Goal: Contribute content: Contribute content

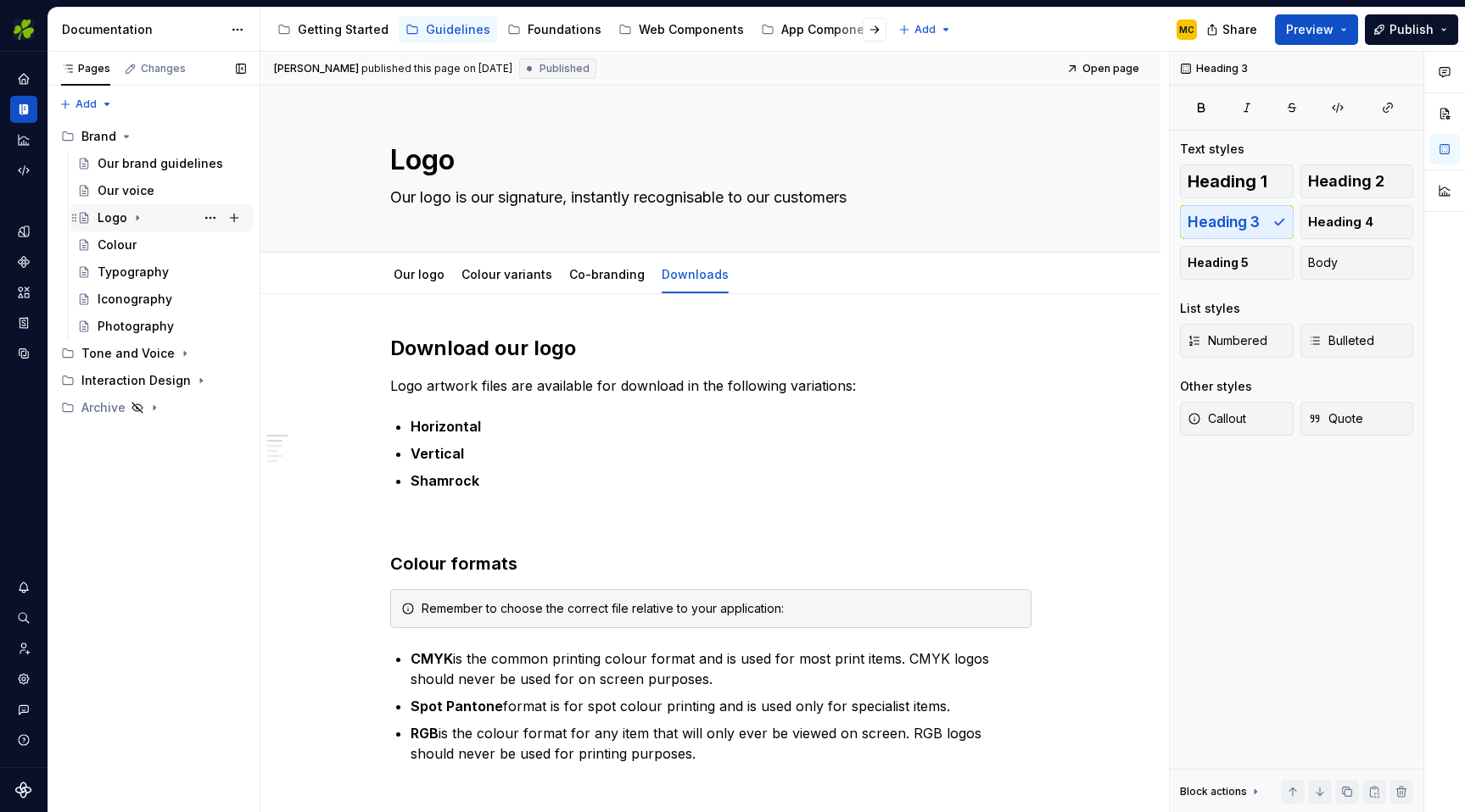
click at [162, 221] on div "Logo" at bounding box center [172, 218] width 149 height 24
type textarea "*"
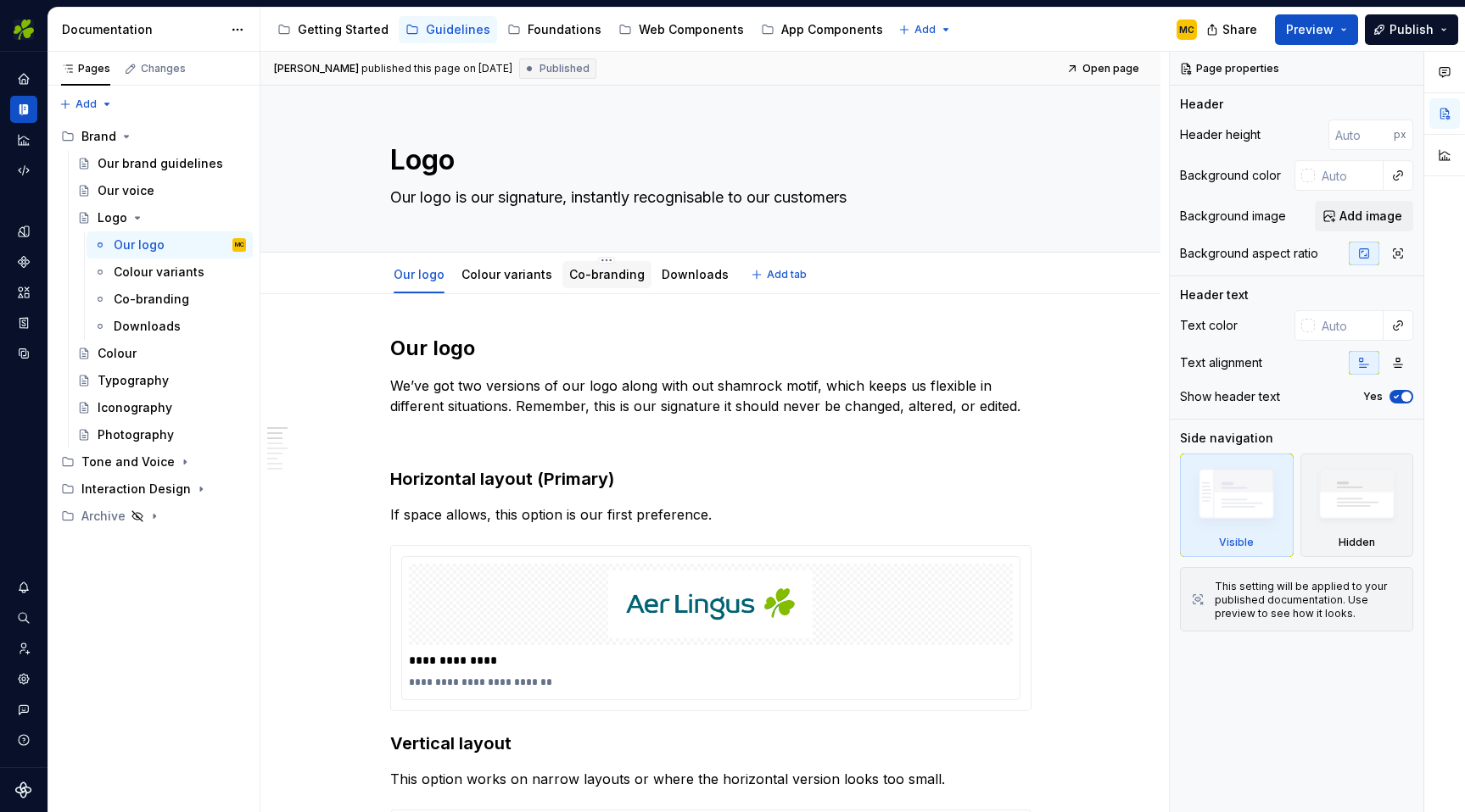
click at [609, 279] on link "Co-branding" at bounding box center [607, 274] width 76 height 14
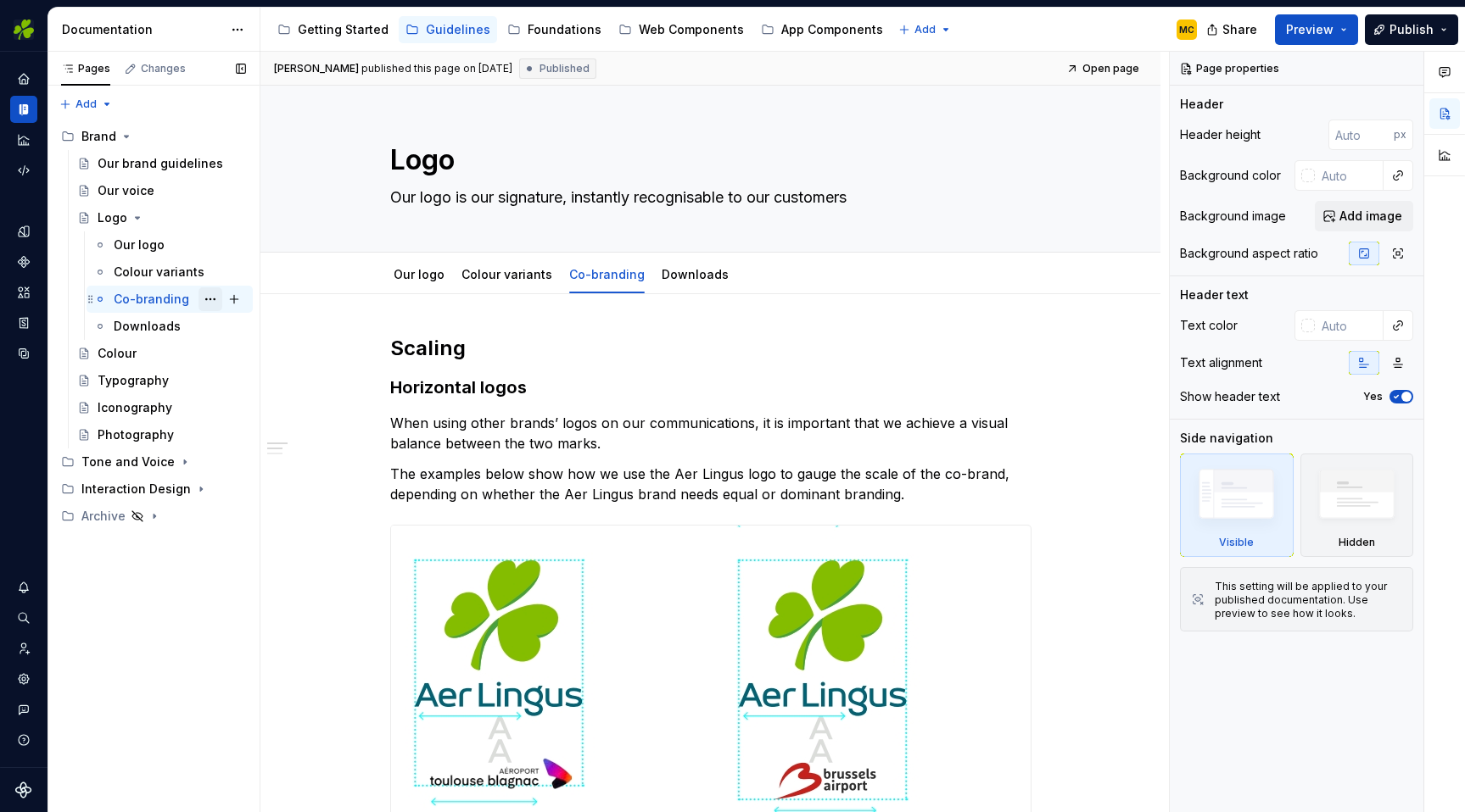
click at [208, 295] on button "Page tree" at bounding box center [210, 299] width 24 height 24
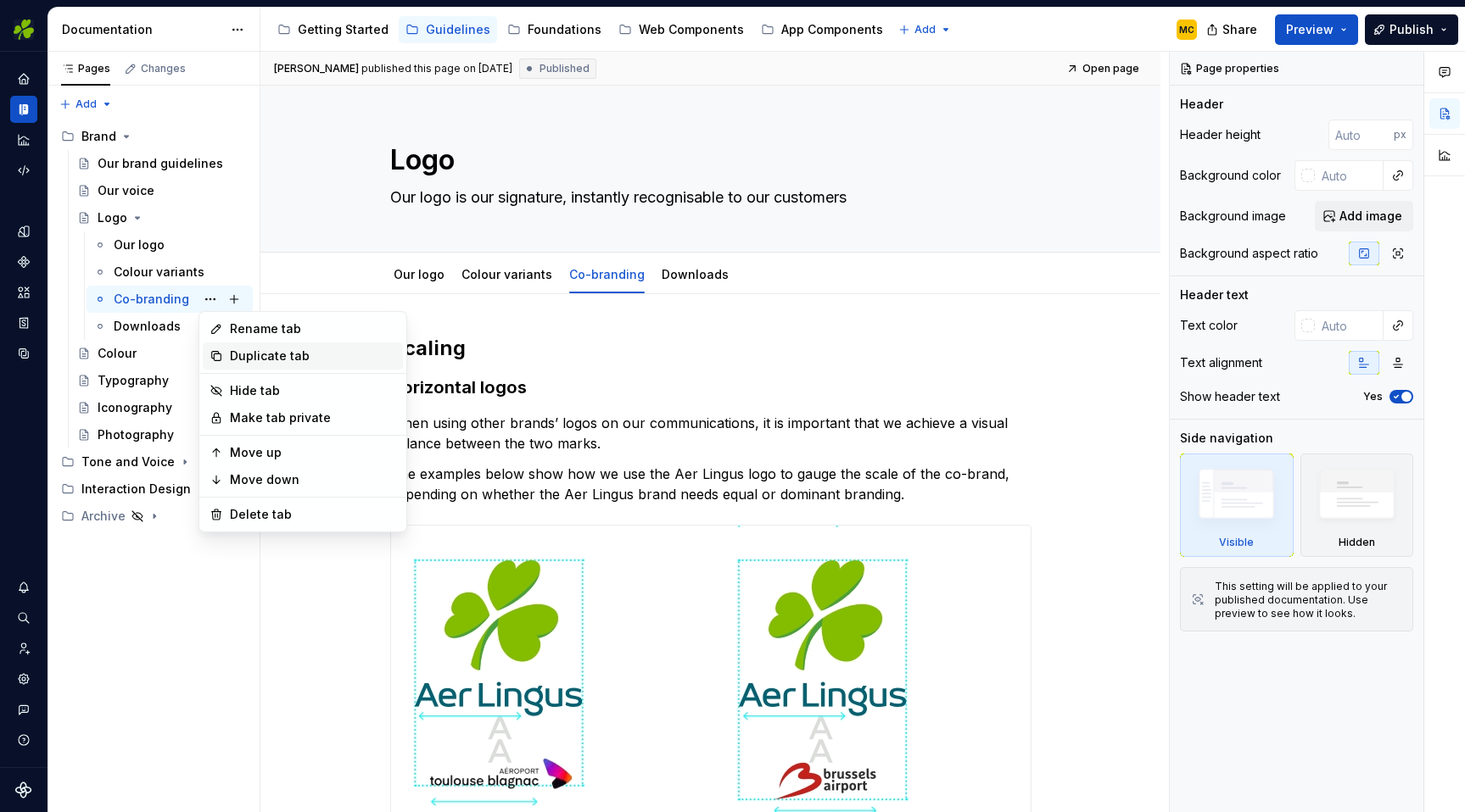
click at [259, 349] on div "Duplicate tab" at bounding box center [312, 356] width 166 height 17
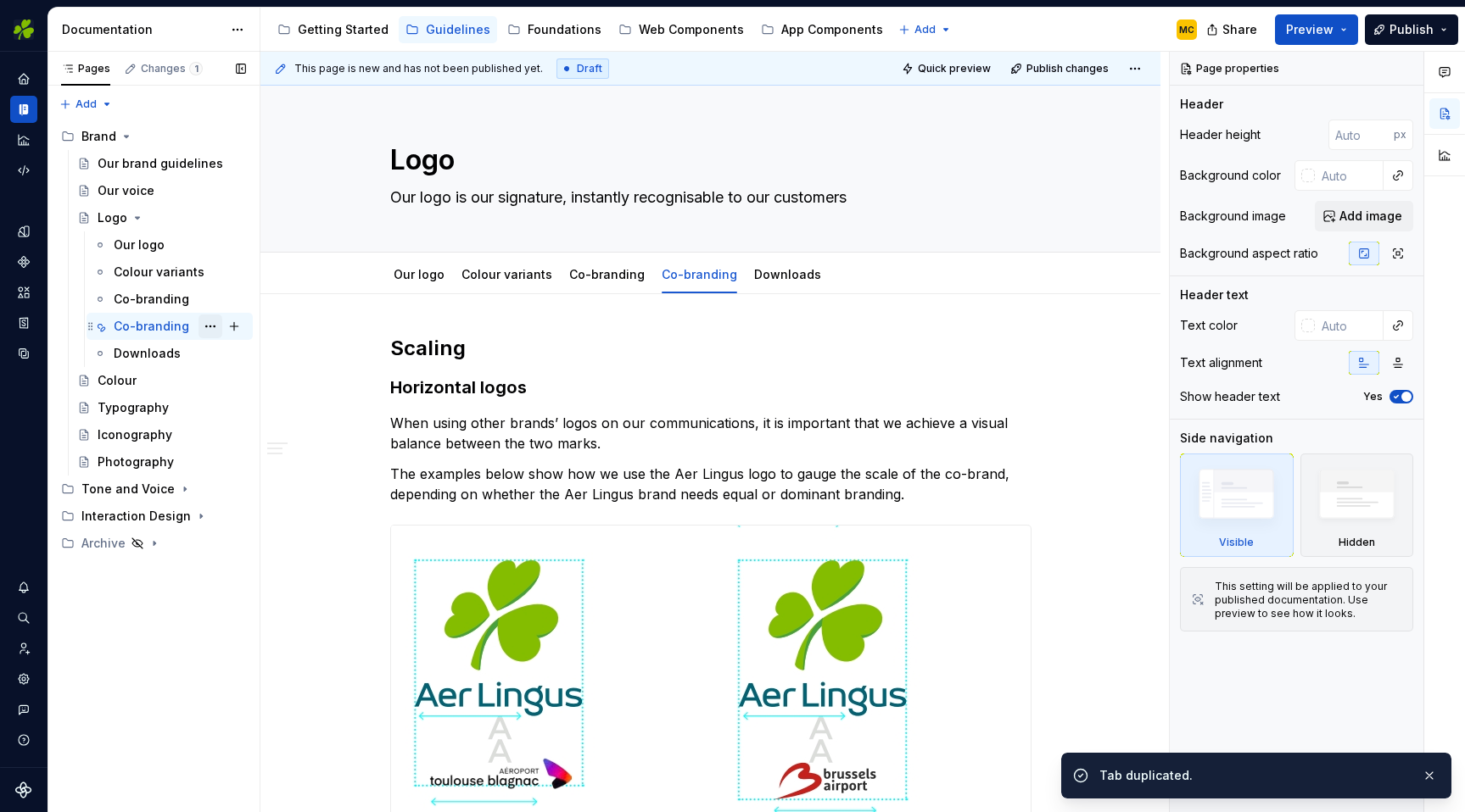
click at [208, 327] on button "Page tree" at bounding box center [210, 327] width 24 height 24
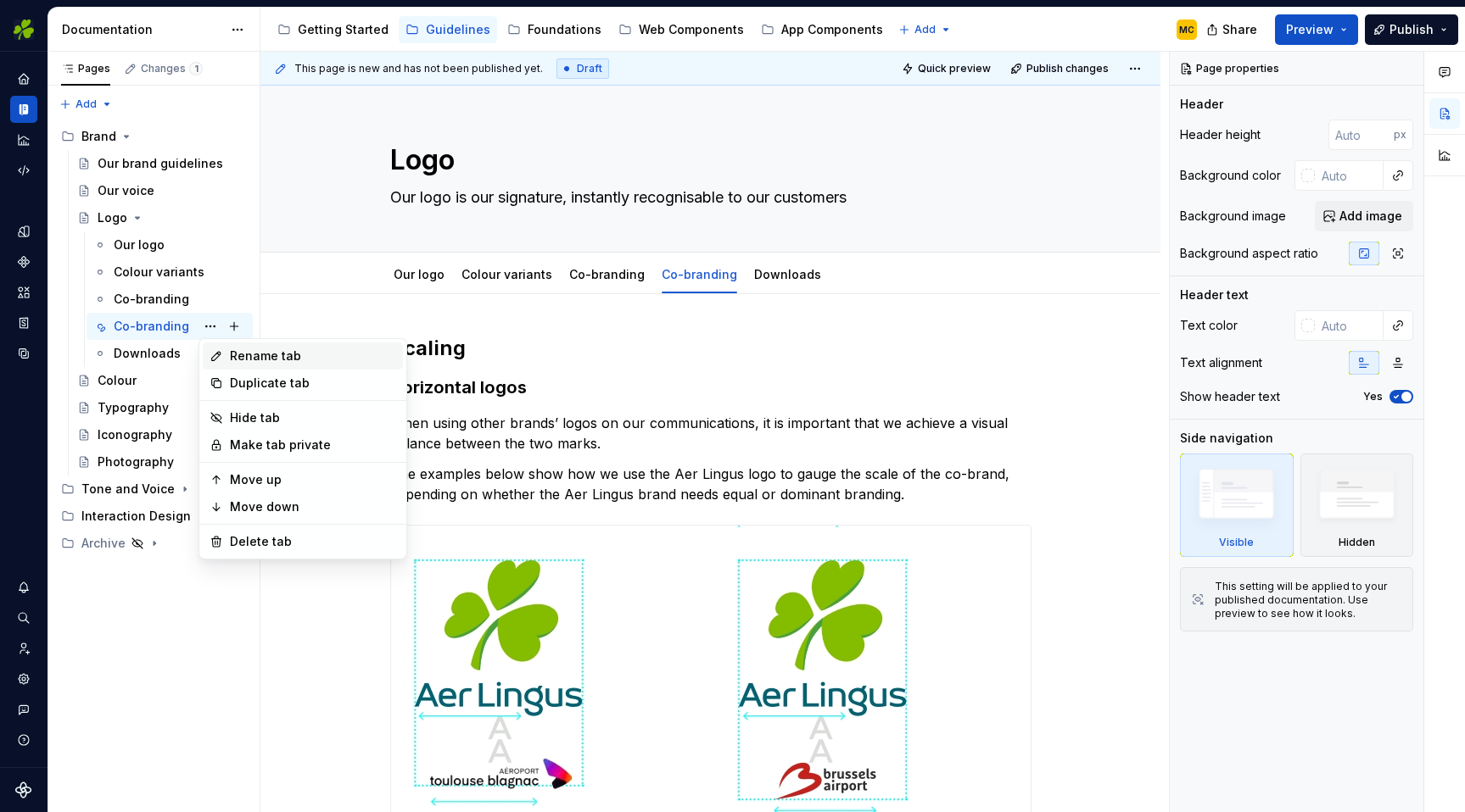
type textarea "*"
click at [259, 357] on div "Rename tab" at bounding box center [312, 356] width 166 height 17
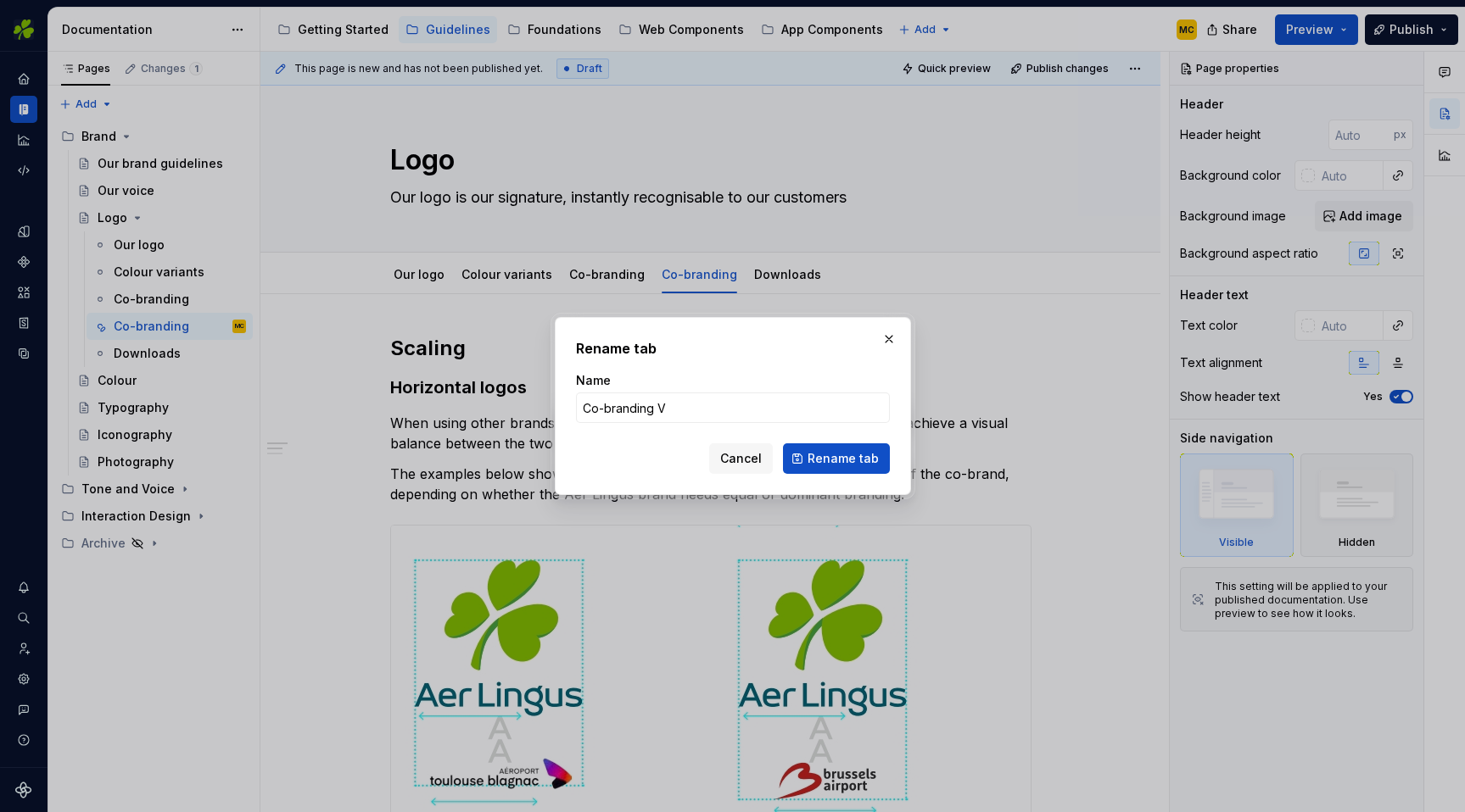
type input "Co-branding V2"
click button "Rename tab" at bounding box center [837, 459] width 107 height 31
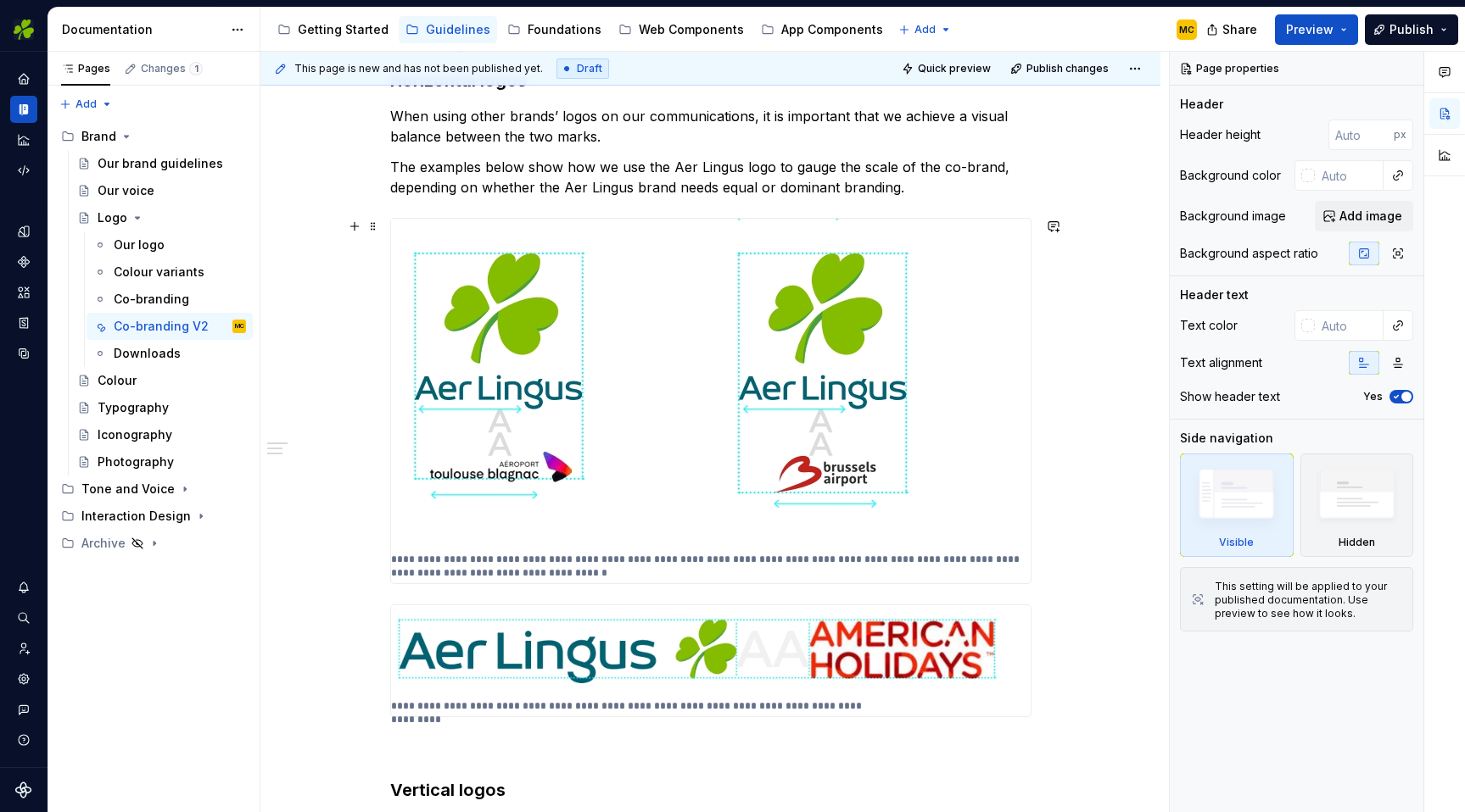
scroll to position [305, 0]
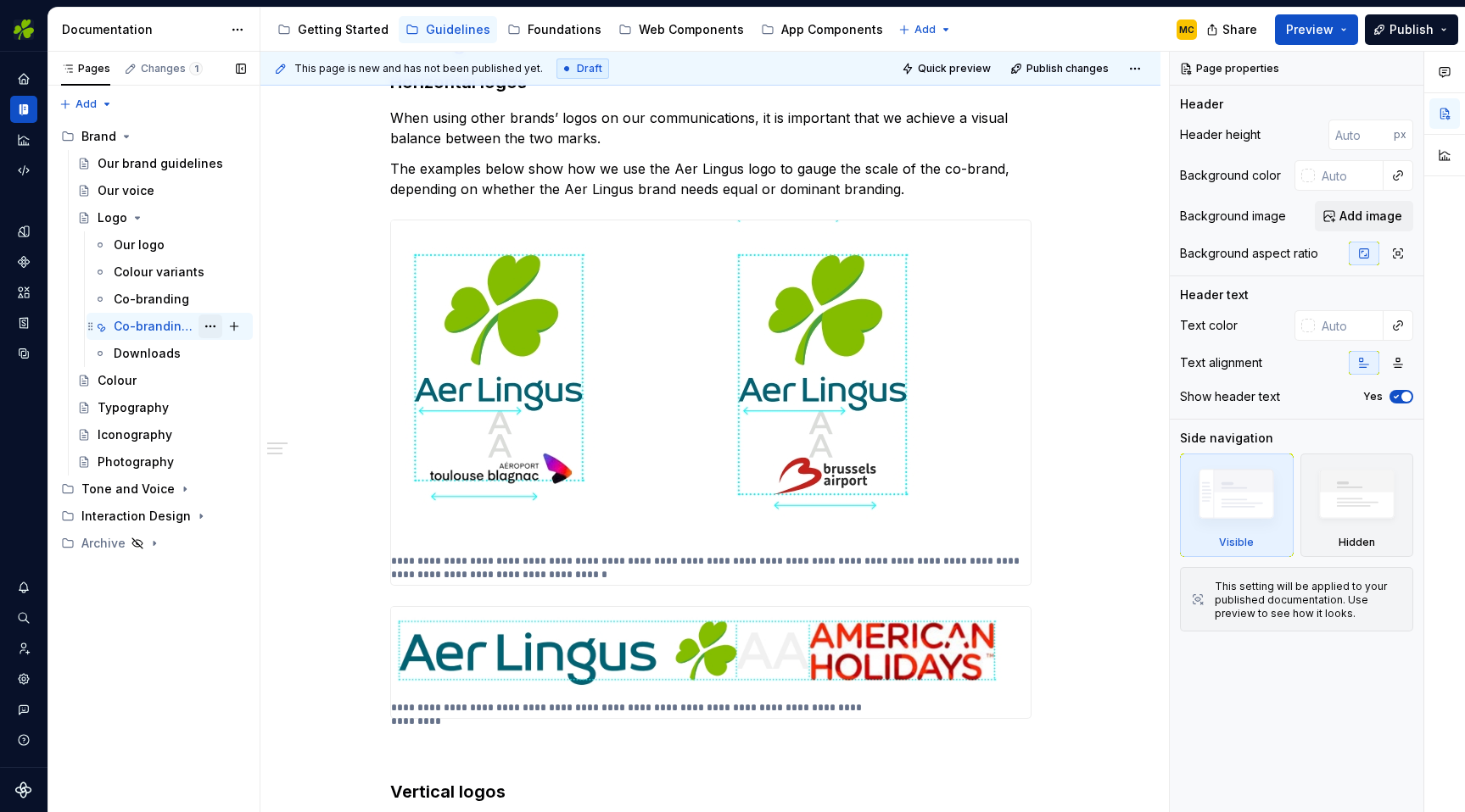
click at [215, 327] on button "Page tree" at bounding box center [210, 327] width 24 height 24
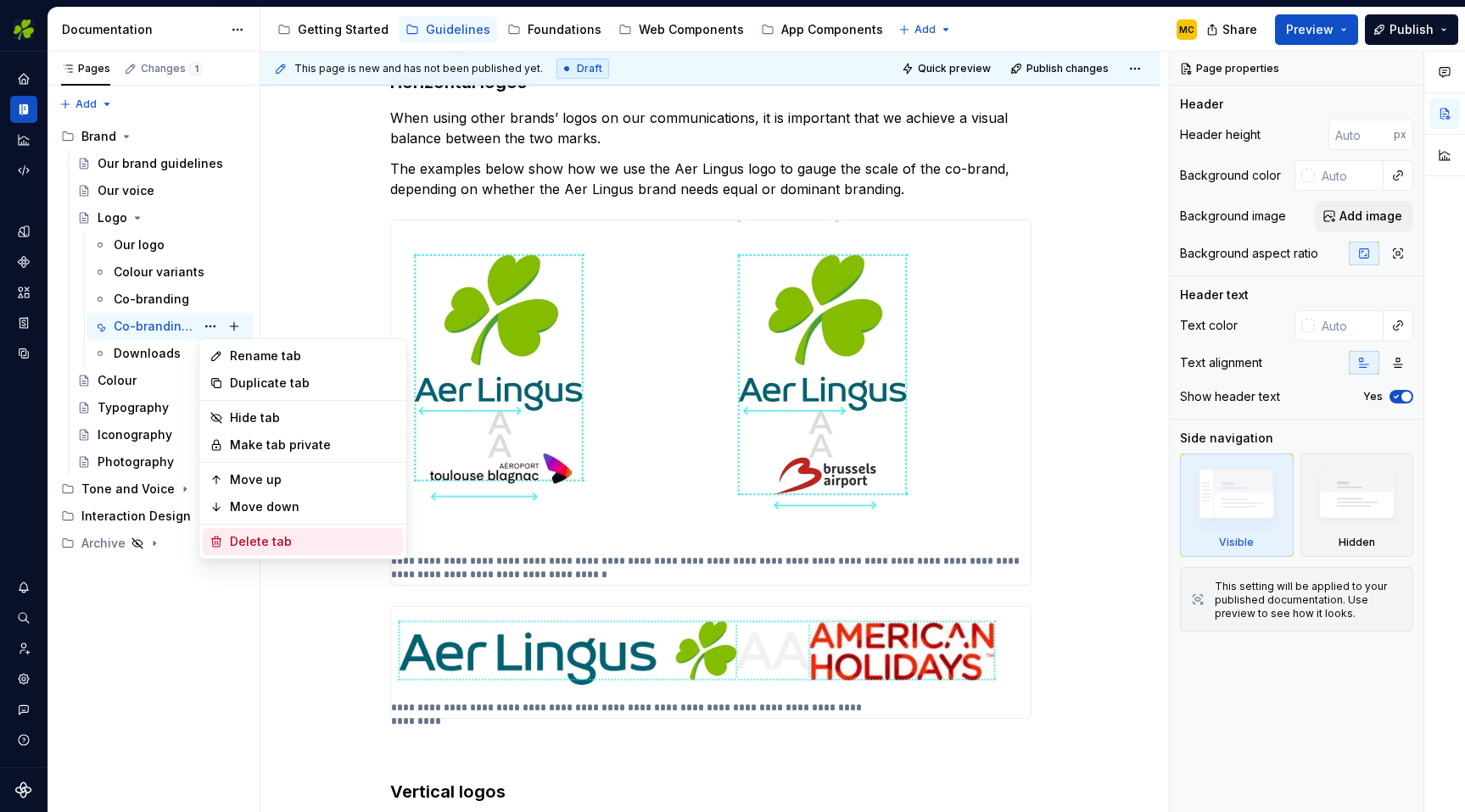
click at [276, 537] on div "Delete tab" at bounding box center [312, 542] width 166 height 17
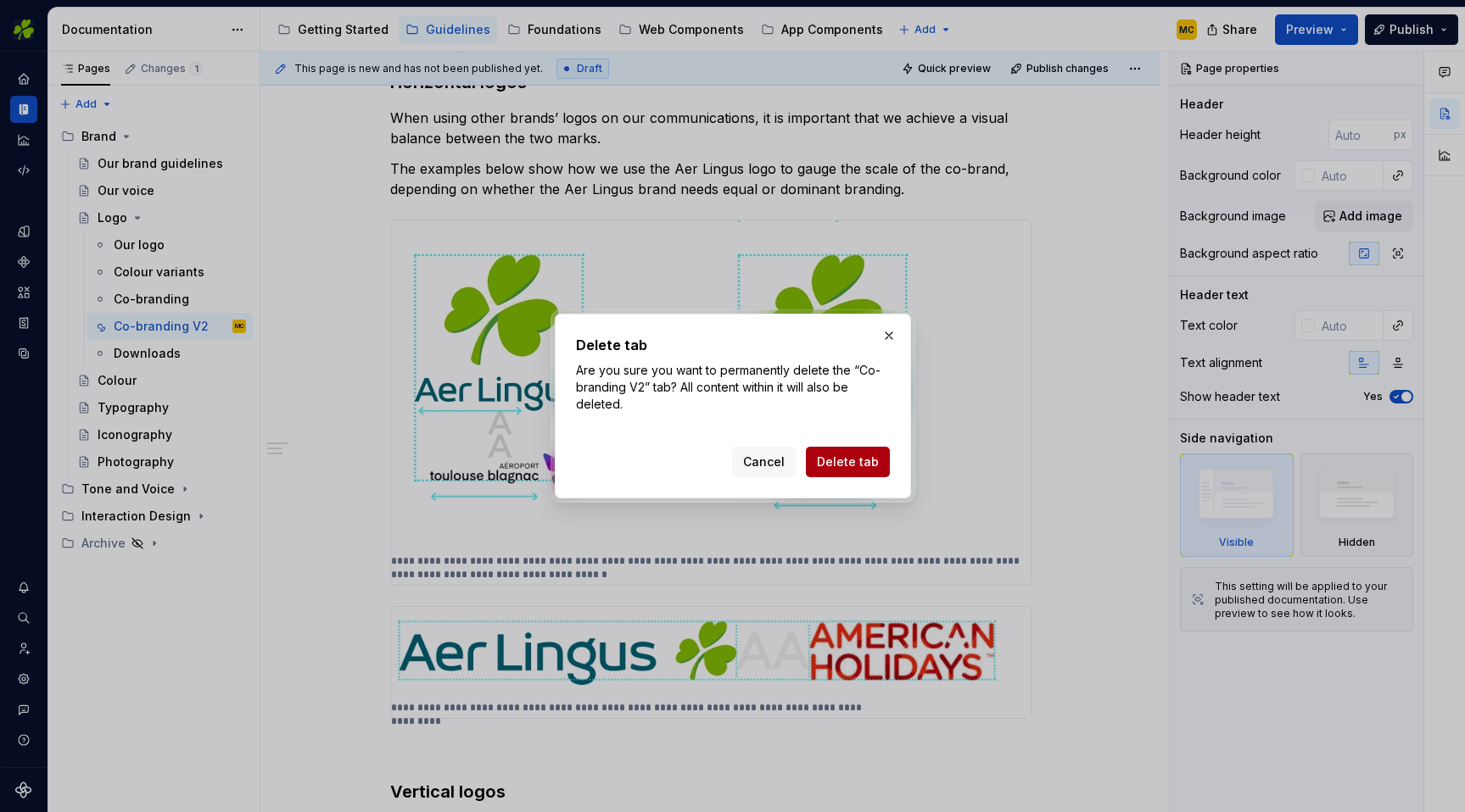
click at [864, 465] on span "Delete tab" at bounding box center [847, 463] width 62 height 17
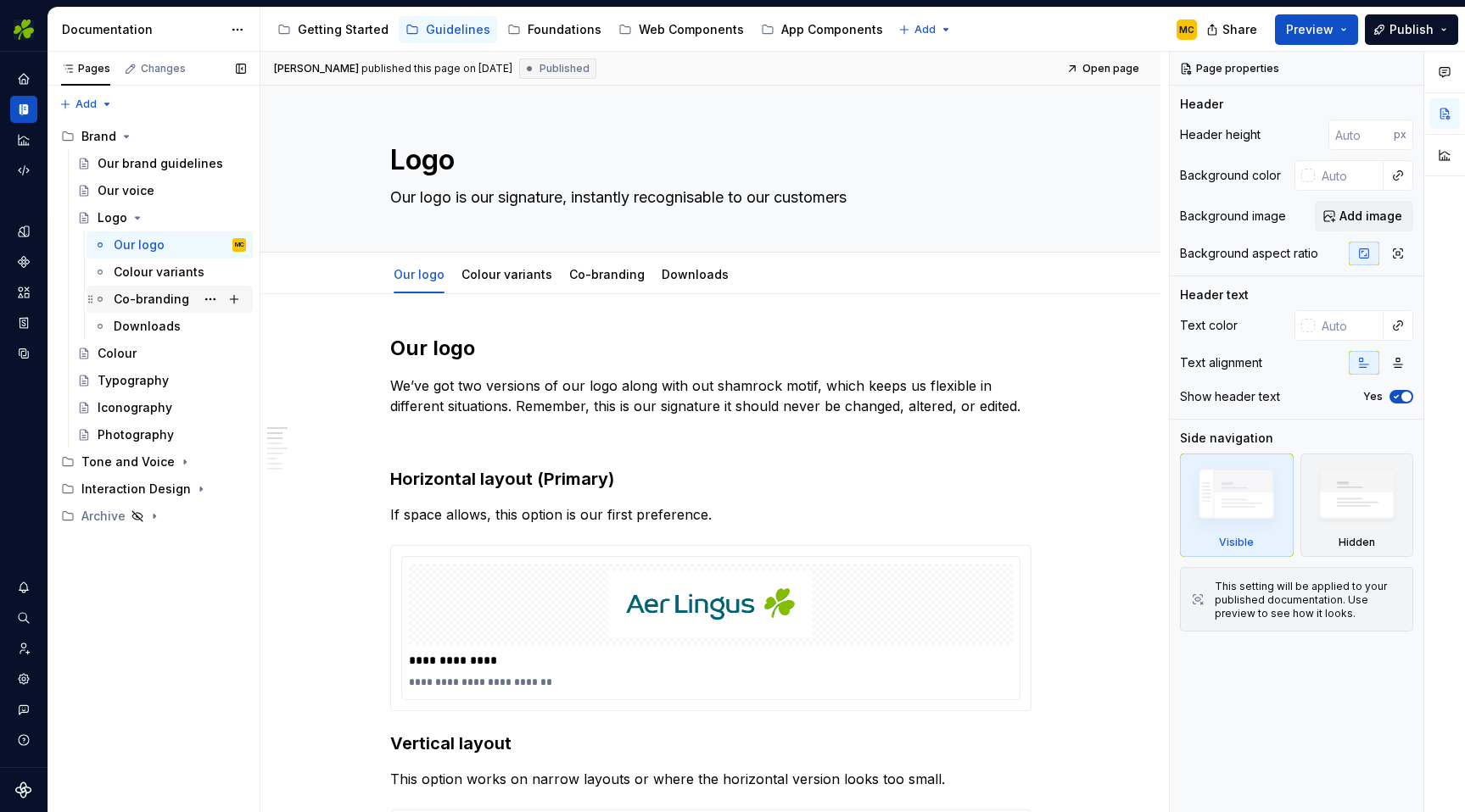
click at [185, 297] on div "Co-branding" at bounding box center [180, 299] width 133 height 24
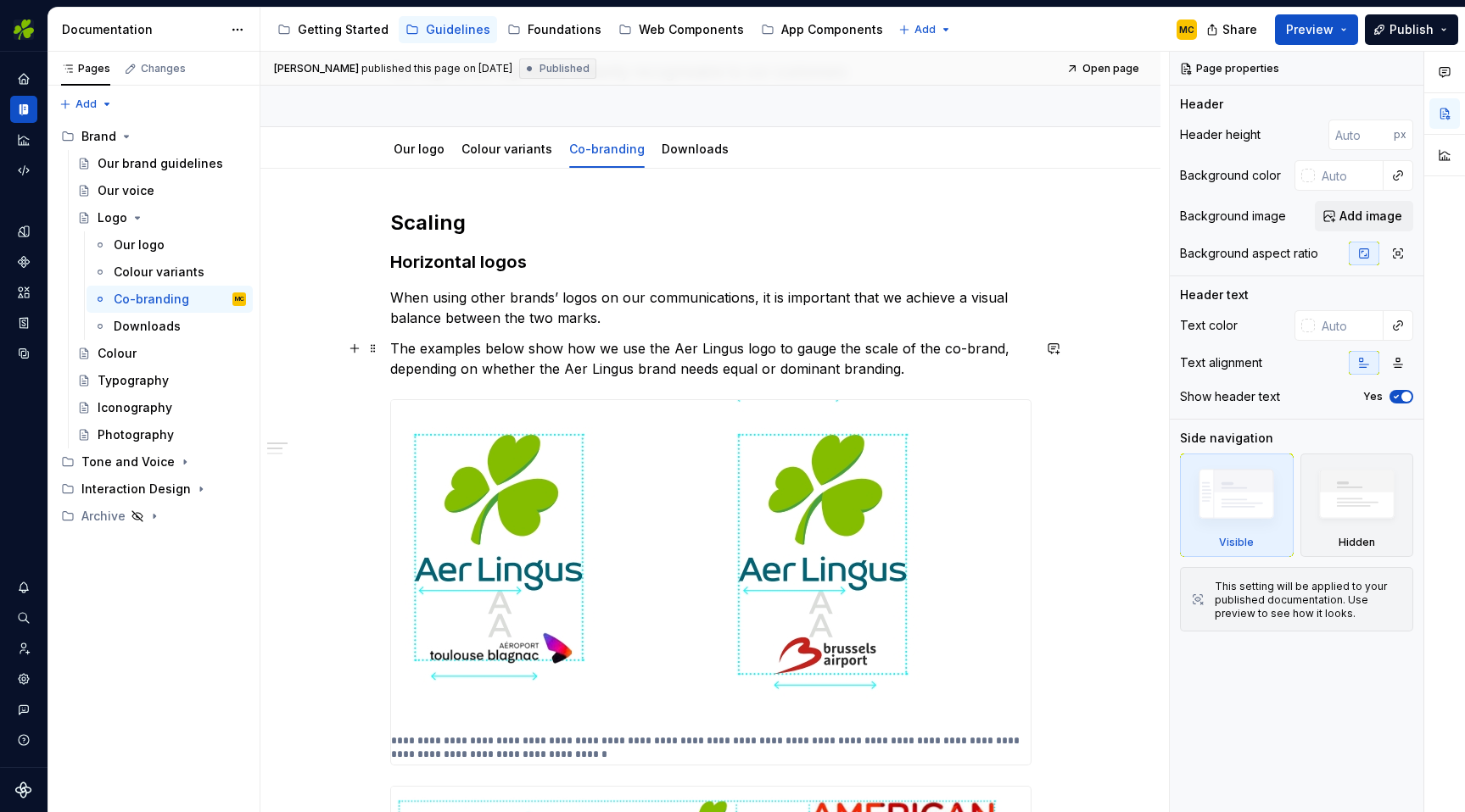
scroll to position [137, 0]
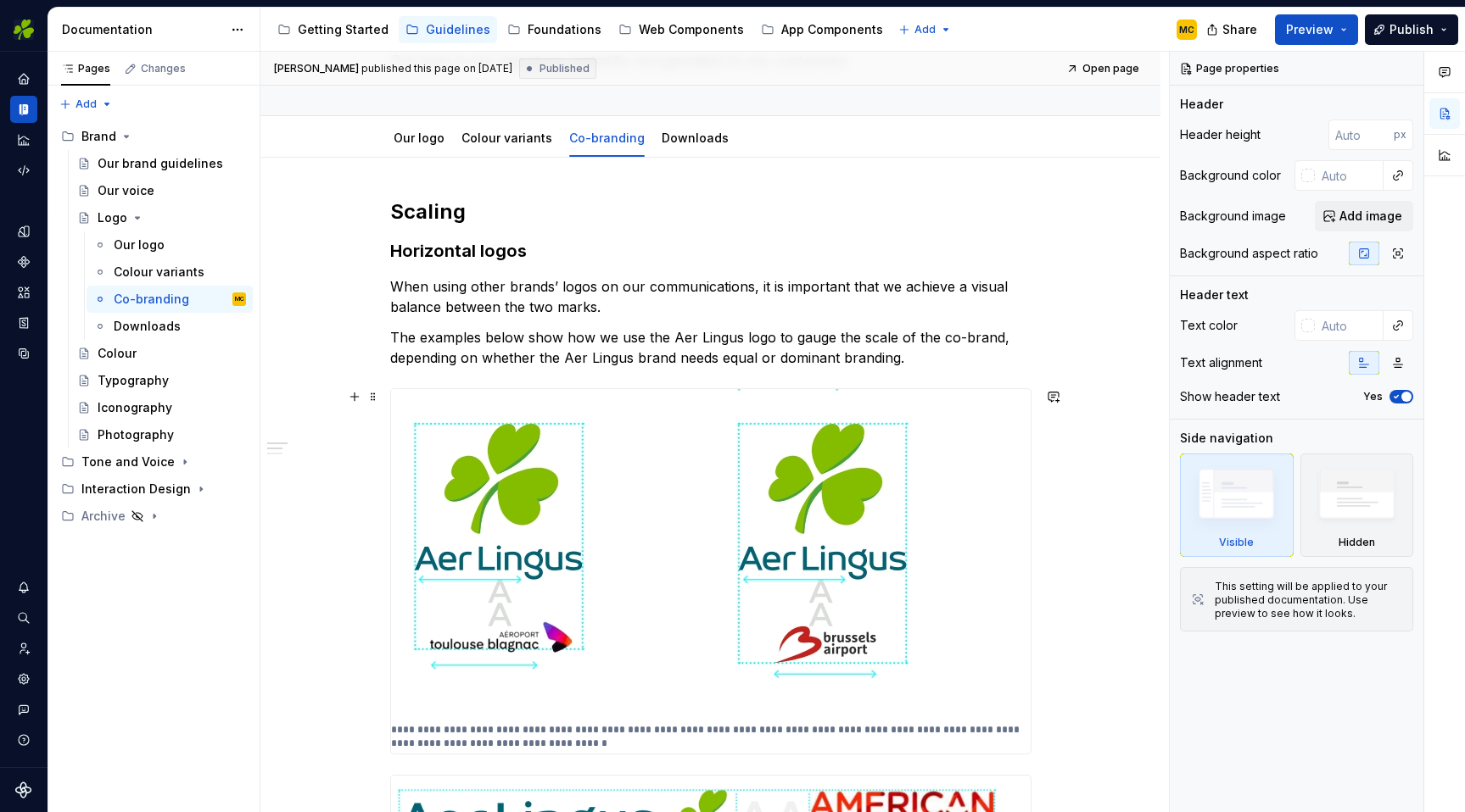
click at [904, 439] on img at bounding box center [680, 554] width 577 height 331
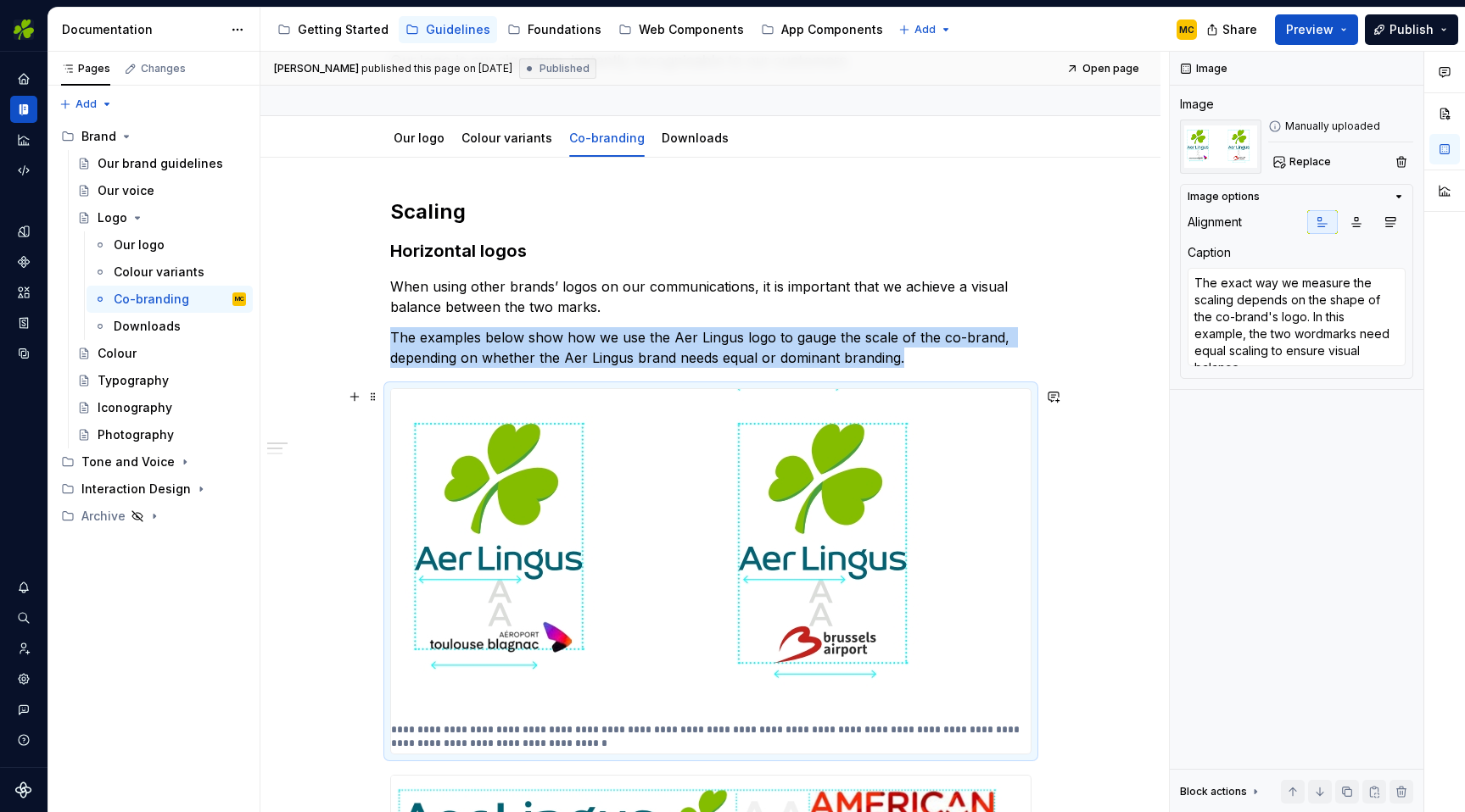
click at [583, 464] on img at bounding box center [680, 554] width 577 height 331
click at [1301, 161] on span "Replace" at bounding box center [1310, 162] width 42 height 14
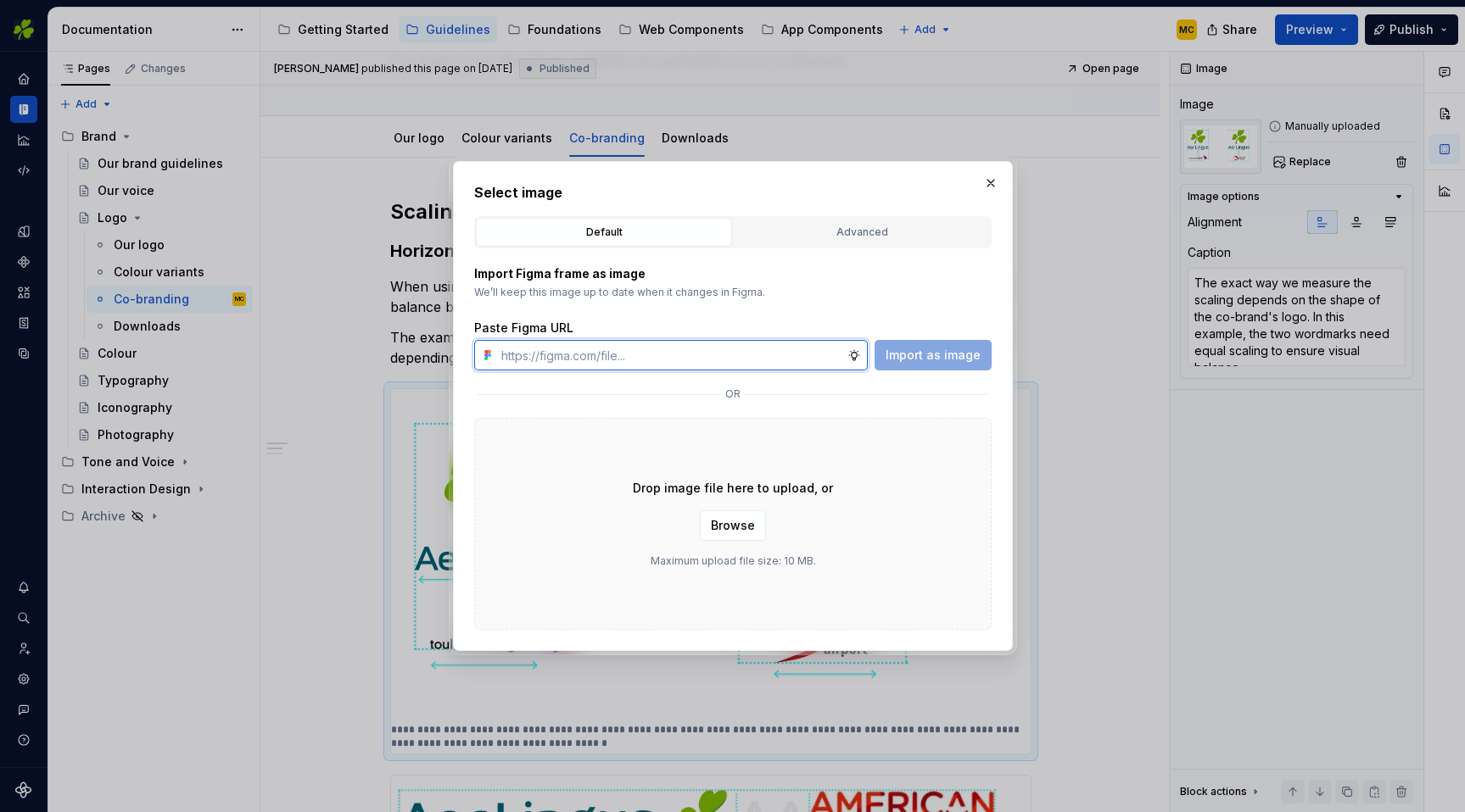
type textarea "*"
paste input "[URL][DOMAIN_NAME]"
type input "[URL][DOMAIN_NAME]"
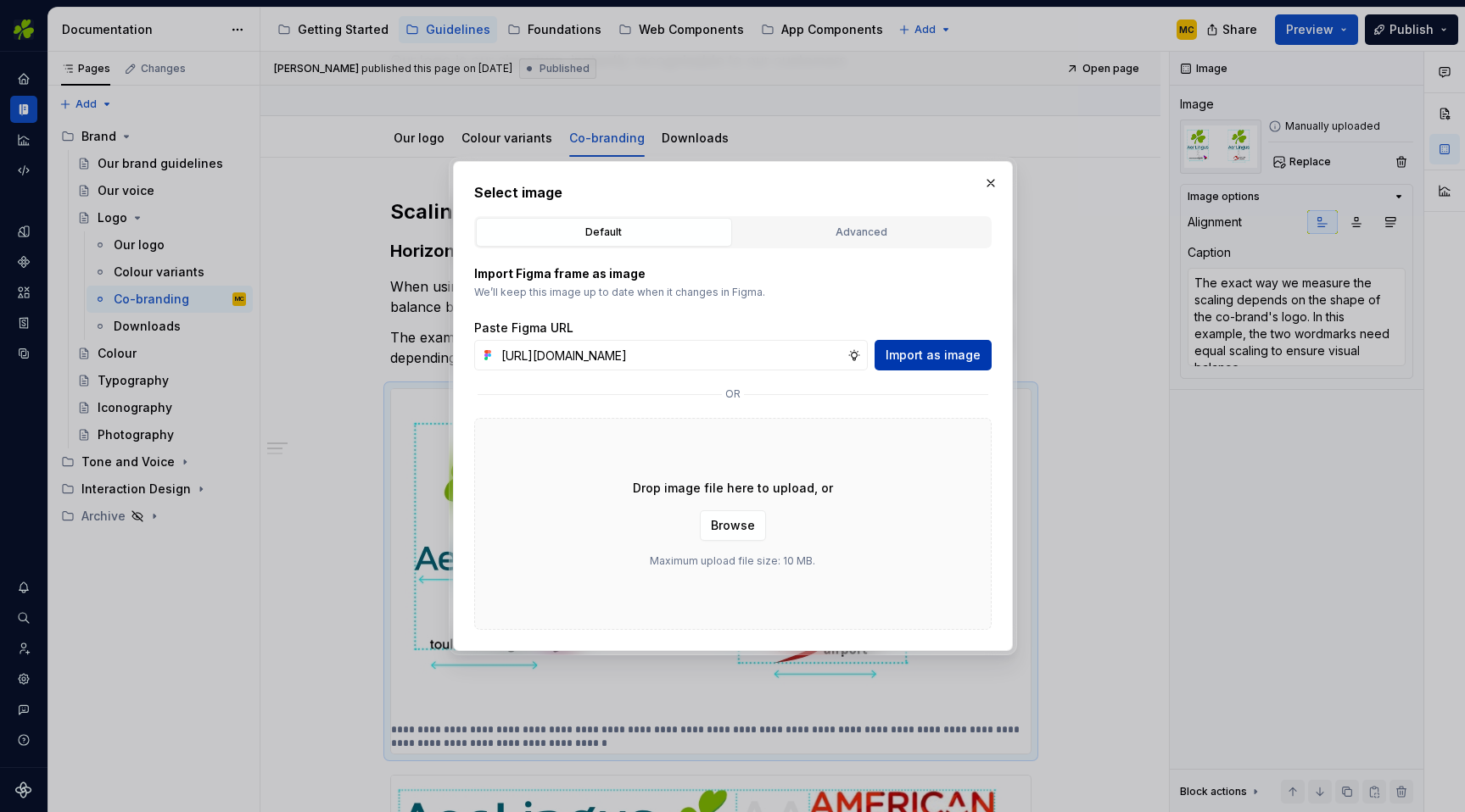
scroll to position [0, 0]
click at [935, 349] on span "Import as image" at bounding box center [933, 355] width 95 height 17
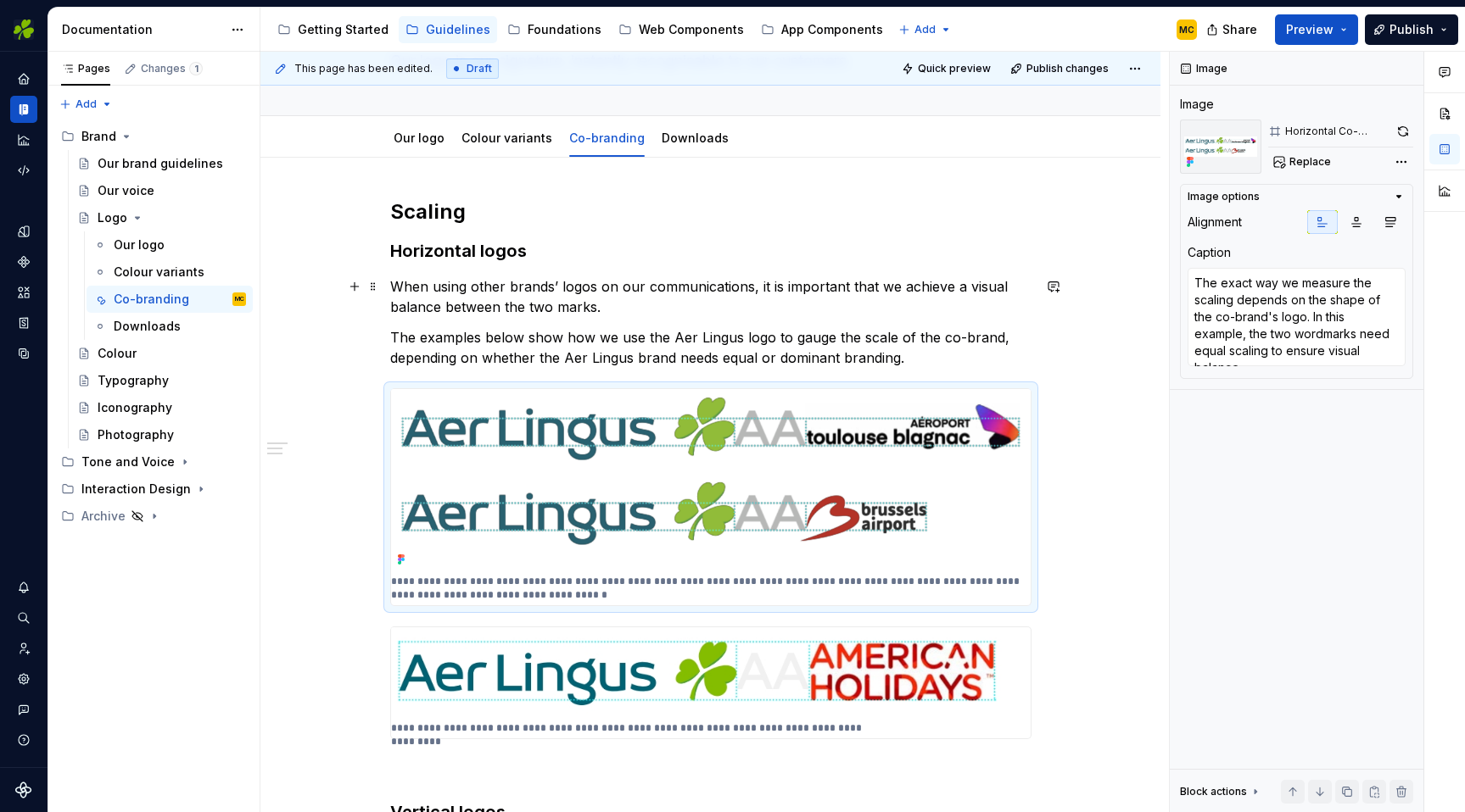
click at [601, 309] on p "When using other brands’ logos on our communications, it is important that we a…" at bounding box center [711, 297] width 641 height 41
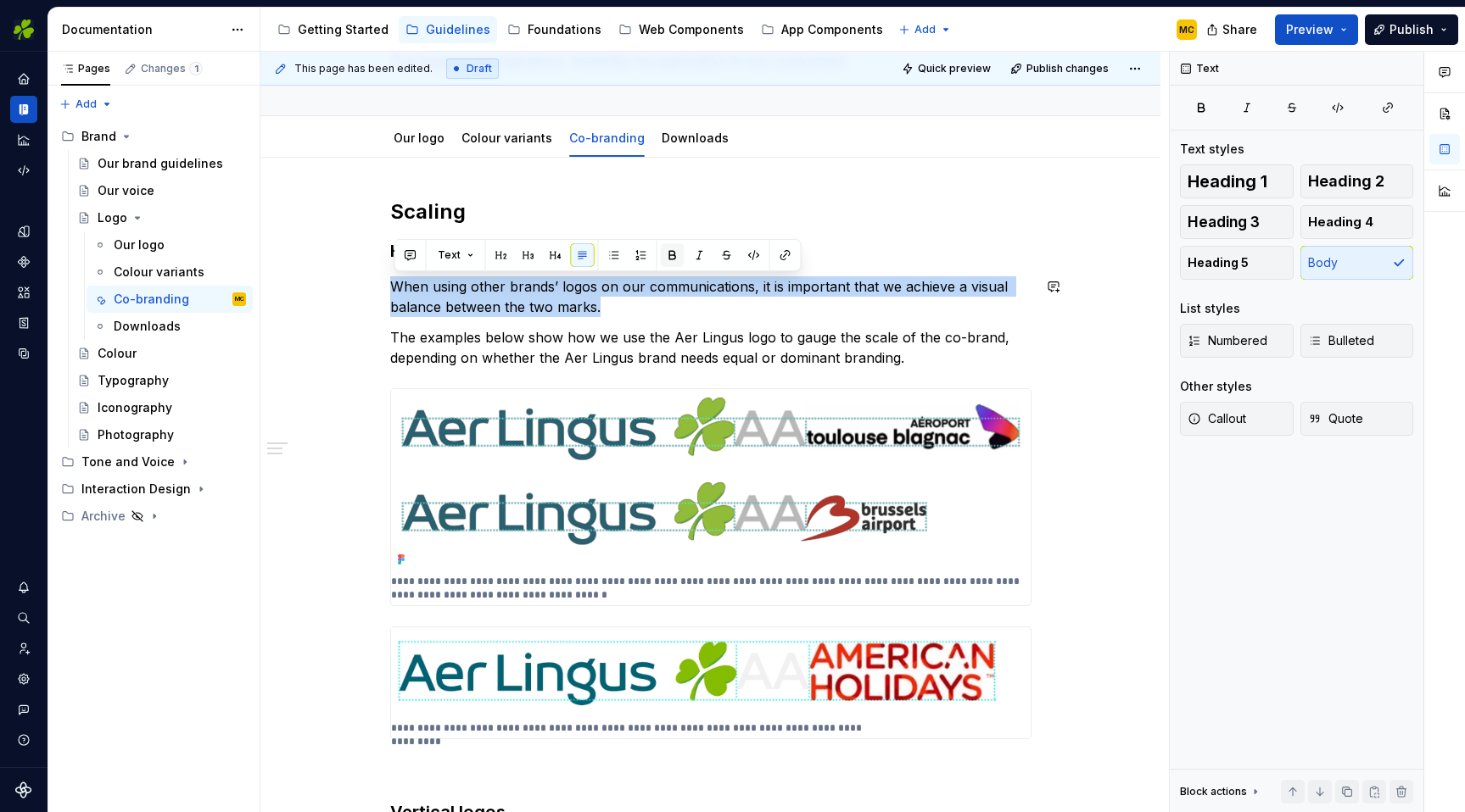
click at [674, 255] on button "button" at bounding box center [673, 255] width 24 height 24
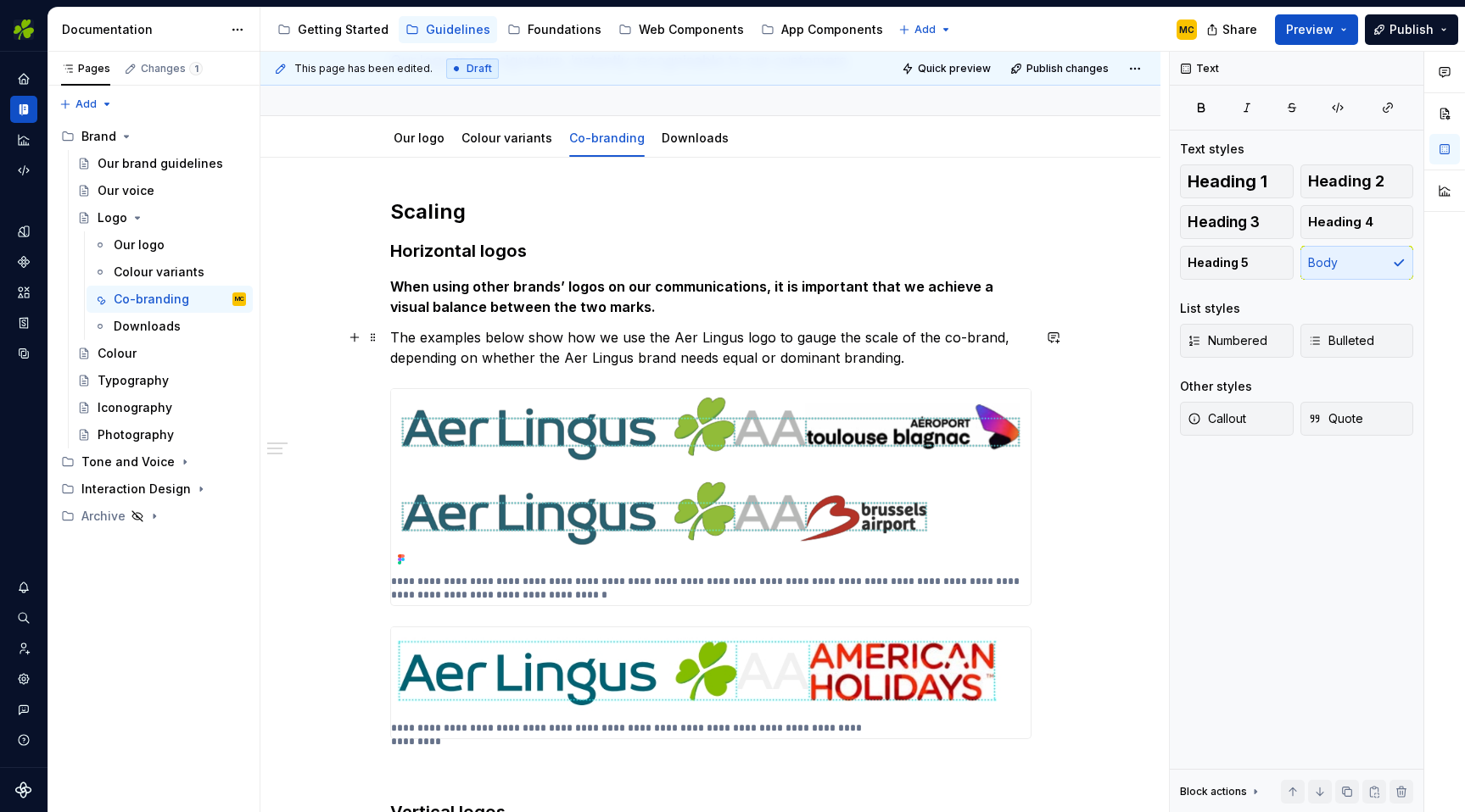
click at [671, 328] on p "The examples below show how we use the Aer Lingus logo to gauge the scale of th…" at bounding box center [711, 348] width 641 height 41
click at [620, 598] on p "**********" at bounding box center [711, 588] width 640 height 27
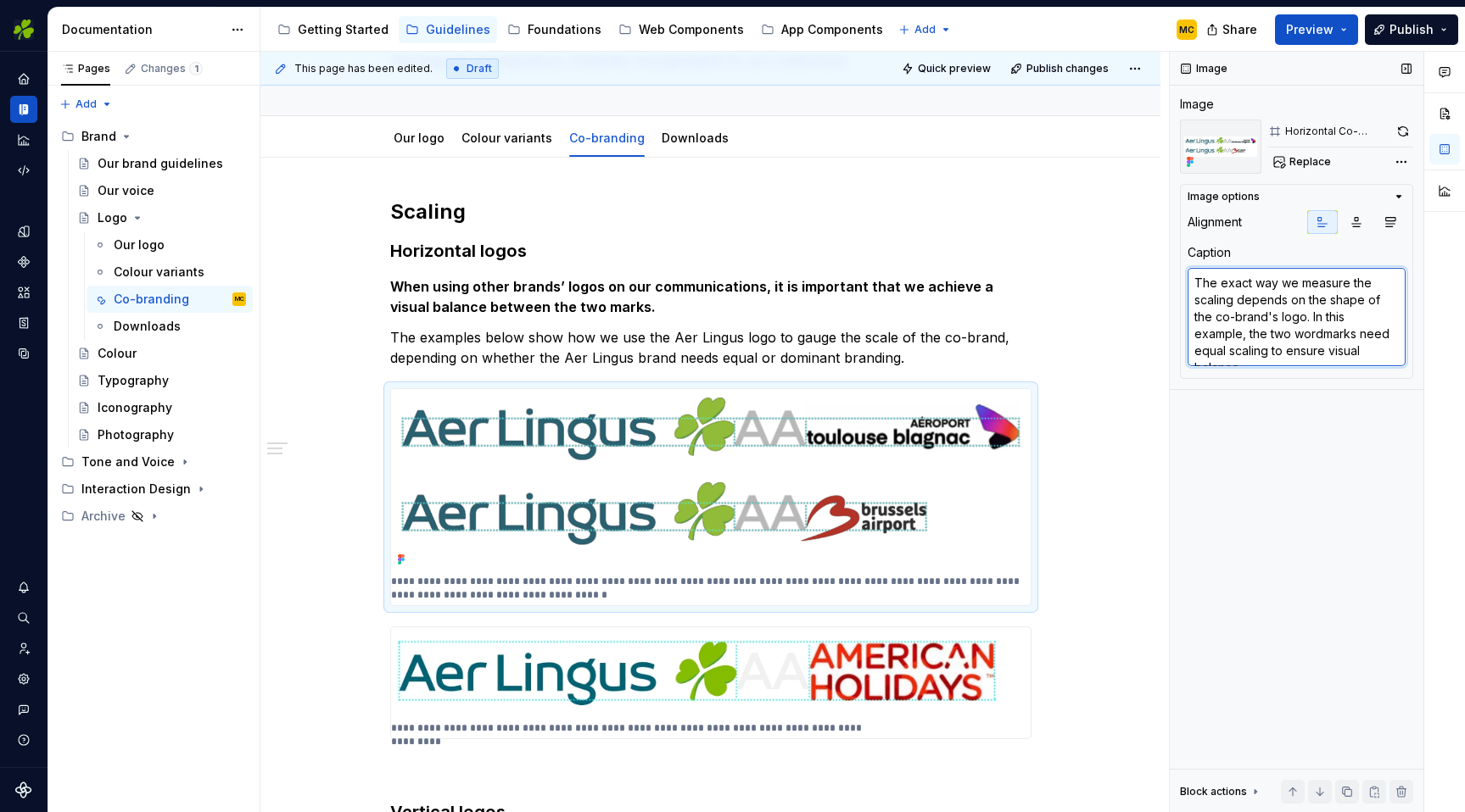
click at [1373, 353] on textarea "The exact way we measure the scaling depends on the shape of the co-brand's log…" at bounding box center [1297, 317] width 218 height 99
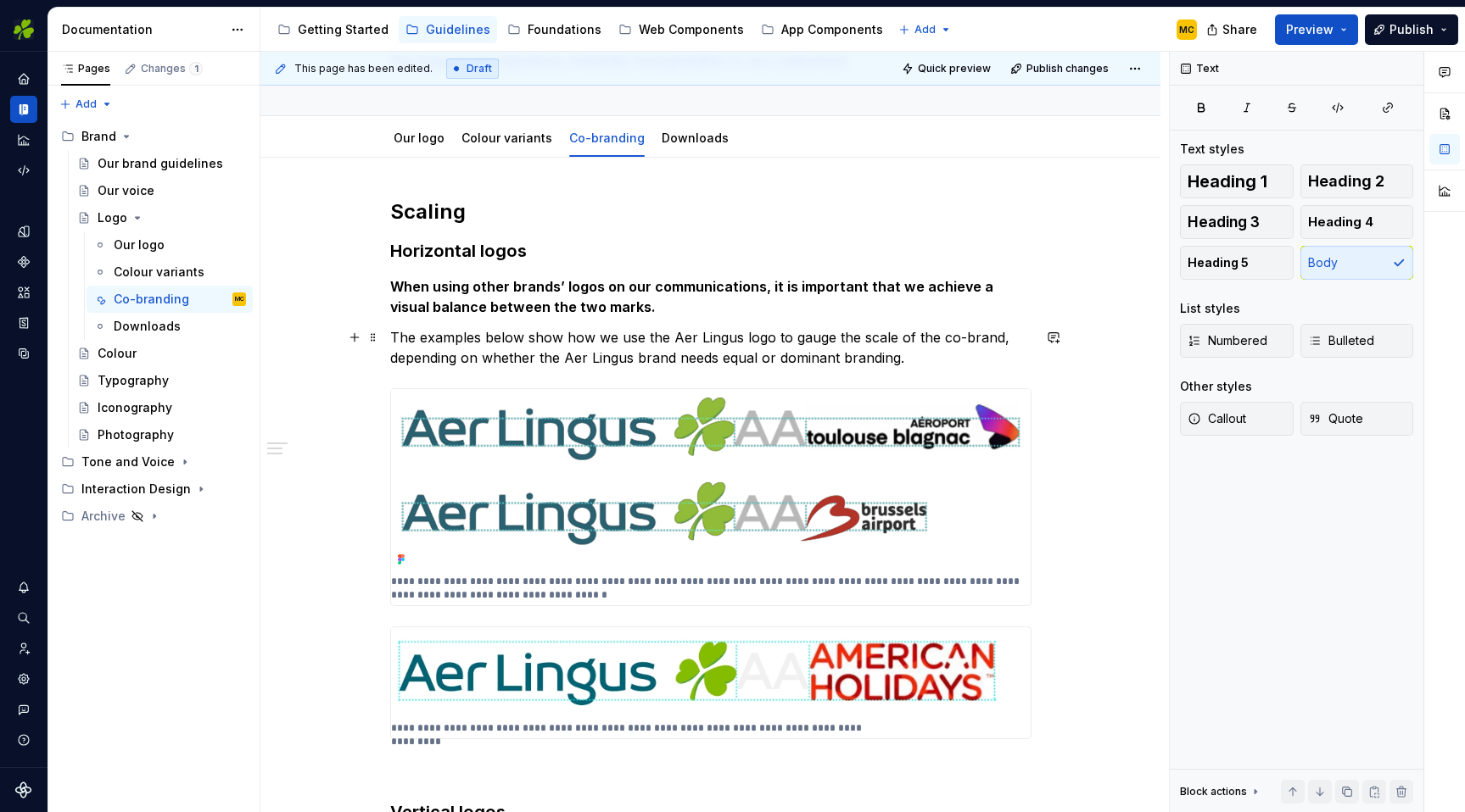
click at [891, 355] on p "The examples below show how we use the Aer Lingus logo to gauge the scale of th…" at bounding box center [711, 348] width 641 height 41
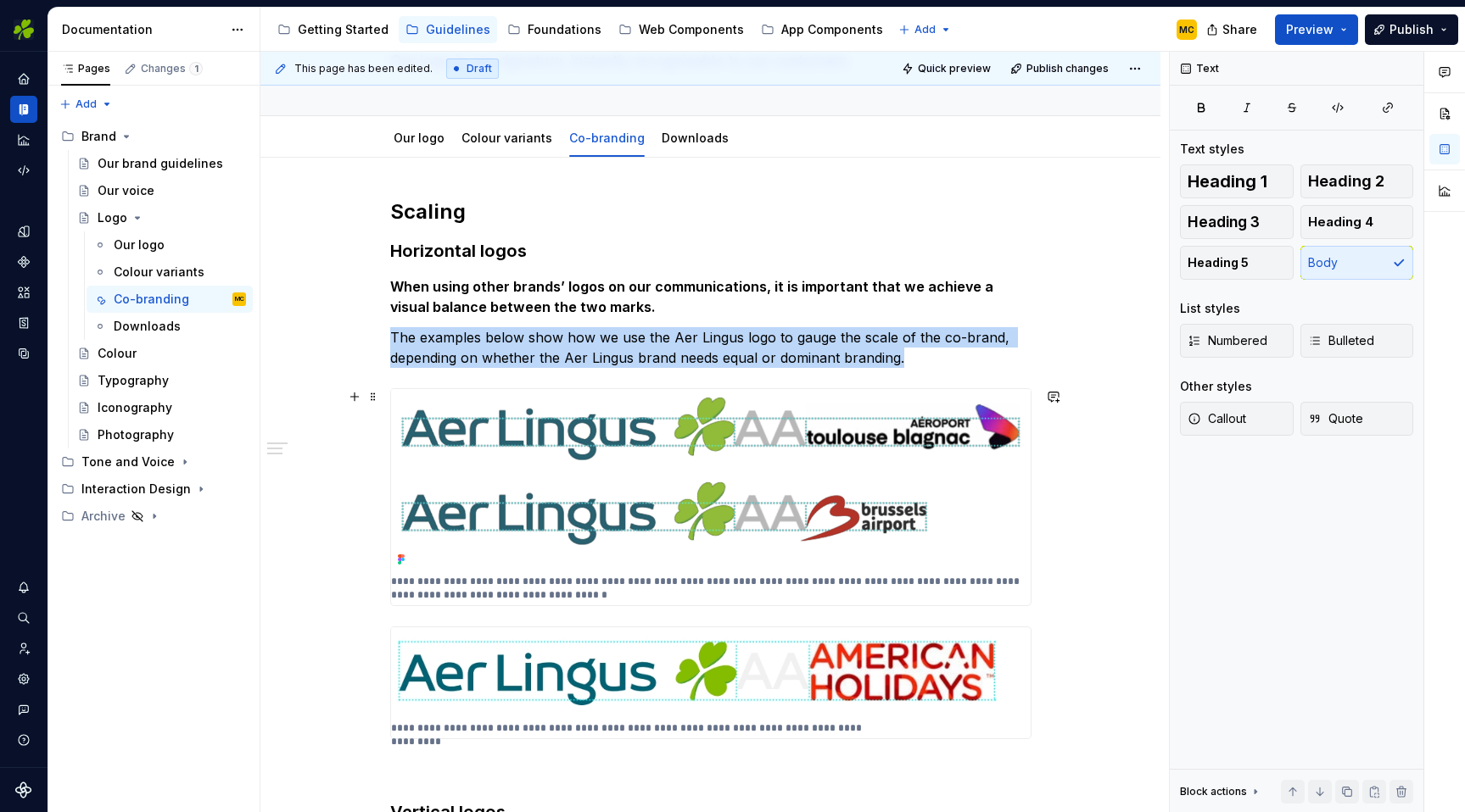
click at [961, 518] on img at bounding box center [711, 480] width 640 height 182
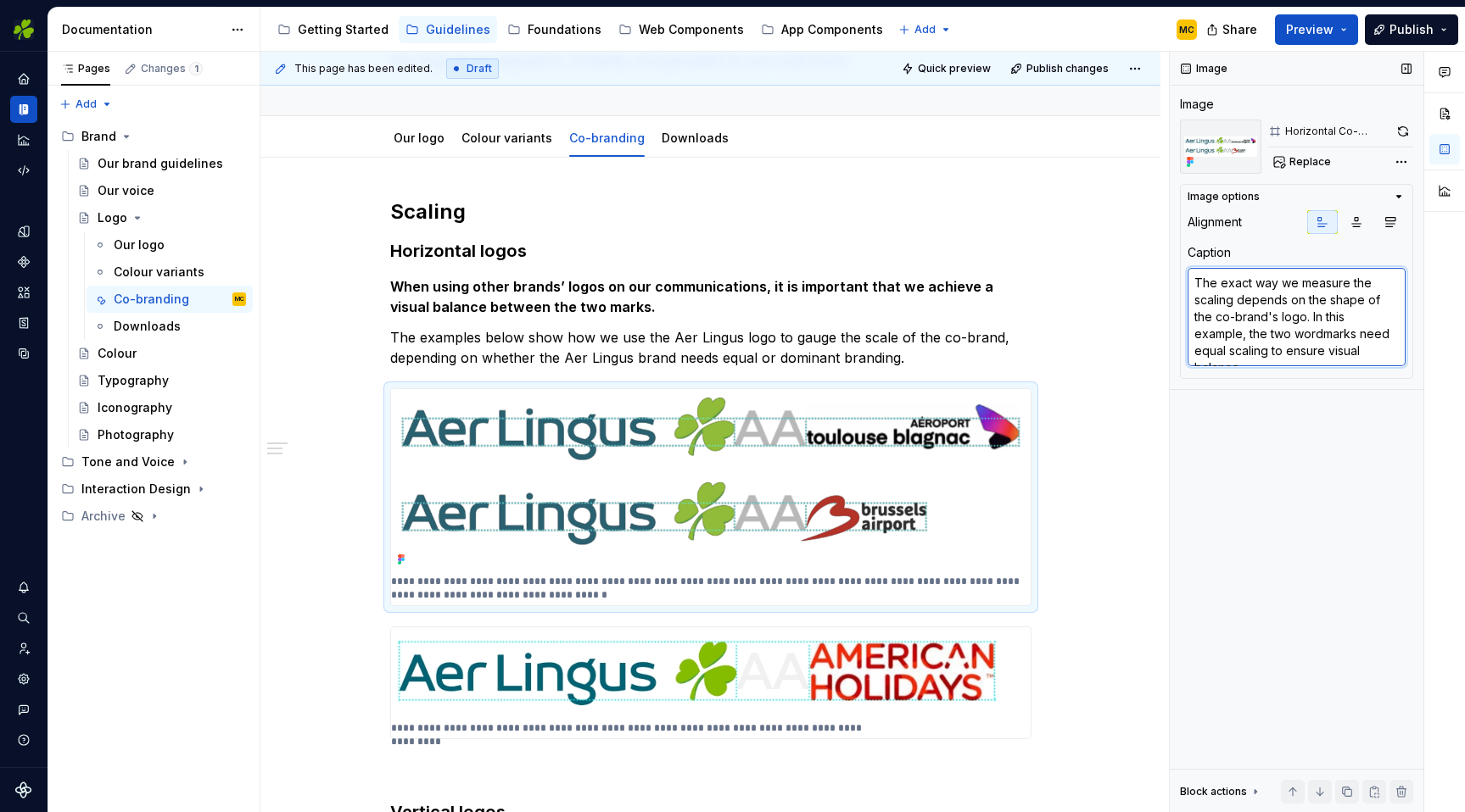
click at [1366, 347] on textarea "The exact way we measure the scaling depends on the shape of the co-brand's log…" at bounding box center [1297, 317] width 218 height 99
type textarea "*"
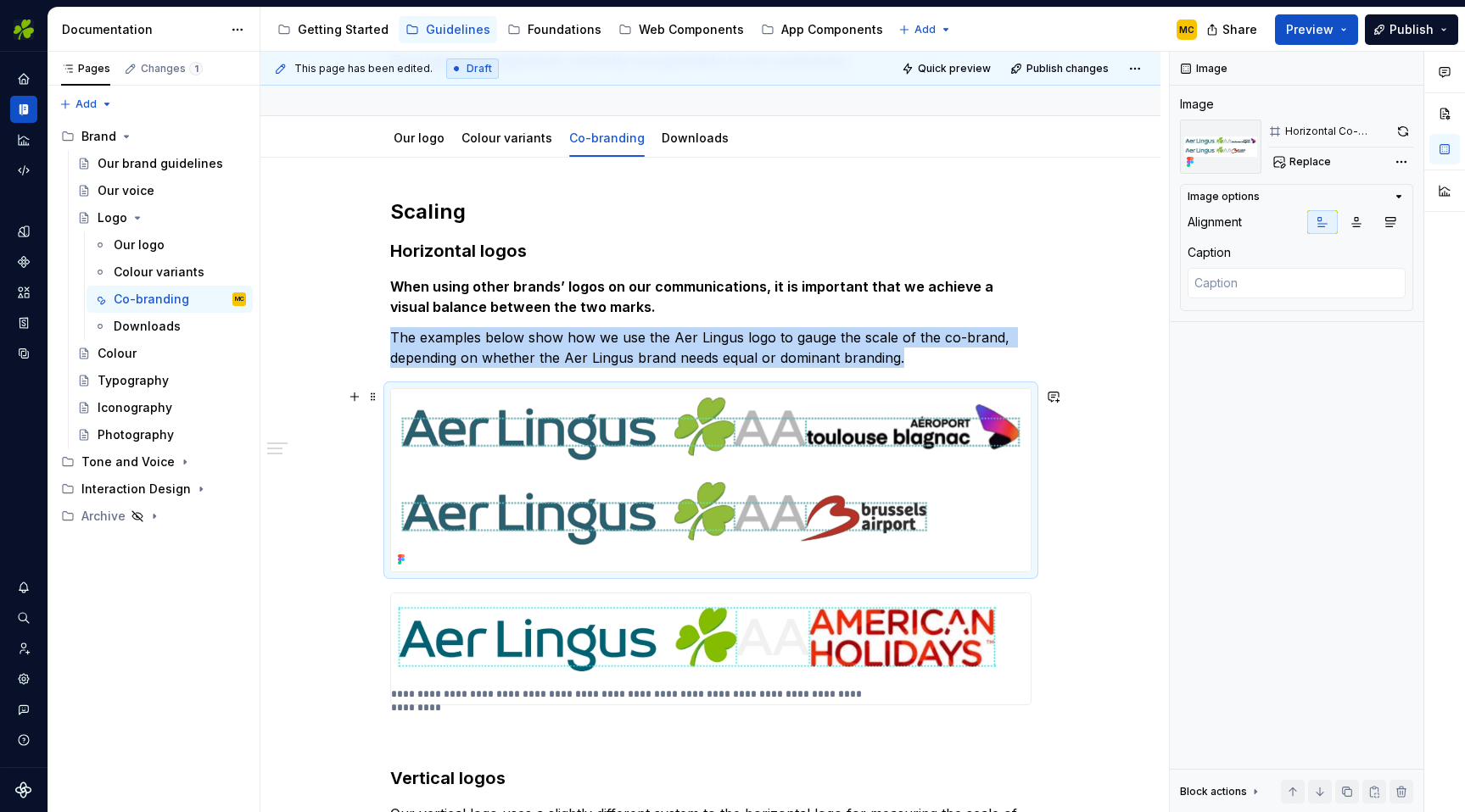
click at [1011, 509] on img at bounding box center [711, 480] width 640 height 182
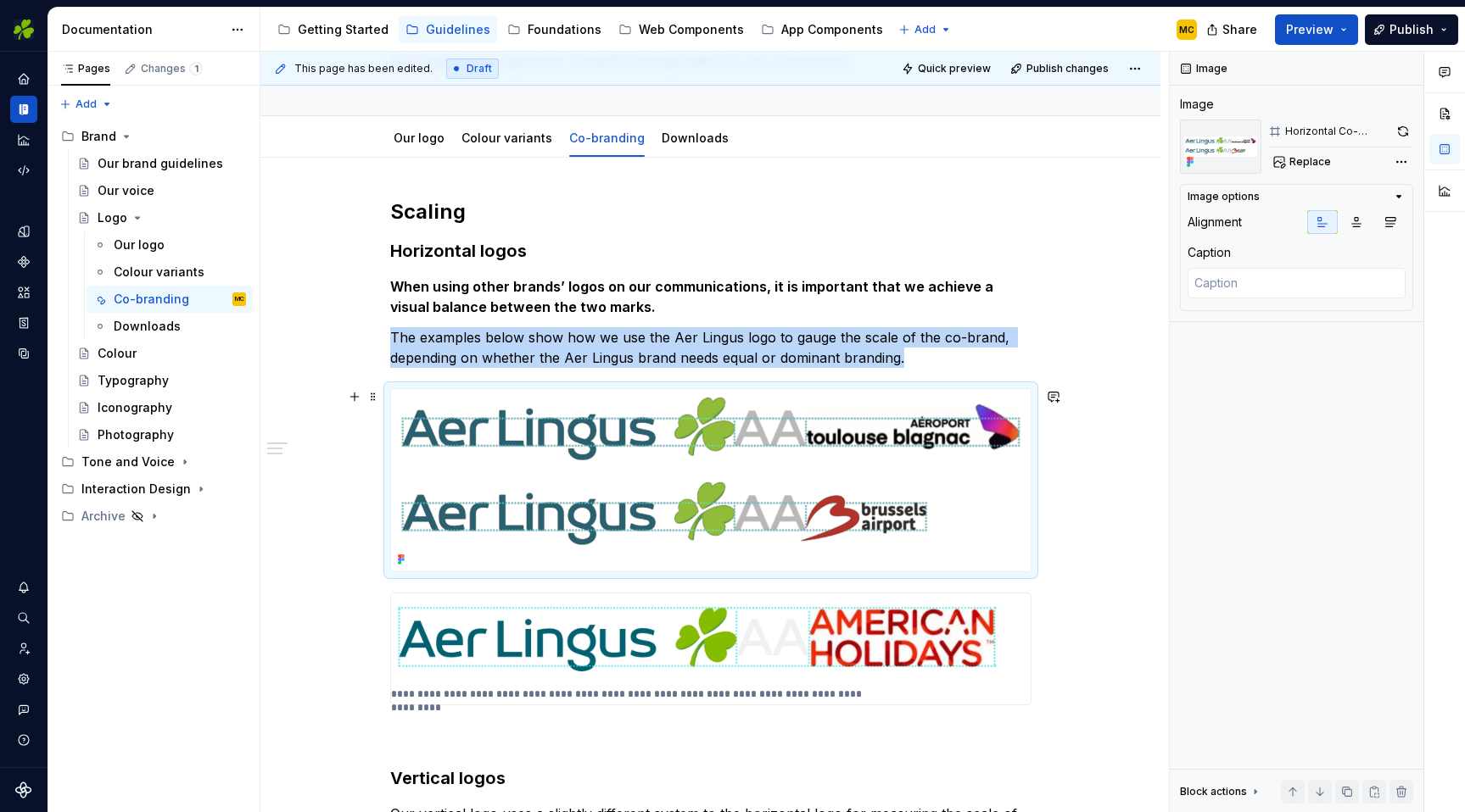
click at [1002, 542] on img at bounding box center [711, 480] width 640 height 182
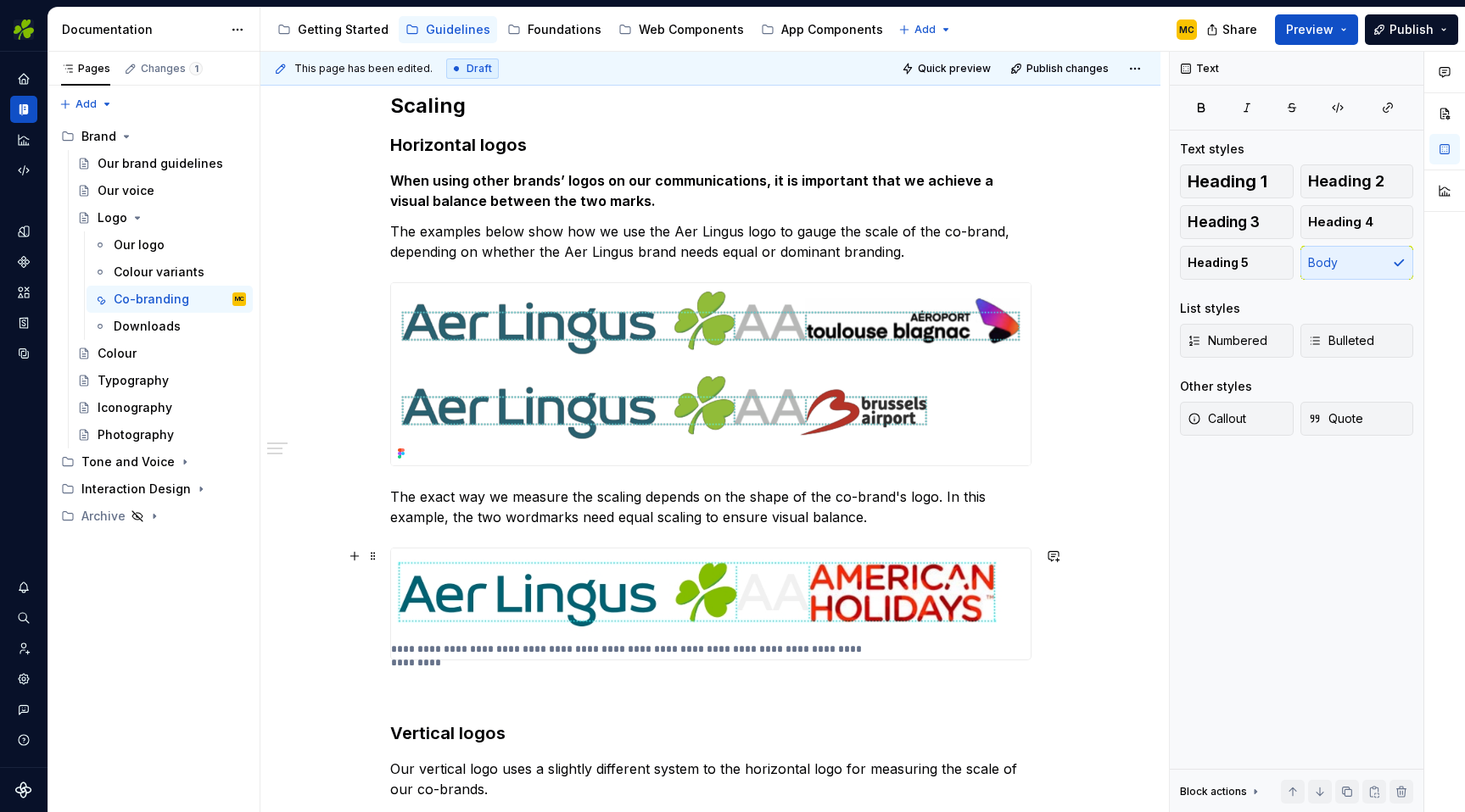
scroll to position [244, 0]
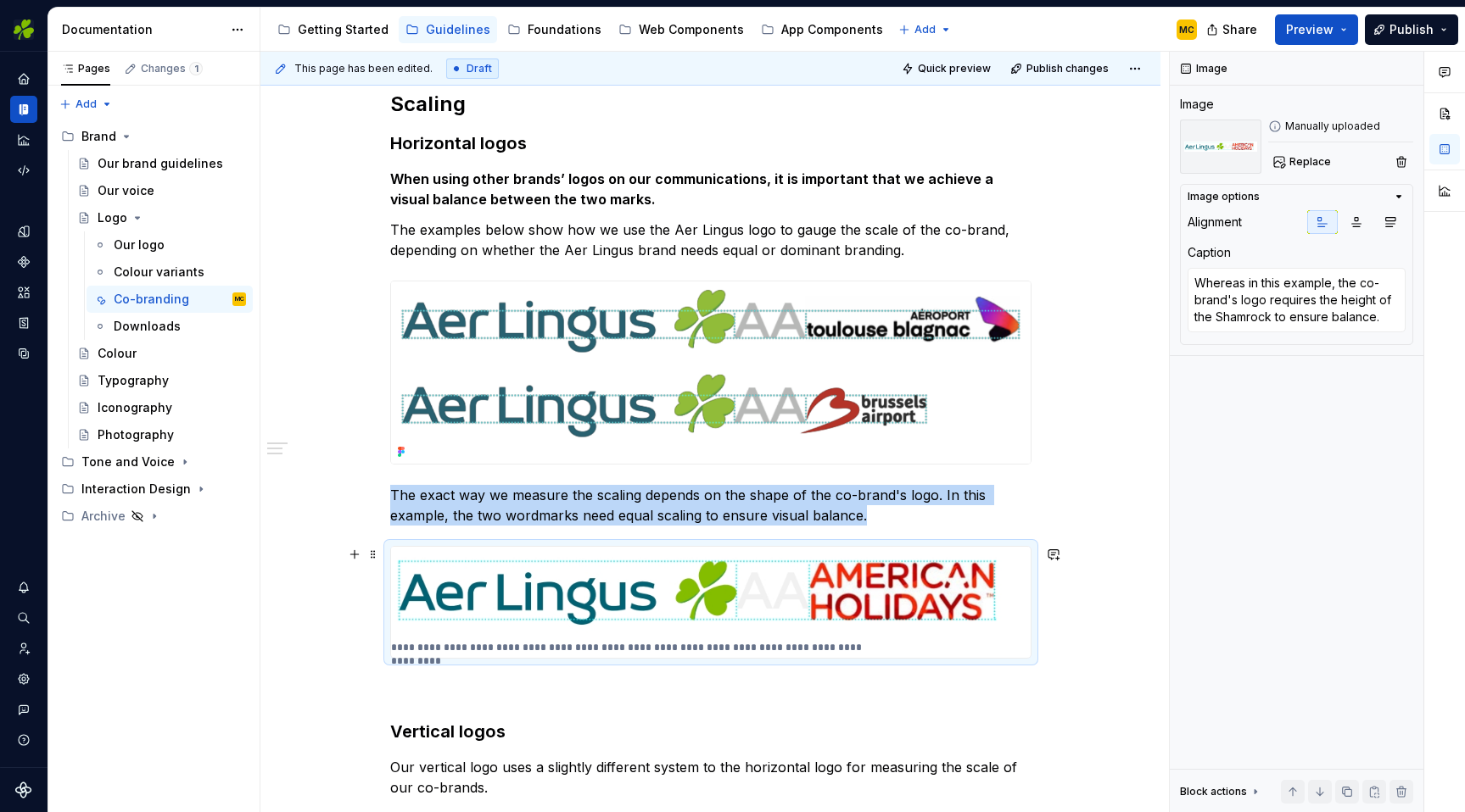
click at [941, 637] on img at bounding box center [711, 592] width 640 height 91
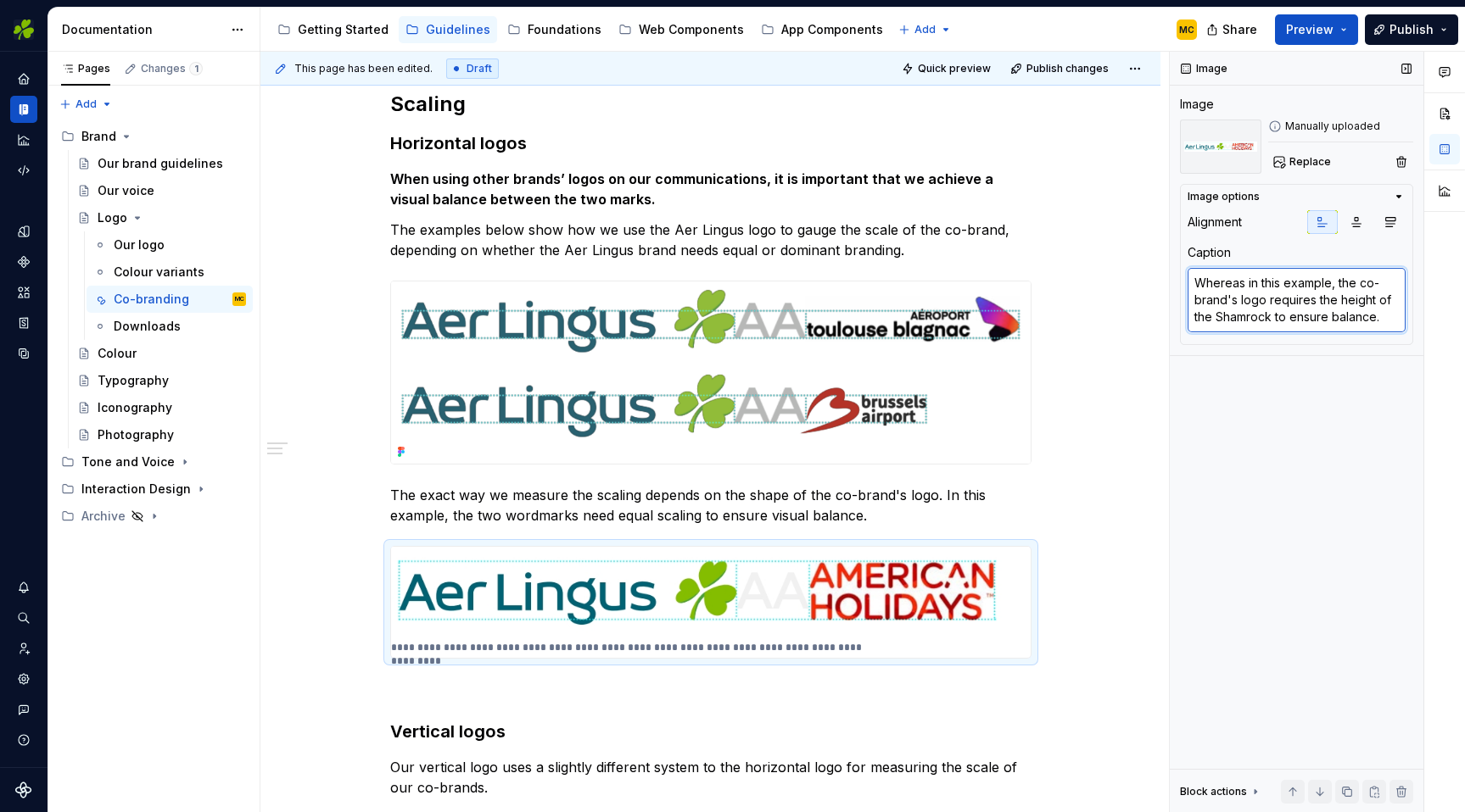
click at [1354, 312] on textarea "Whereas in this example, the co-brand's logo requires the height of the Shamroc…" at bounding box center [1297, 300] width 218 height 65
type textarea "*"
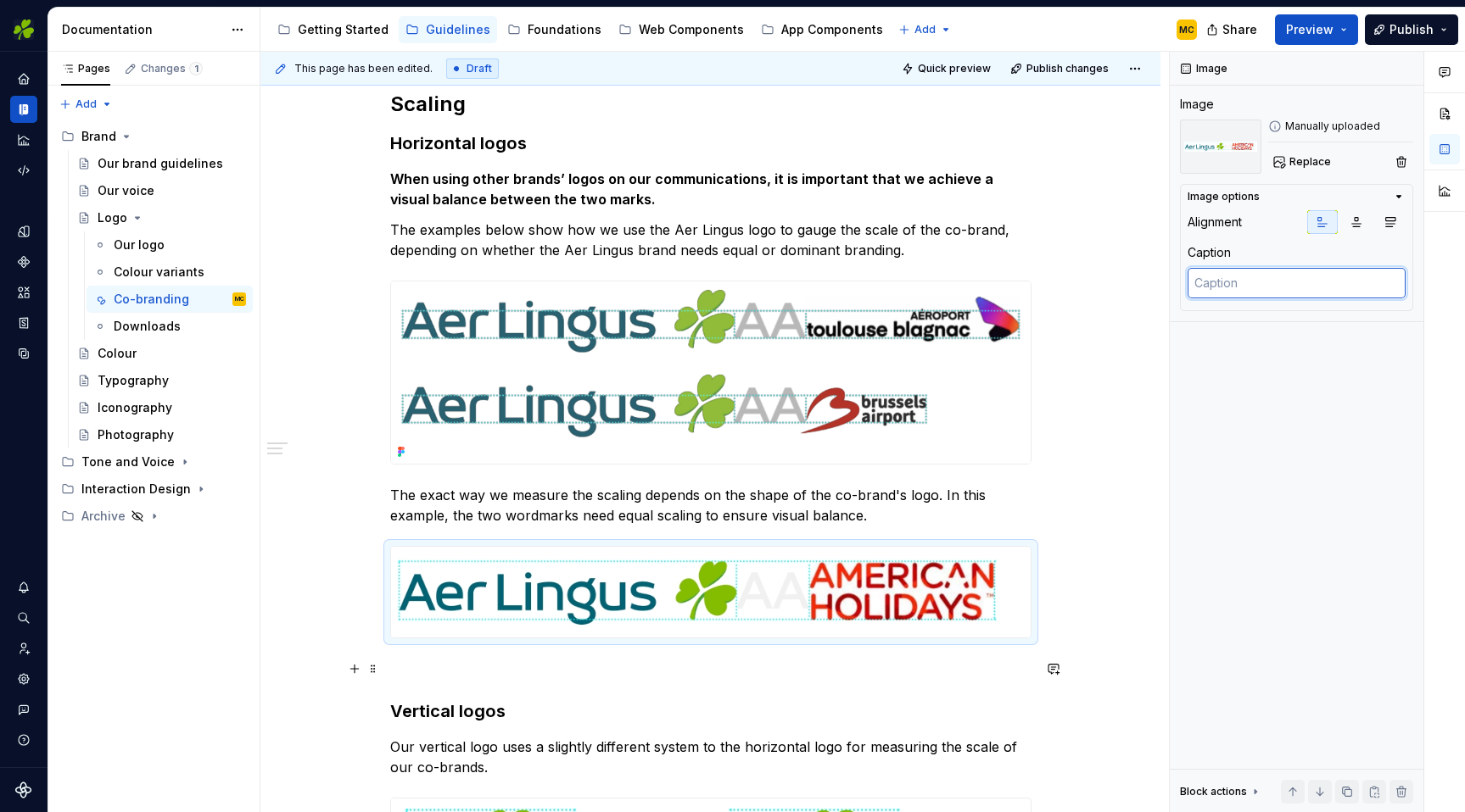
type textarea "*"
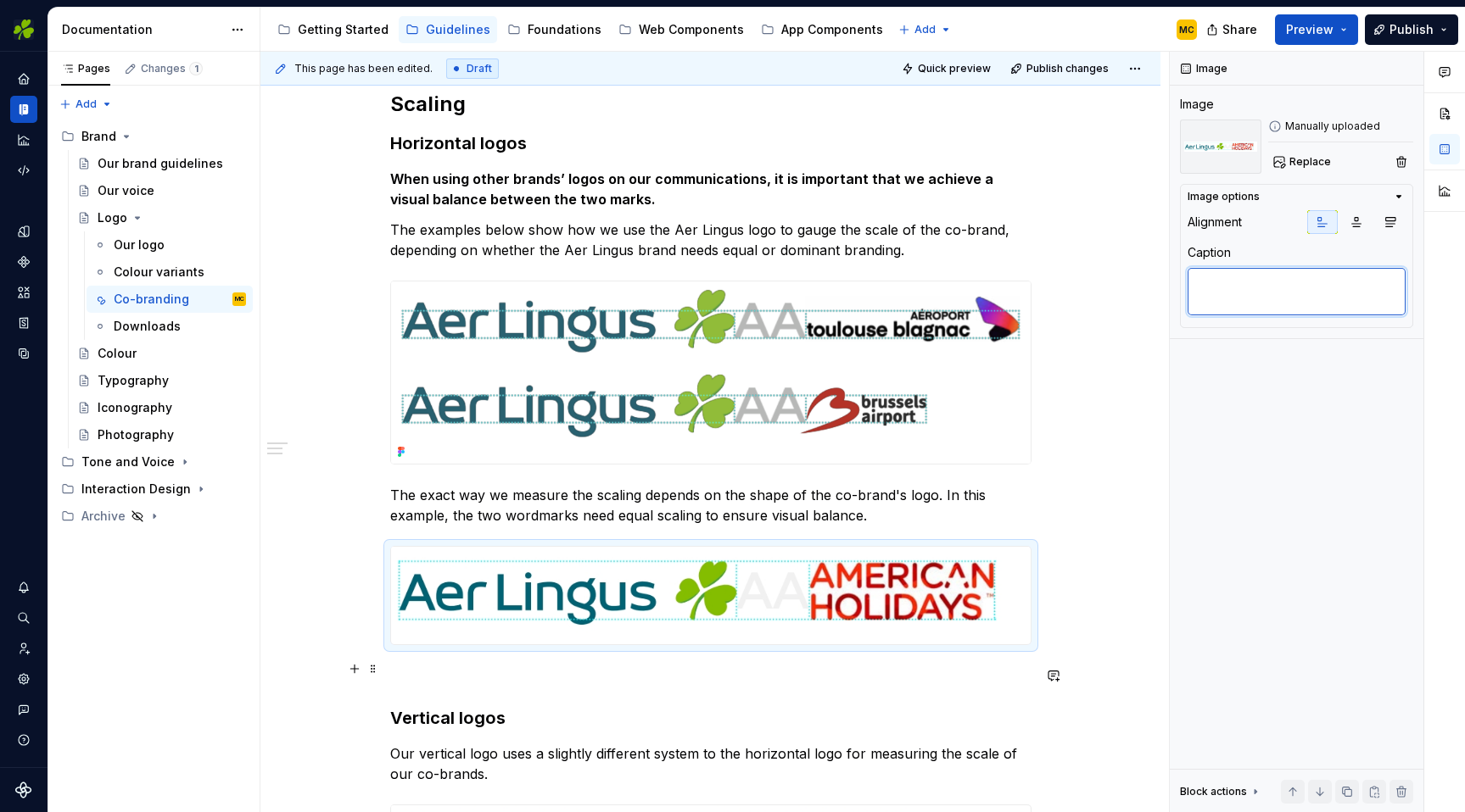
type textarea "*"
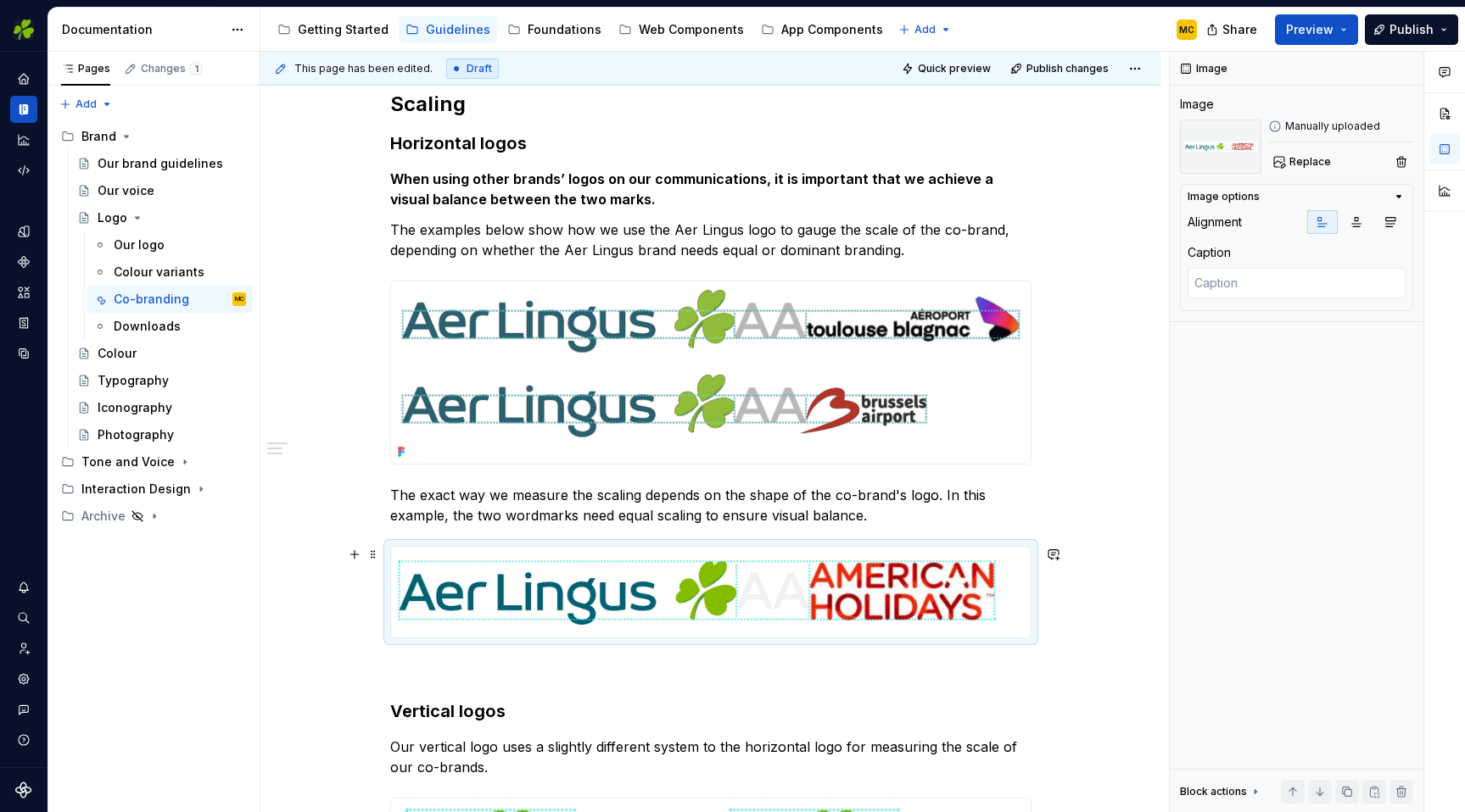
click at [1032, 594] on div at bounding box center [711, 592] width 641 height 93
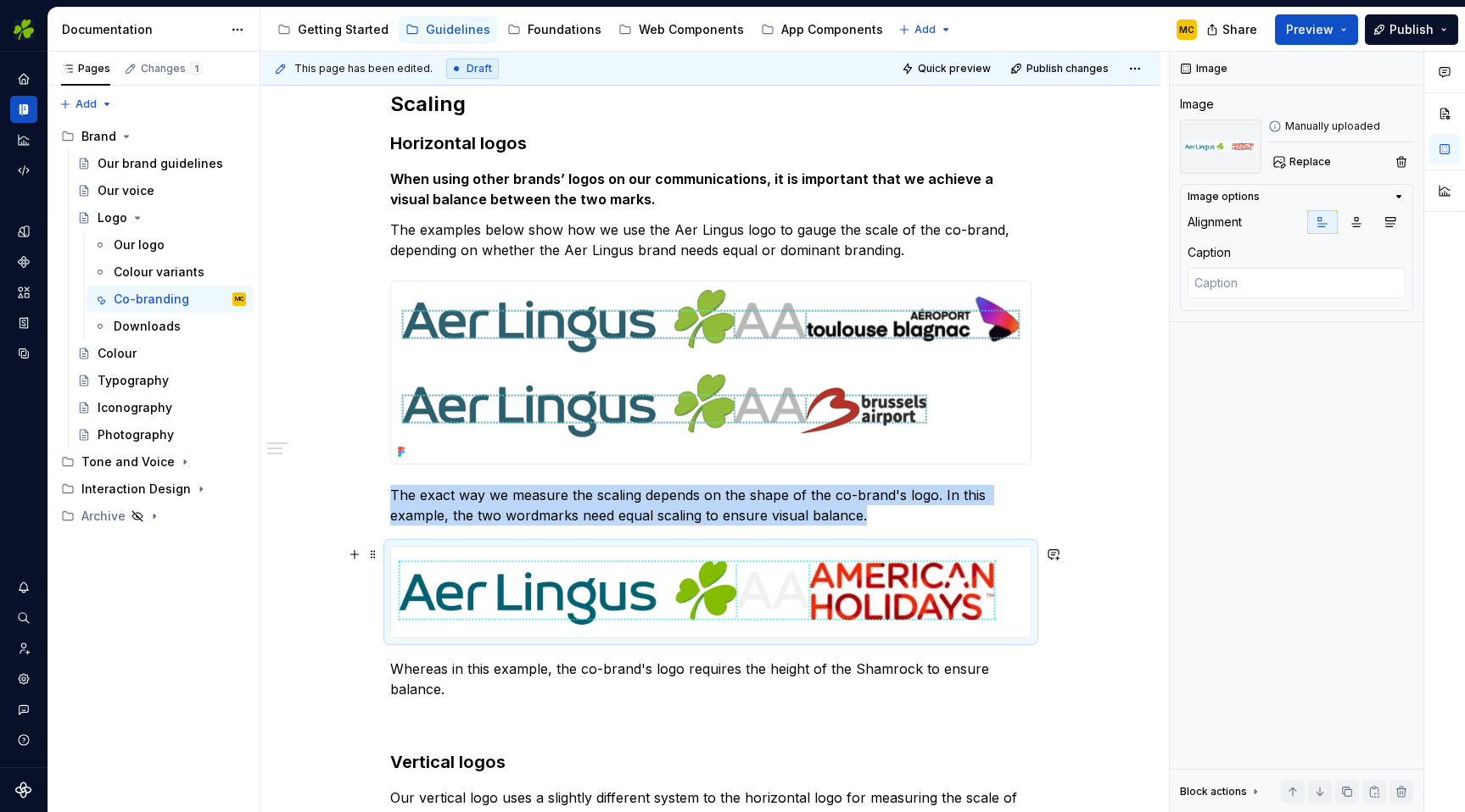
click at [618, 581] on img at bounding box center [711, 592] width 640 height 91
click at [1299, 170] on button "Replace" at bounding box center [1303, 162] width 71 height 24
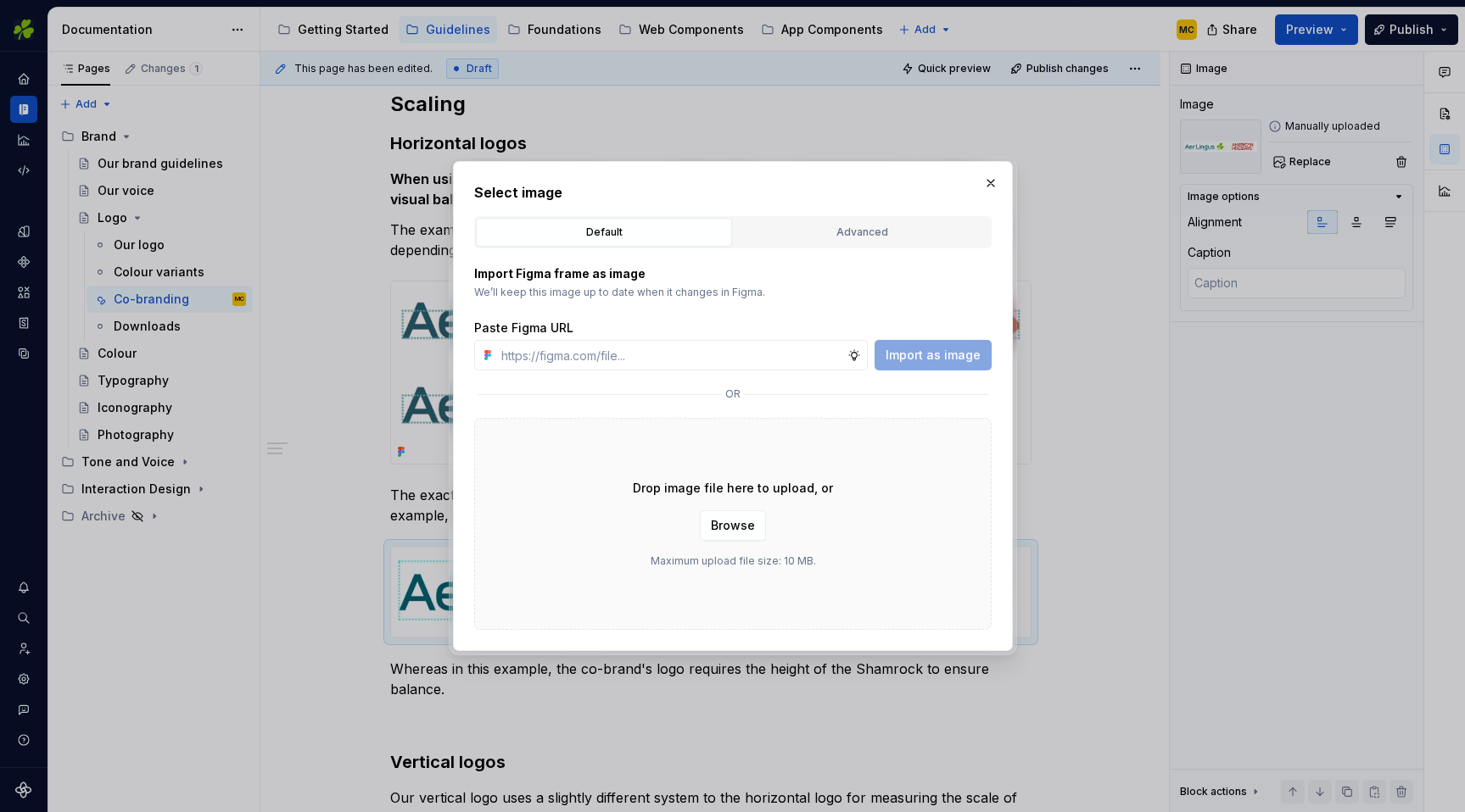
type textarea "*"
type input "[URL][DOMAIN_NAME]"
click at [944, 355] on span "Import as image" at bounding box center [933, 355] width 95 height 17
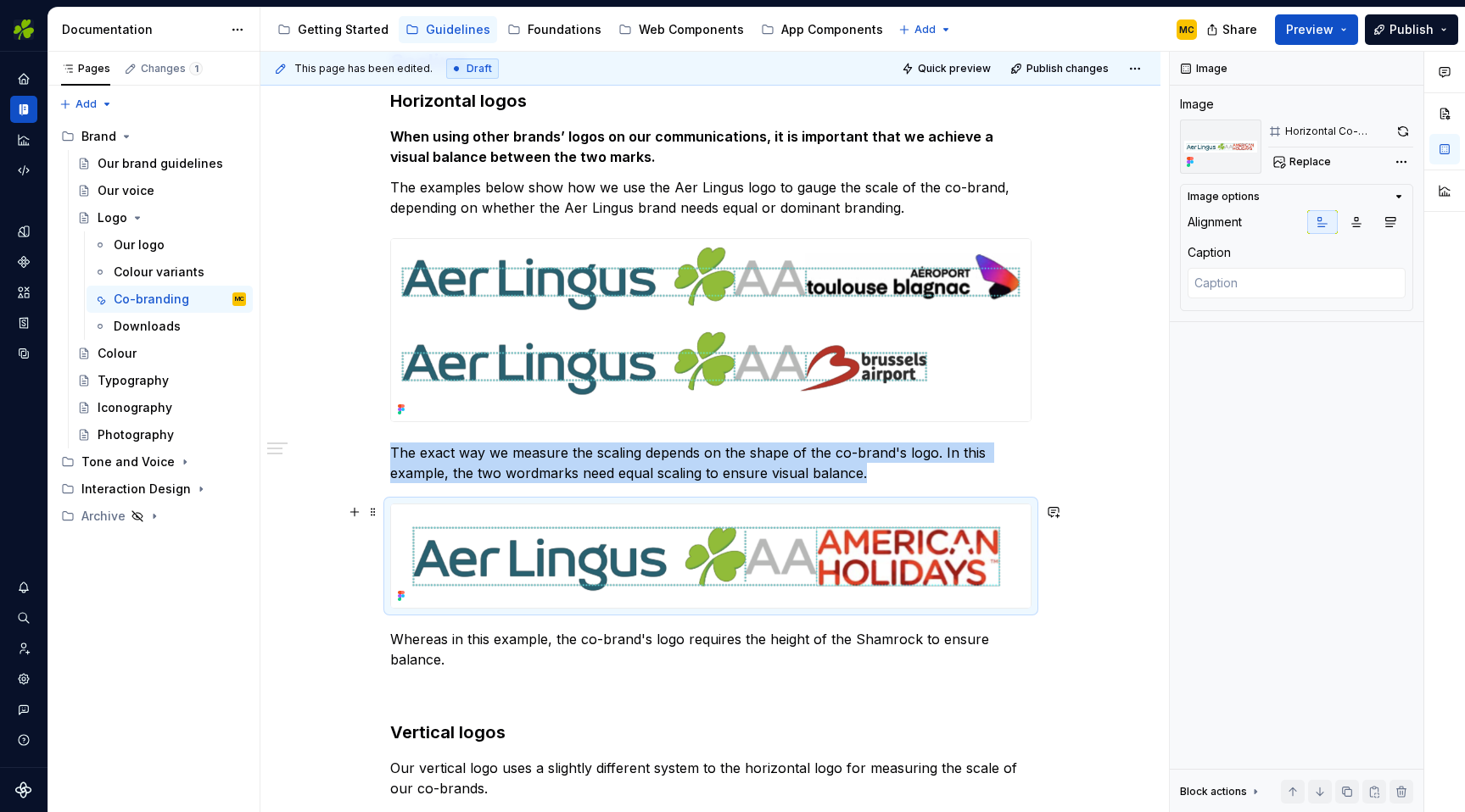
scroll to position [294, 0]
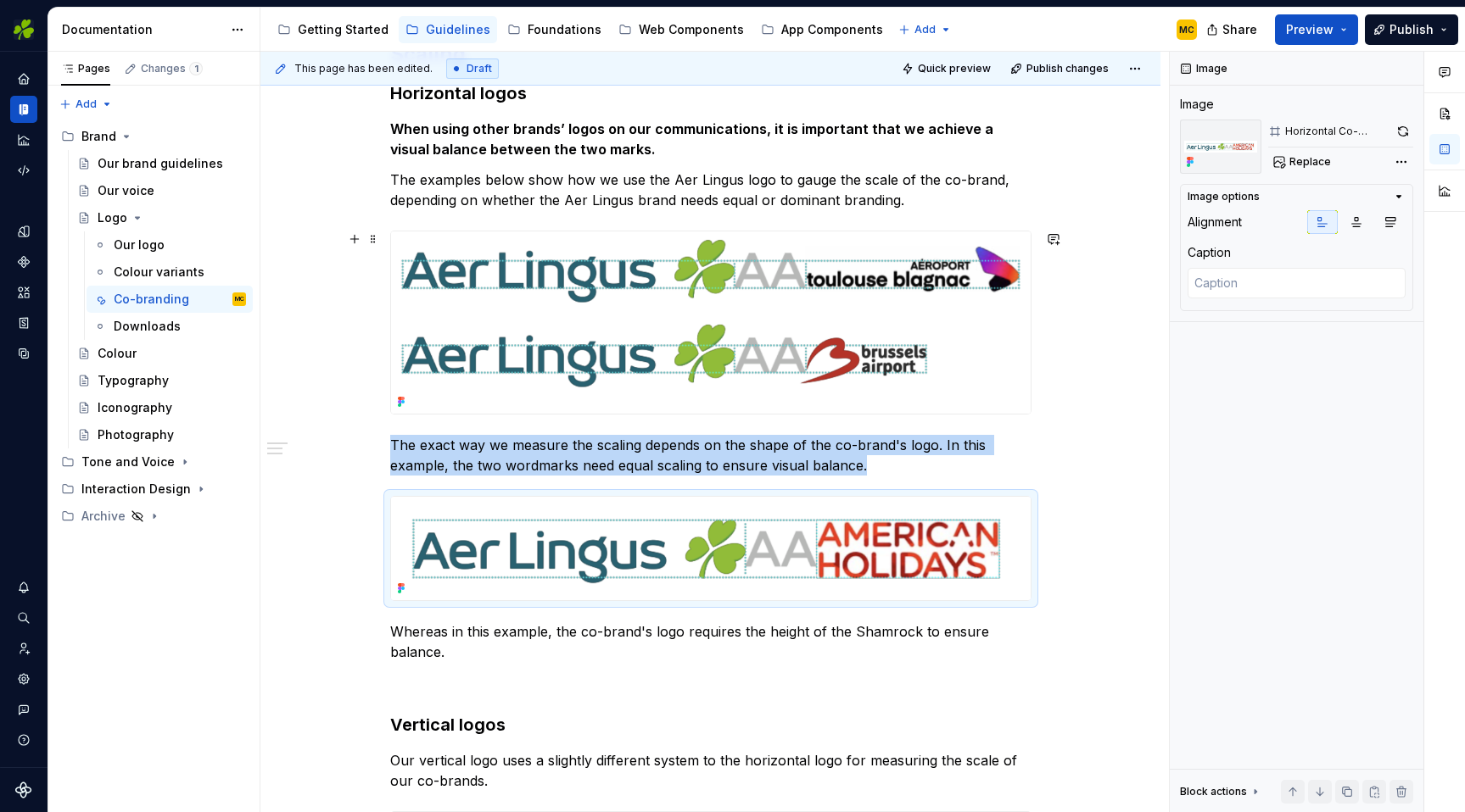
click at [357, 514] on button "button" at bounding box center [355, 504] width 24 height 24
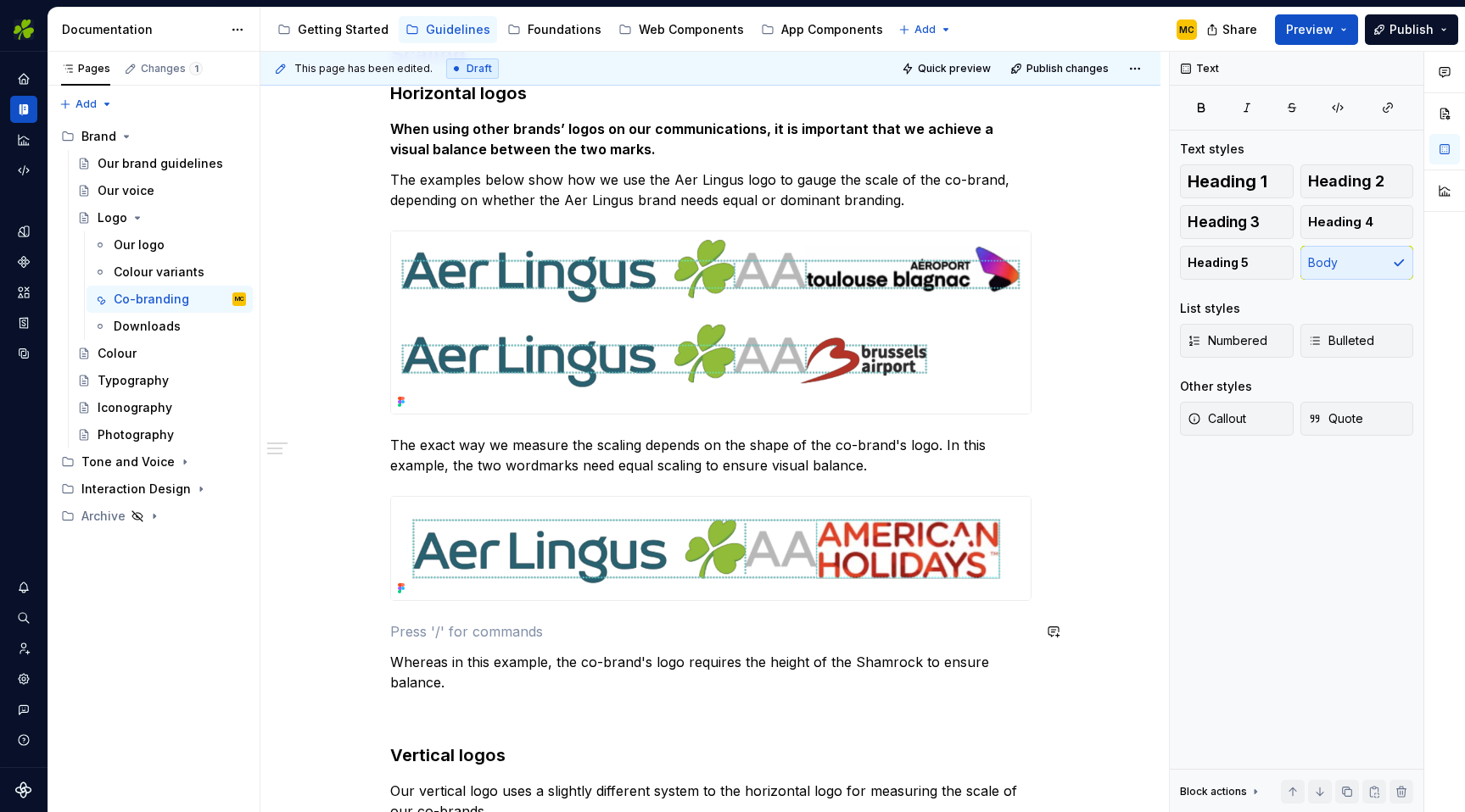
click at [782, 622] on p at bounding box center [711, 632] width 641 height 20
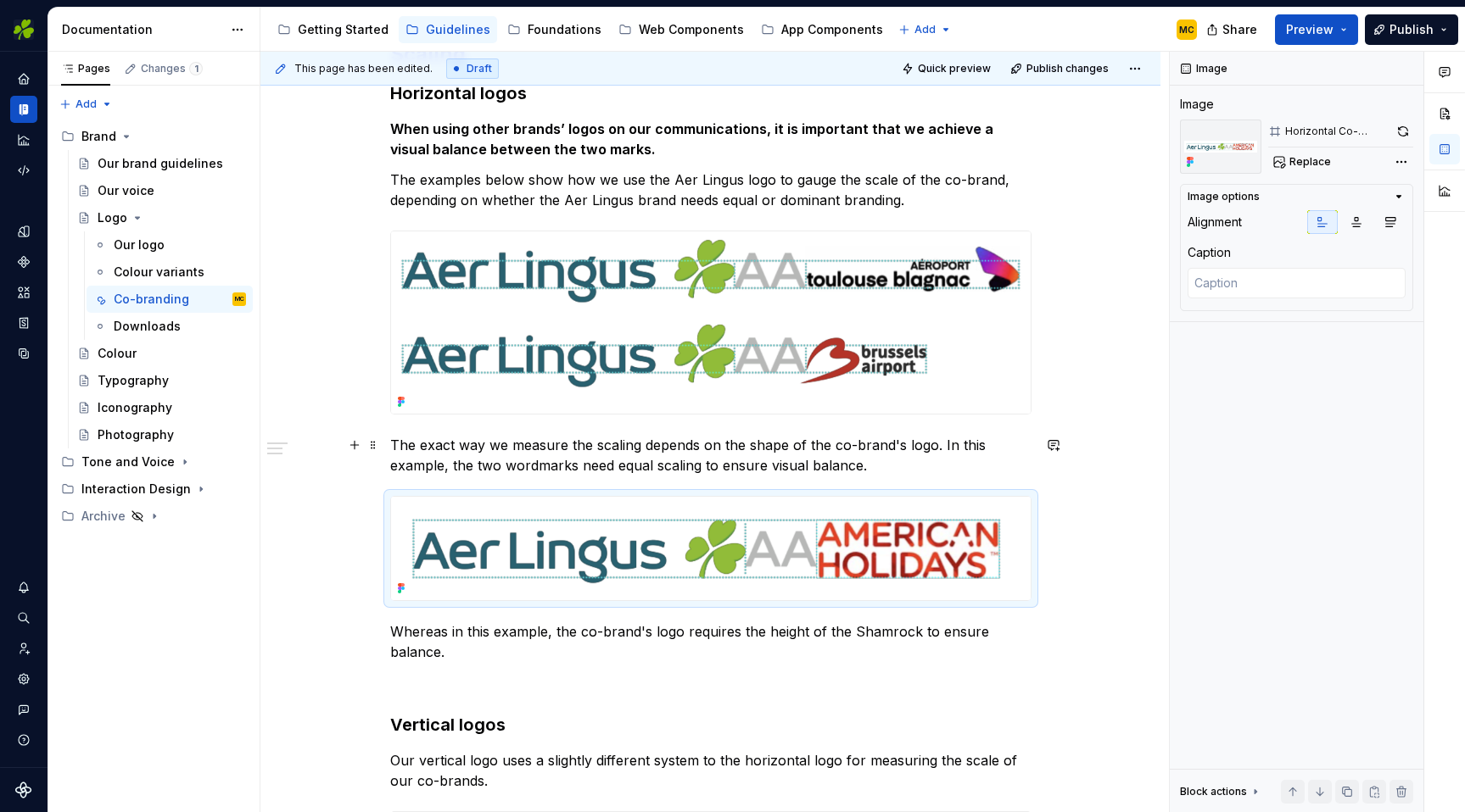
click at [557, 474] on p "The exact way we measure the scaling depends on the shape of the co-brand's log…" at bounding box center [711, 456] width 641 height 41
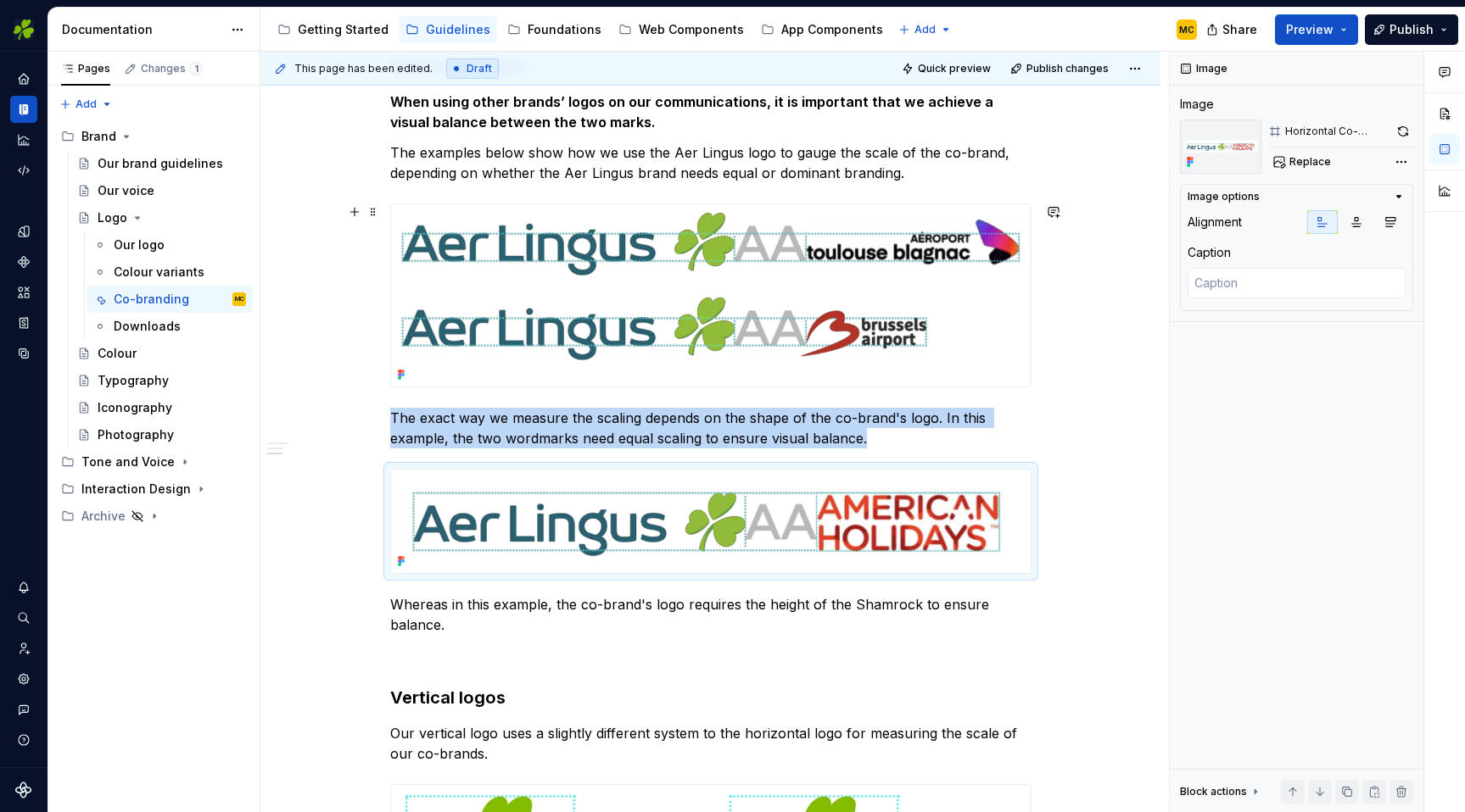
scroll to position [317, 0]
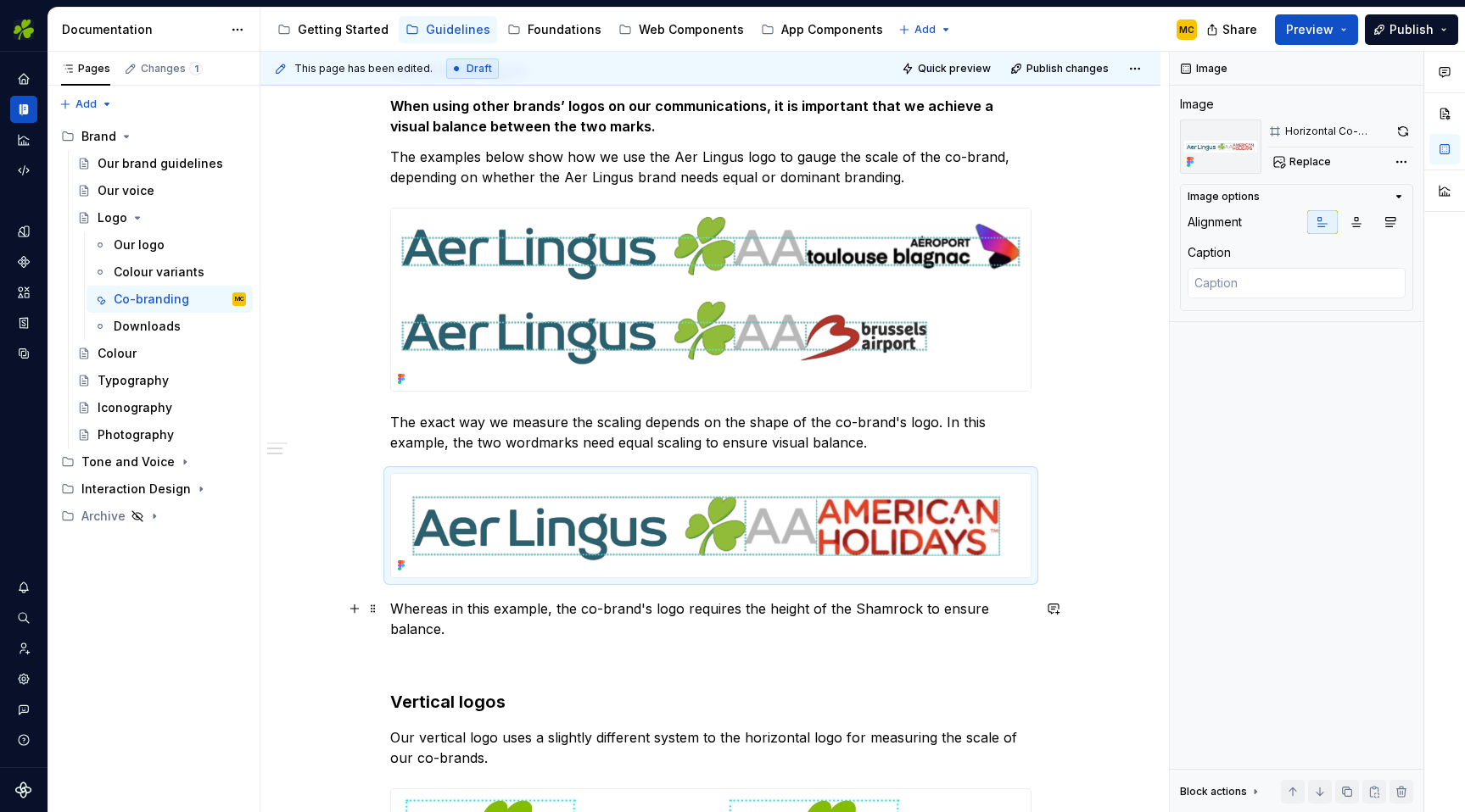
click at [472, 615] on p "Whereas in this example, the co-brand's logo requires the height of the Shamroc…" at bounding box center [711, 619] width 641 height 41
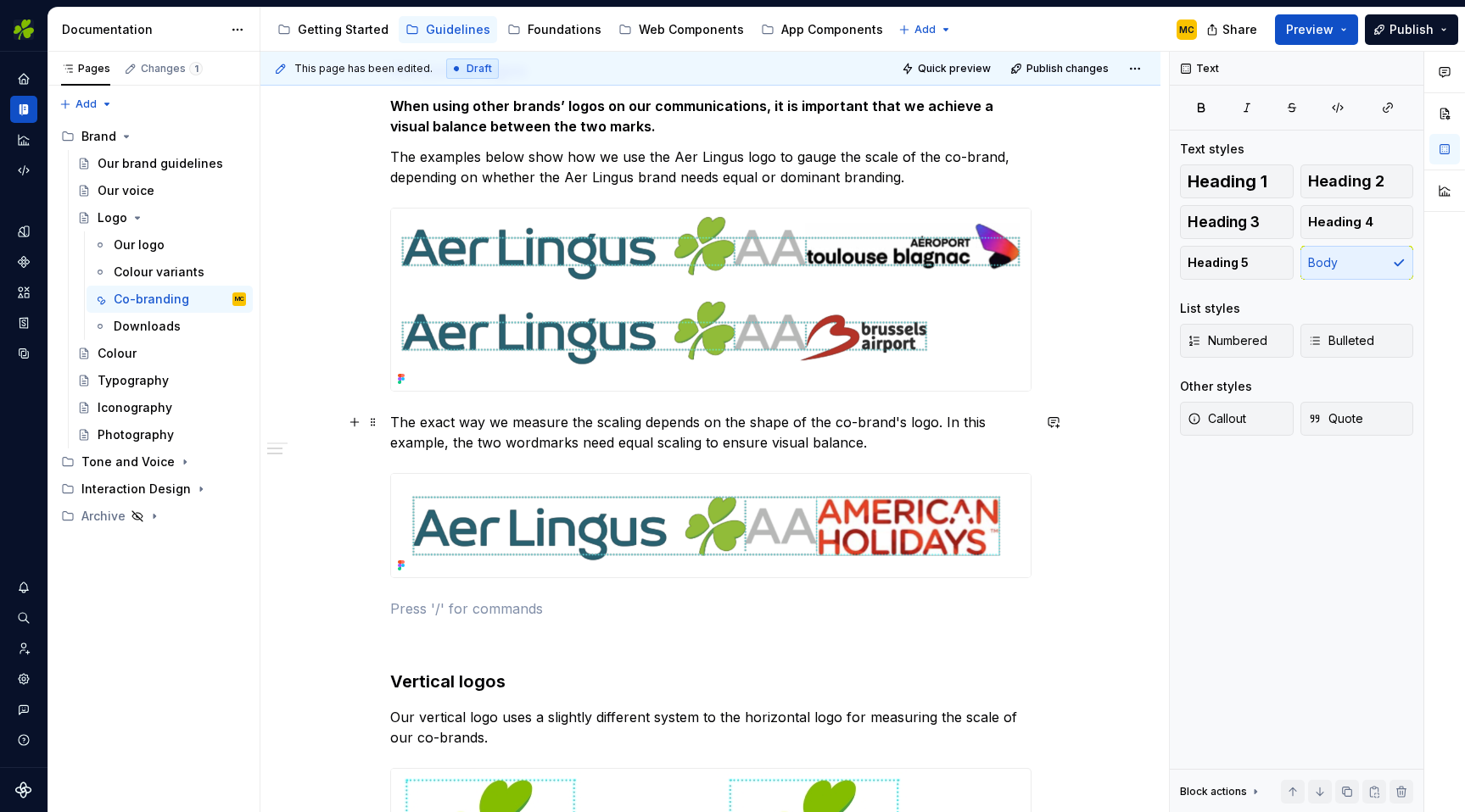
click at [879, 446] on p "The exact way we measure the scaling depends on the shape of the co-brand's log…" at bounding box center [711, 433] width 641 height 41
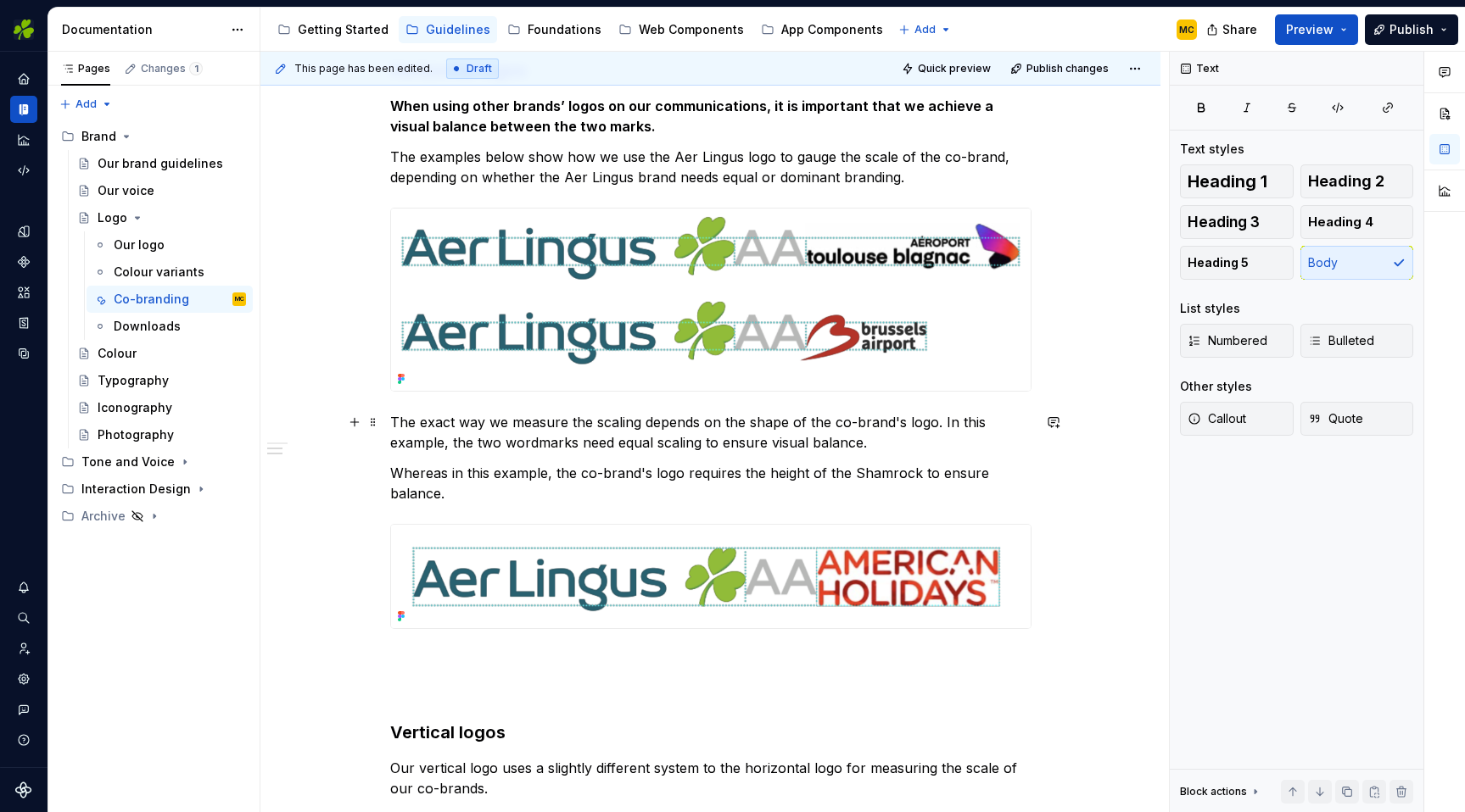
click at [966, 423] on p "The exact way we measure the scaling depends on the shape of the co-brand's log…" at bounding box center [711, 433] width 641 height 41
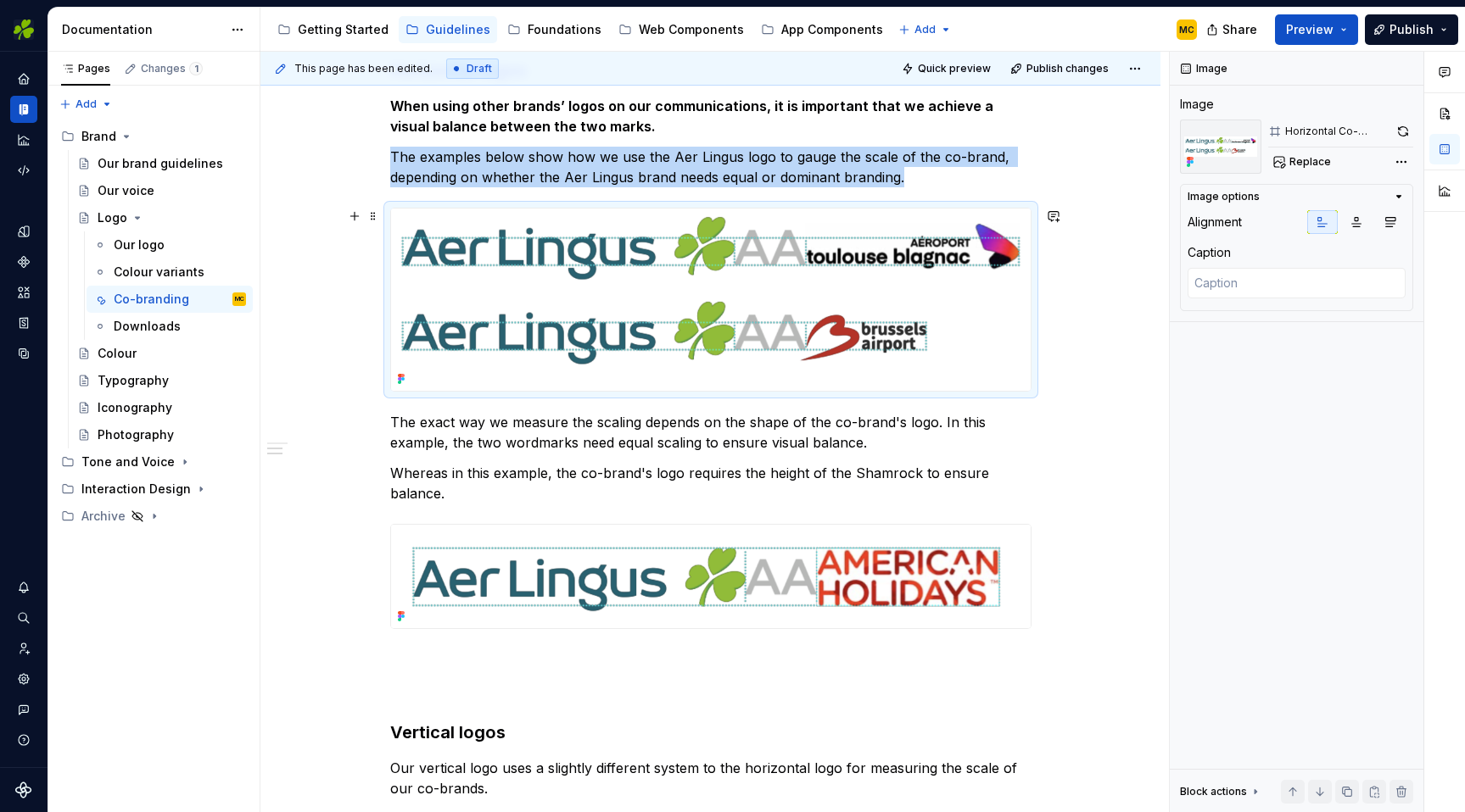
click at [778, 263] on img at bounding box center [711, 299] width 640 height 182
click at [1318, 162] on span "Replace" at bounding box center [1310, 162] width 42 height 14
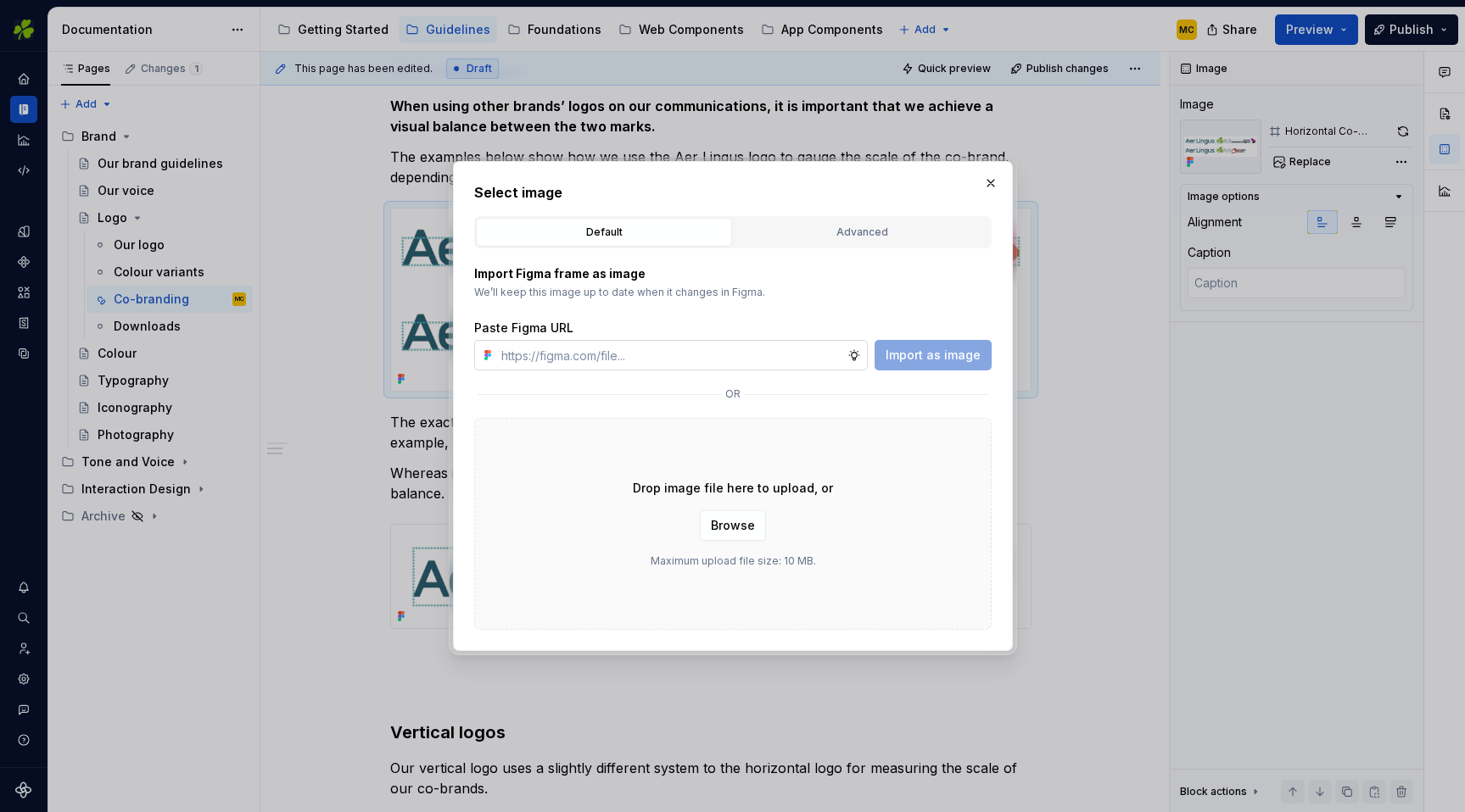
type textarea "*"
type input "[URL][DOMAIN_NAME]"
click at [920, 355] on span "Import as image" at bounding box center [933, 355] width 95 height 17
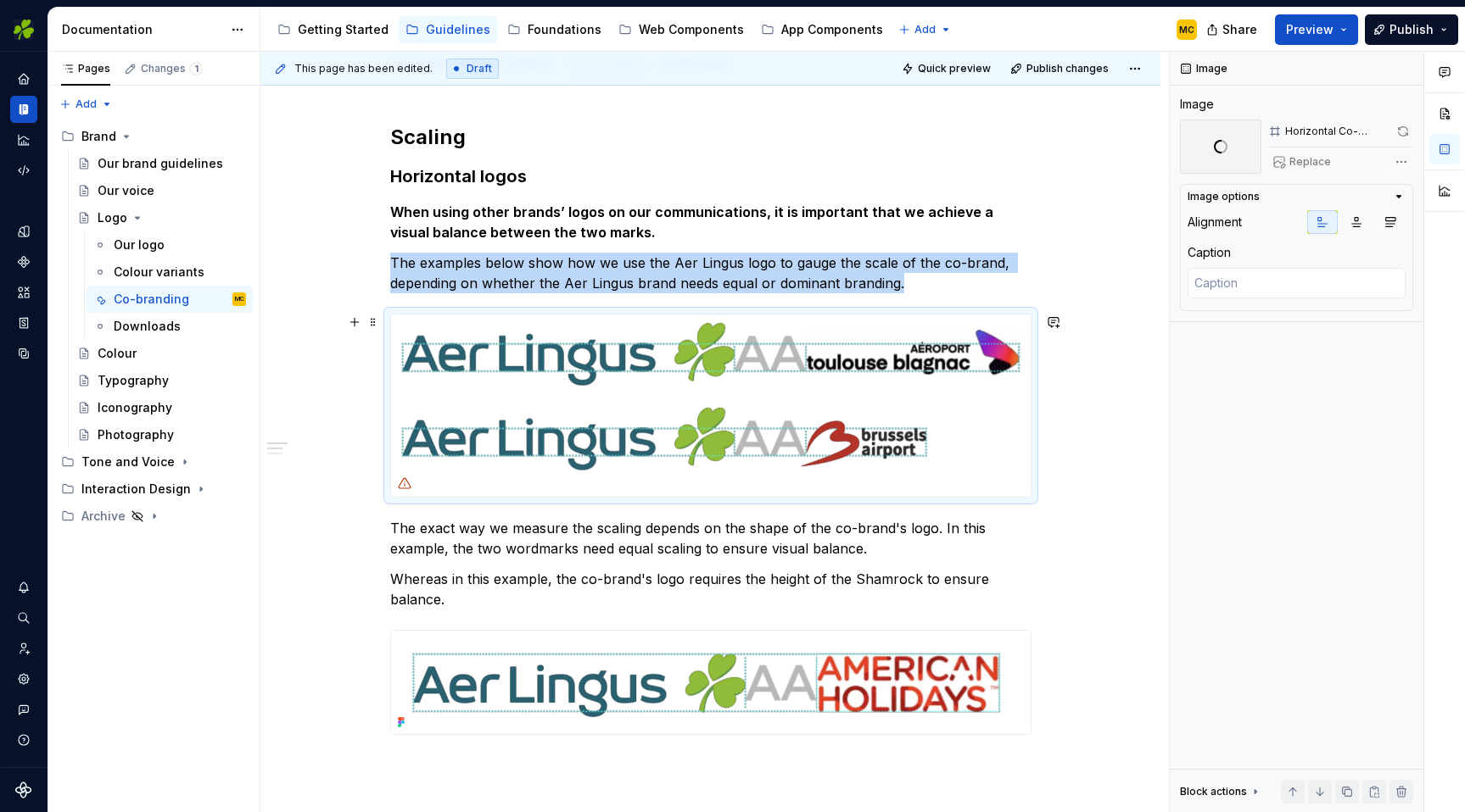
scroll to position [210, 0]
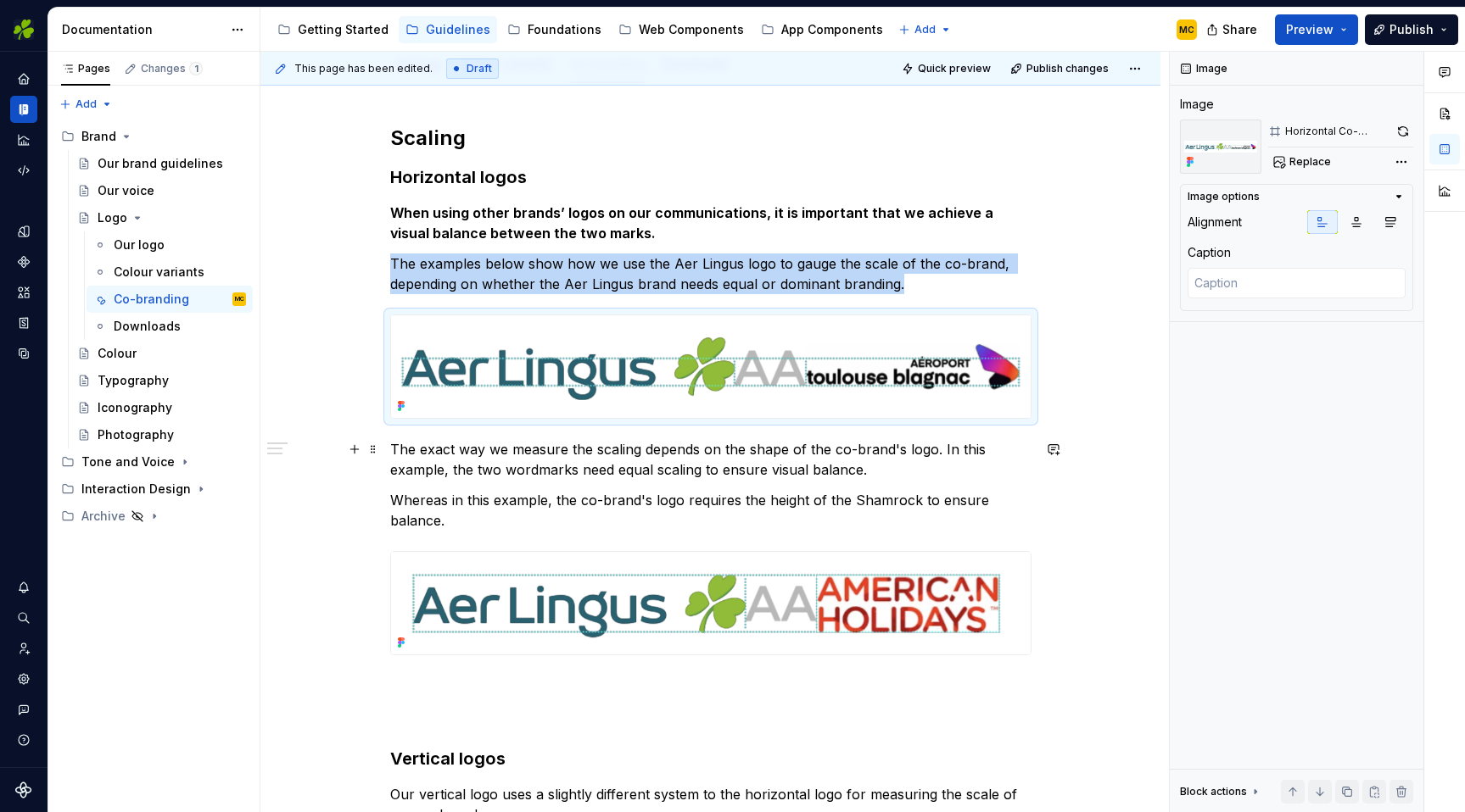
type textarea "*"
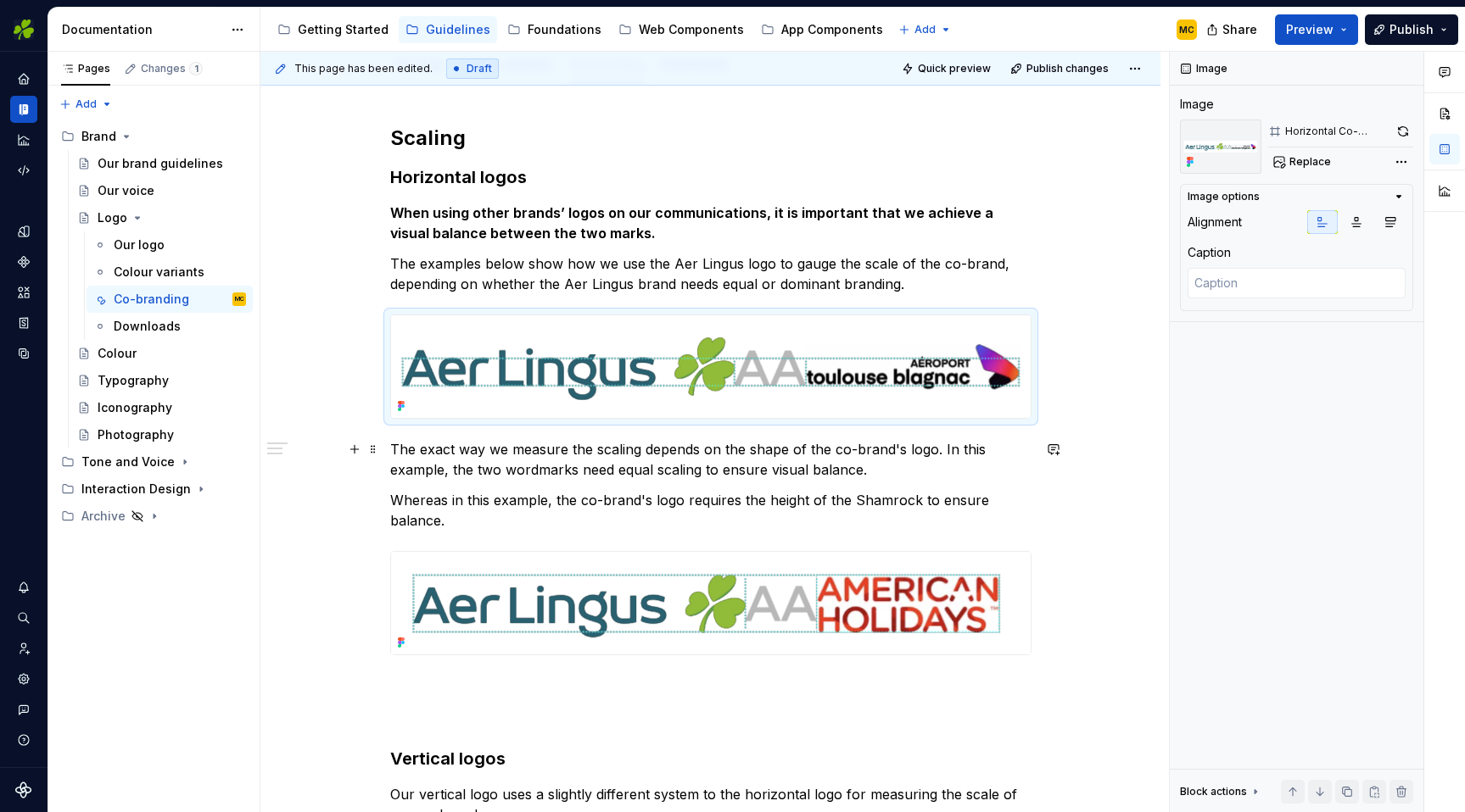
click at [902, 480] on p "The exact way we measure the scaling depends on the shape of the co-brand's log…" at bounding box center [711, 460] width 641 height 41
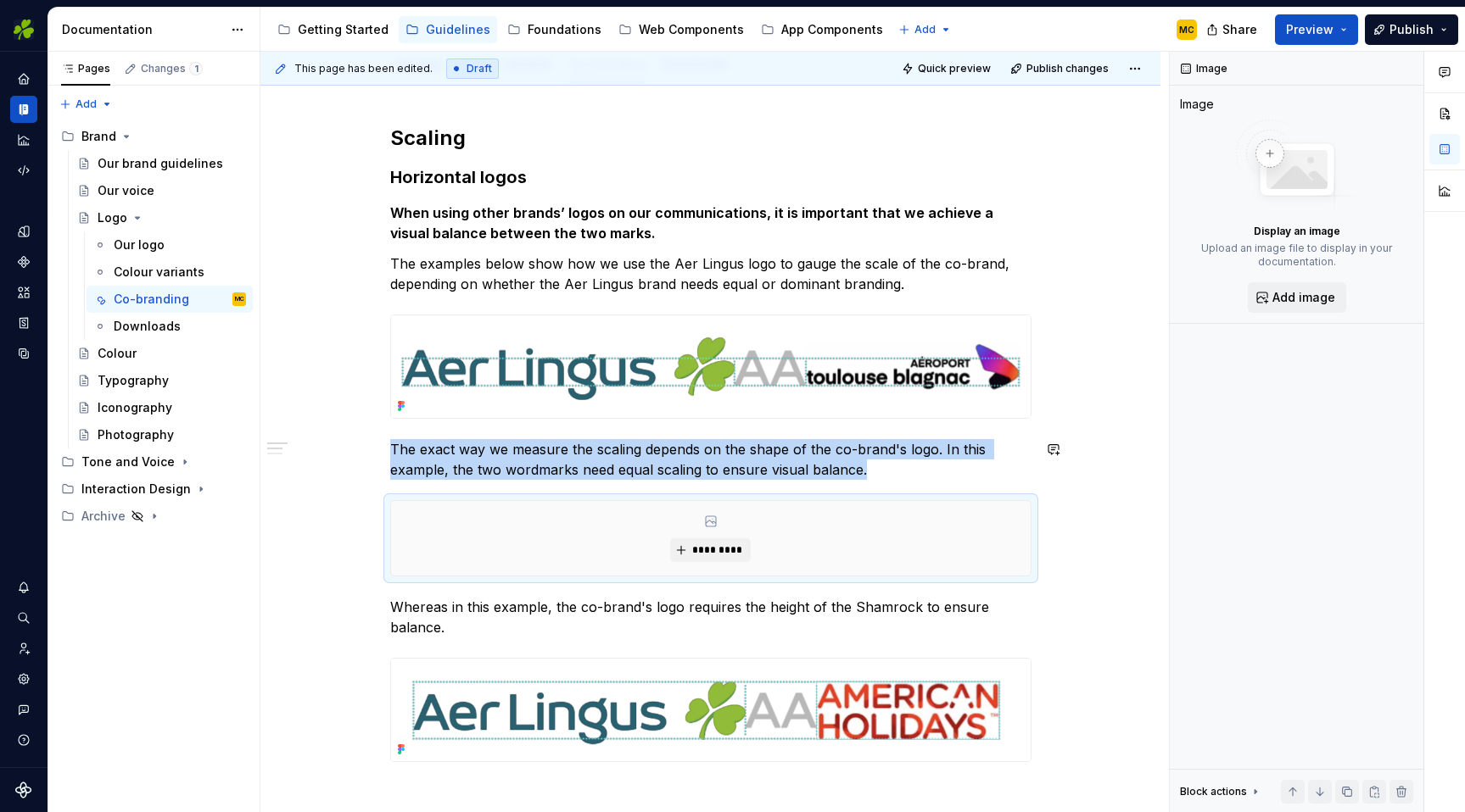
type textarea "*"
click at [720, 546] on span "*********" at bounding box center [717, 550] width 52 height 14
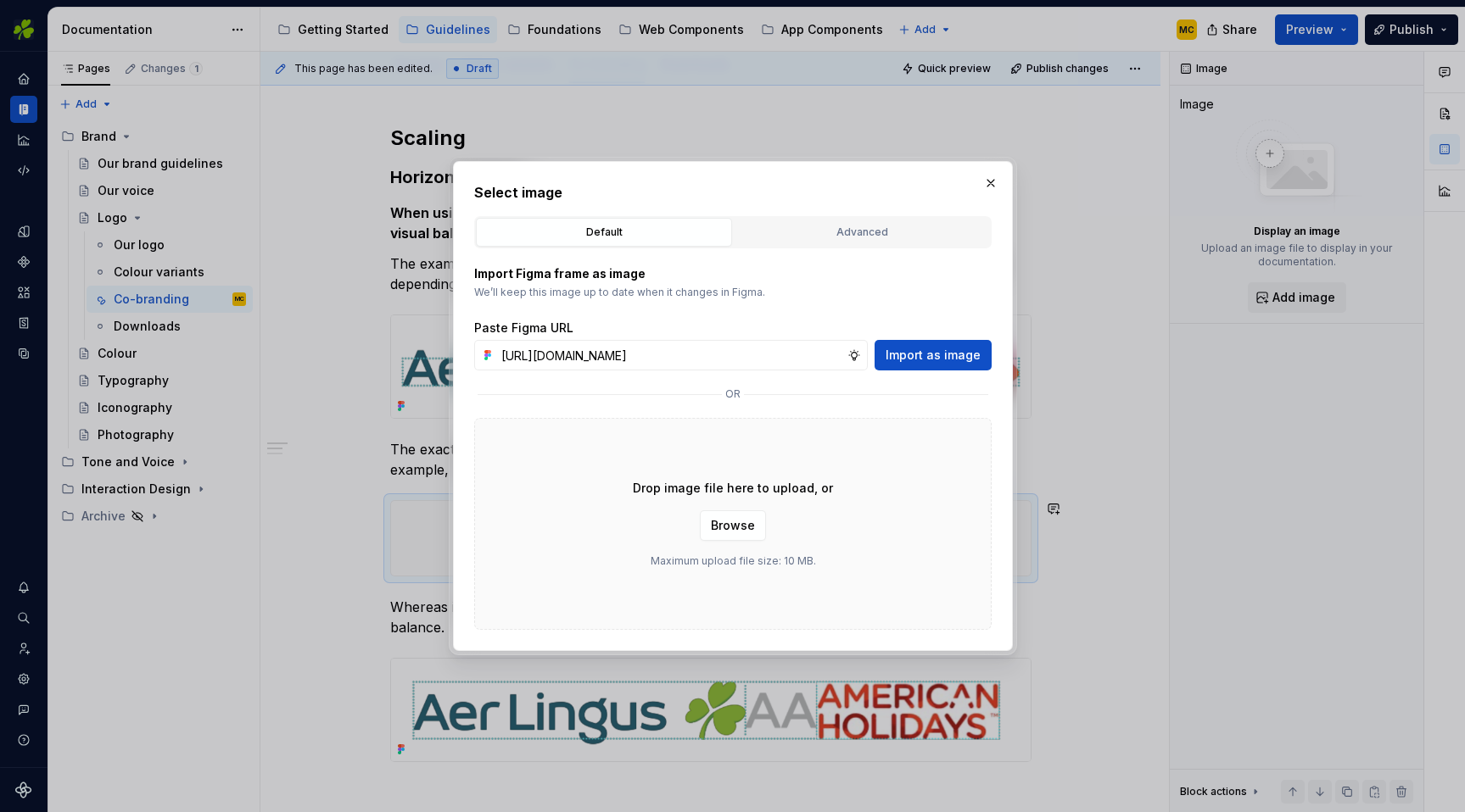
scroll to position [0, 368]
type input "[URL][DOMAIN_NAME]"
click at [961, 360] on span "Import as image" at bounding box center [933, 355] width 95 height 17
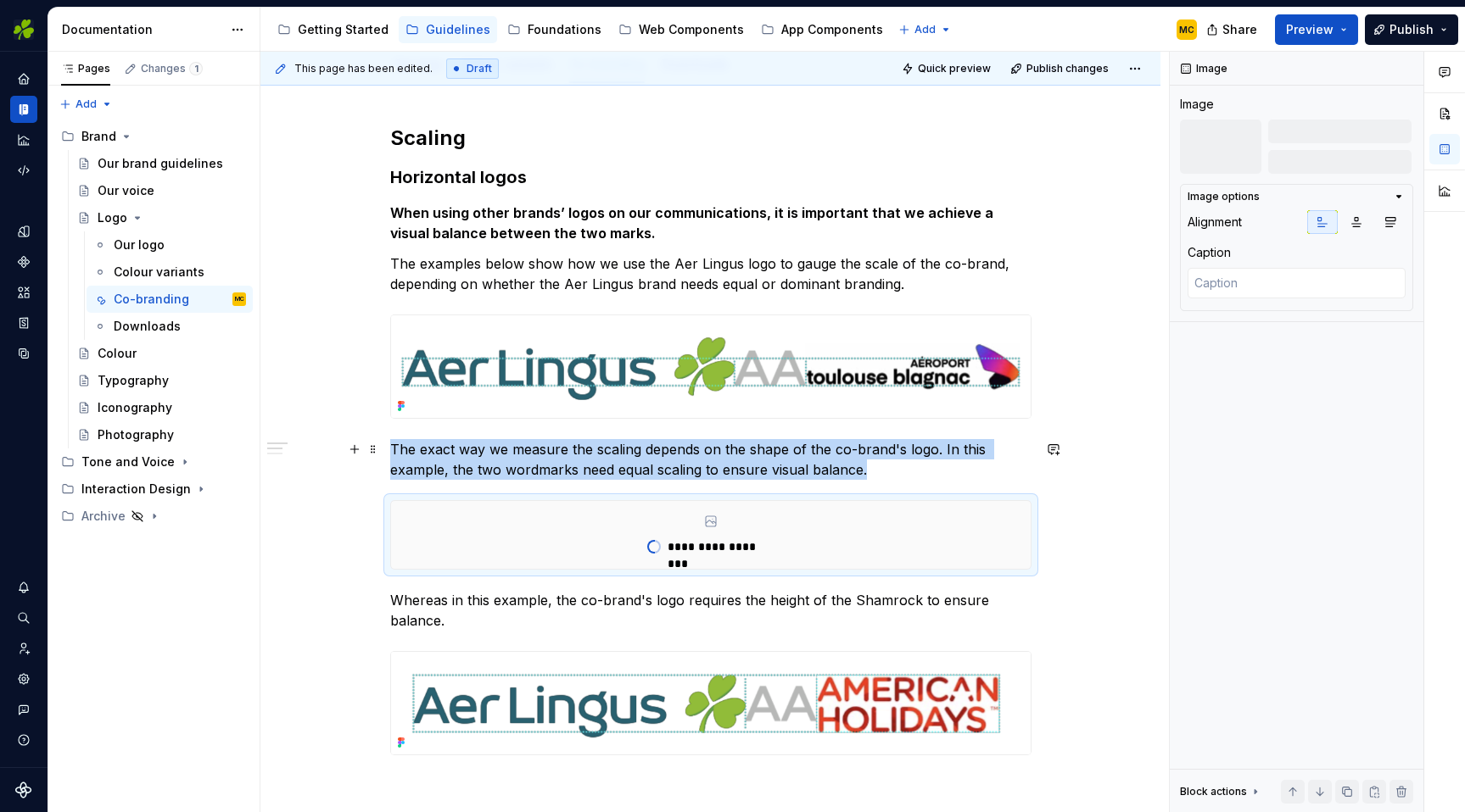
click at [886, 471] on p "The exact way we measure the scaling depends on the shape of the co-brand's log…" at bounding box center [711, 460] width 641 height 41
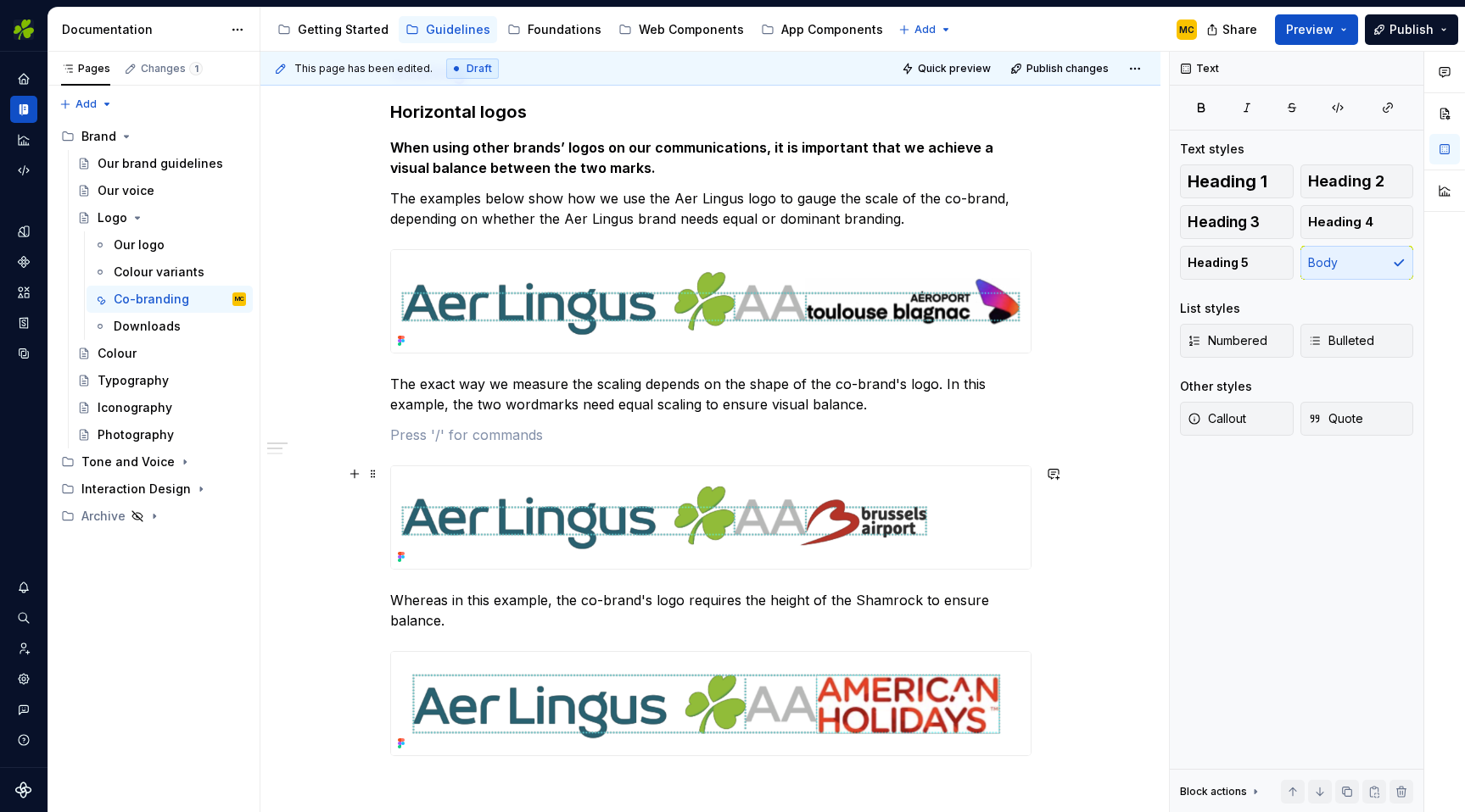
scroll to position [279, 0]
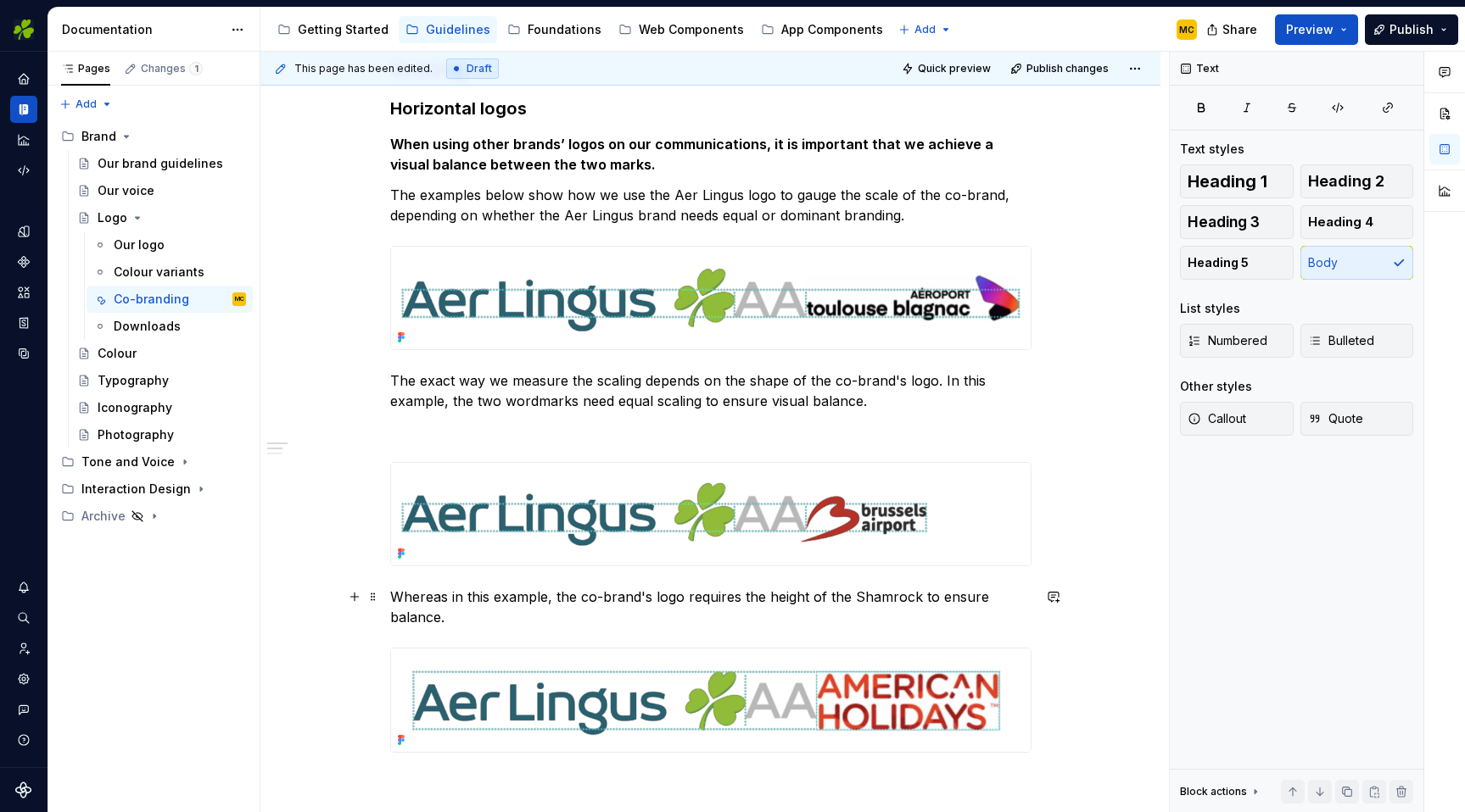
click at [510, 621] on p "Whereas in this example, the co-brand's logo requires the height of the Shamroc…" at bounding box center [711, 607] width 641 height 41
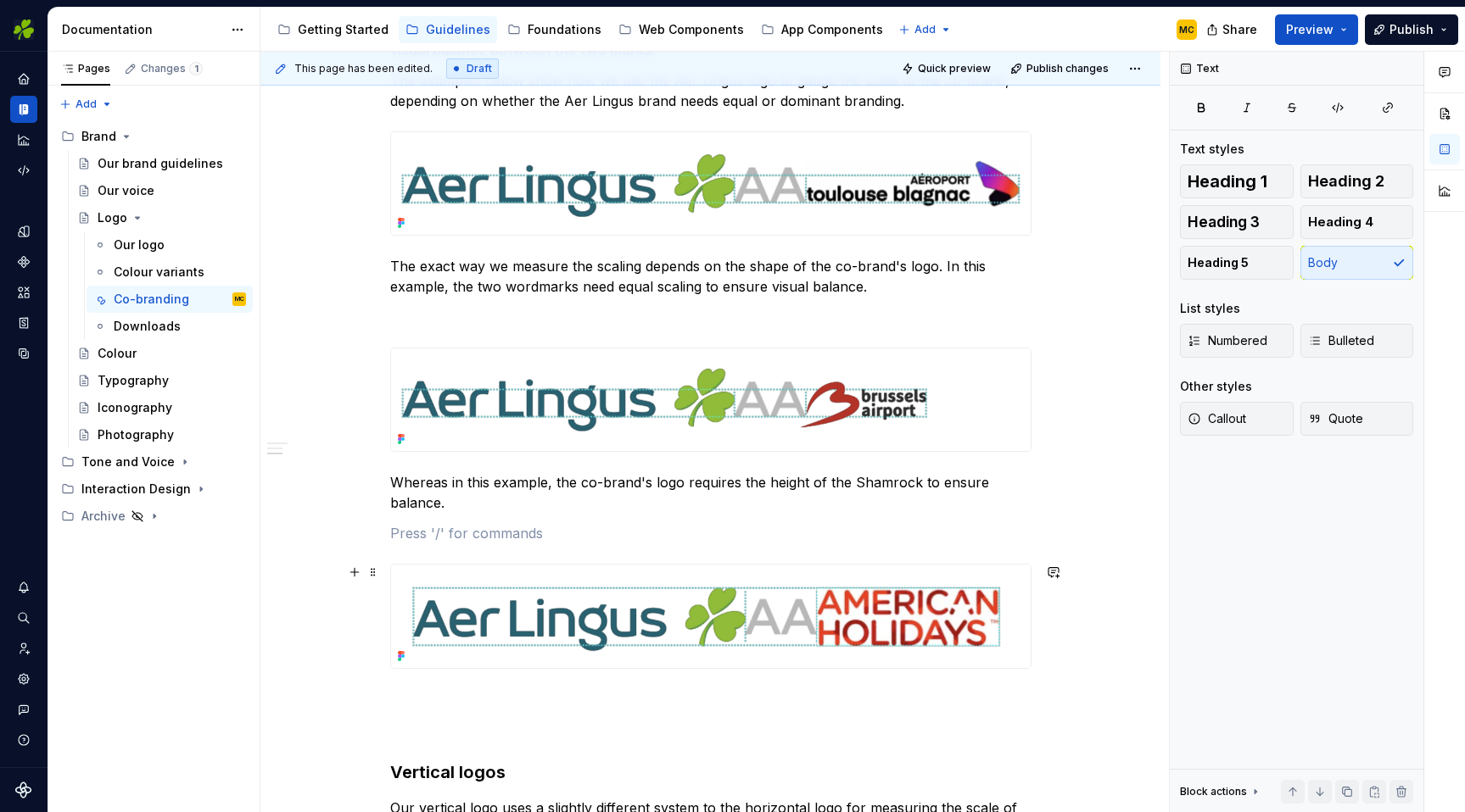
scroll to position [402, 0]
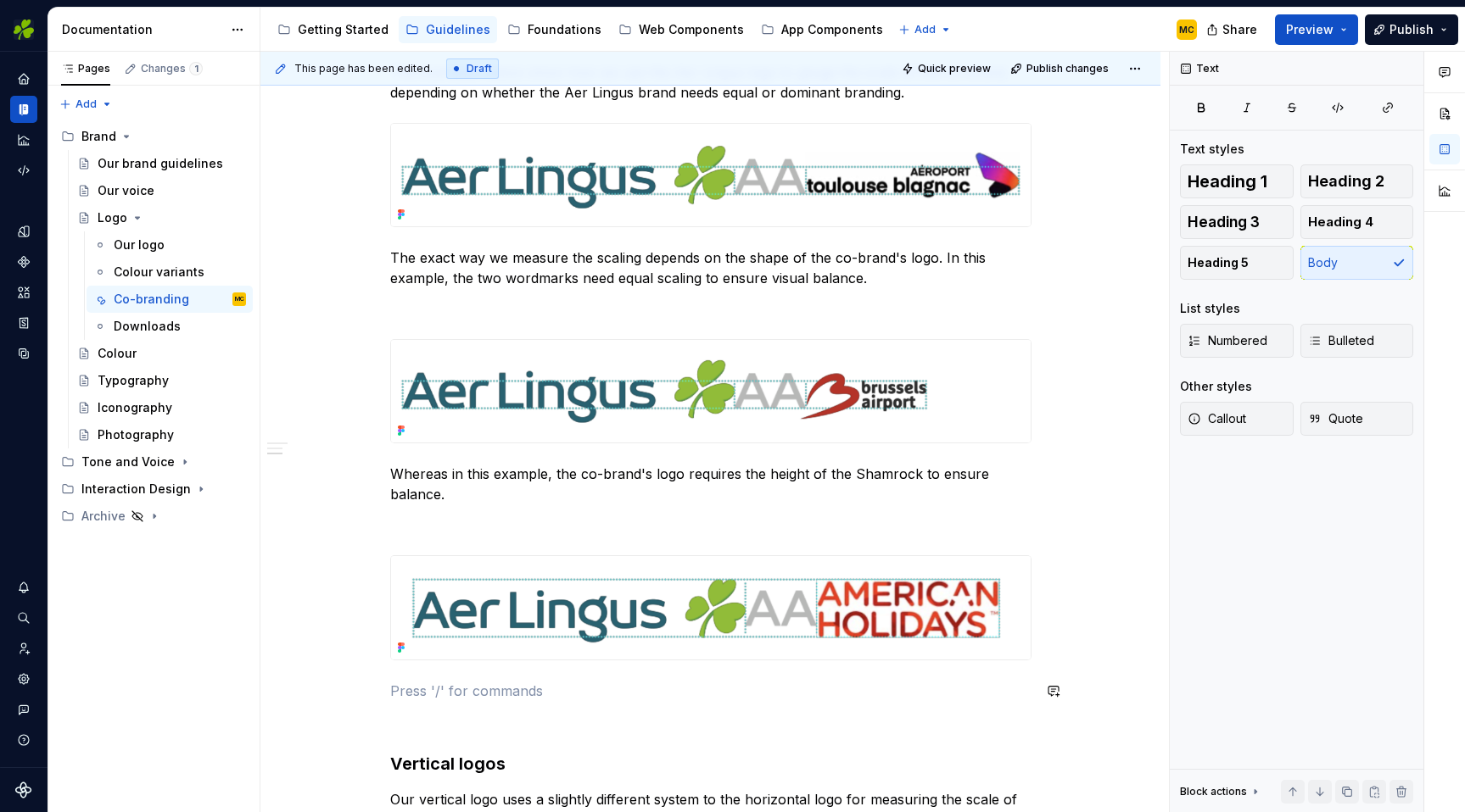
click at [475, 679] on div "**********" at bounding box center [711, 815] width 641 height 1765
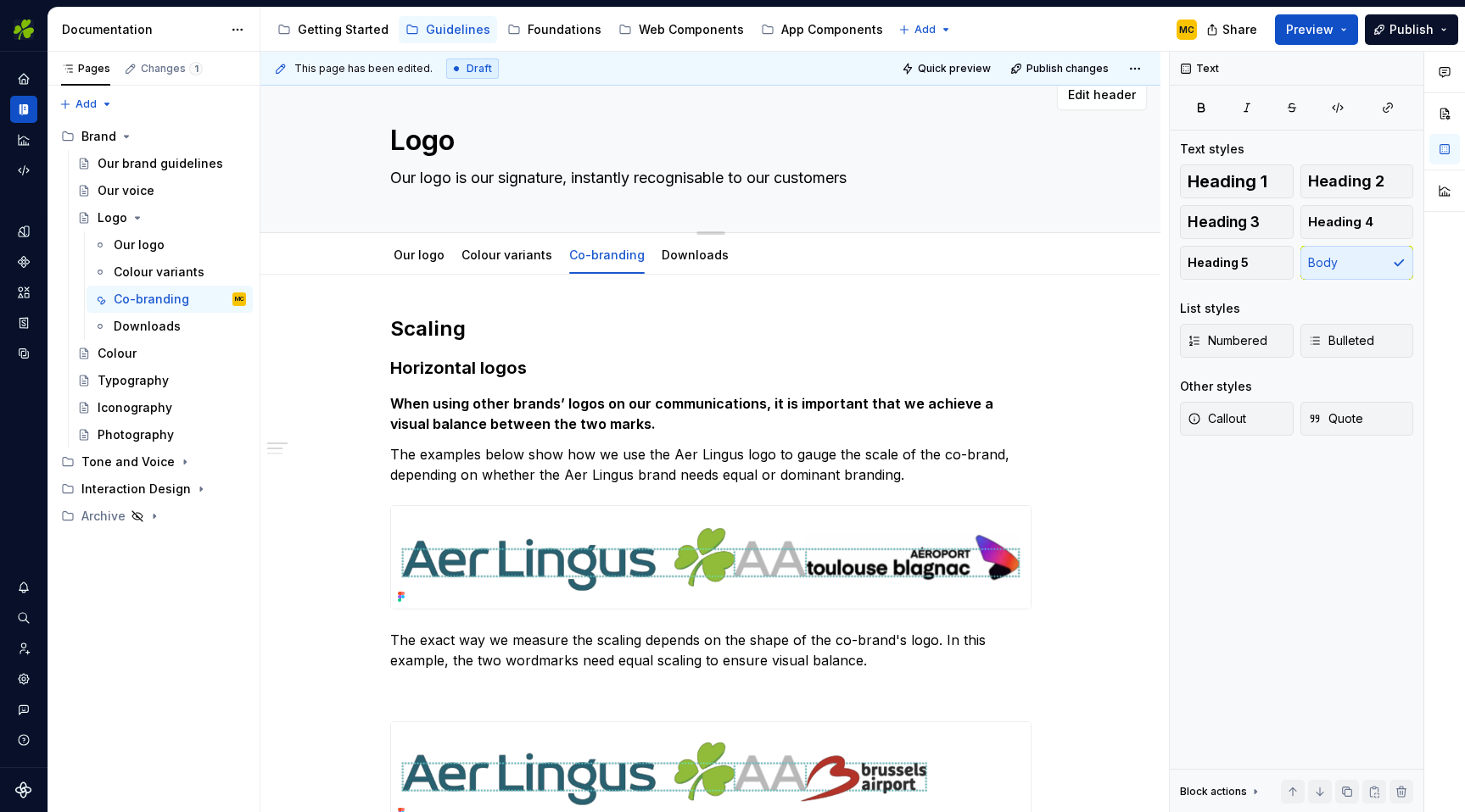
scroll to position [0, 0]
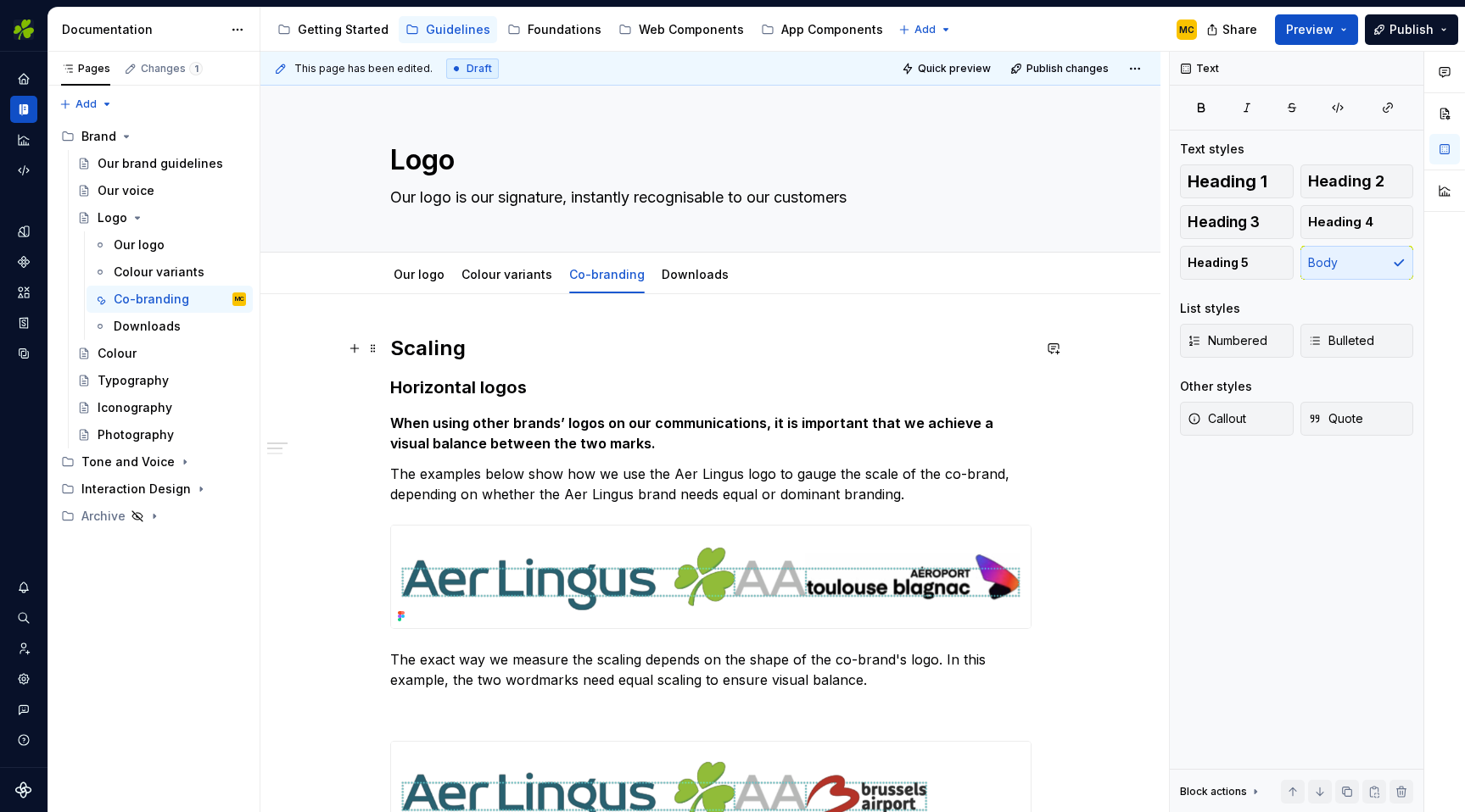
click at [475, 347] on h2 "Scaling" at bounding box center [711, 349] width 641 height 27
click at [654, 439] on p "When using other brands’ logos on our communications, it is important that we a…" at bounding box center [711, 434] width 641 height 41
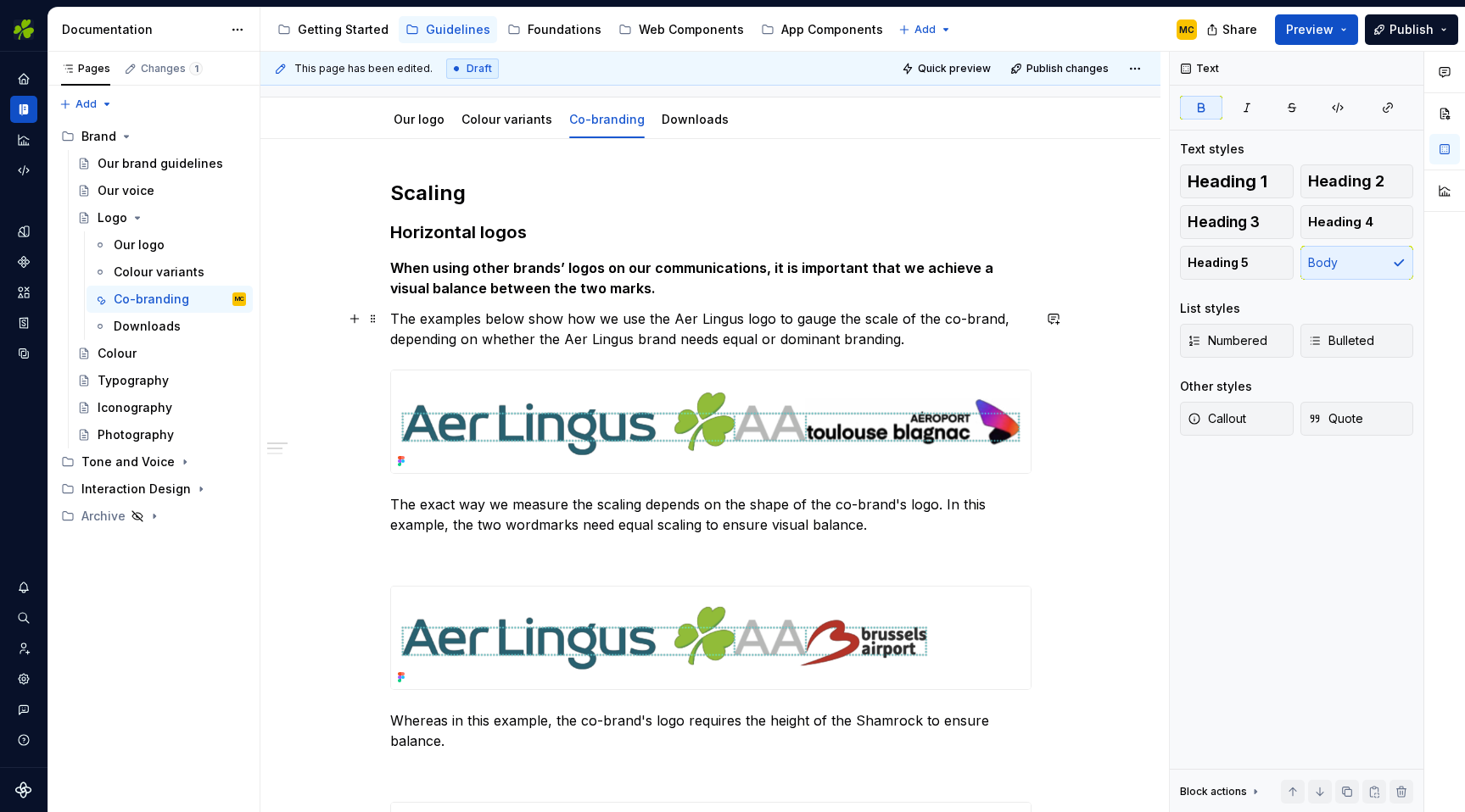
scroll to position [155, 0]
click at [942, 341] on p "The examples below show how we use the Aer Lingus logo to gauge the scale of th…" at bounding box center [711, 330] width 641 height 41
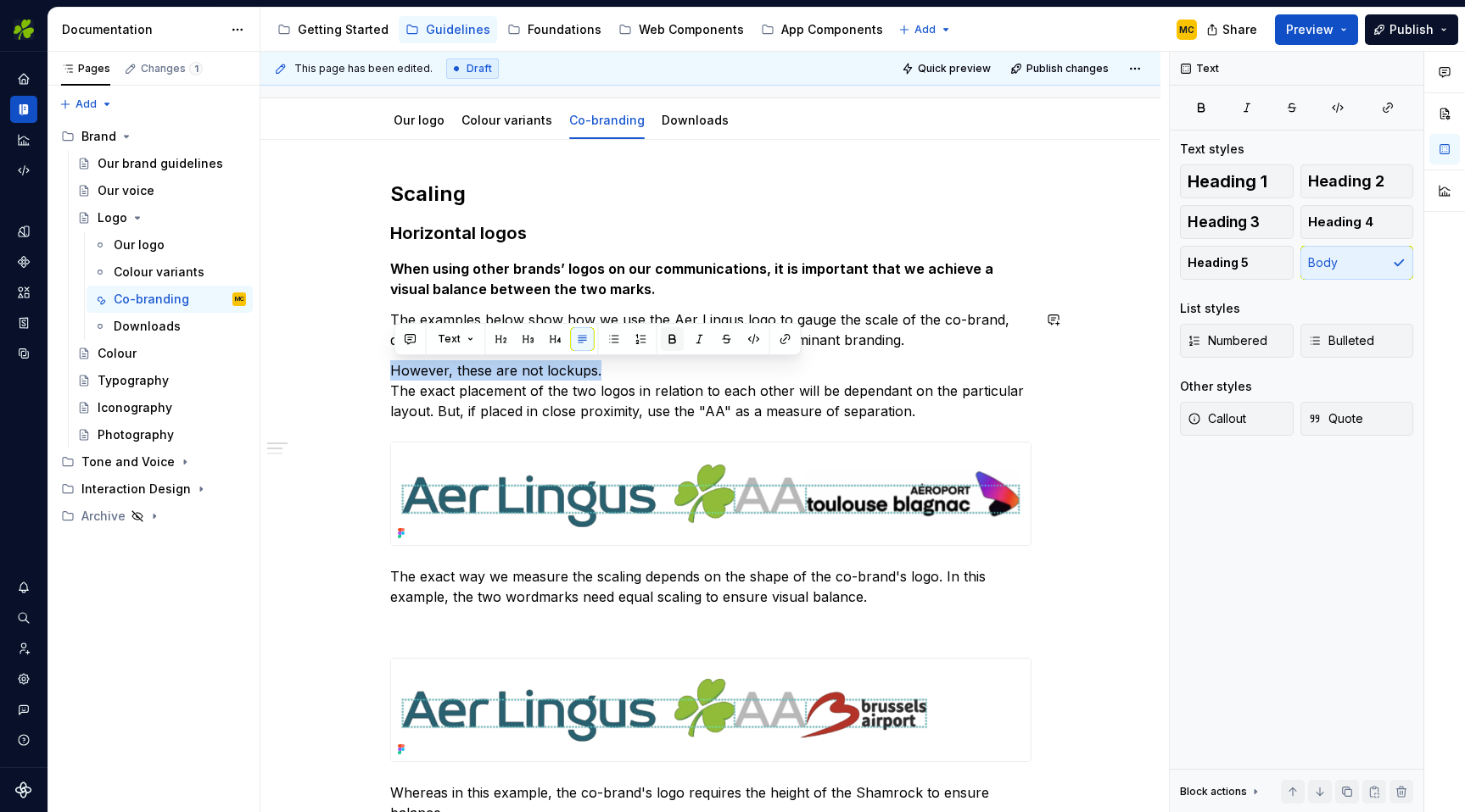
click at [675, 338] on button "button" at bounding box center [673, 339] width 24 height 24
click at [936, 414] on p "However, these are not lockups. The exact placement of the two logos in relatio…" at bounding box center [711, 391] width 641 height 61
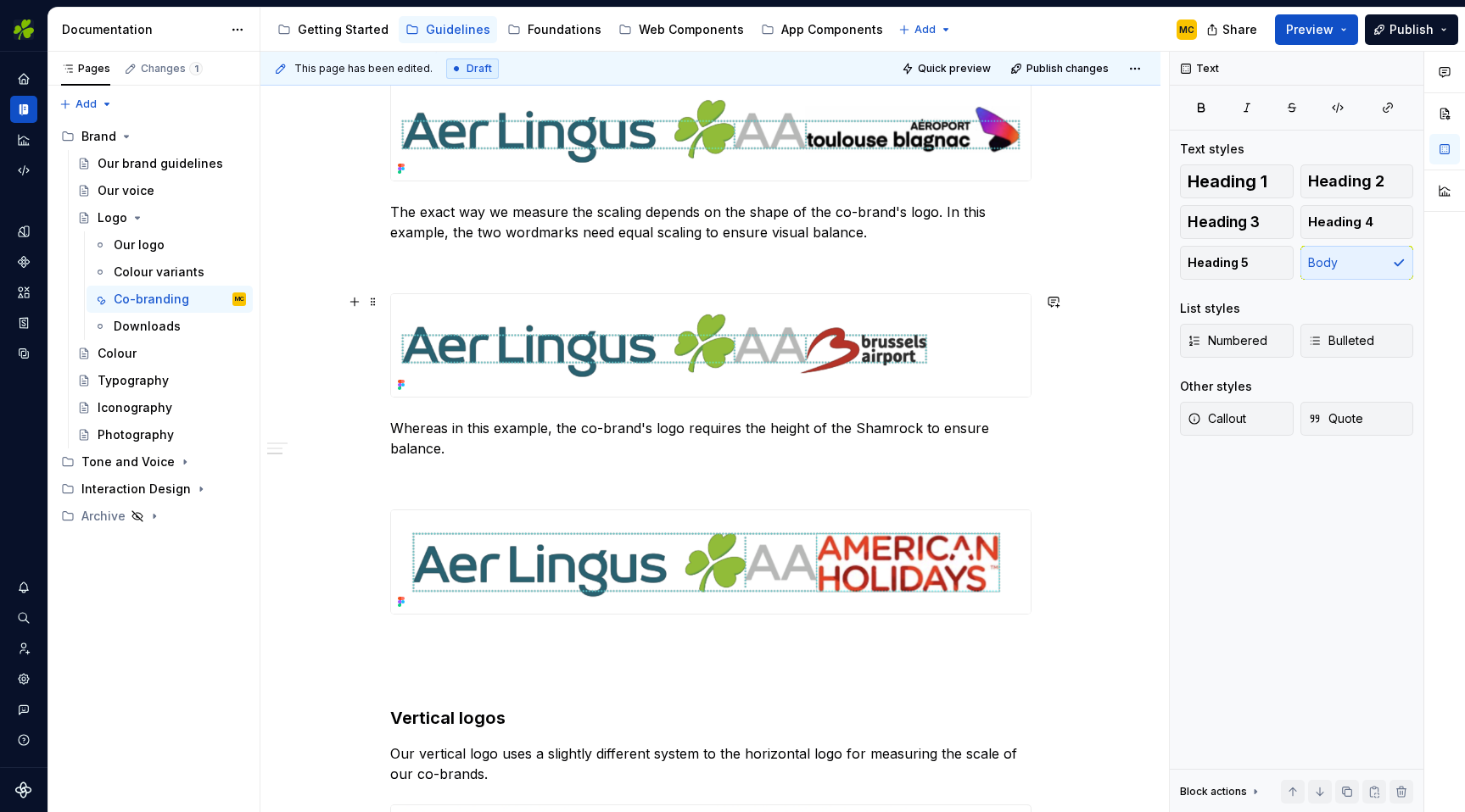
scroll to position [551, 0]
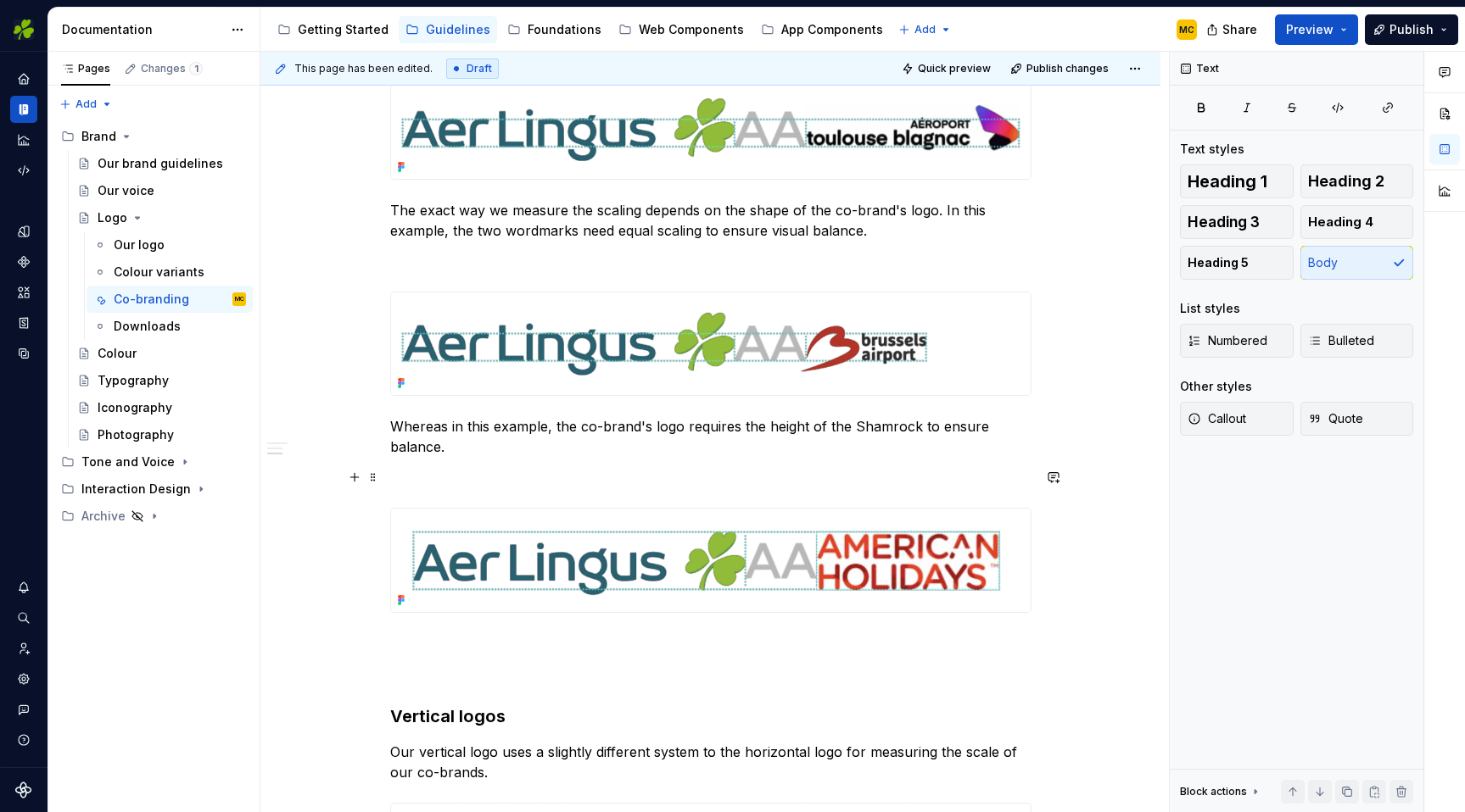
click at [532, 485] on p at bounding box center [711, 478] width 641 height 20
click at [476, 641] on p at bounding box center [711, 644] width 641 height 20
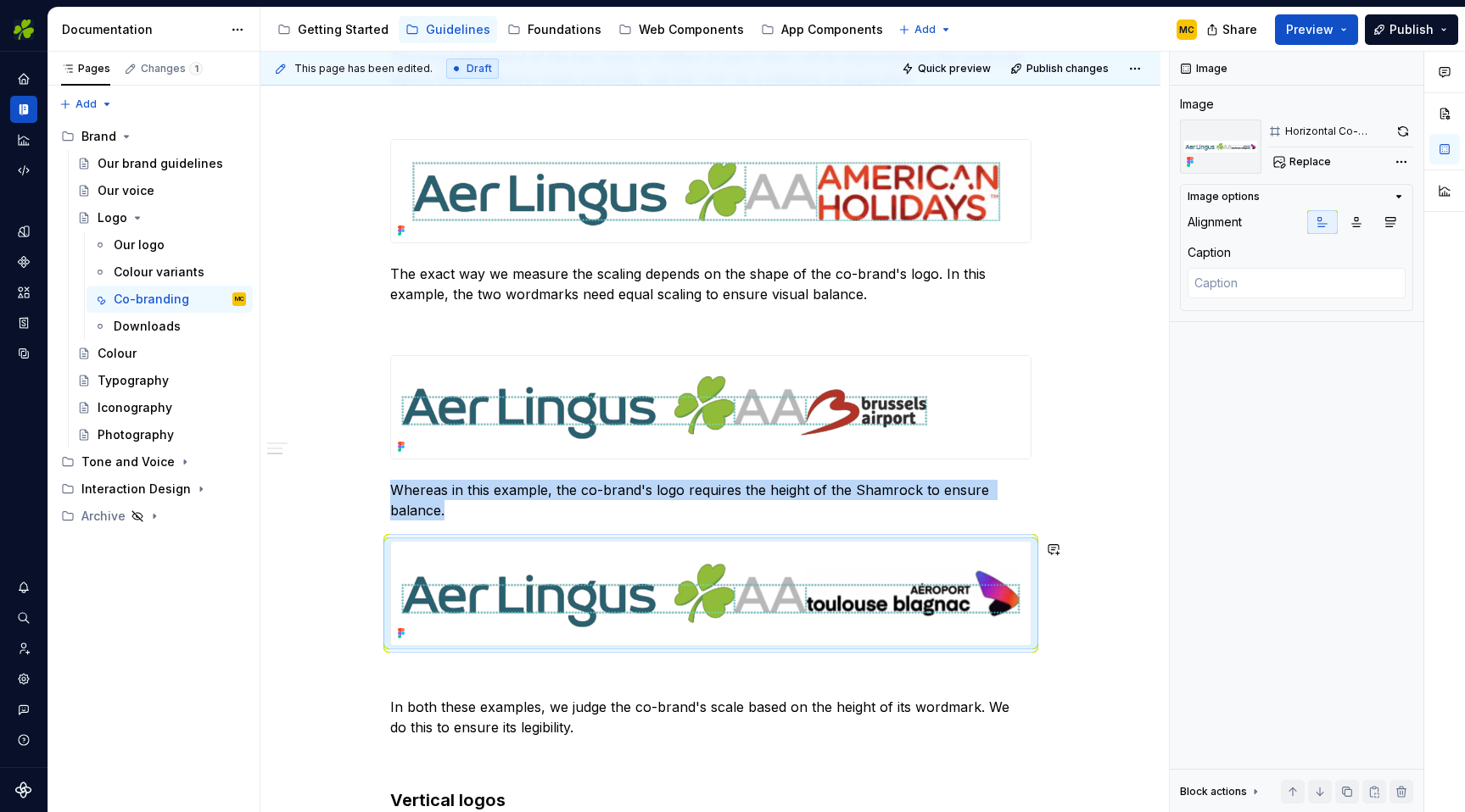
scroll to position [501, 0]
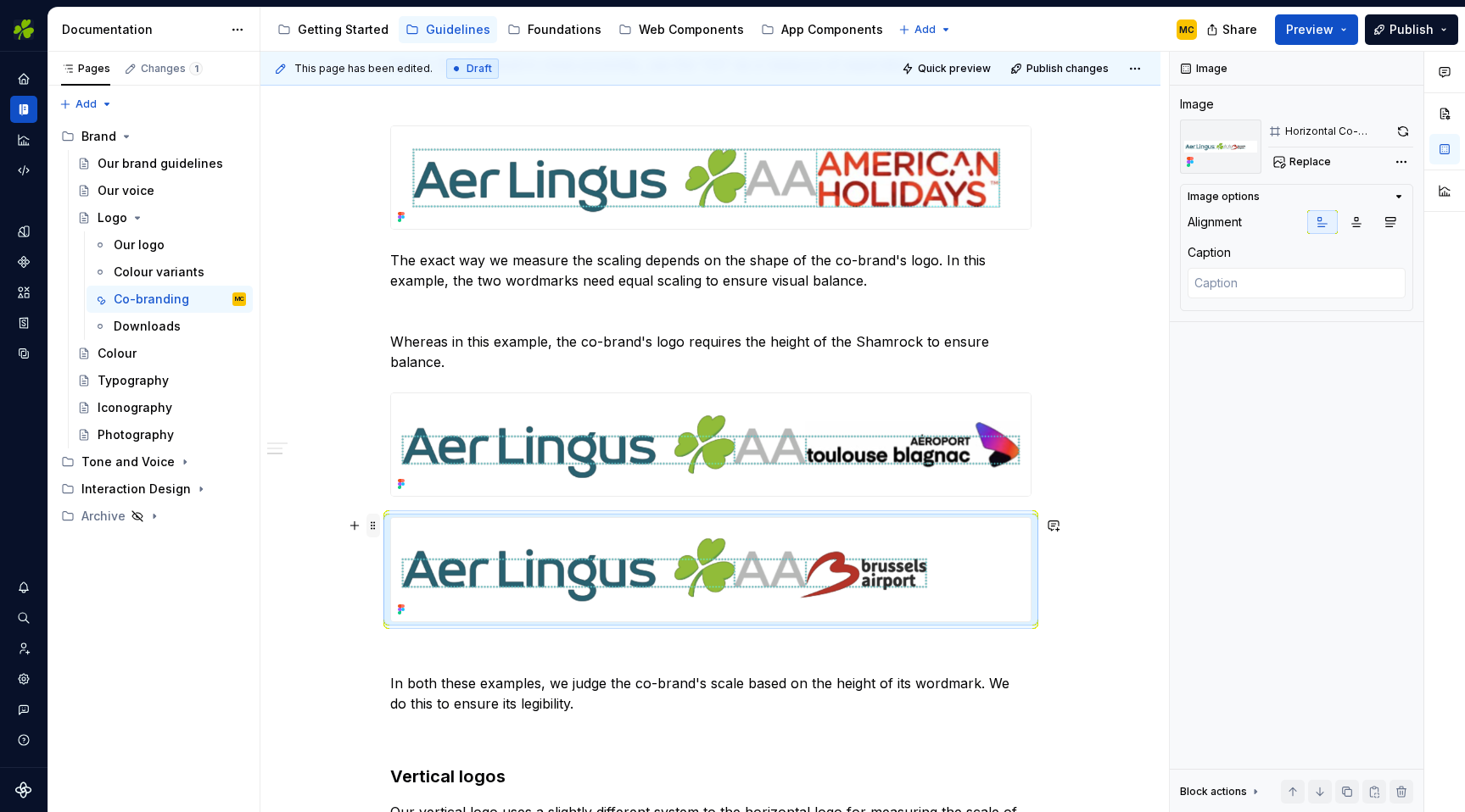
click at [378, 523] on span at bounding box center [373, 525] width 14 height 24
click at [423, 673] on div "Delete" at bounding box center [458, 677] width 111 height 17
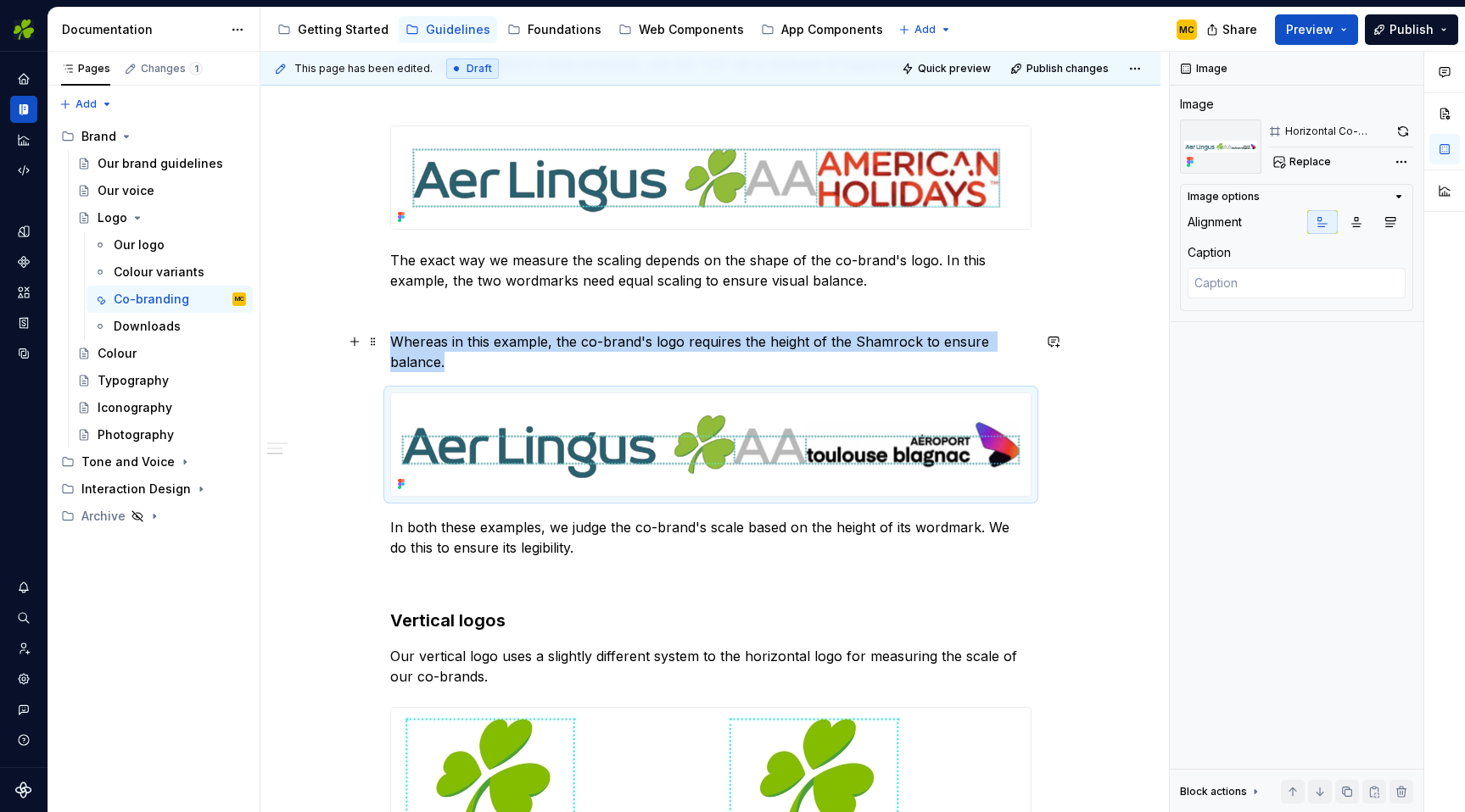
click at [572, 370] on p "Whereas in this example, the co-brand's logo requires the height of the Shamroc…" at bounding box center [711, 352] width 641 height 41
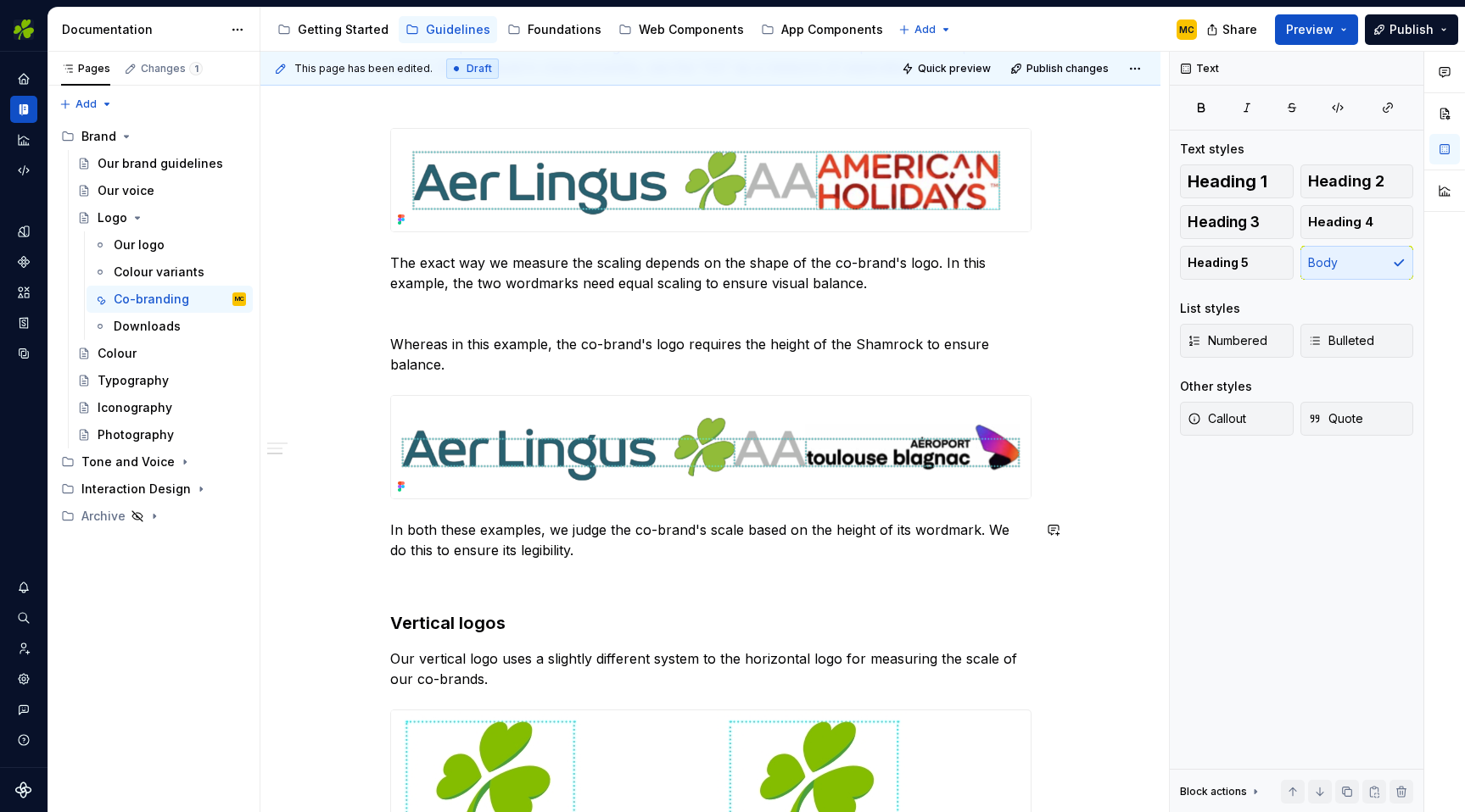
scroll to position [495, 0]
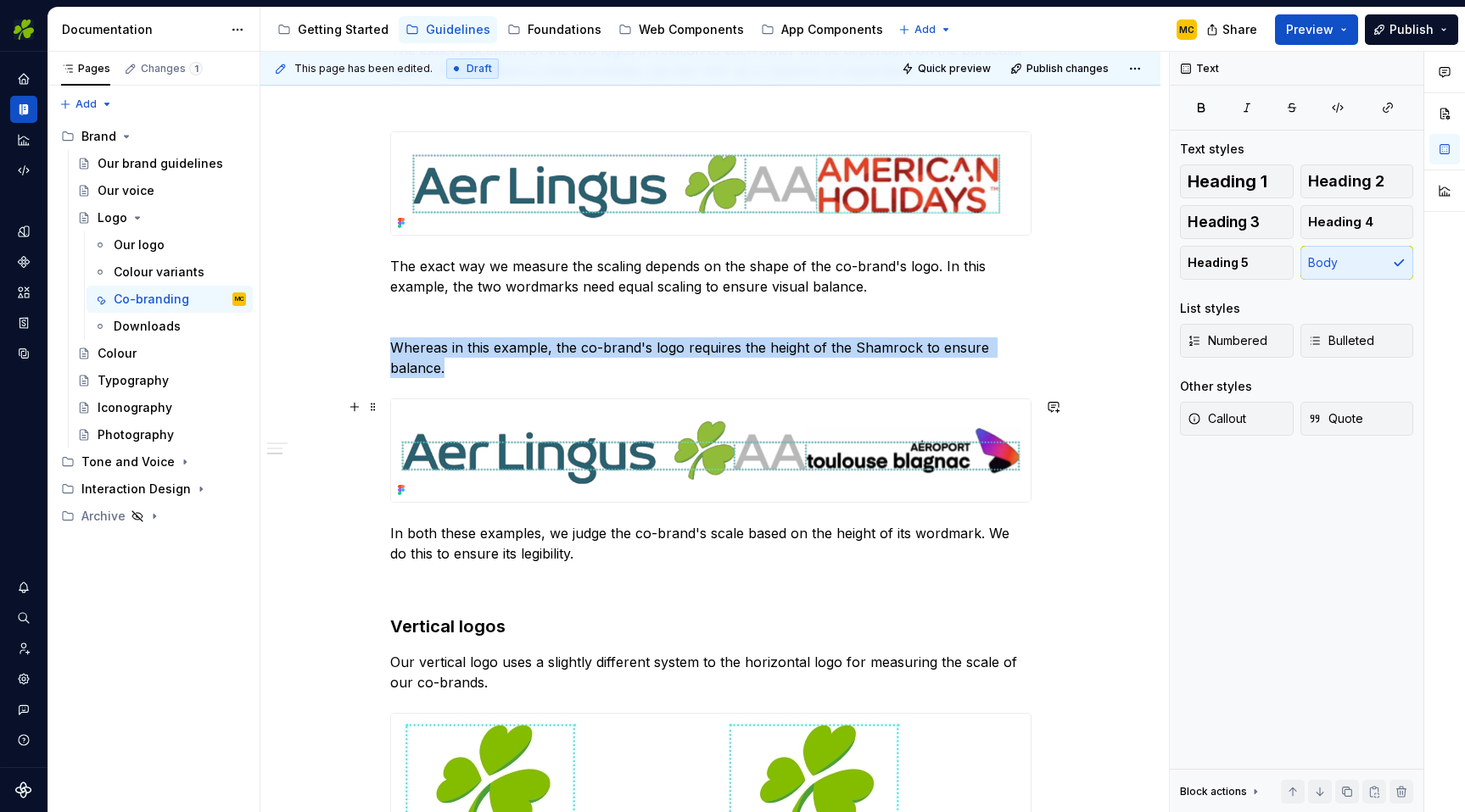
click at [690, 467] on img at bounding box center [711, 451] width 640 height 103
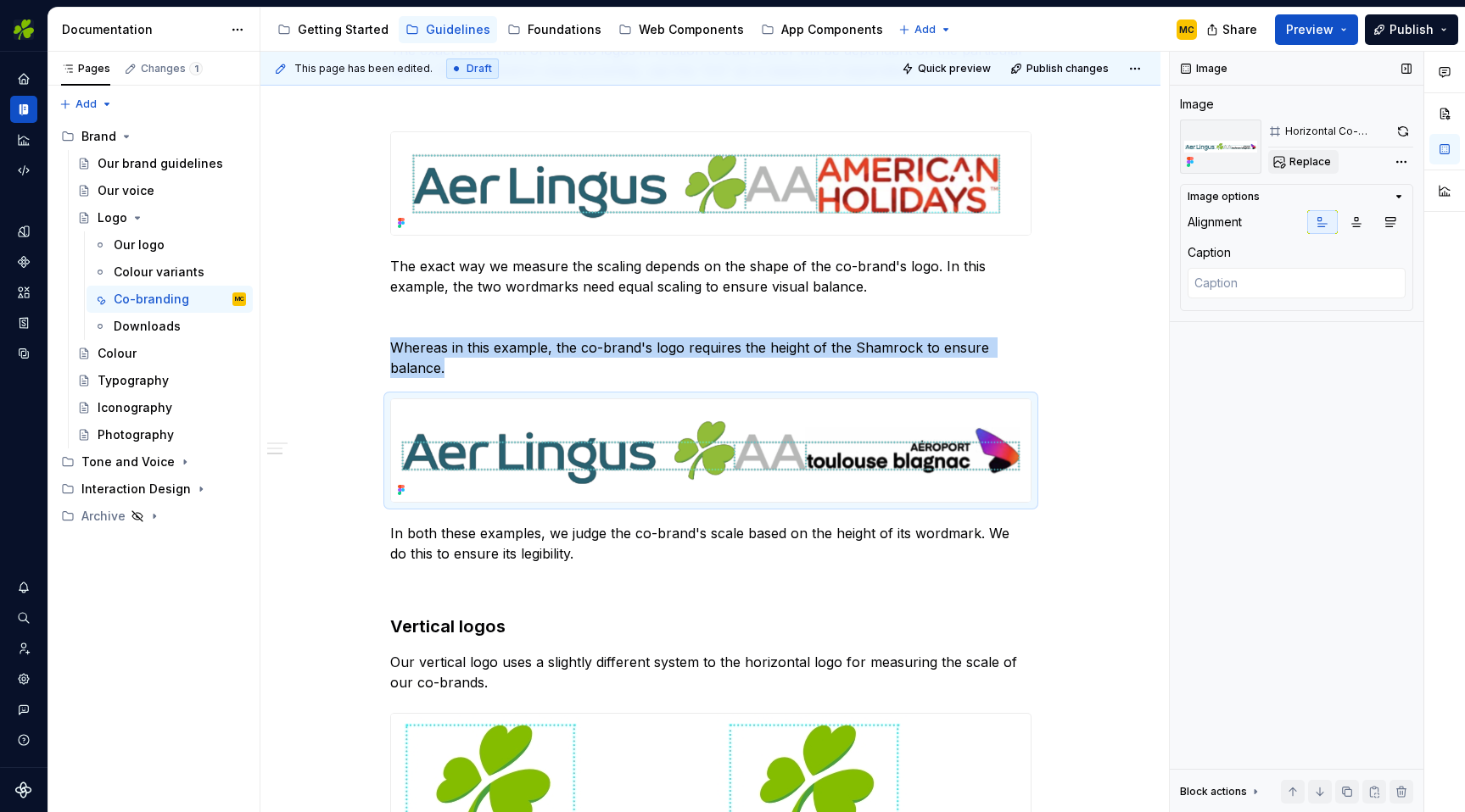
click at [1329, 160] on button "Replace" at bounding box center [1303, 162] width 71 height 24
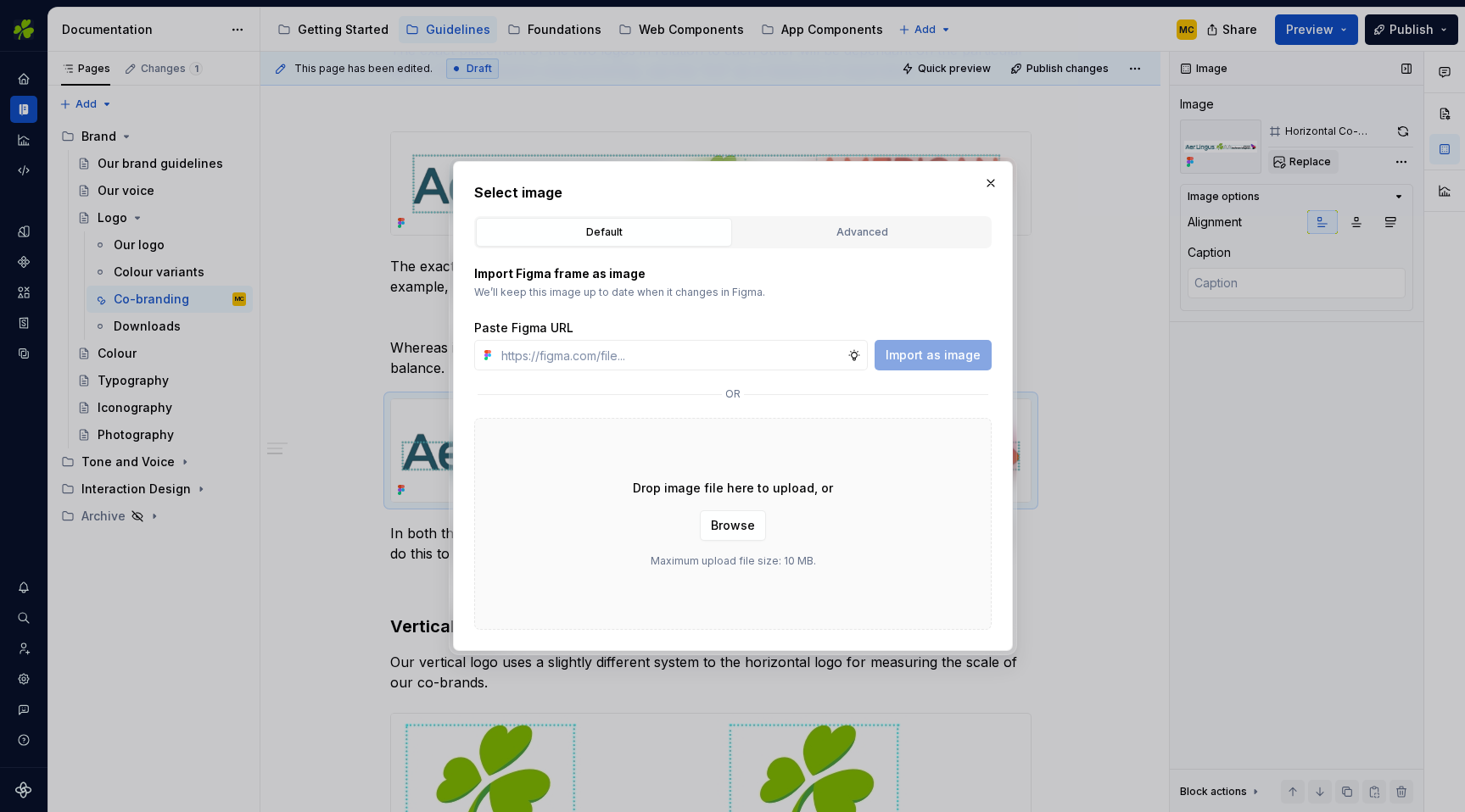
type textarea "*"
type input "[URL][DOMAIN_NAME]"
click at [915, 356] on span "Import as image" at bounding box center [933, 355] width 95 height 17
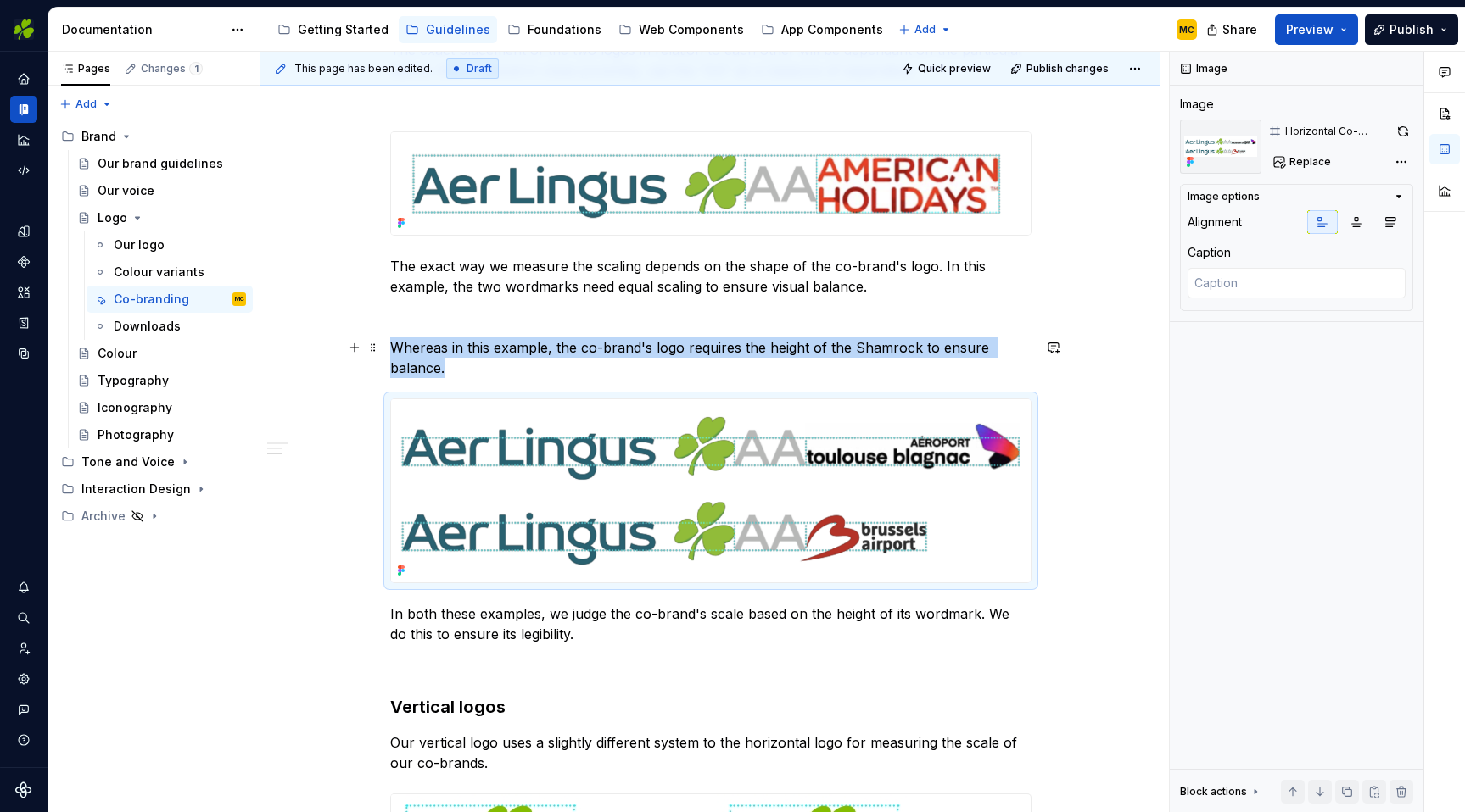
click at [510, 373] on p "Whereas in this example, the co-brand's logo requires the height of the Shamroc…" at bounding box center [711, 358] width 641 height 41
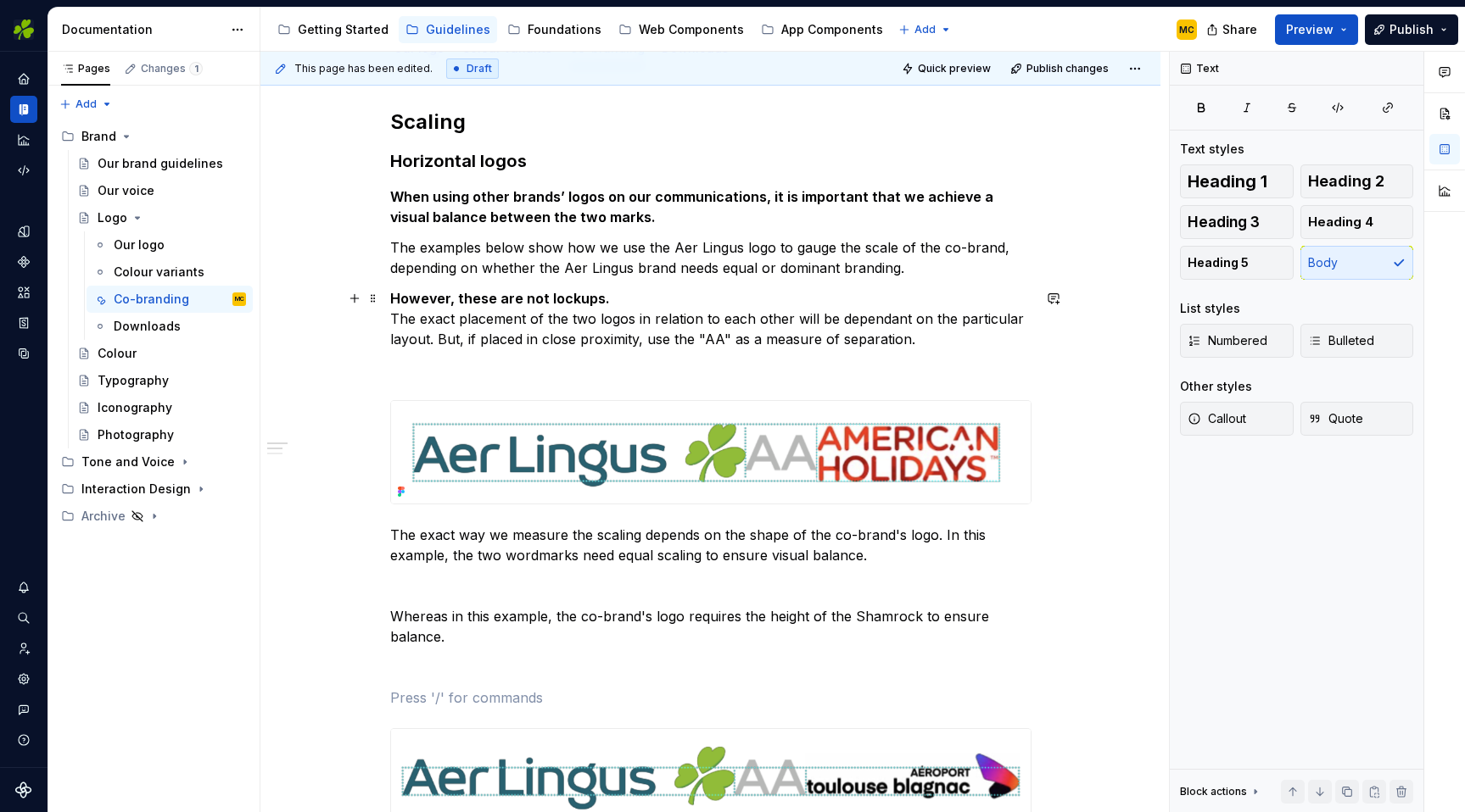
scroll to position [228, 0]
click at [447, 303] on strong "However, these are not lockups." at bounding box center [500, 297] width 219 height 17
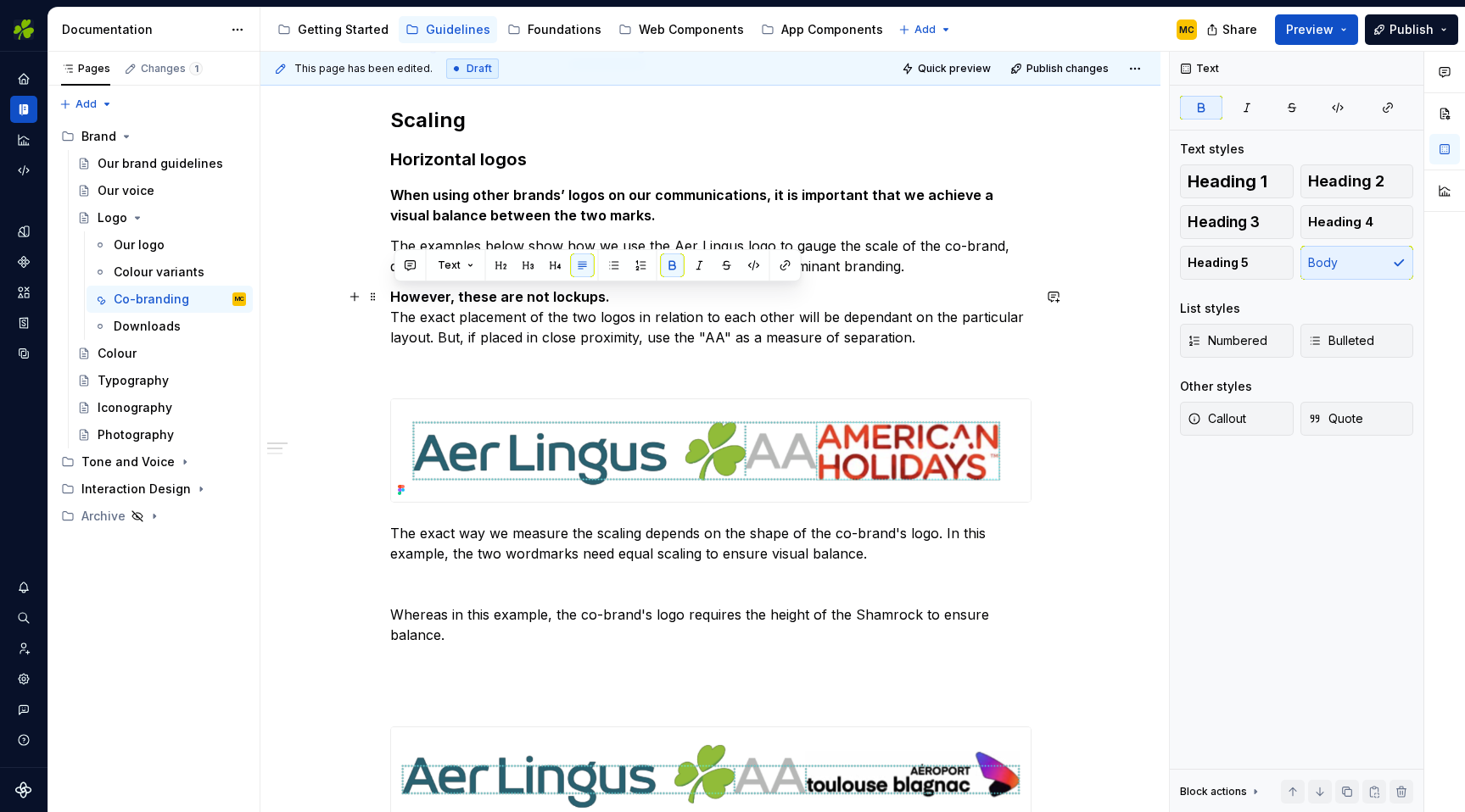
click at [435, 332] on p "However, these are not lockups. The exact placement of the two logos in relatio…" at bounding box center [711, 317] width 641 height 61
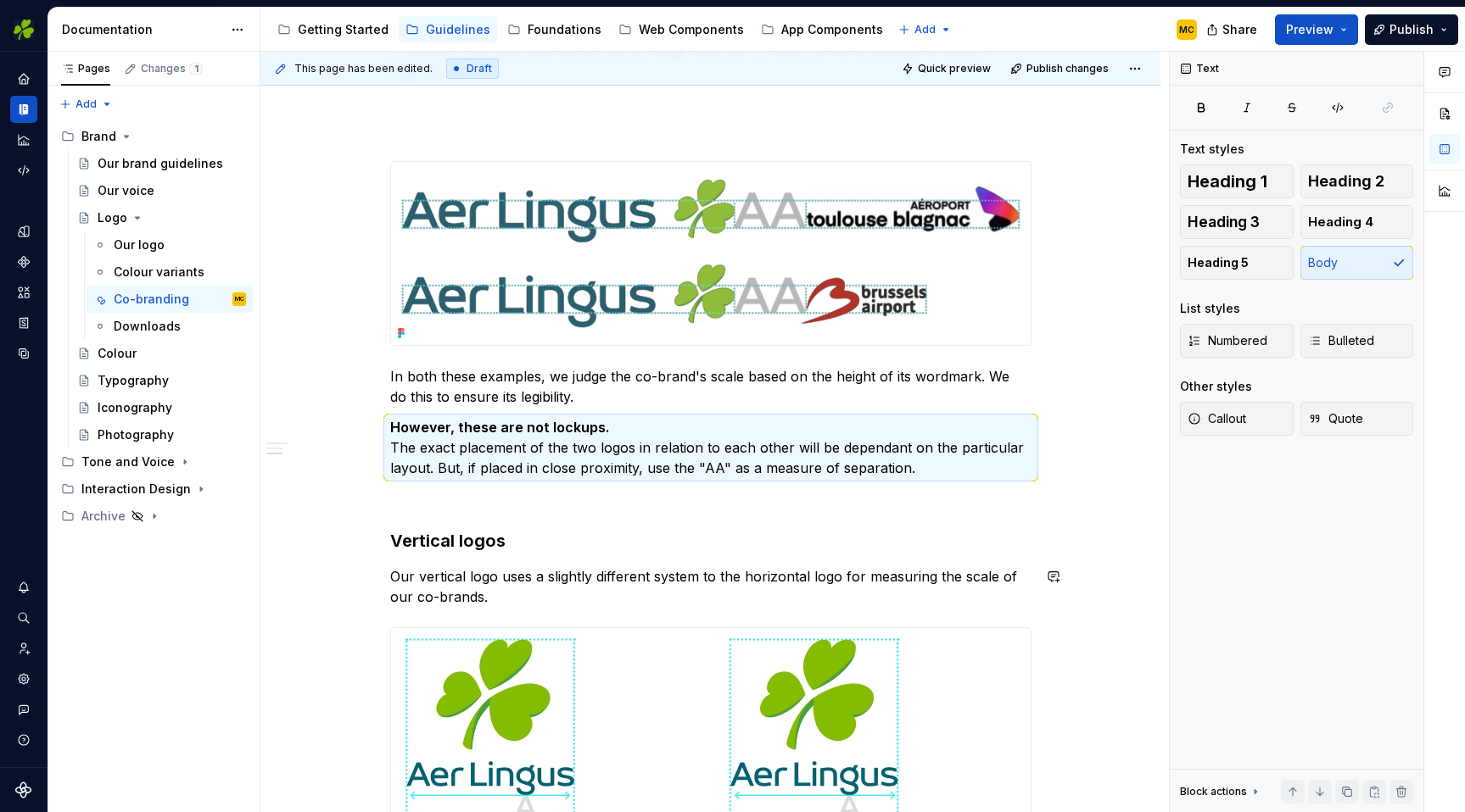
scroll to position [724, 0]
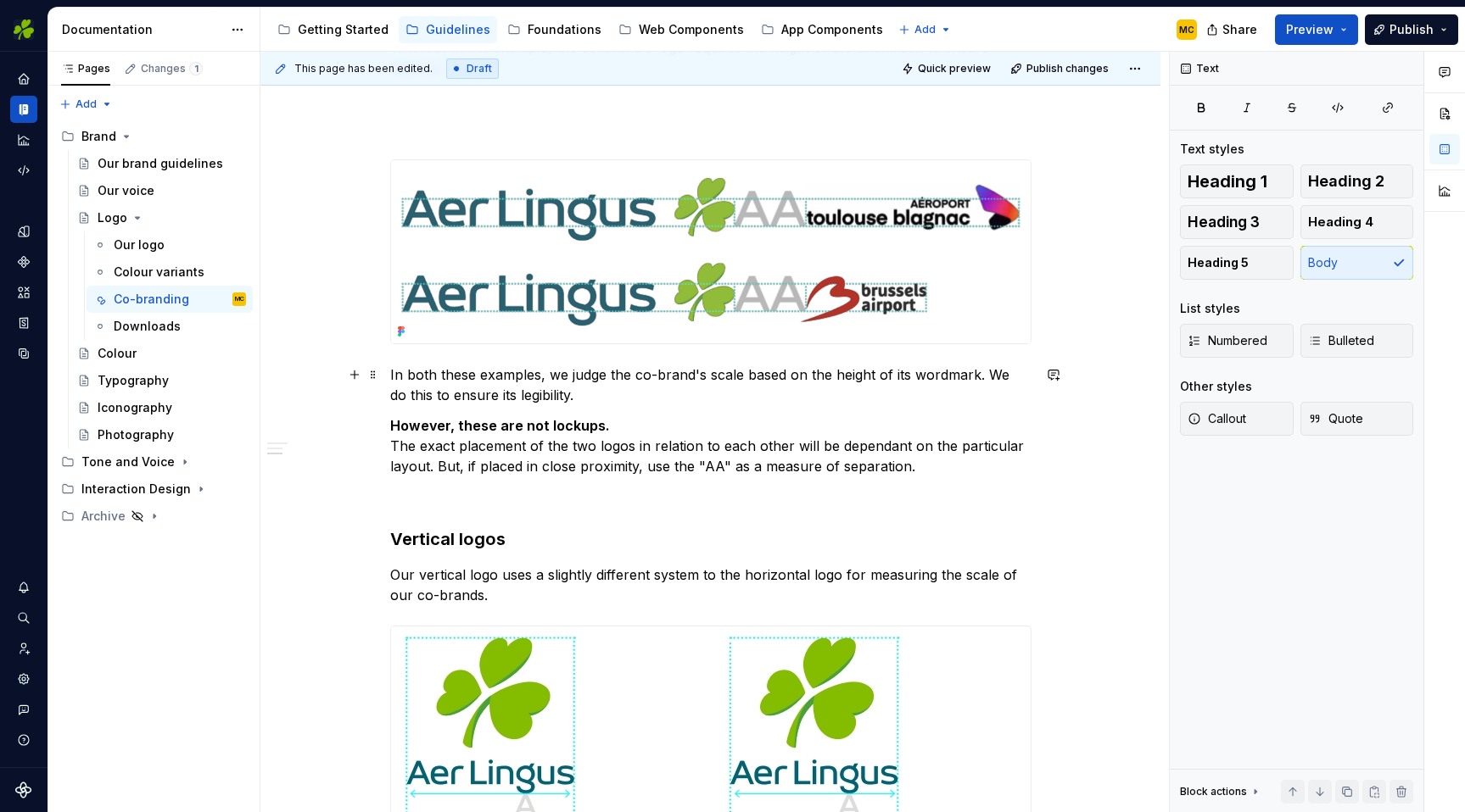
click at [596, 395] on p "In both these examples, we judge the co-brand's scale based on the height of it…" at bounding box center [711, 385] width 641 height 41
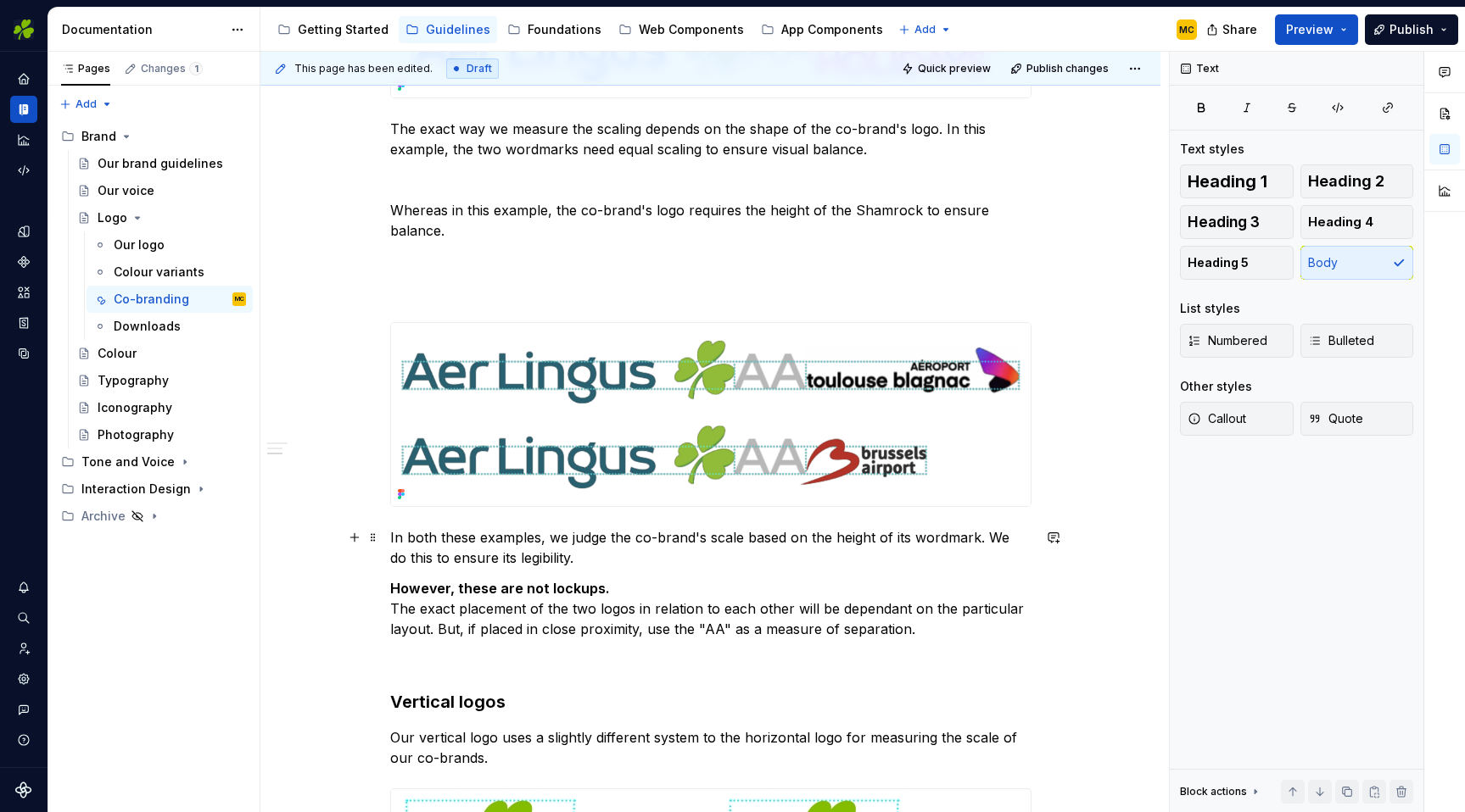
scroll to position [549, 0]
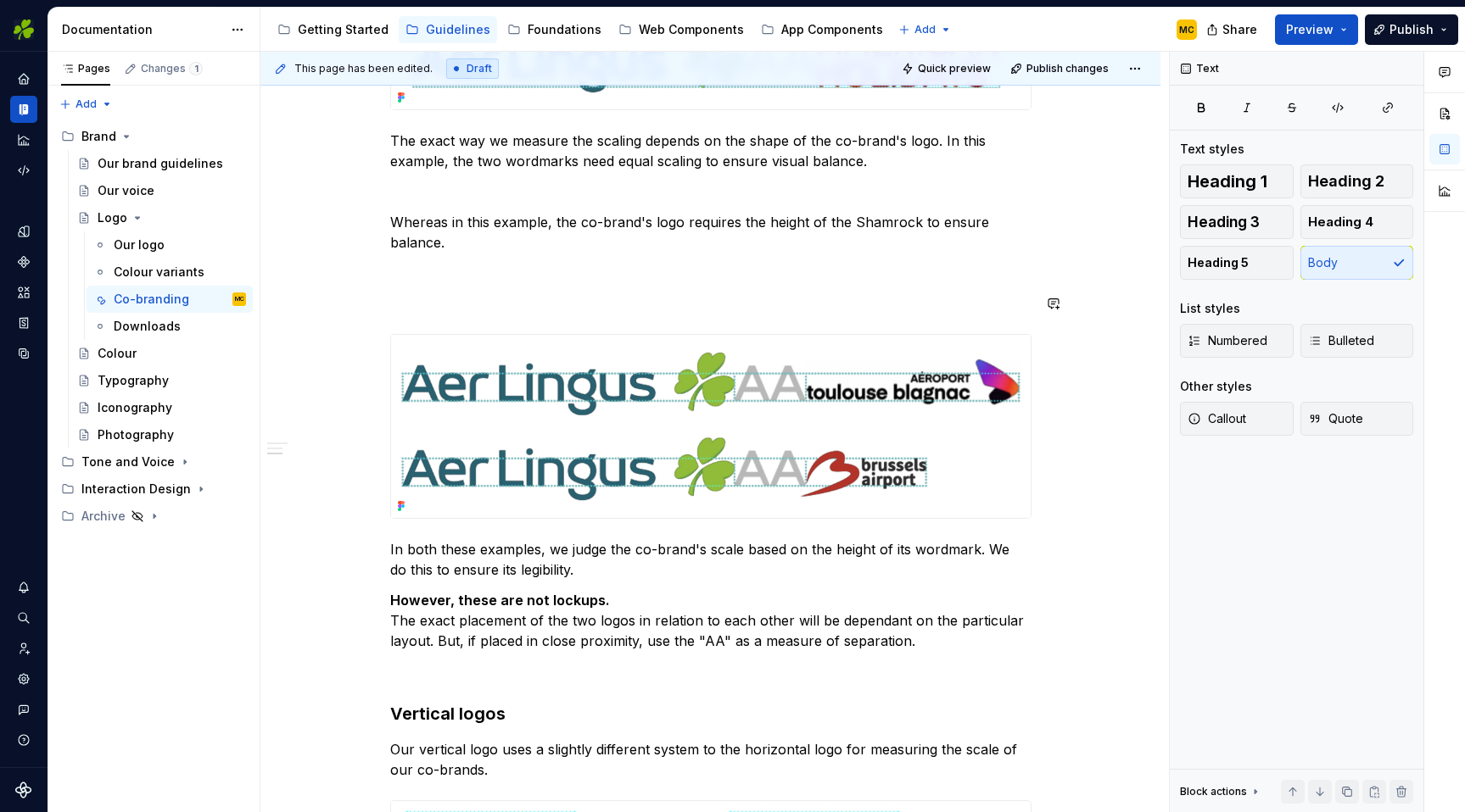
click at [546, 316] on div "**********" at bounding box center [711, 717] width 641 height 1862
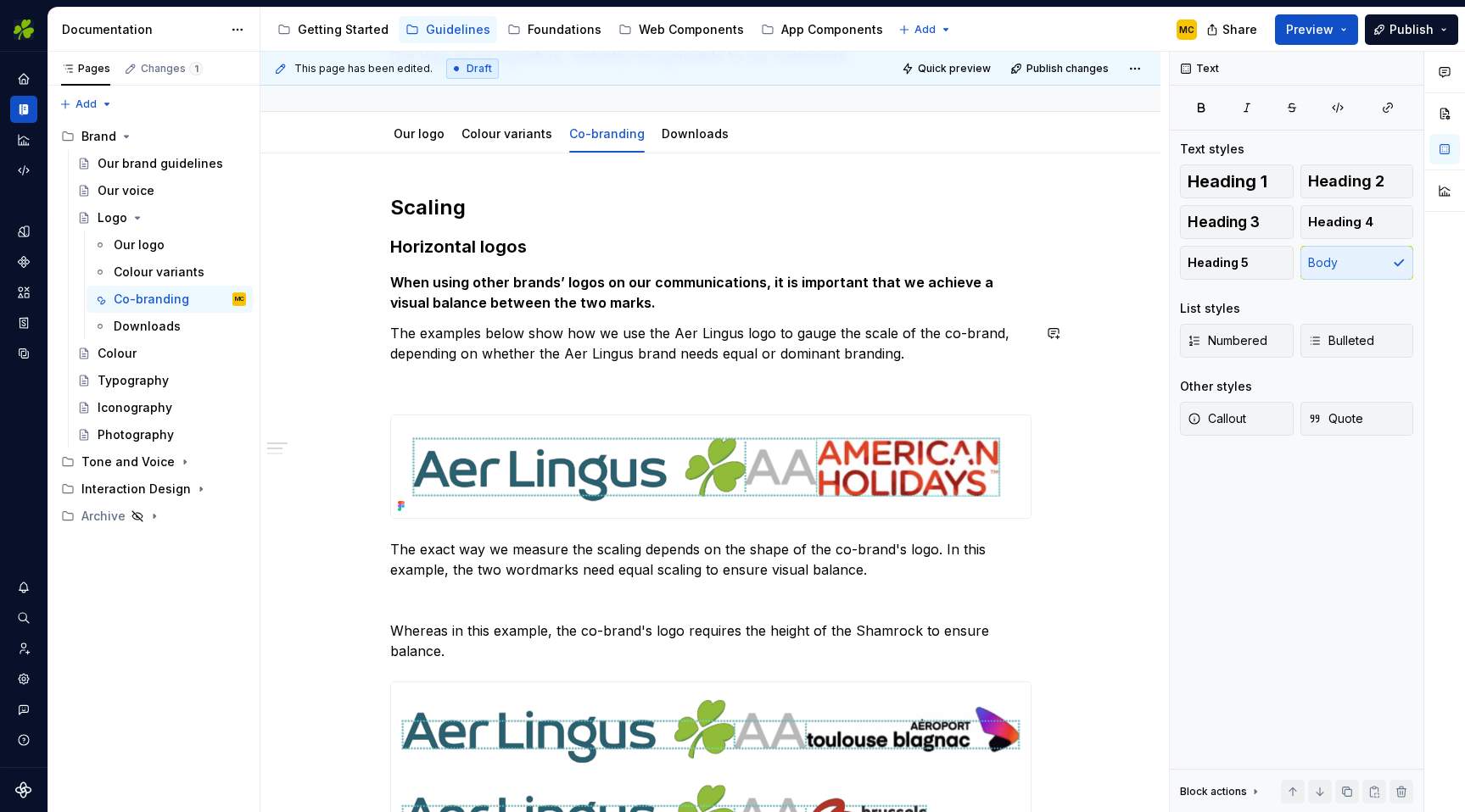
scroll to position [138, 0]
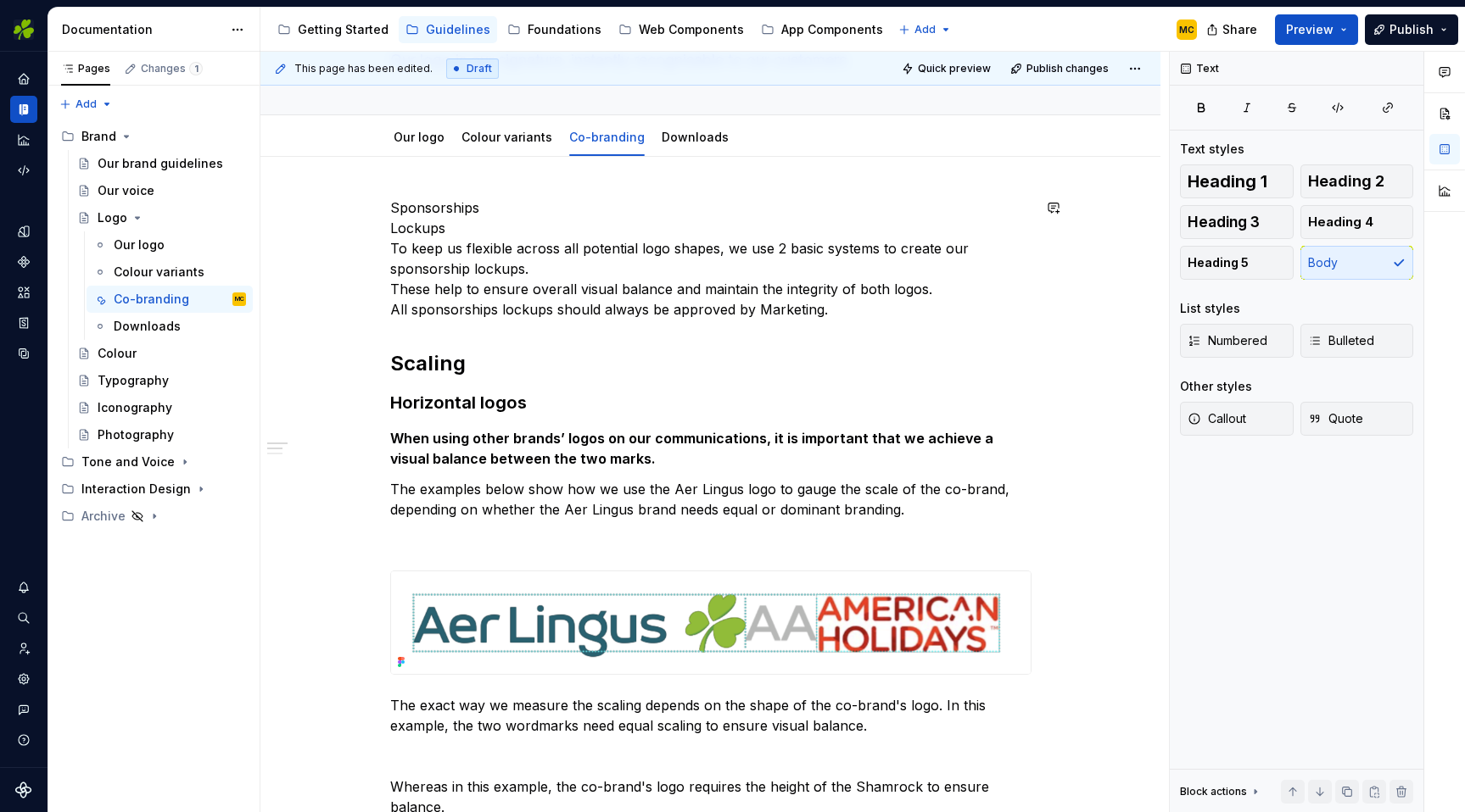
click at [458, 215] on p "Sponsorships Lockups To keep us flexible across all potential logo shapes, we u…" at bounding box center [711, 258] width 641 height 122
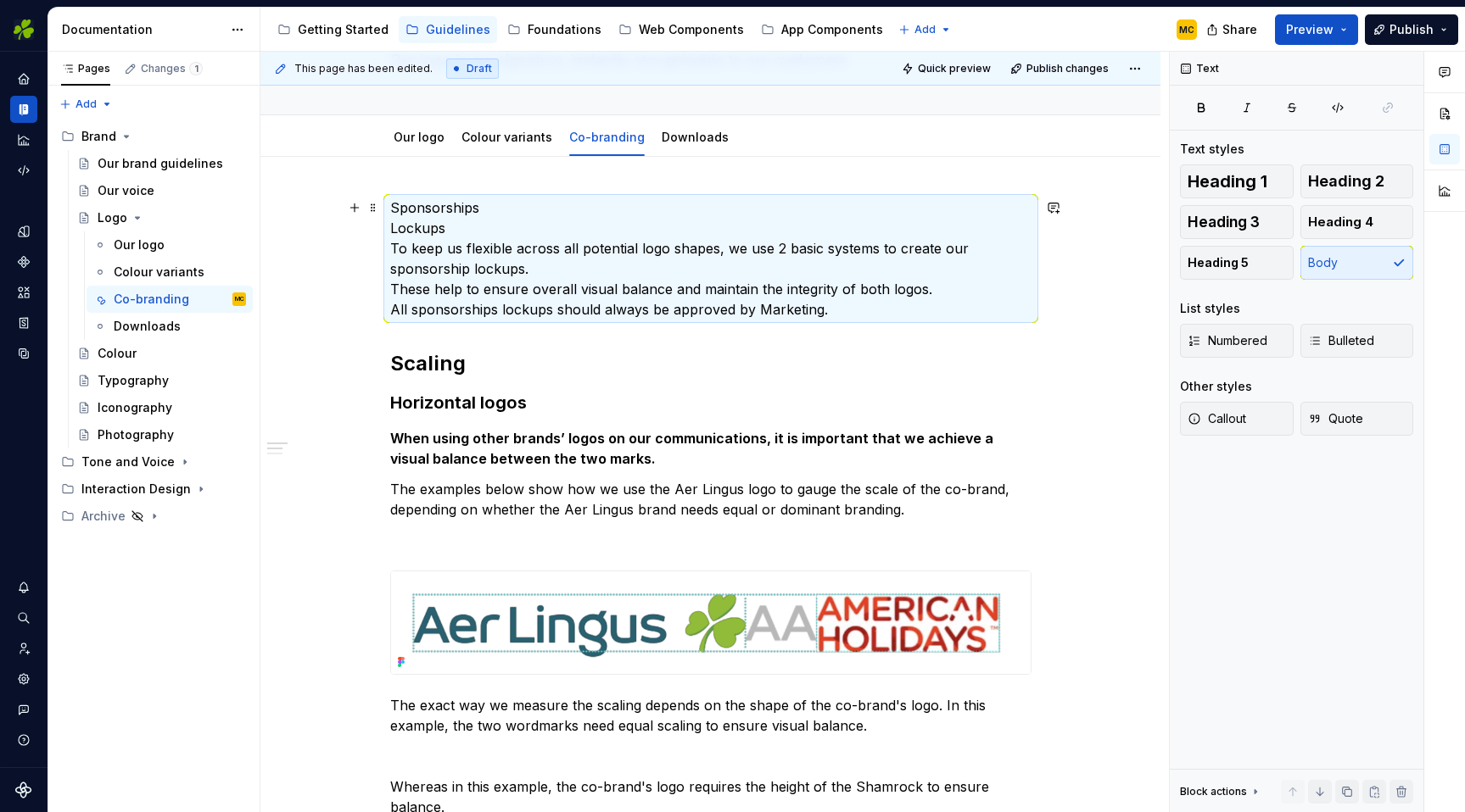
click at [499, 211] on p "Sponsorships Lockups To keep us flexible across all potential logo shapes, we u…" at bounding box center [711, 258] width 641 height 122
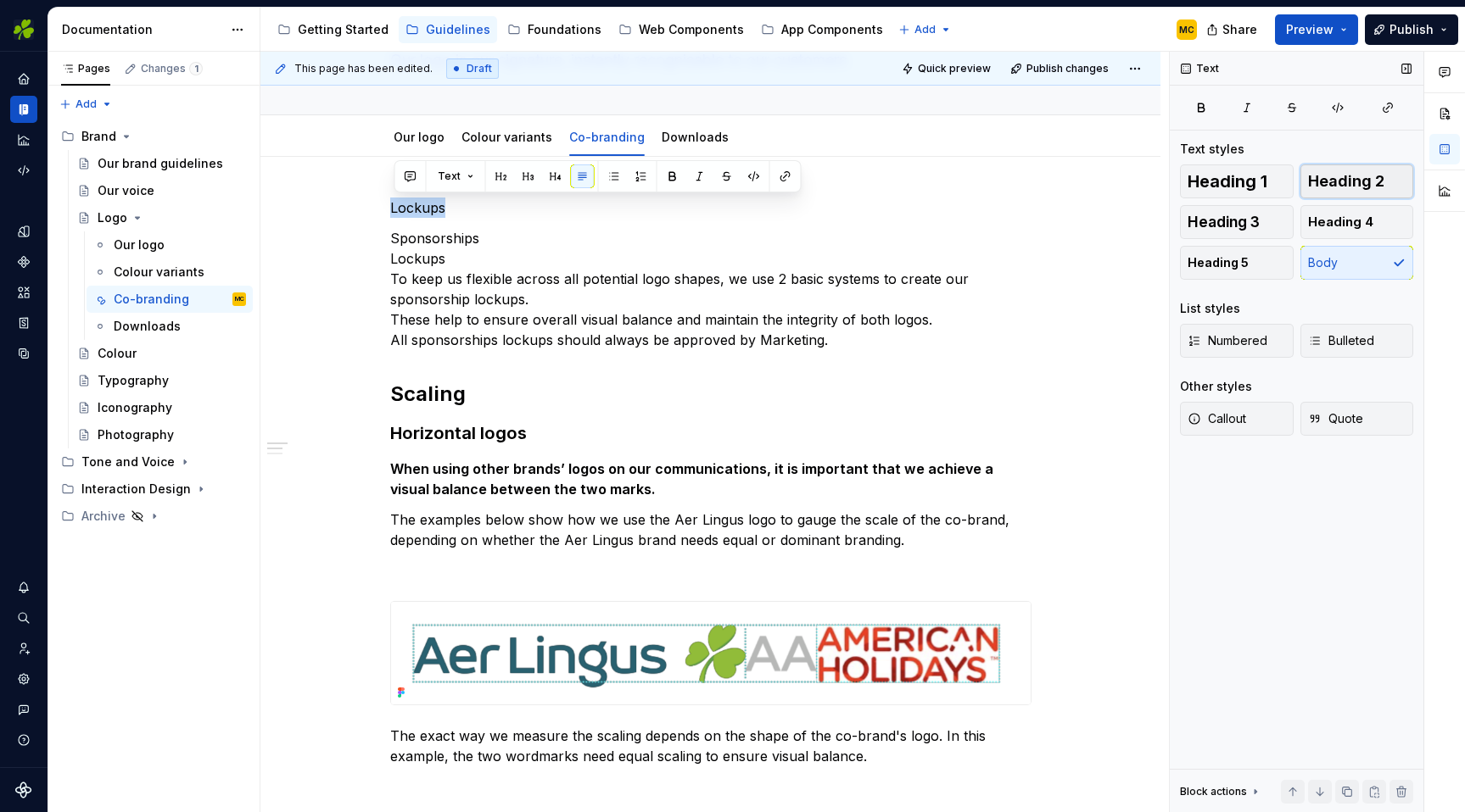
click at [1361, 174] on span "Heading 2" at bounding box center [1347, 181] width 77 height 17
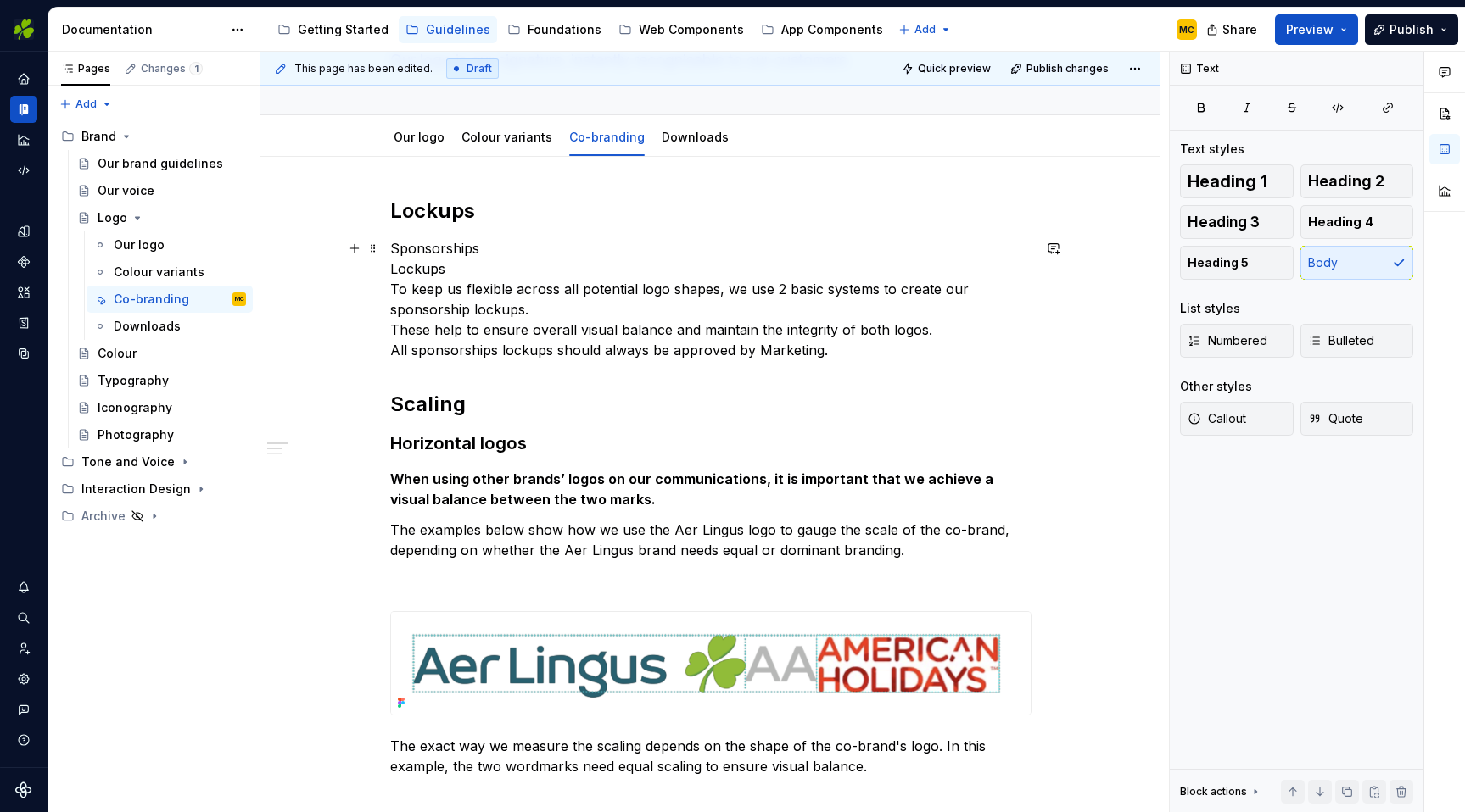
click at [601, 255] on p "Sponsorships Lockups To keep us flexible across all potential logo shapes, we u…" at bounding box center [711, 299] width 641 height 122
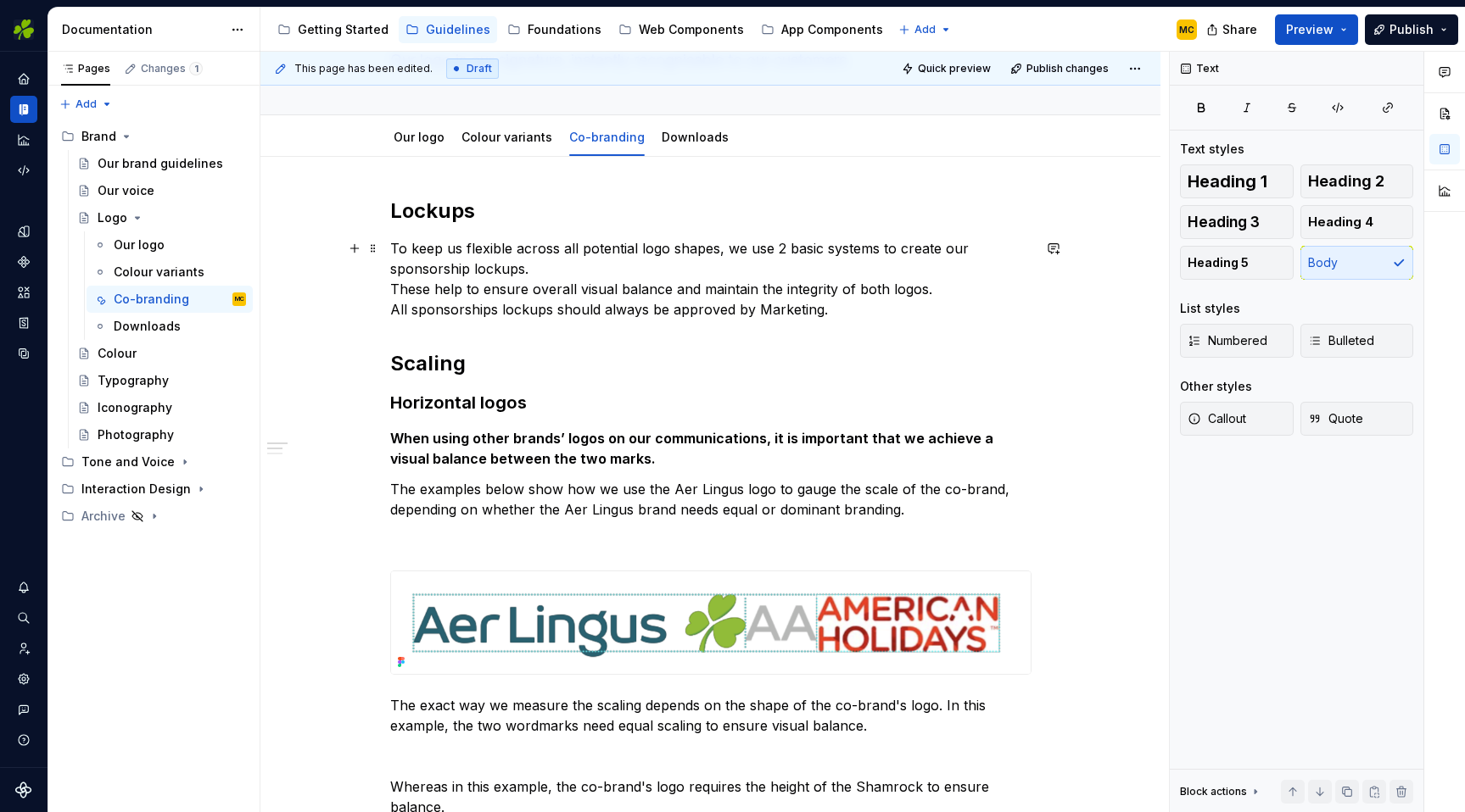
click at [599, 265] on p "To keep us flexible across all potential logo shapes, we use 2 basic systems to…" at bounding box center [711, 279] width 641 height 82
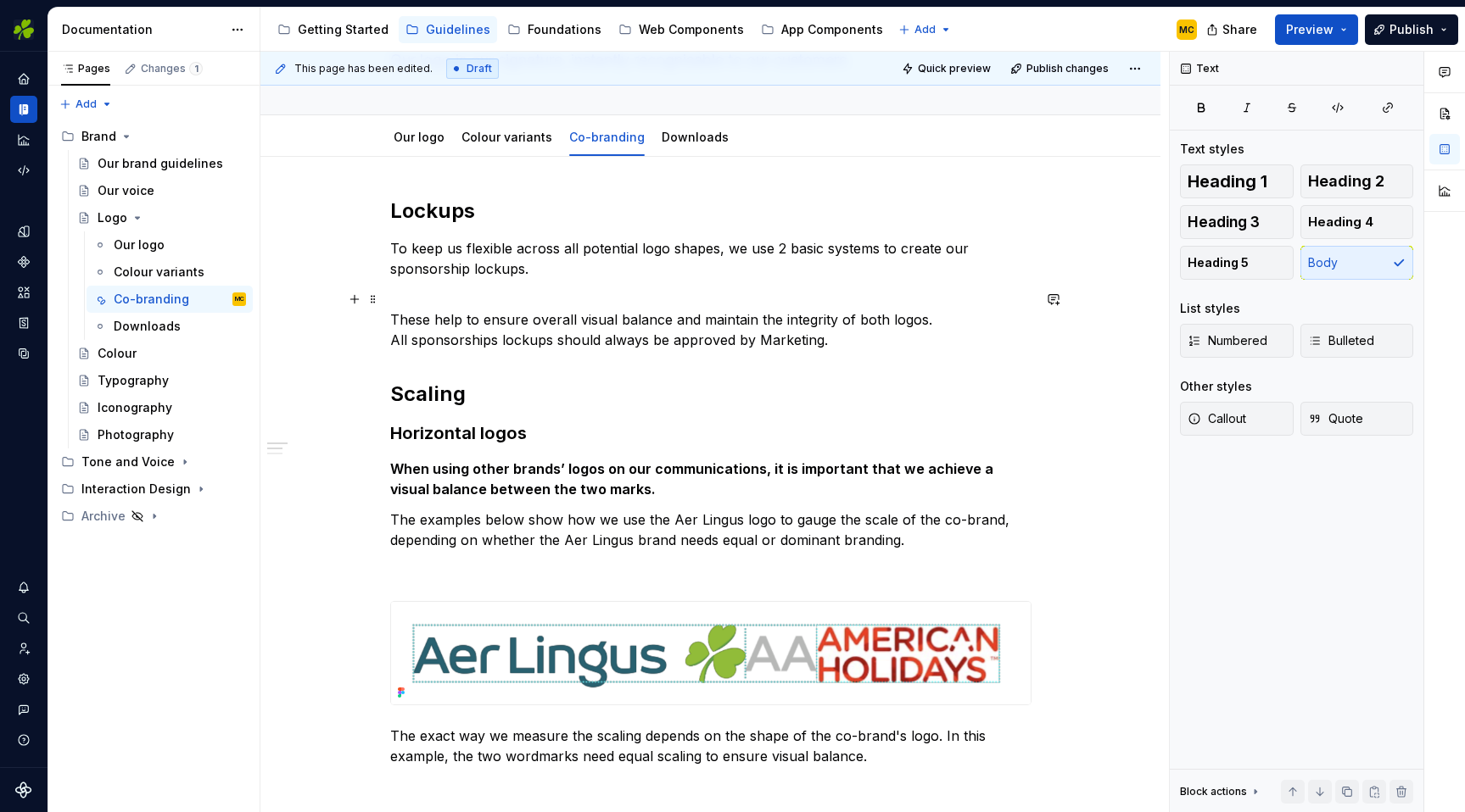
click at [886, 338] on p "These help to ensure overall visual balance and maintain the integrity of both …" at bounding box center [711, 320] width 641 height 61
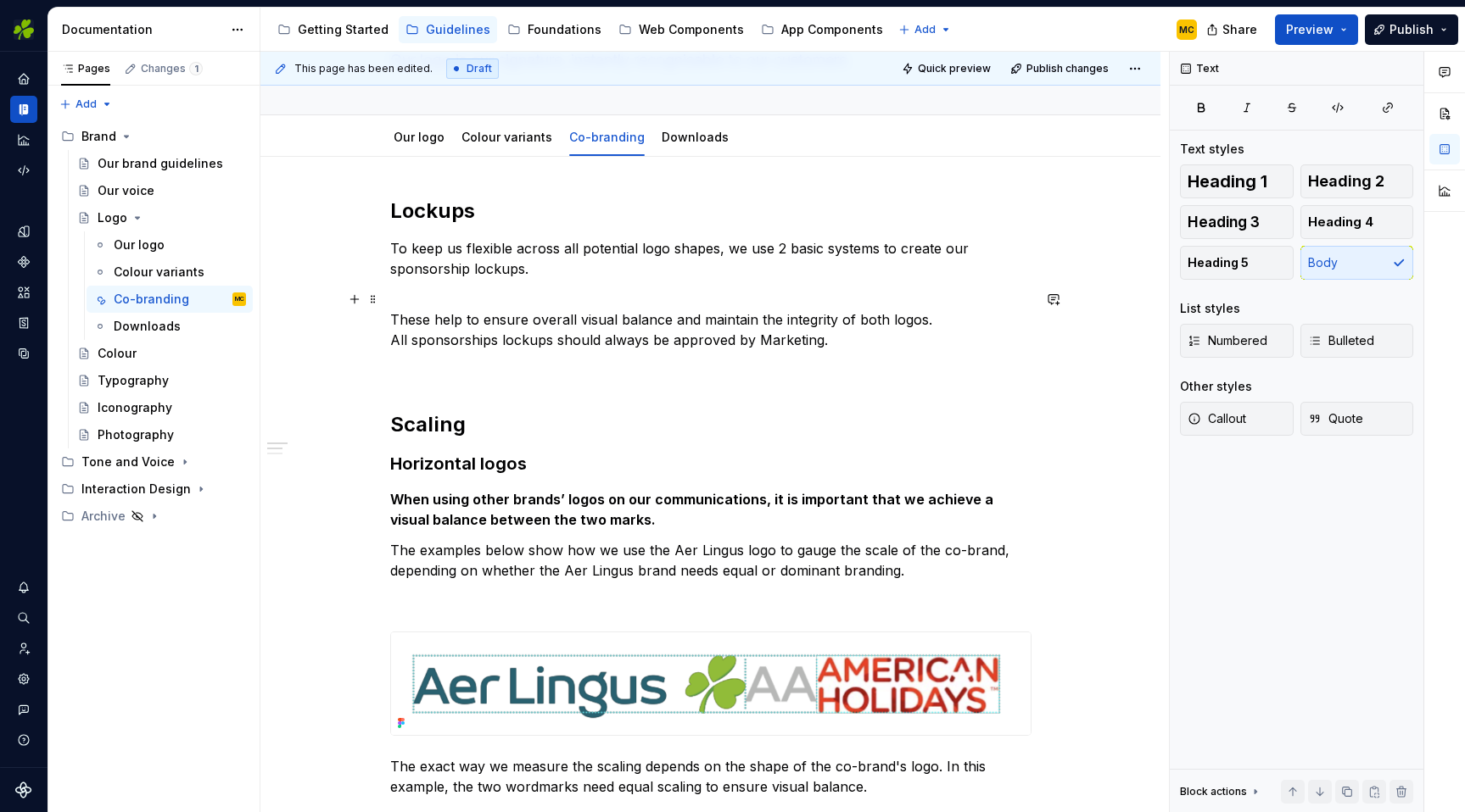
click at [851, 340] on p "These help to ensure overall visual balance and maintain the integrity of both …" at bounding box center [711, 320] width 641 height 61
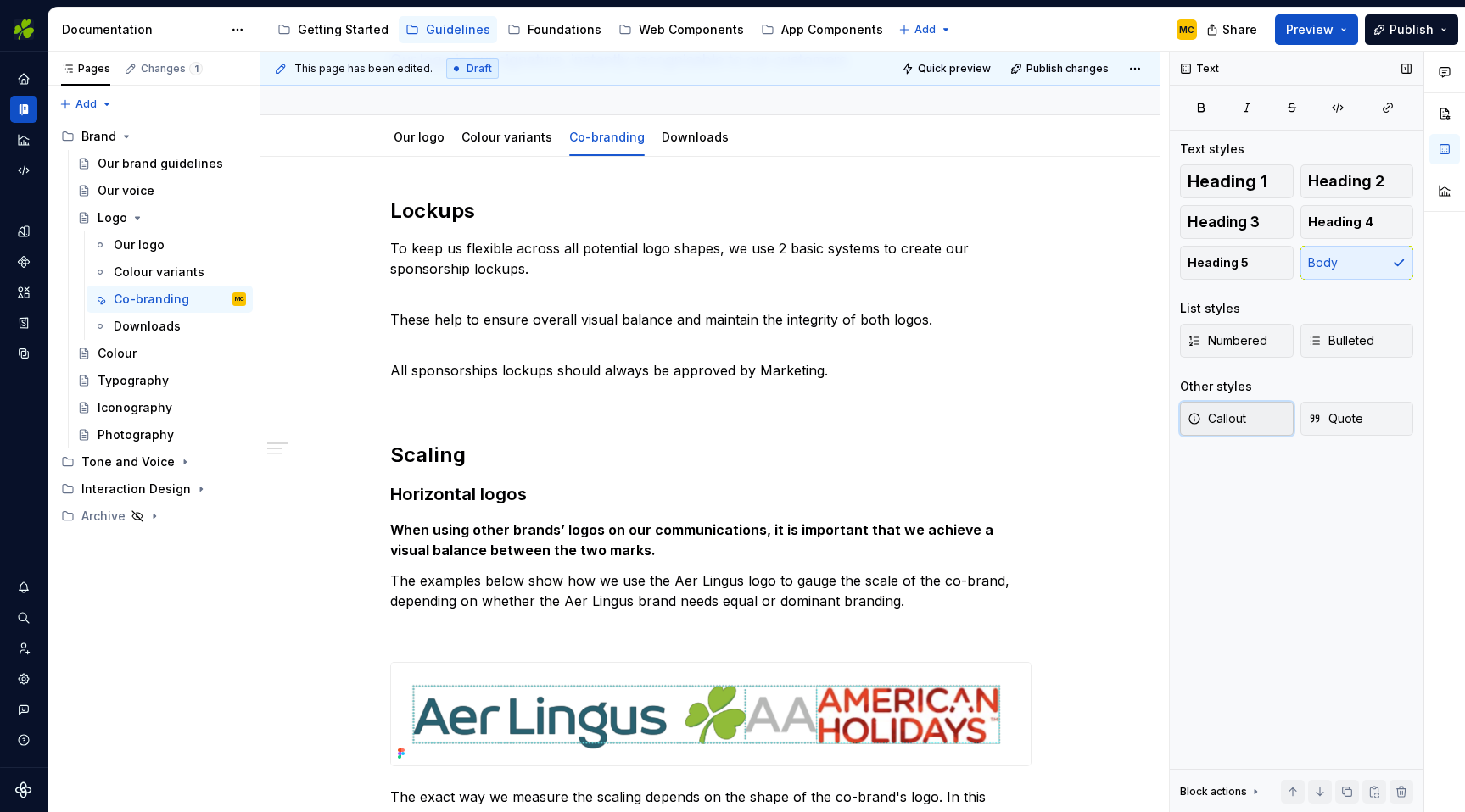
click at [1239, 423] on span "Callout" at bounding box center [1217, 419] width 59 height 17
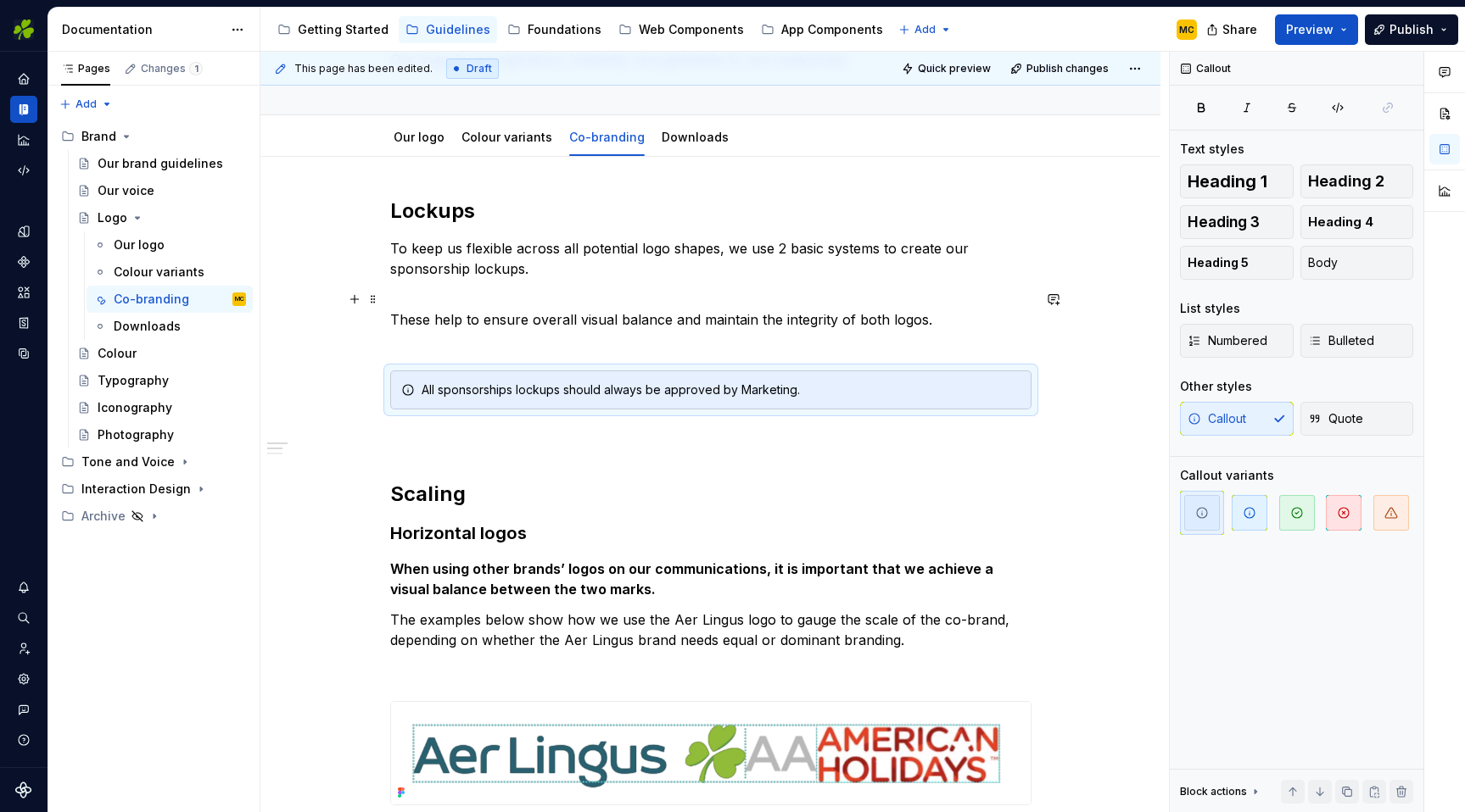
click at [858, 344] on p "These help to ensure overall visual balance and maintain the integrity of both …" at bounding box center [711, 320] width 641 height 61
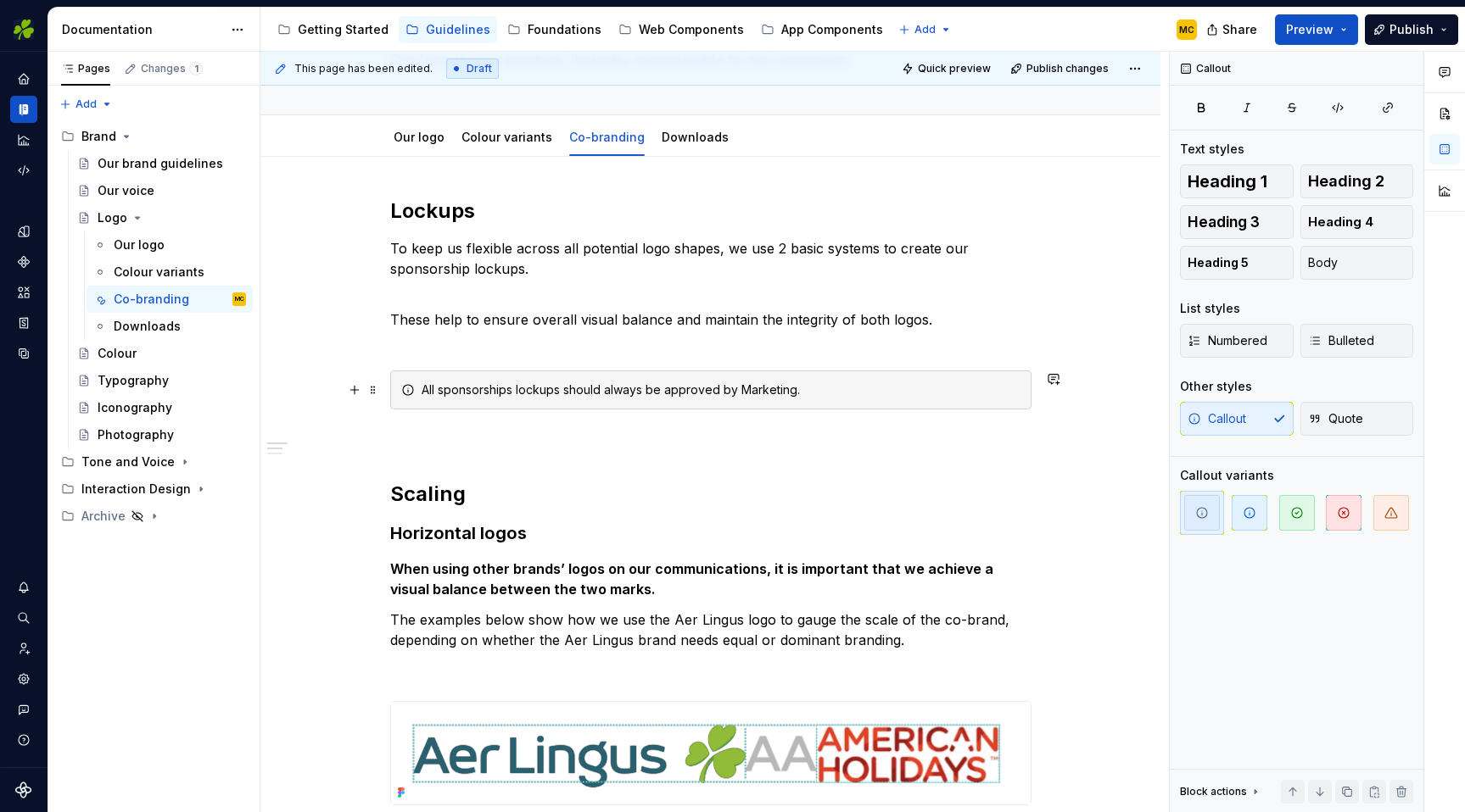
click at [836, 397] on div "All sponsorships lockups should always be approved by Marketing." at bounding box center [721, 390] width 599 height 17
click at [599, 344] on p "These help to ensure overall visual balance and maintain the integrity of both …" at bounding box center [711, 320] width 641 height 61
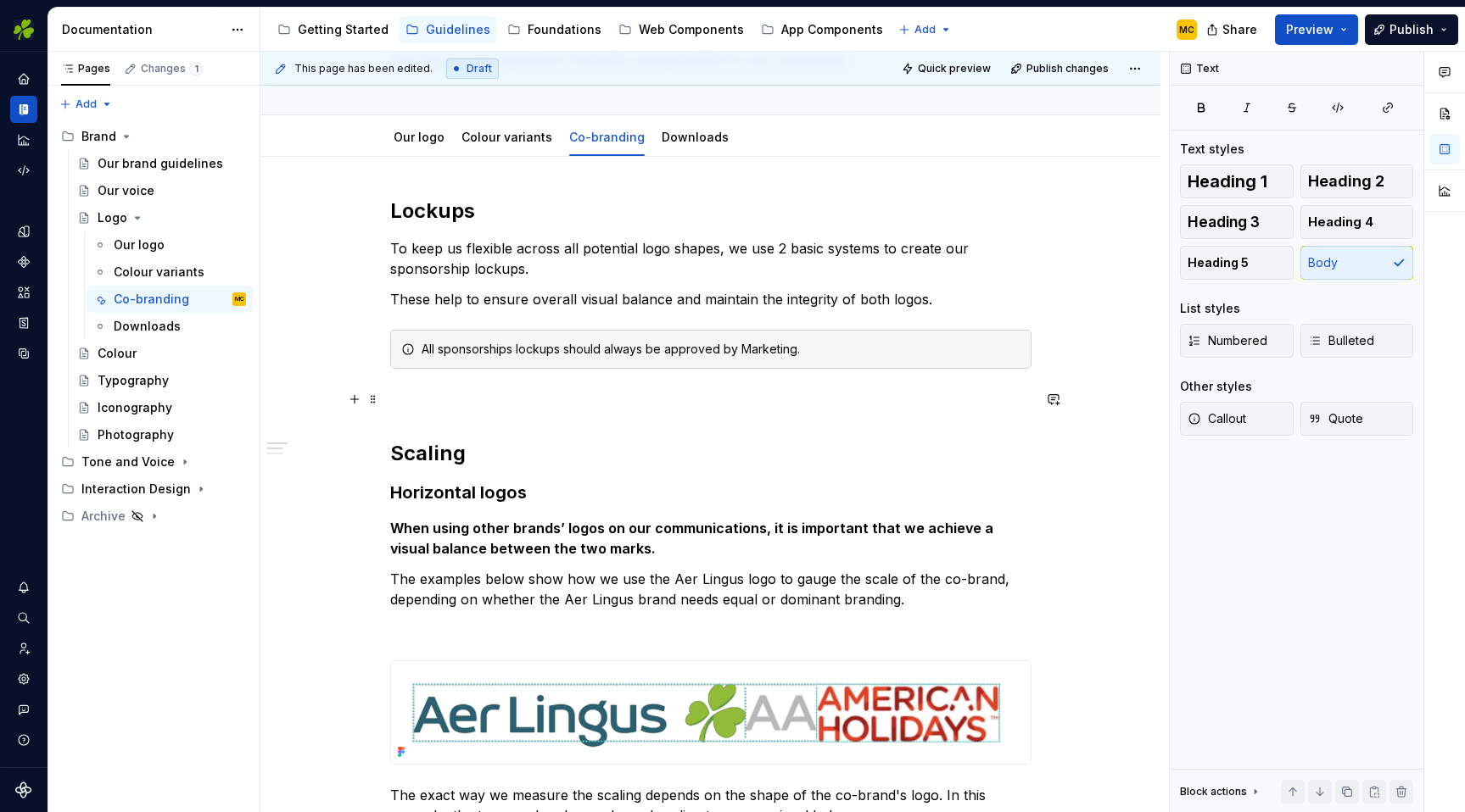
click at [504, 408] on p at bounding box center [711, 400] width 641 height 20
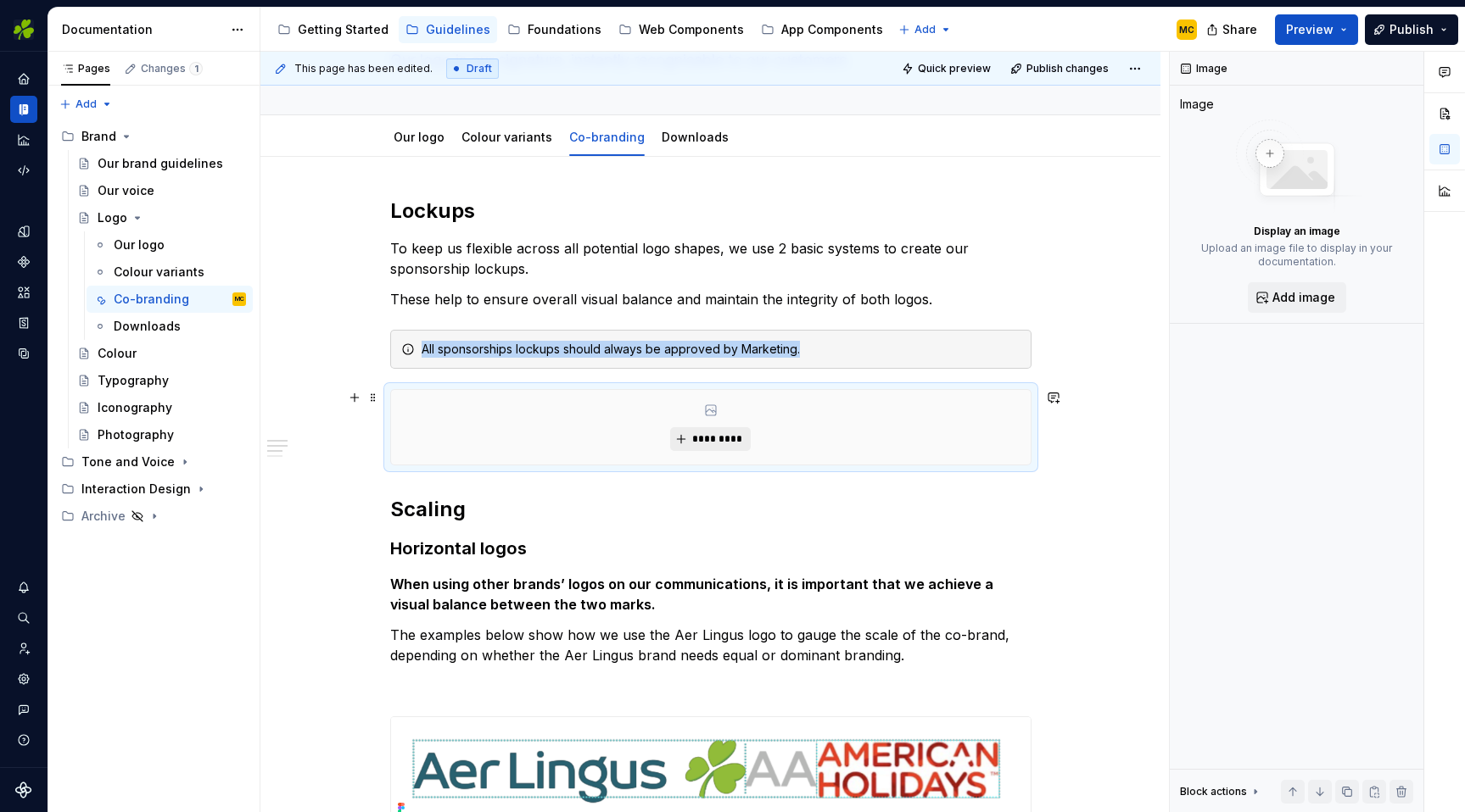
click at [726, 440] on span "*********" at bounding box center [717, 440] width 52 height 14
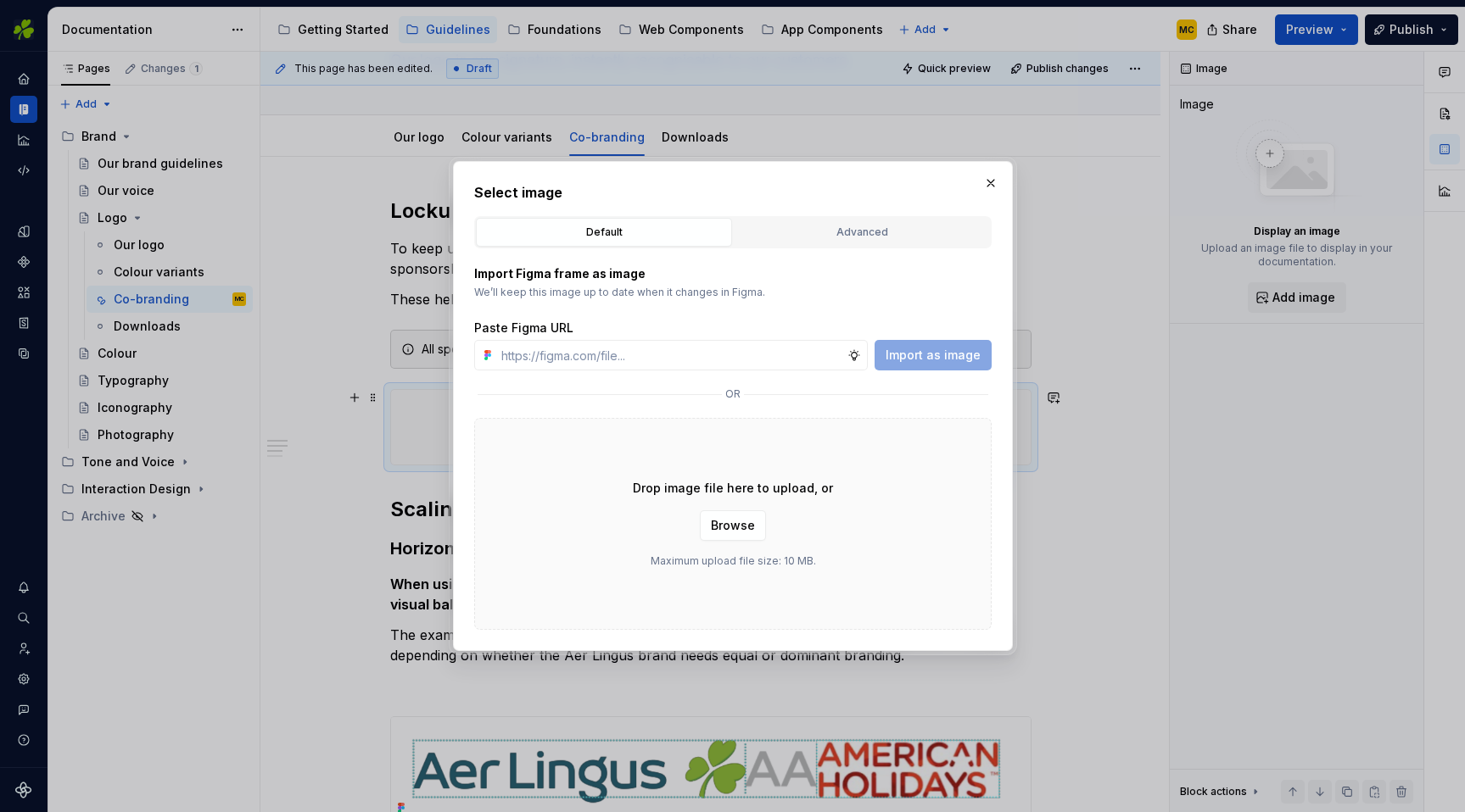
type textarea "*"
type input "[URL][DOMAIN_NAME]"
click at [933, 355] on span "Import as image" at bounding box center [933, 355] width 95 height 17
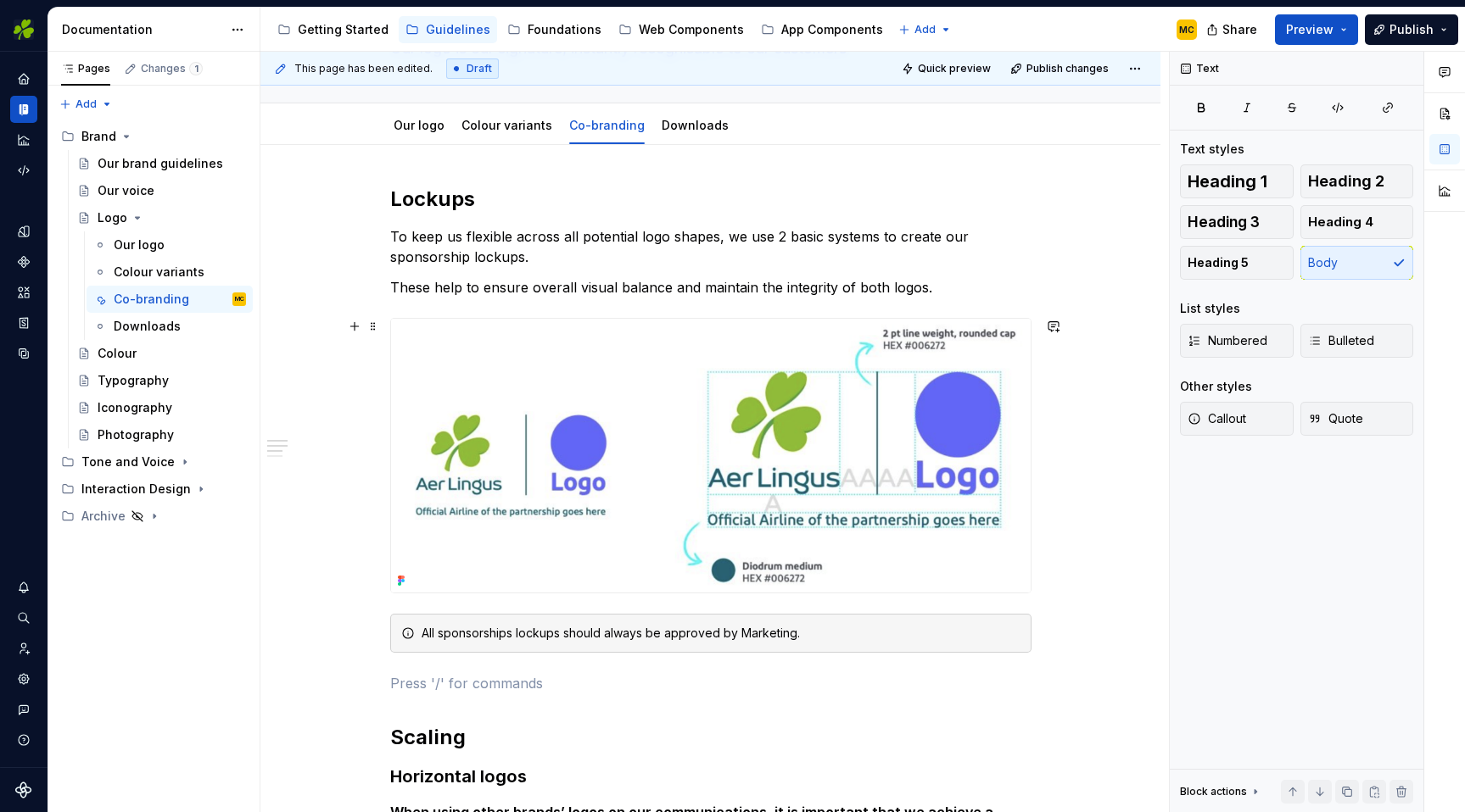
scroll to position [146, 0]
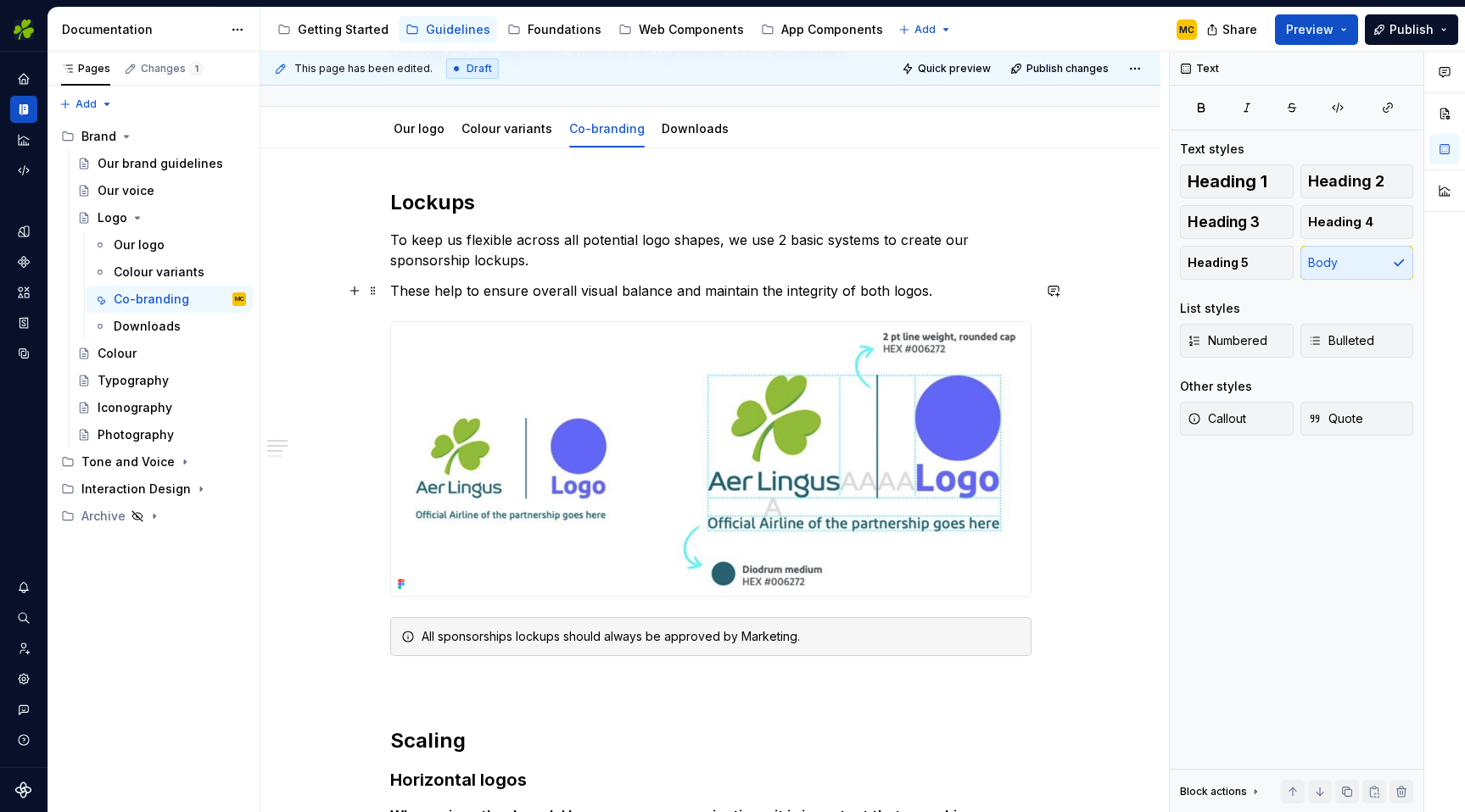
click at [946, 294] on p "These help to ensure overall visual balance and maintain the integrity of both …" at bounding box center [711, 291] width 641 height 20
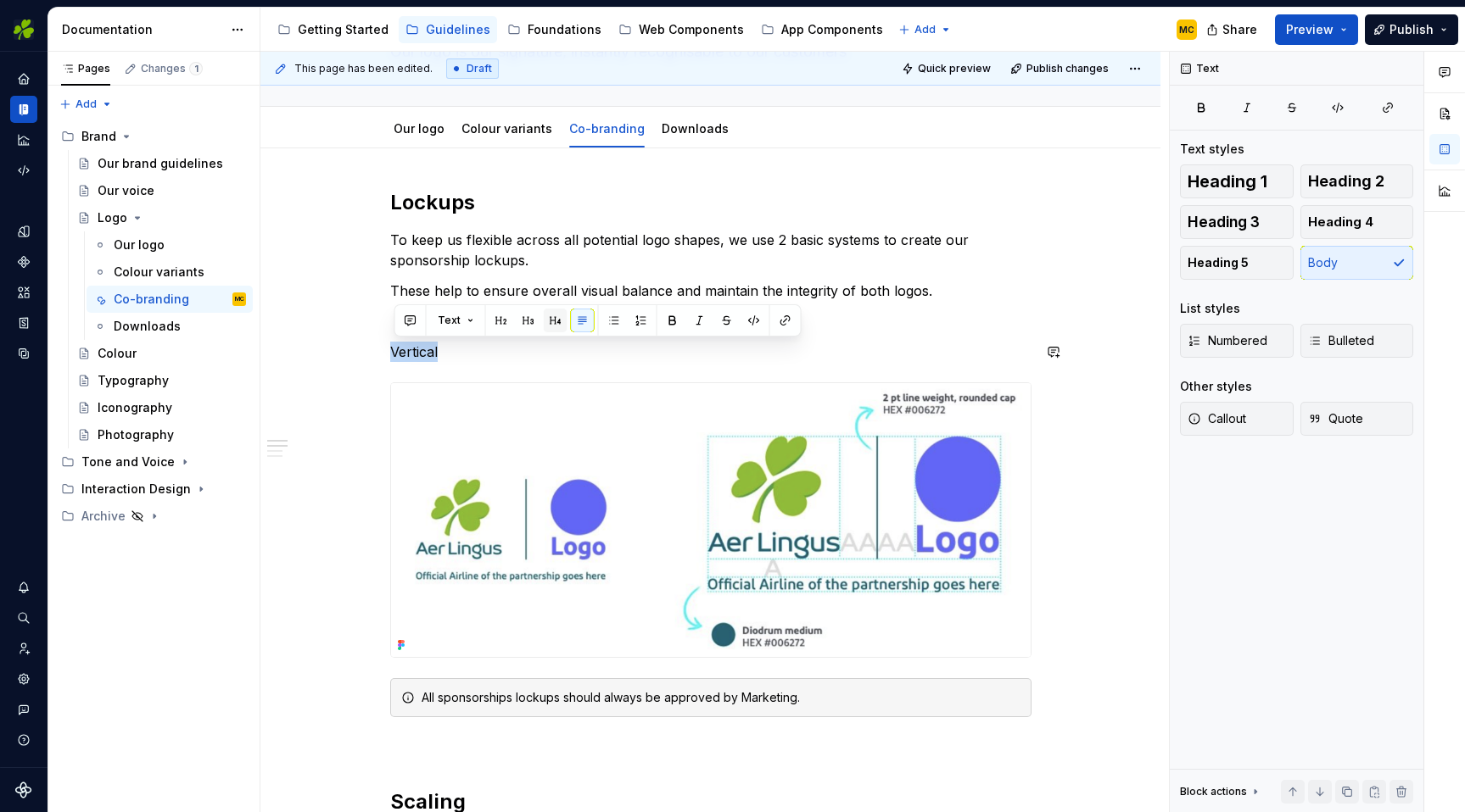
click at [556, 321] on button "button" at bounding box center [556, 321] width 24 height 24
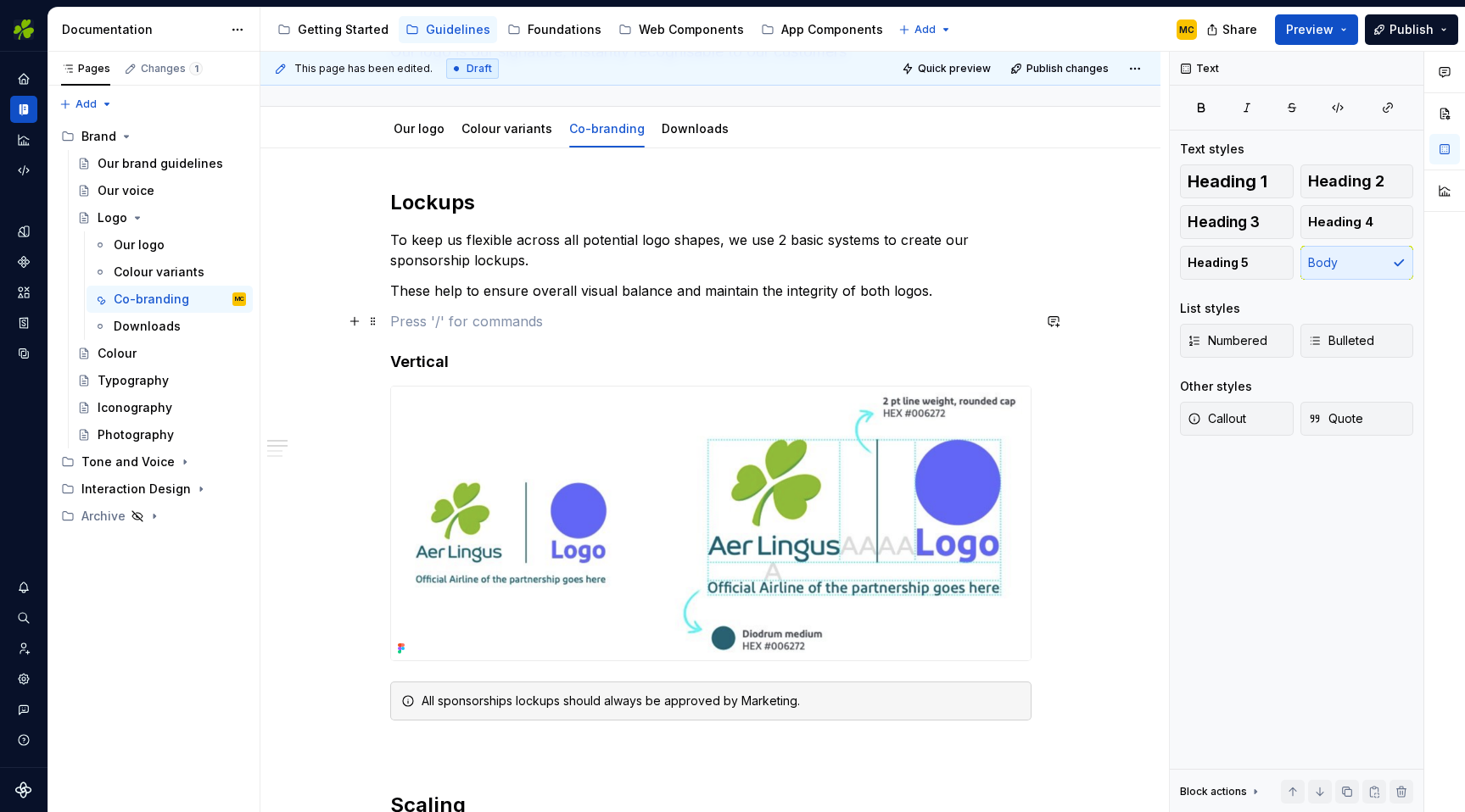
click at [518, 318] on p at bounding box center [711, 321] width 641 height 20
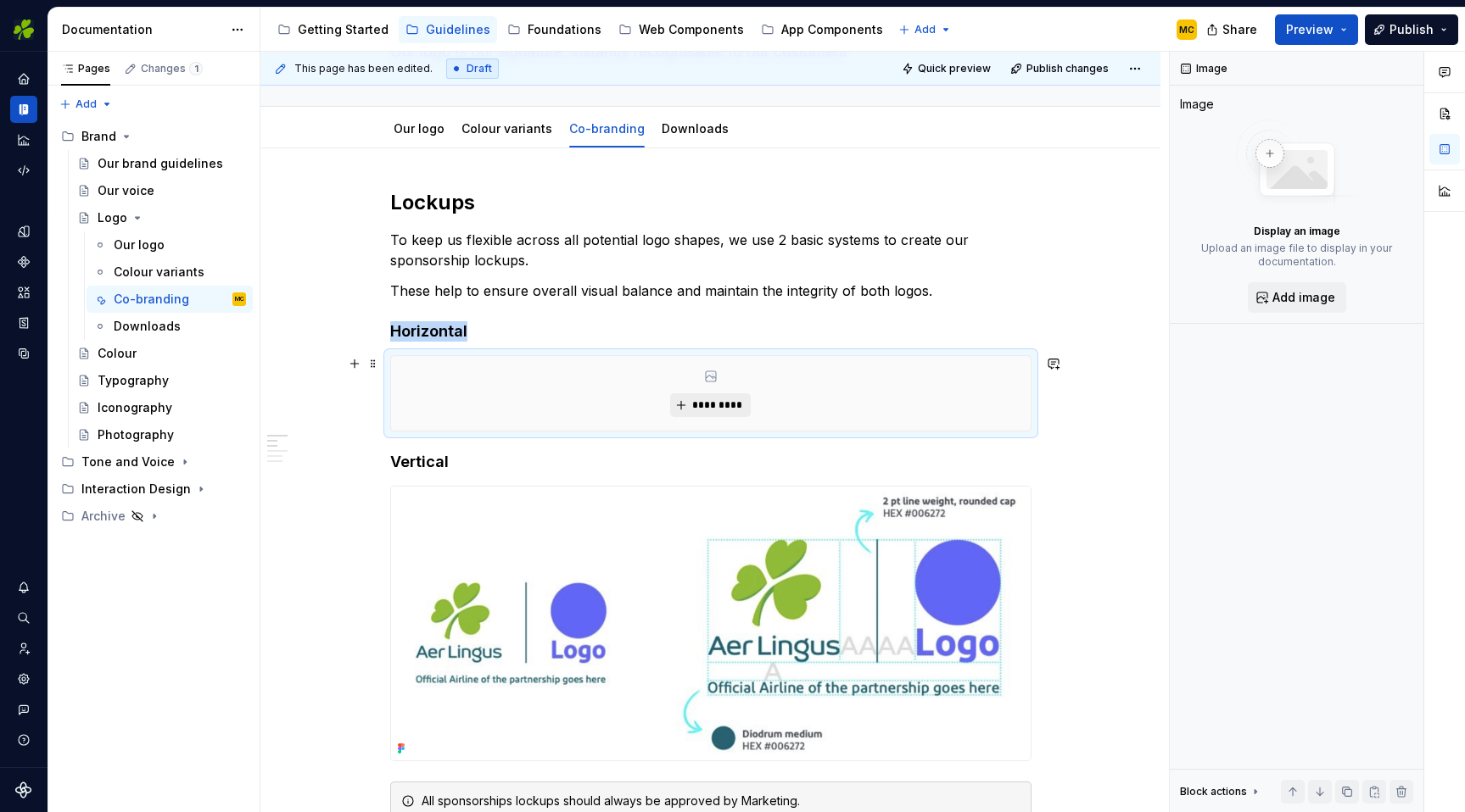
click at [733, 403] on span "*********" at bounding box center [717, 406] width 52 height 14
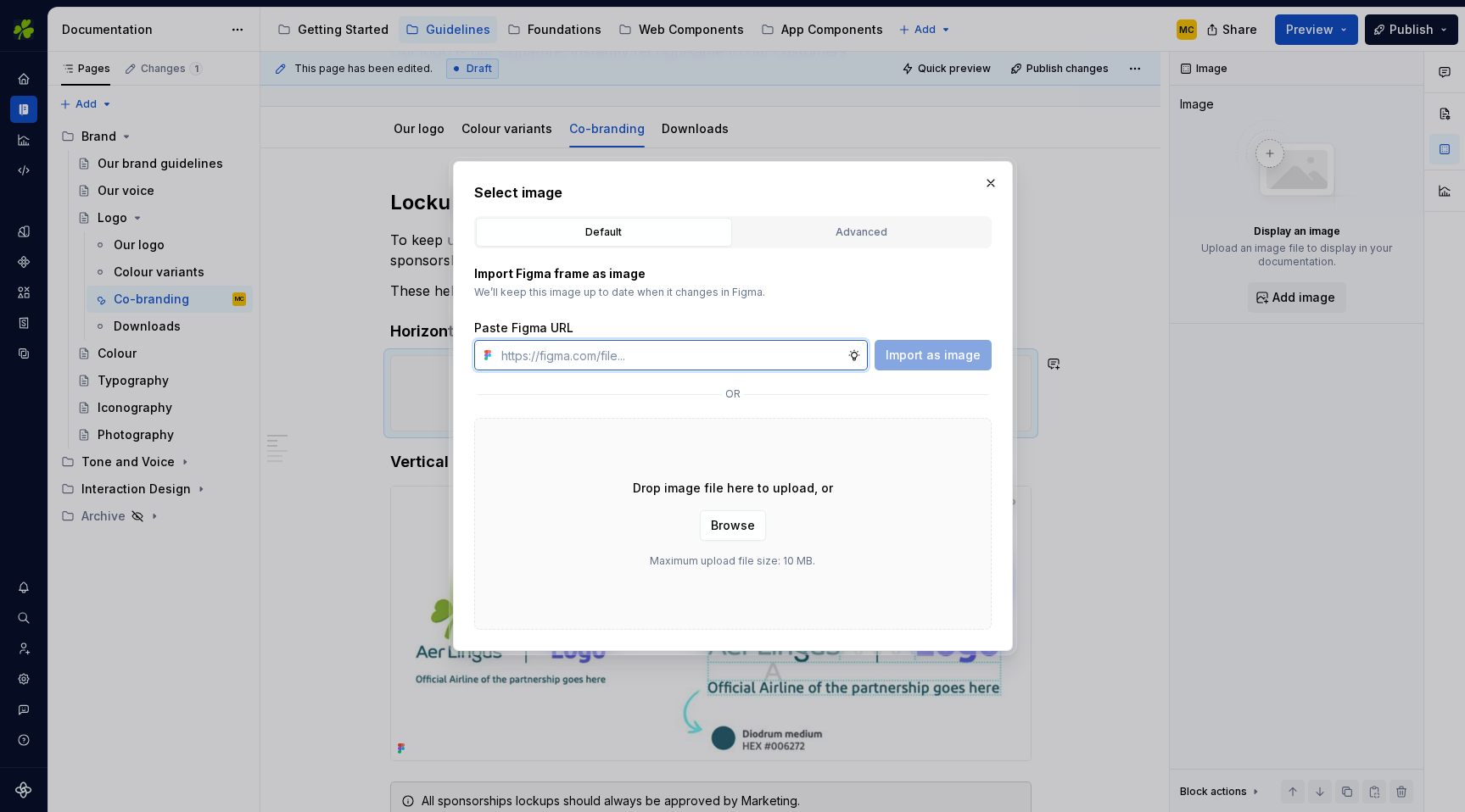
type textarea "*"
paste input "[URL][DOMAIN_NAME]"
type input "[URL][DOMAIN_NAME]"
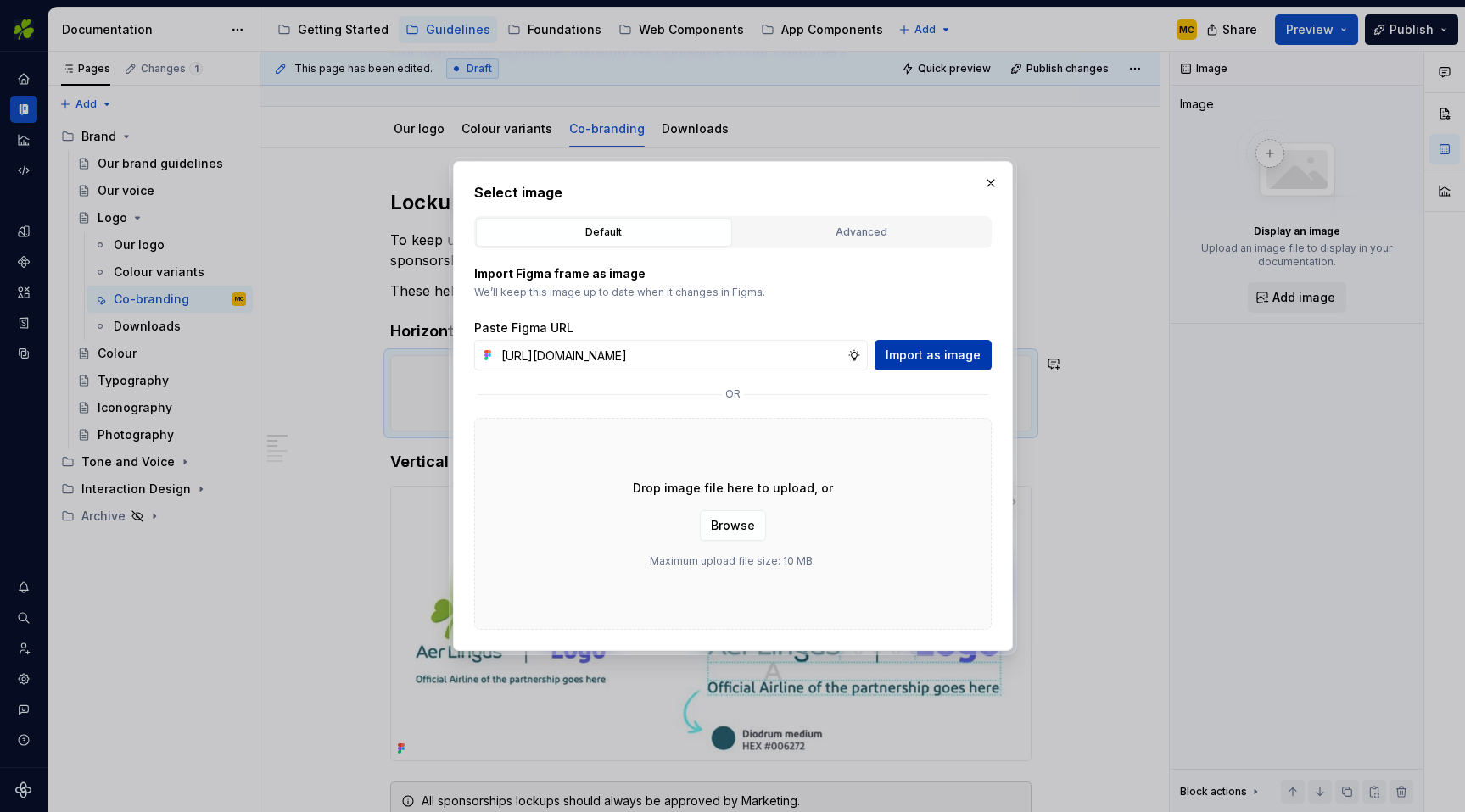
scroll to position [0, 0]
click at [939, 349] on span "Import as image" at bounding box center [933, 355] width 95 height 17
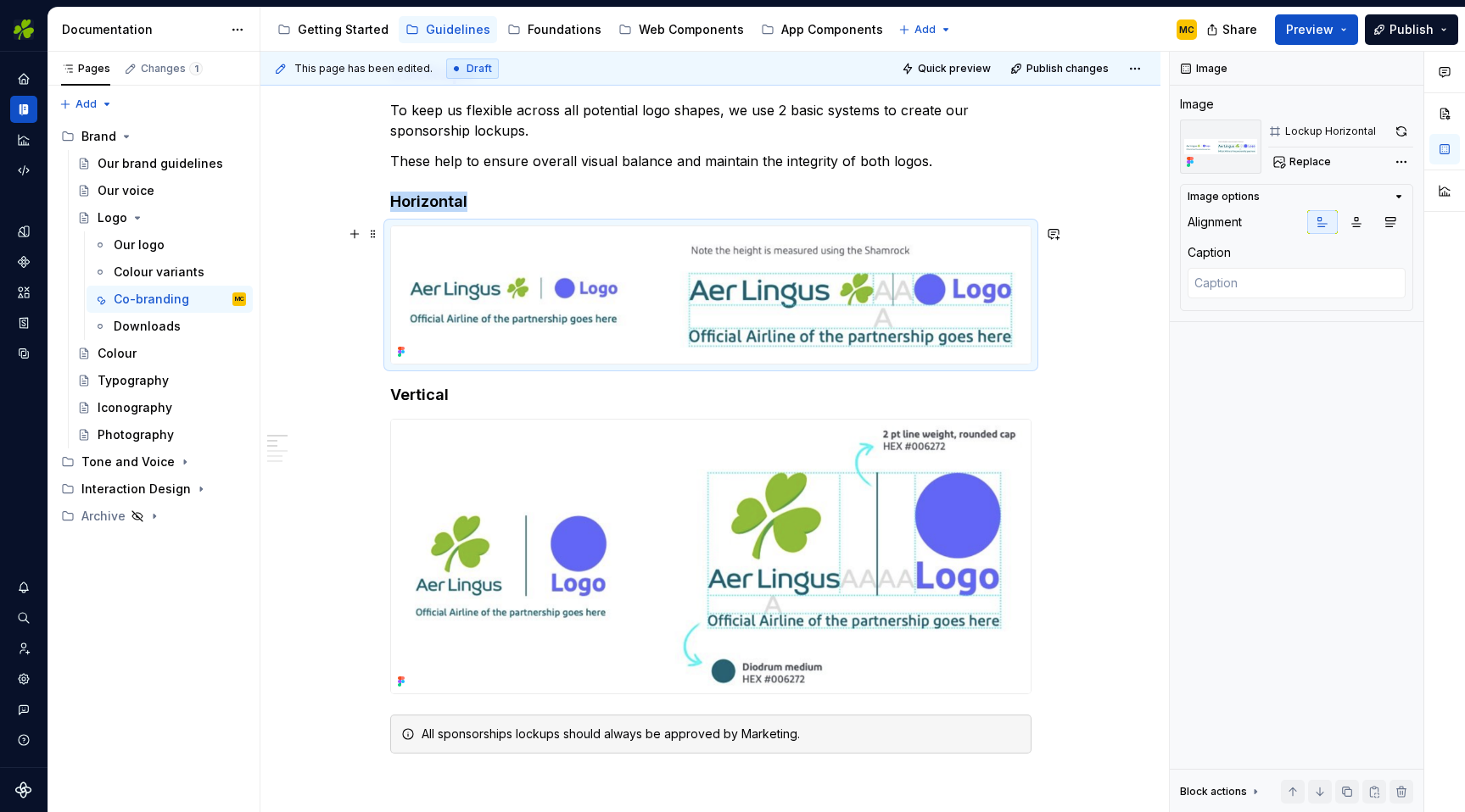
scroll to position [282, 0]
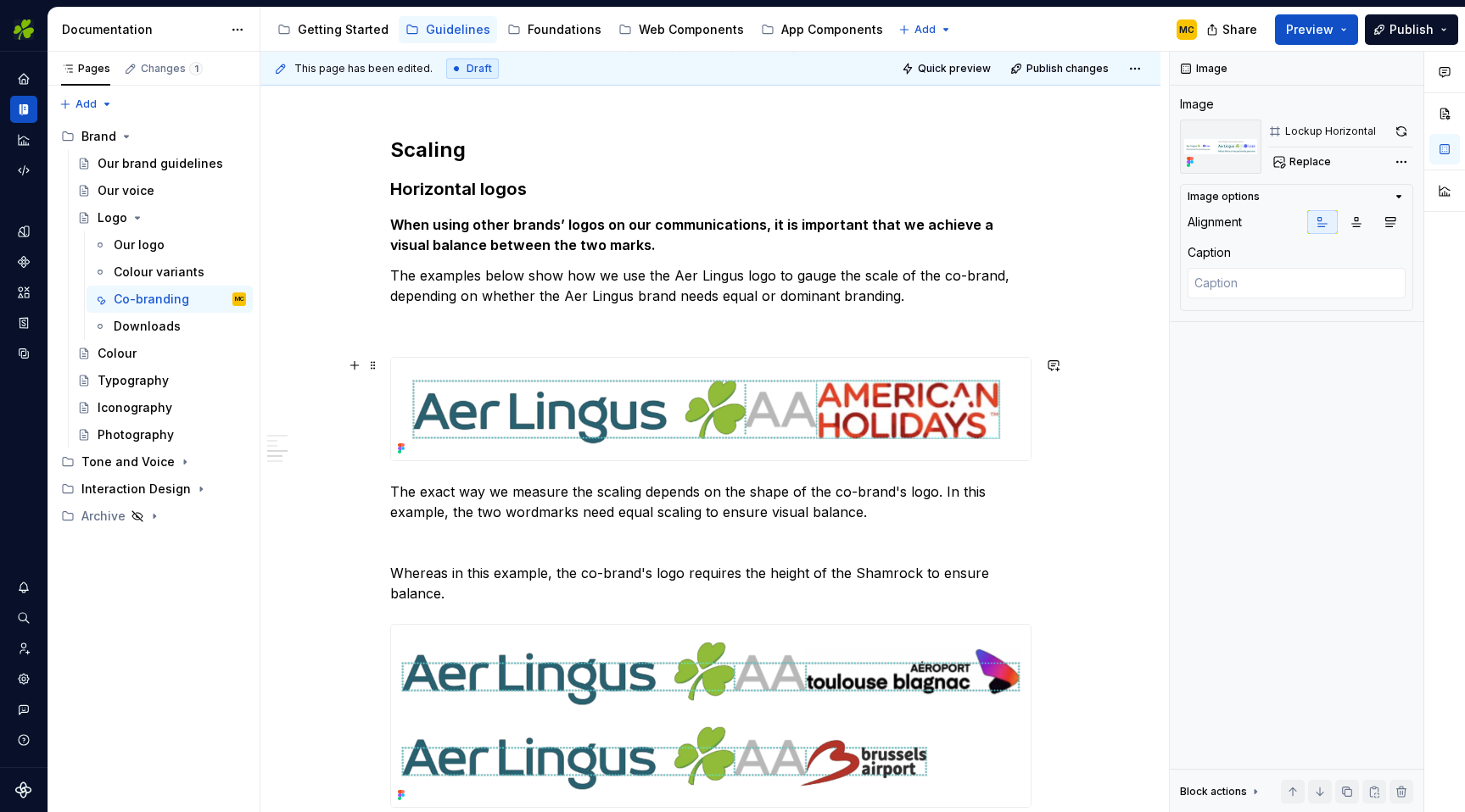
scroll to position [968, 0]
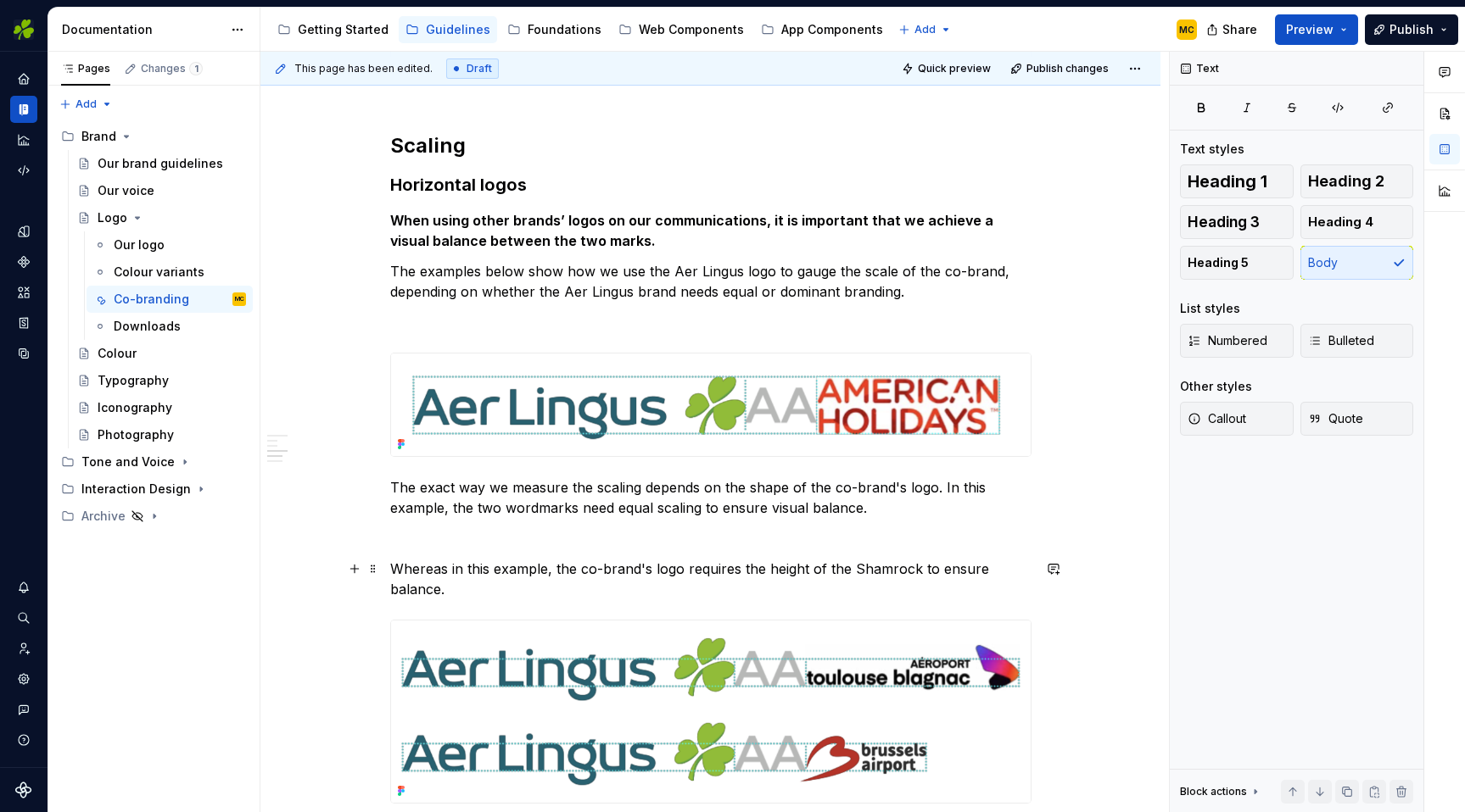
click at [492, 590] on p "Whereas in this example, the co-brand's logo requires the height of the Shamroc…" at bounding box center [711, 579] width 641 height 41
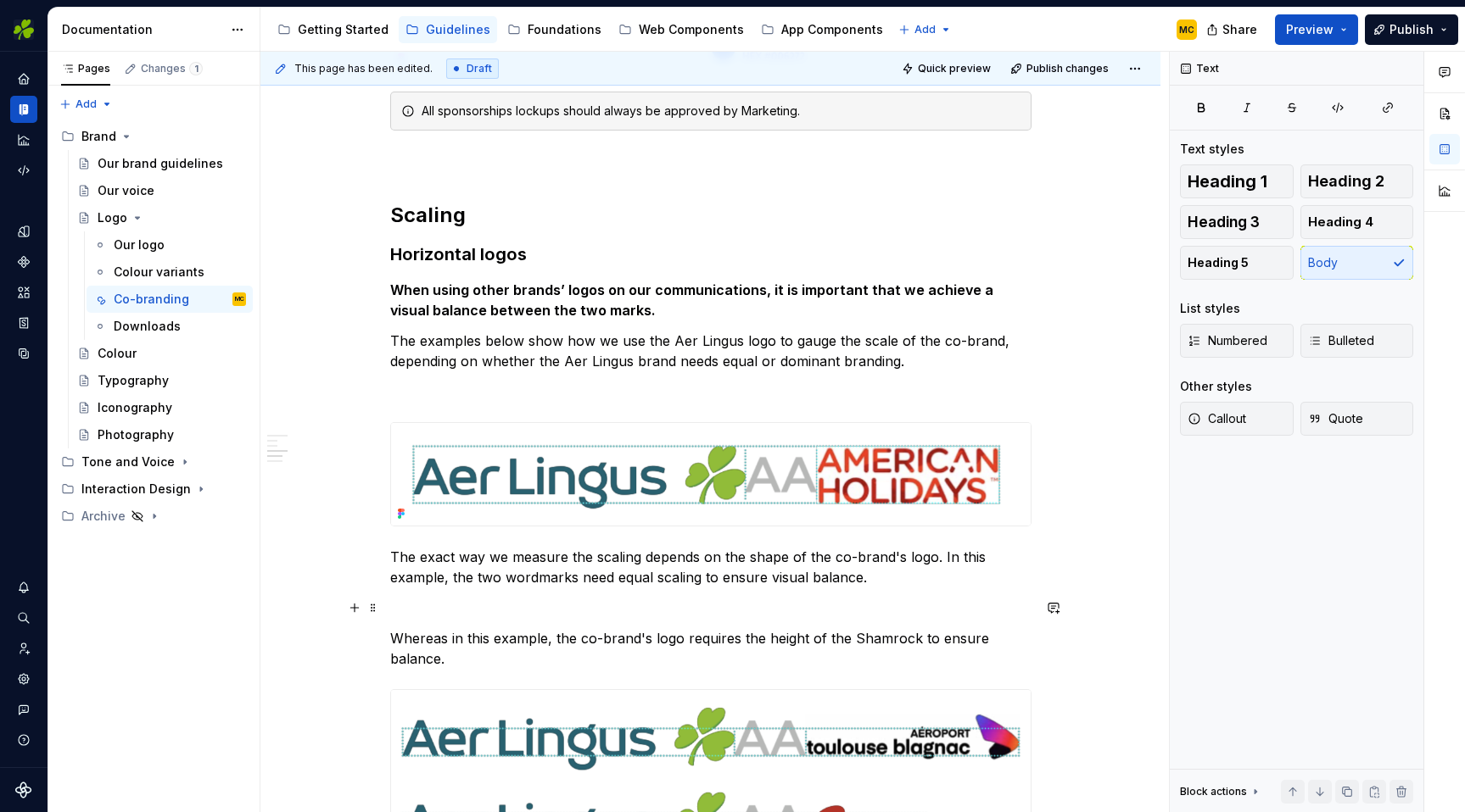
scroll to position [894, 0]
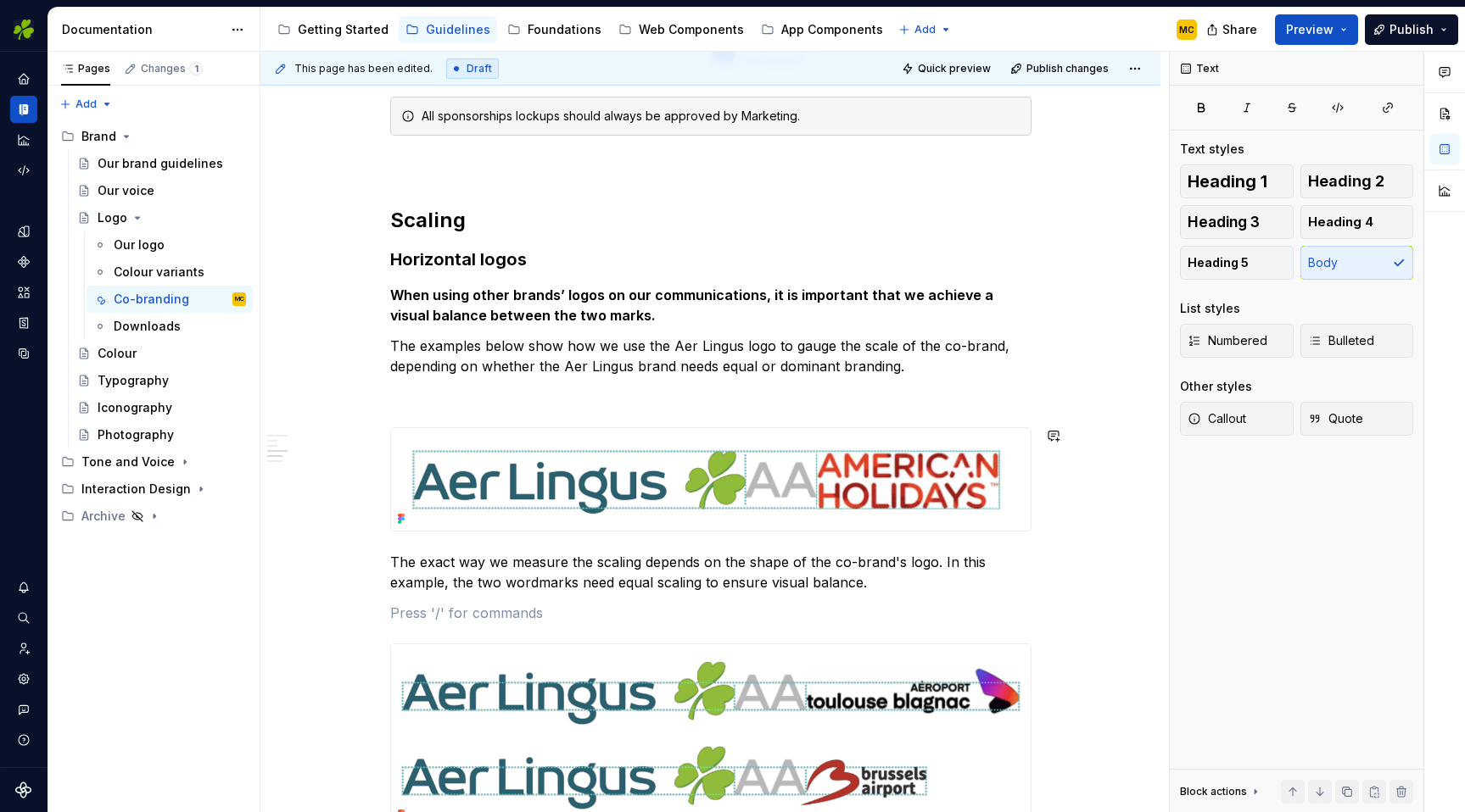
click at [626, 395] on p at bounding box center [711, 397] width 641 height 20
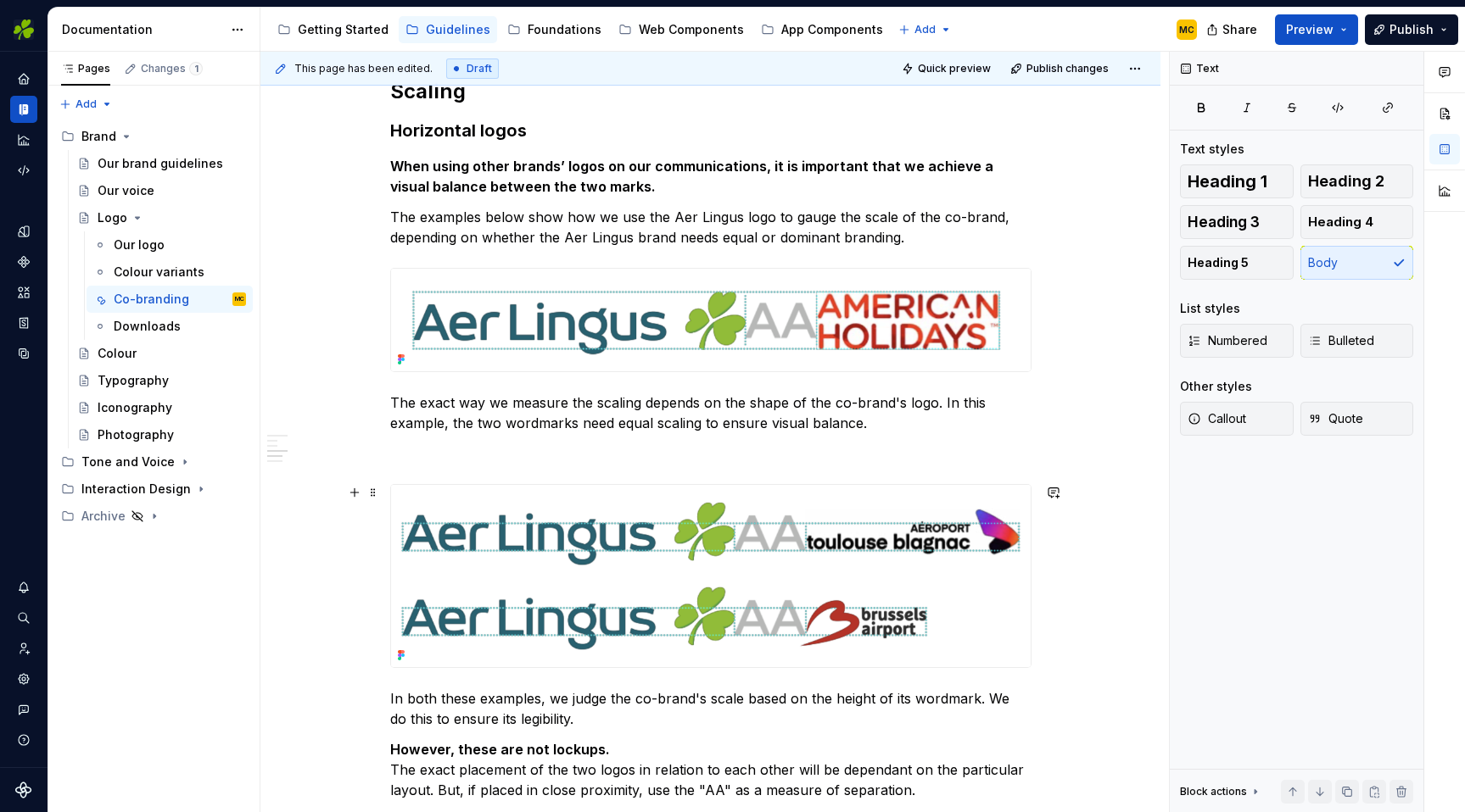
scroll to position [1030, 0]
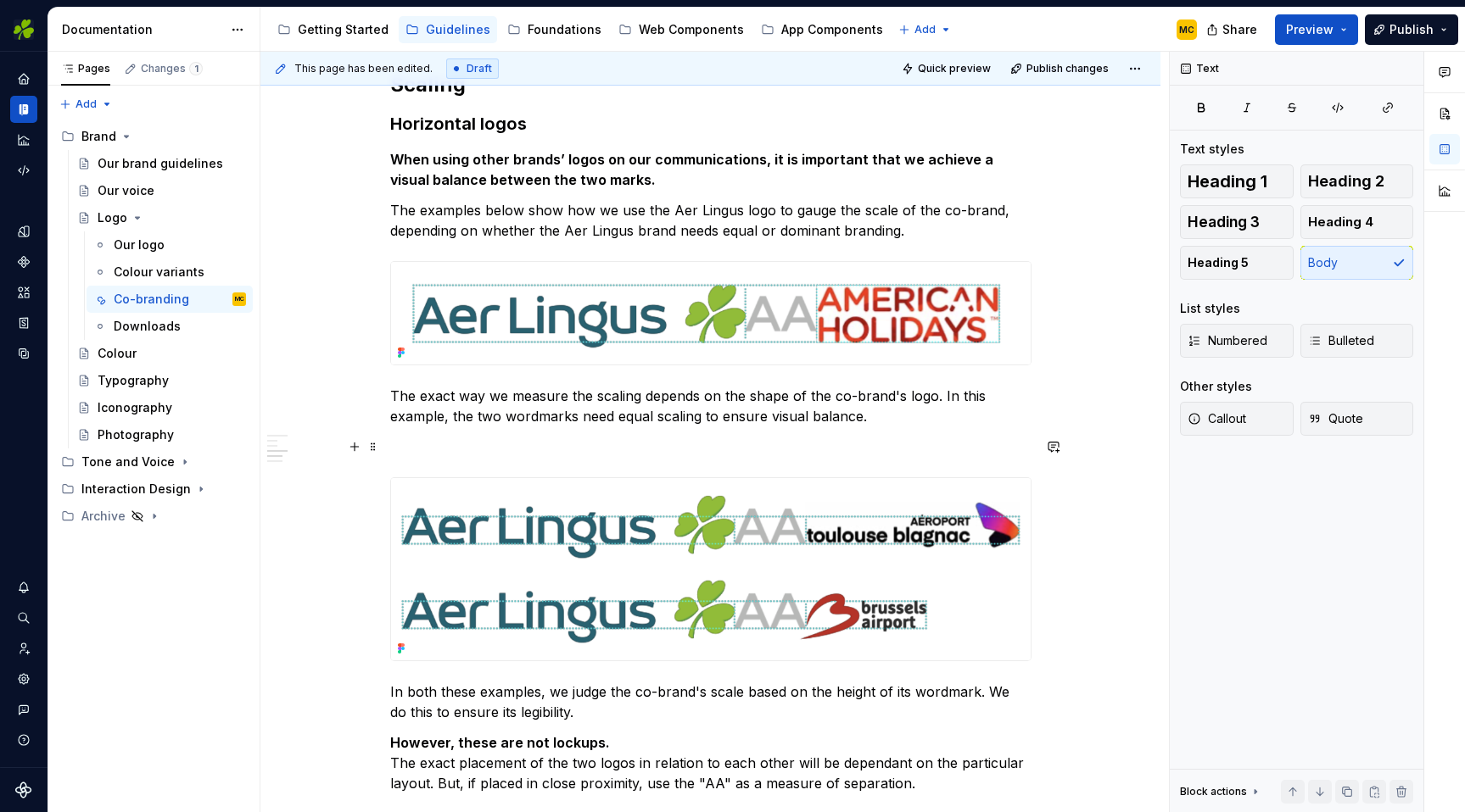
click at [596, 451] on p at bounding box center [711, 447] width 641 height 20
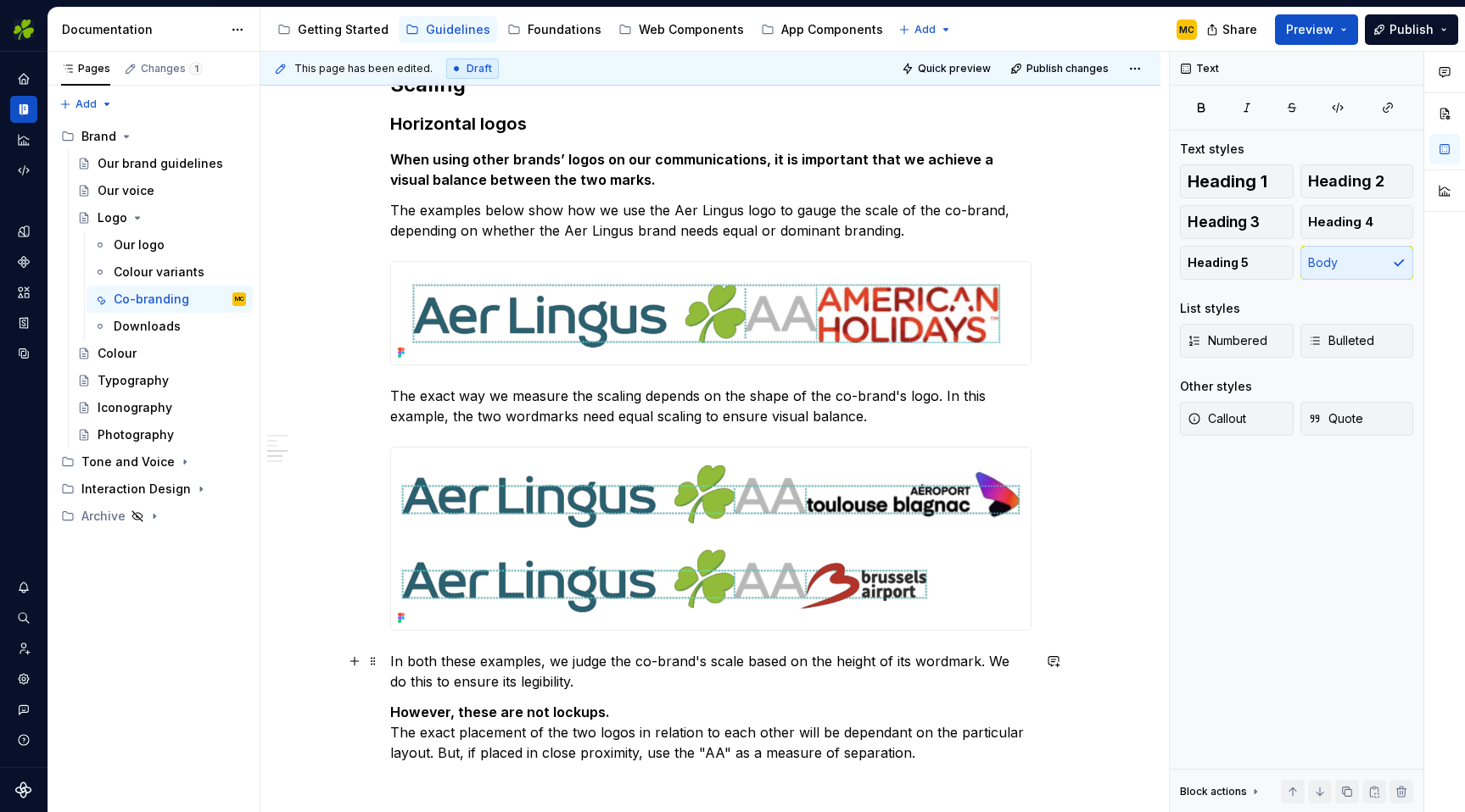
click at [583, 681] on p "In both these examples, we judge the co-brand's scale based on the height of it…" at bounding box center [711, 672] width 641 height 41
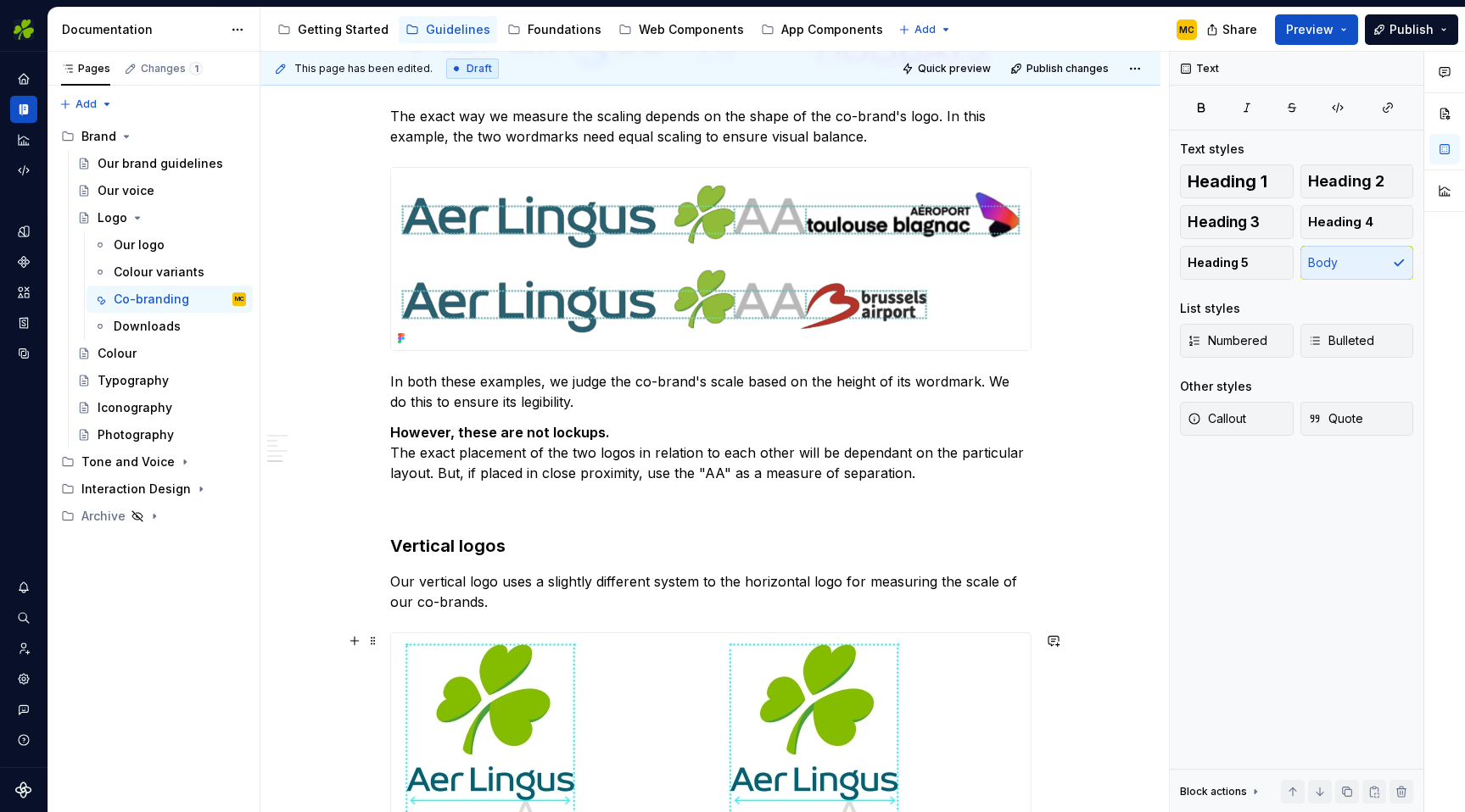
scroll to position [1313, 0]
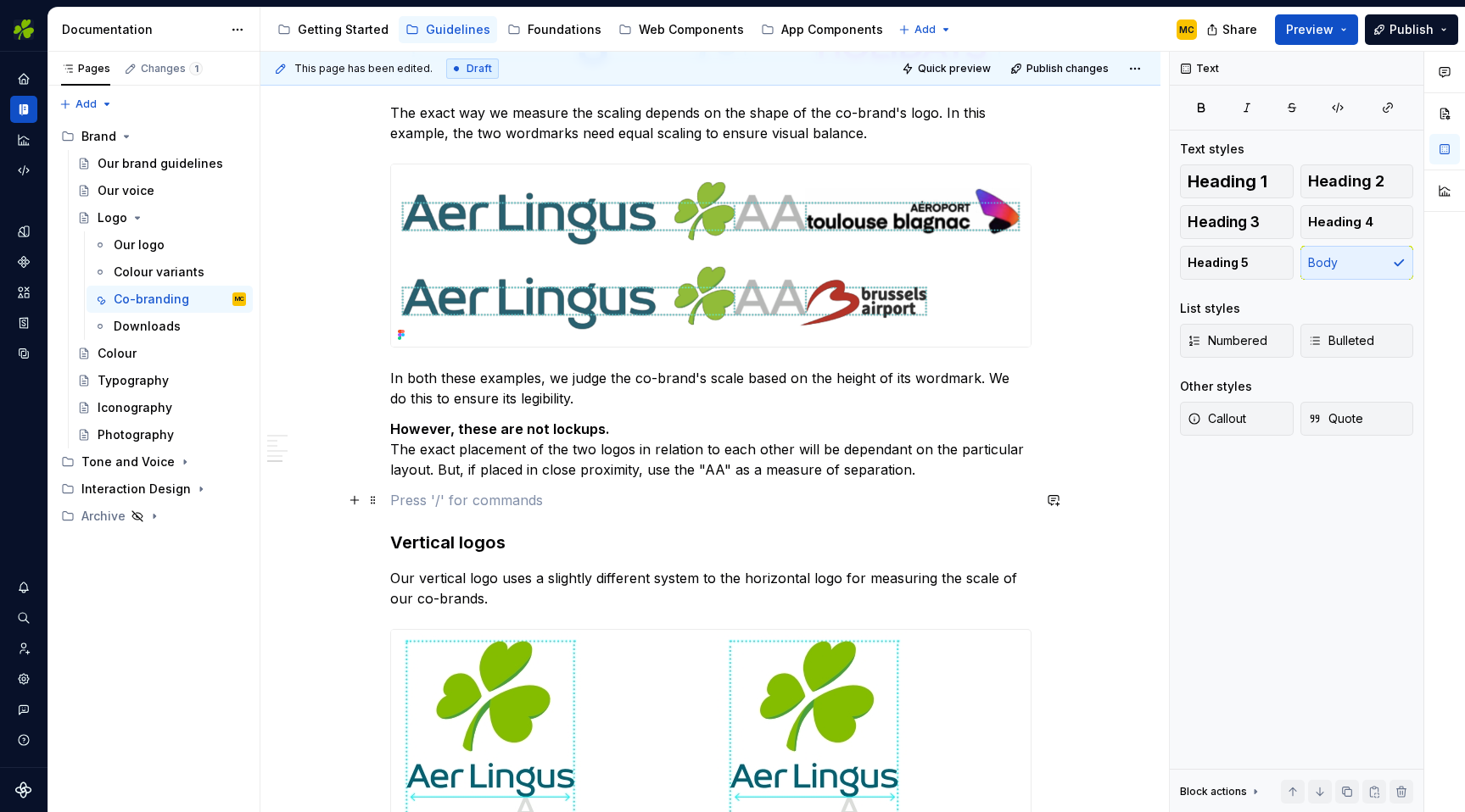
click at [431, 509] on p at bounding box center [711, 500] width 641 height 20
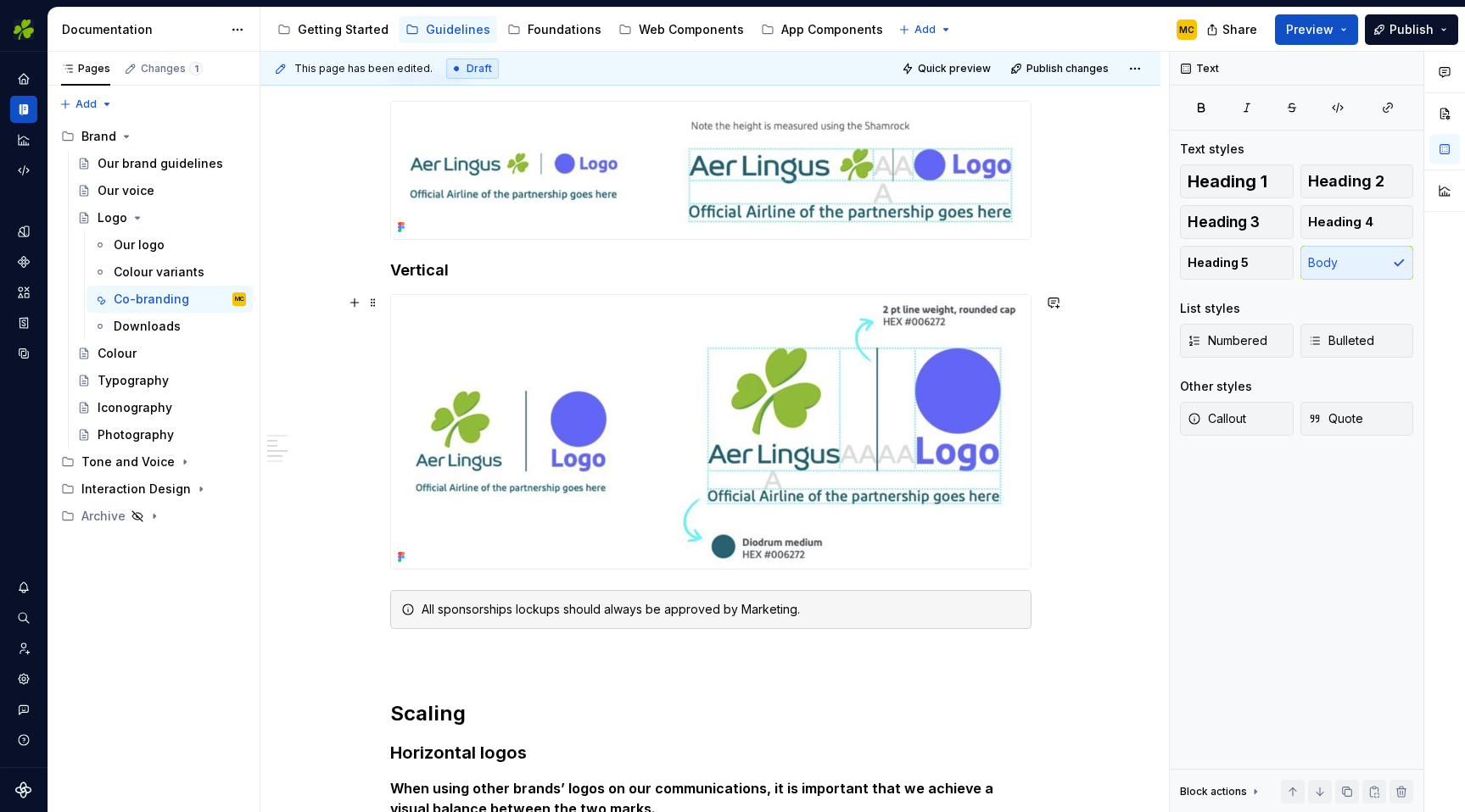
scroll to position [370, 0]
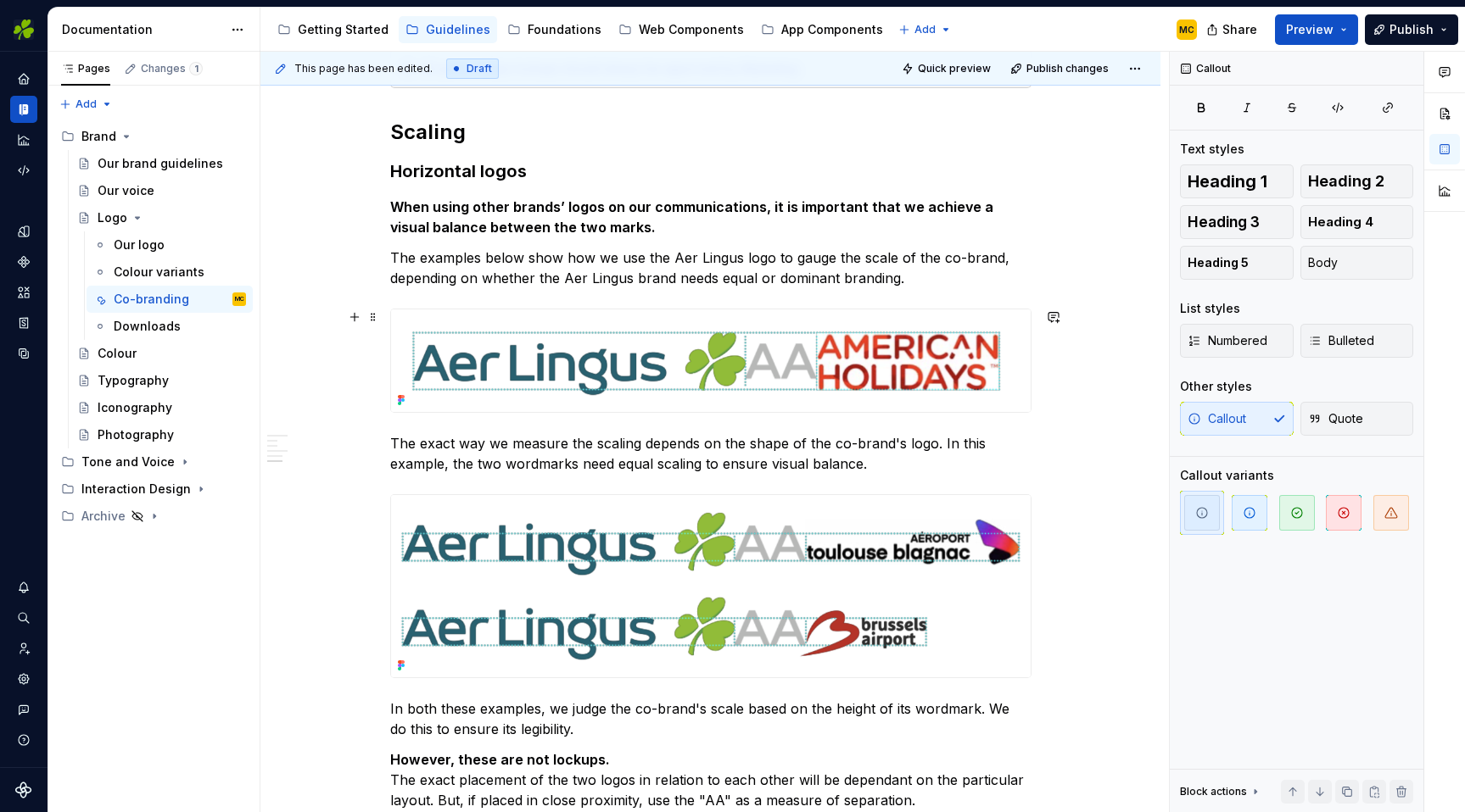
scroll to position [920, 0]
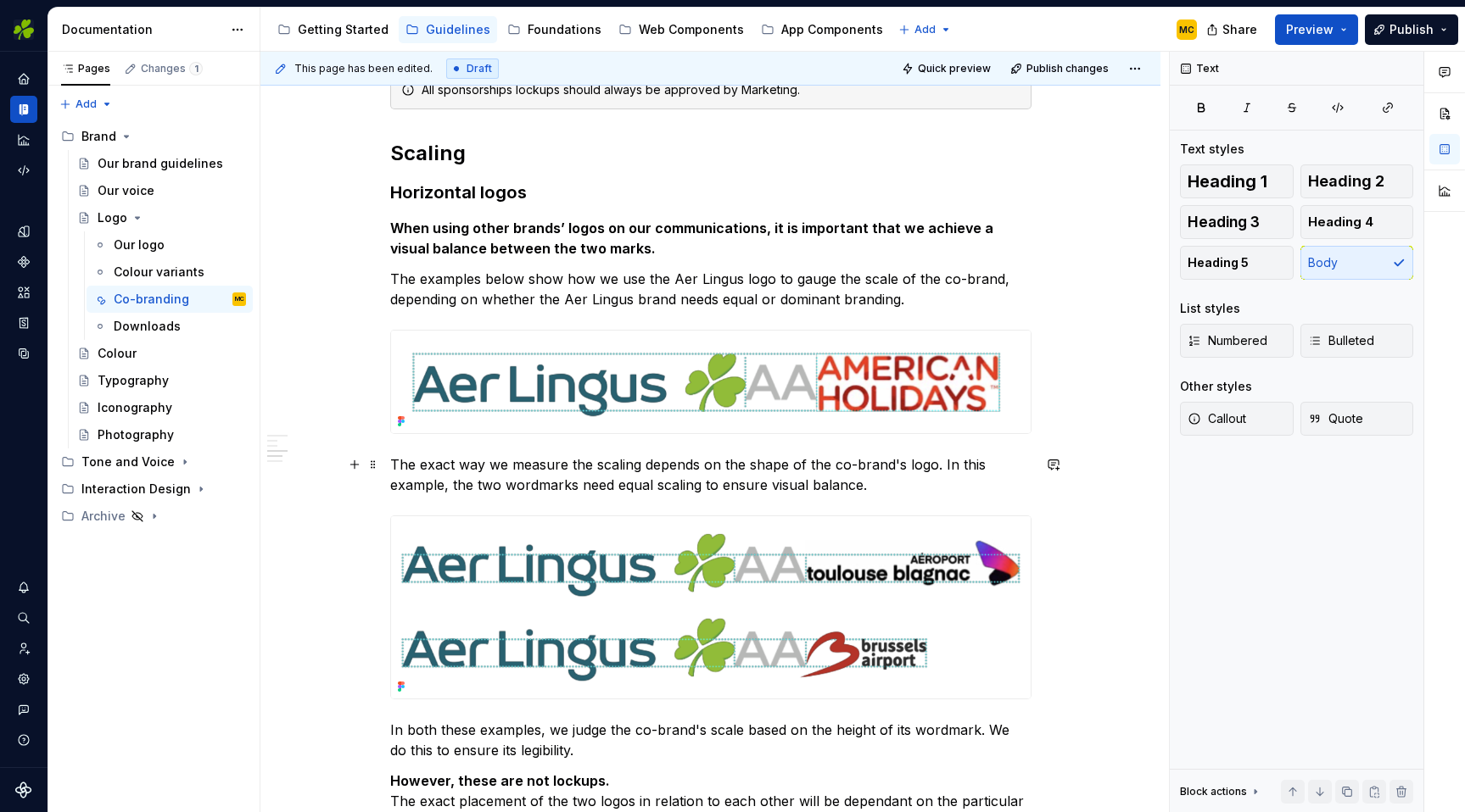
click at [881, 485] on p "The exact way we measure the scaling depends on the shape of the co-brand's log…" at bounding box center [711, 475] width 641 height 41
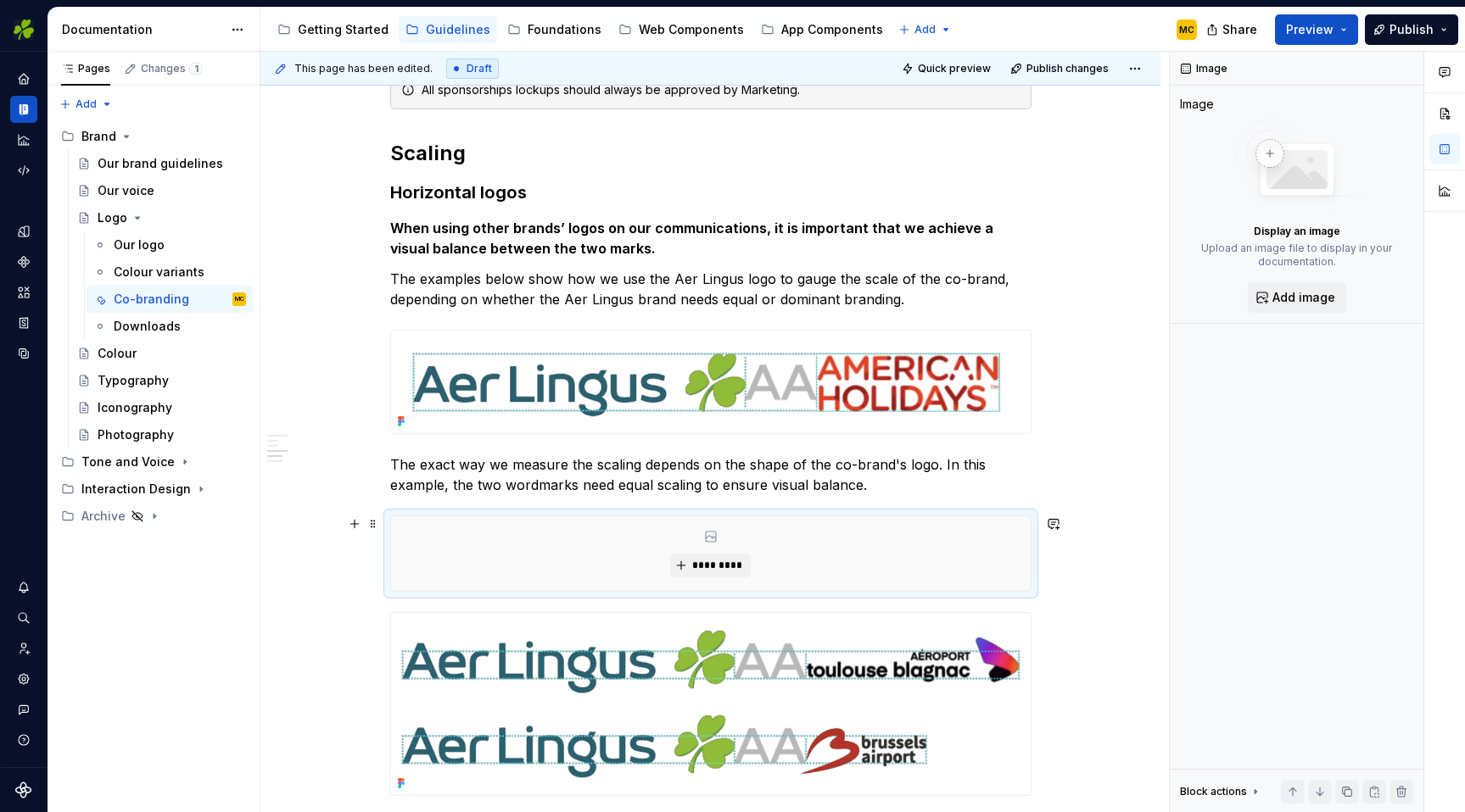
click at [735, 550] on div "*********" at bounding box center [711, 554] width 640 height 75
click at [729, 566] on span "*********" at bounding box center [717, 565] width 52 height 14
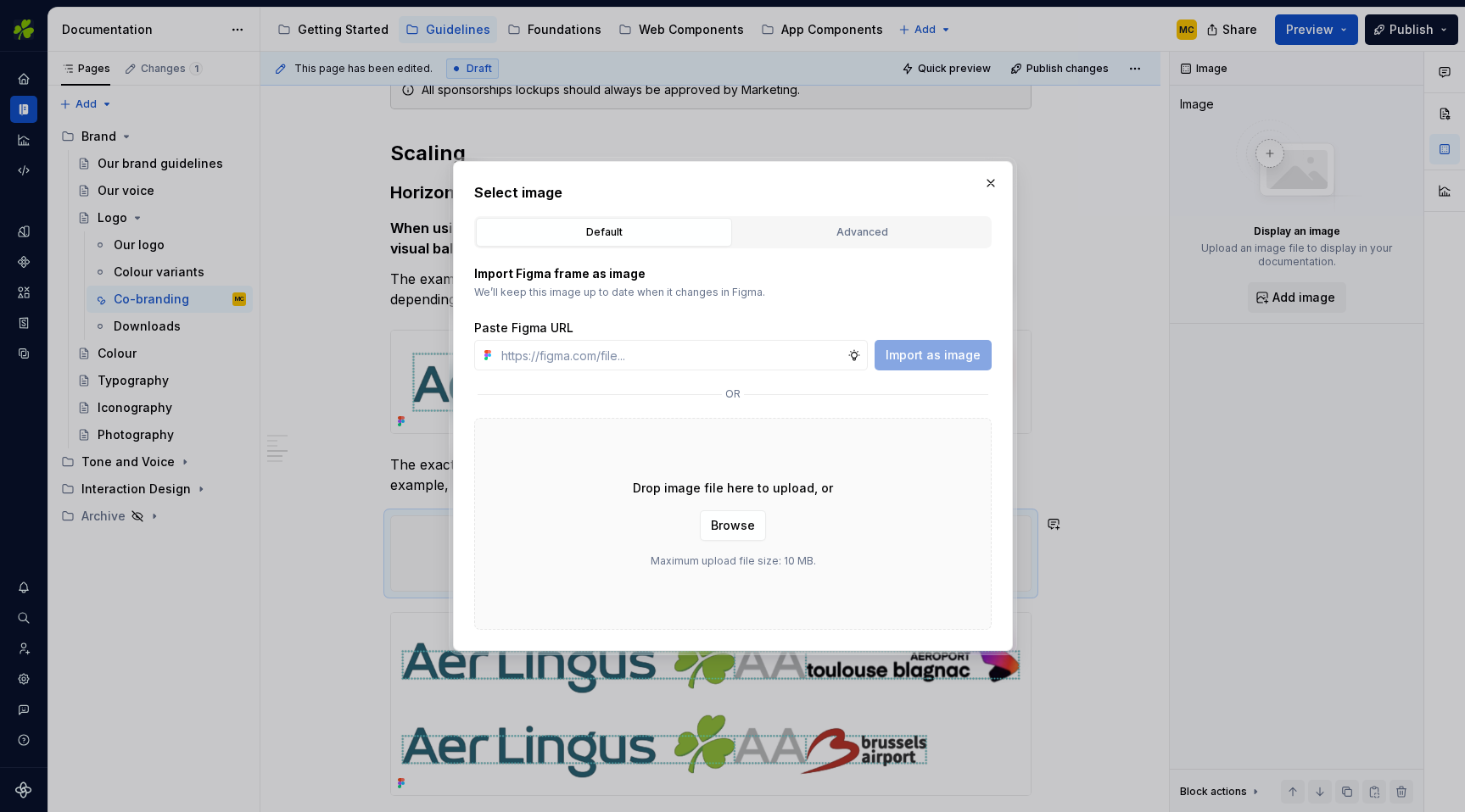
type textarea "*"
type input "[URL][DOMAIN_NAME]"
click at [931, 355] on span "Import as image" at bounding box center [933, 355] width 95 height 17
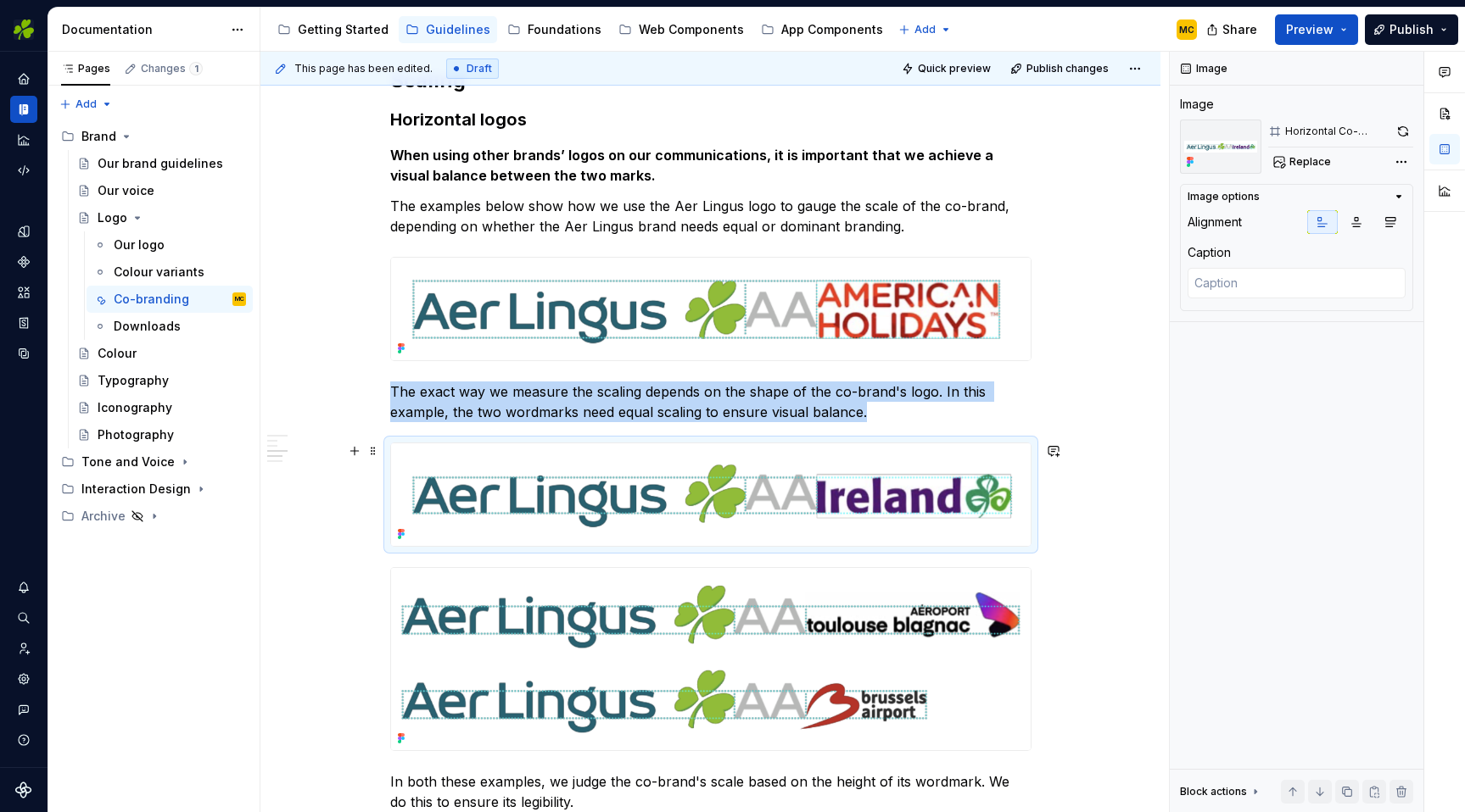
scroll to position [995, 0]
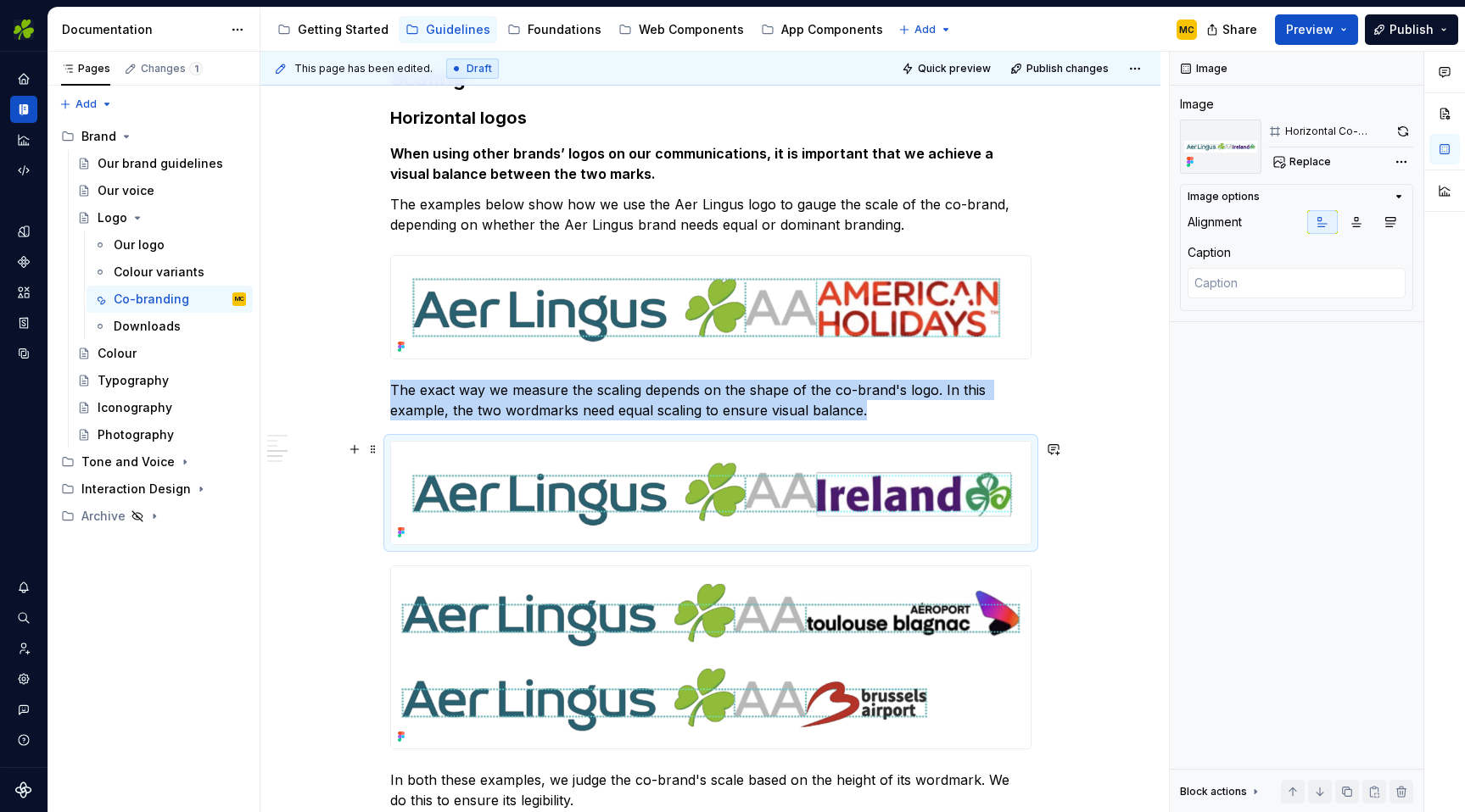
click at [875, 503] on img at bounding box center [711, 493] width 640 height 103
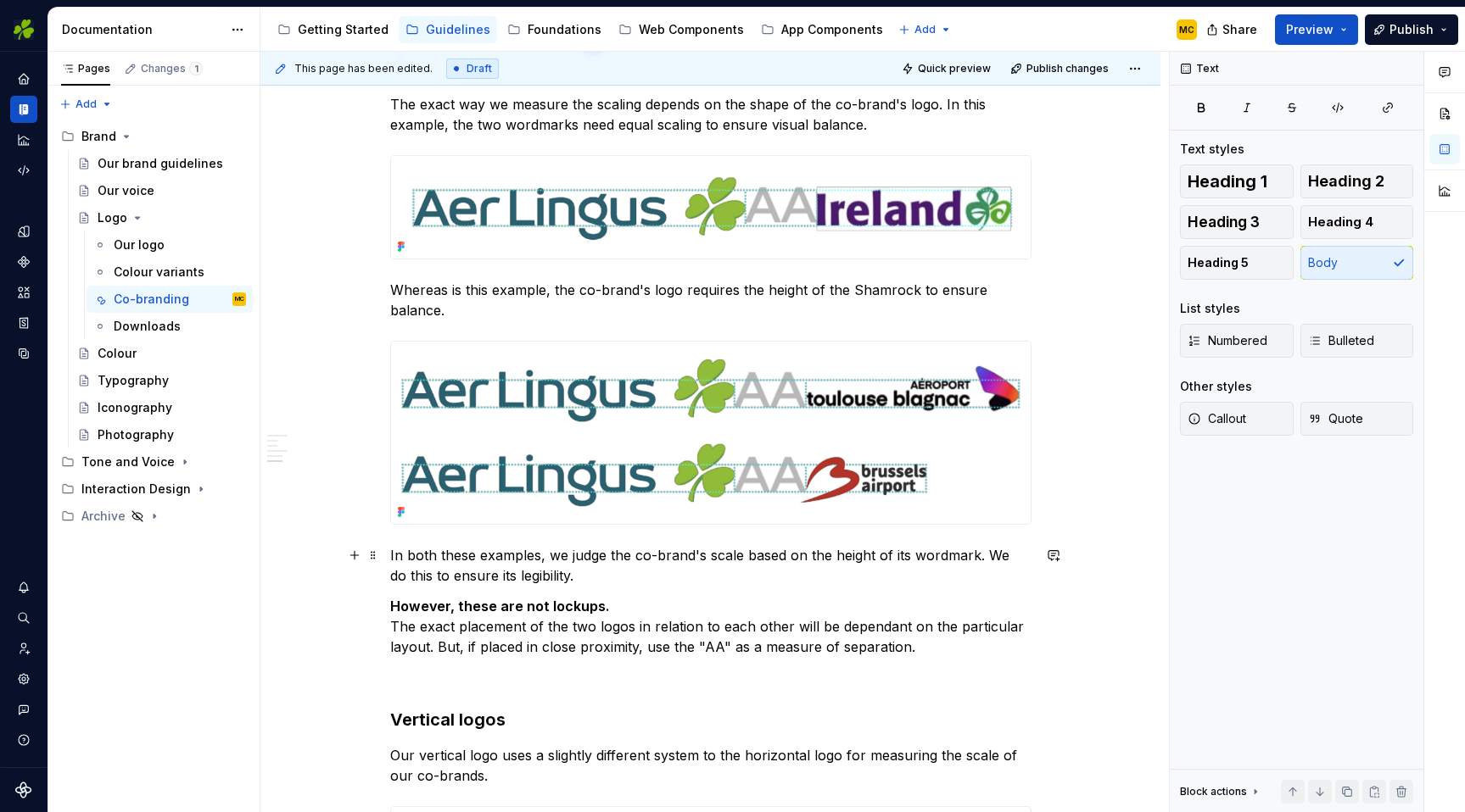
scroll to position [1277, 0]
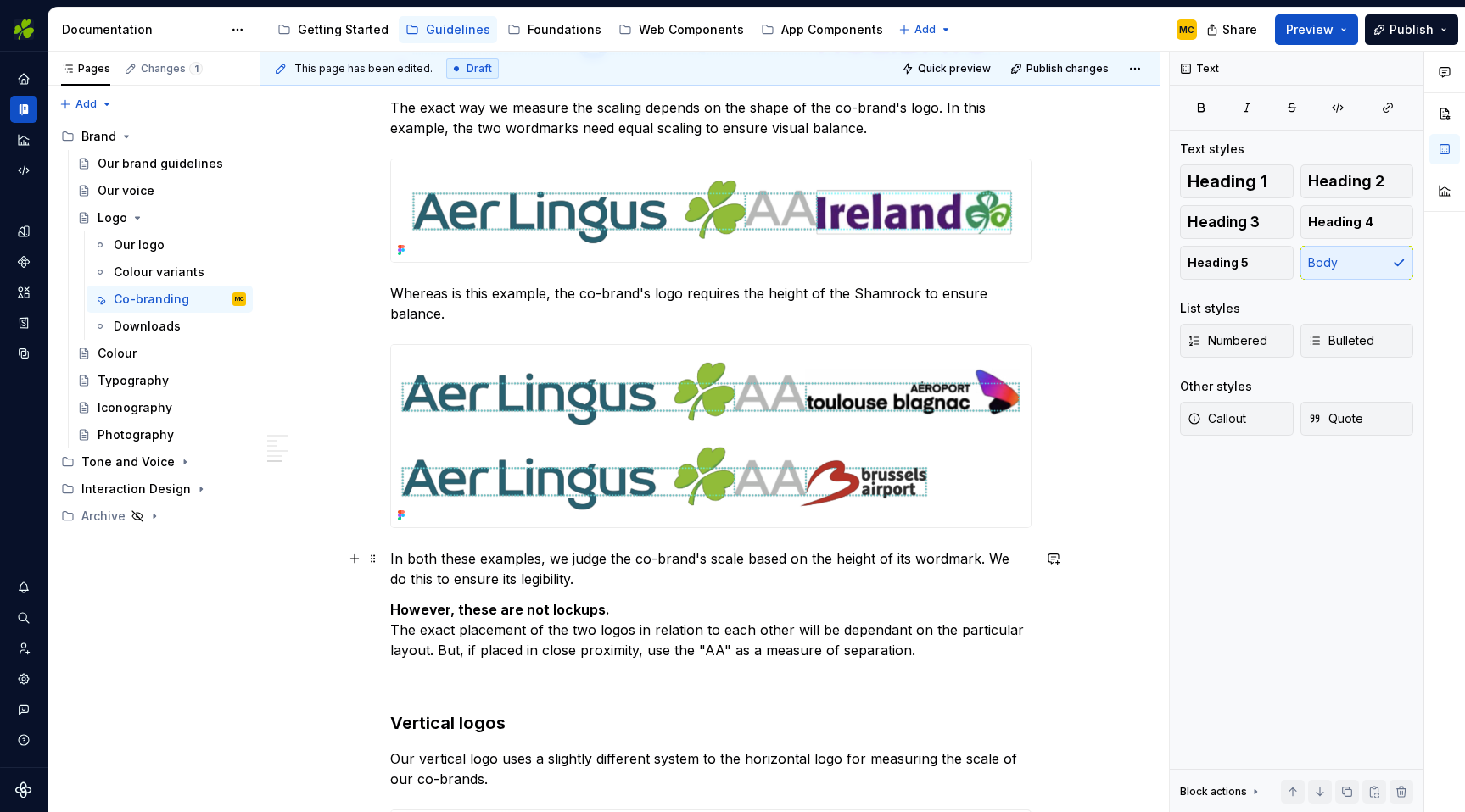
click at [586, 583] on p "In both these examples, we judge the co-brand's scale based on the height of it…" at bounding box center [711, 569] width 641 height 41
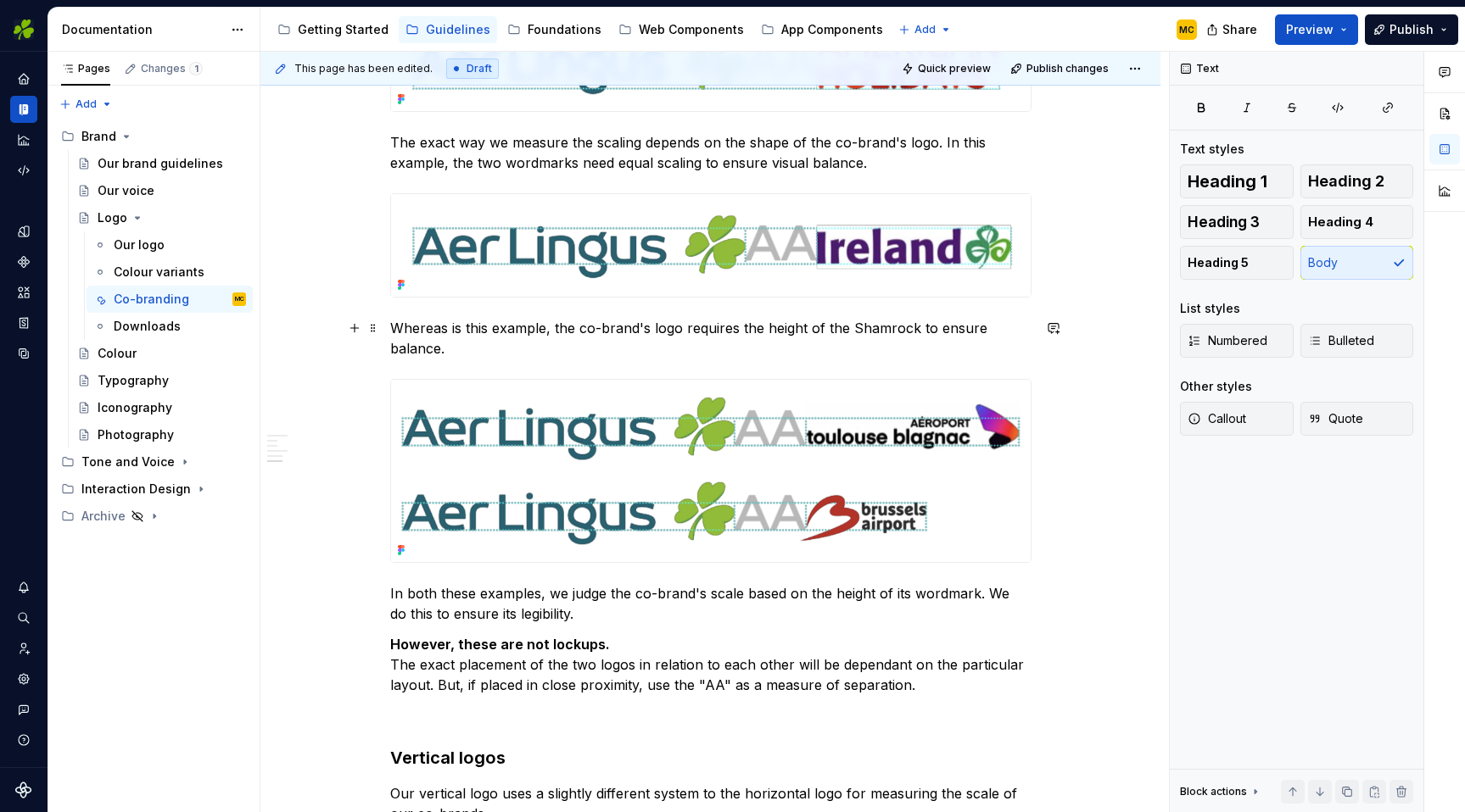
scroll to position [1244, 0]
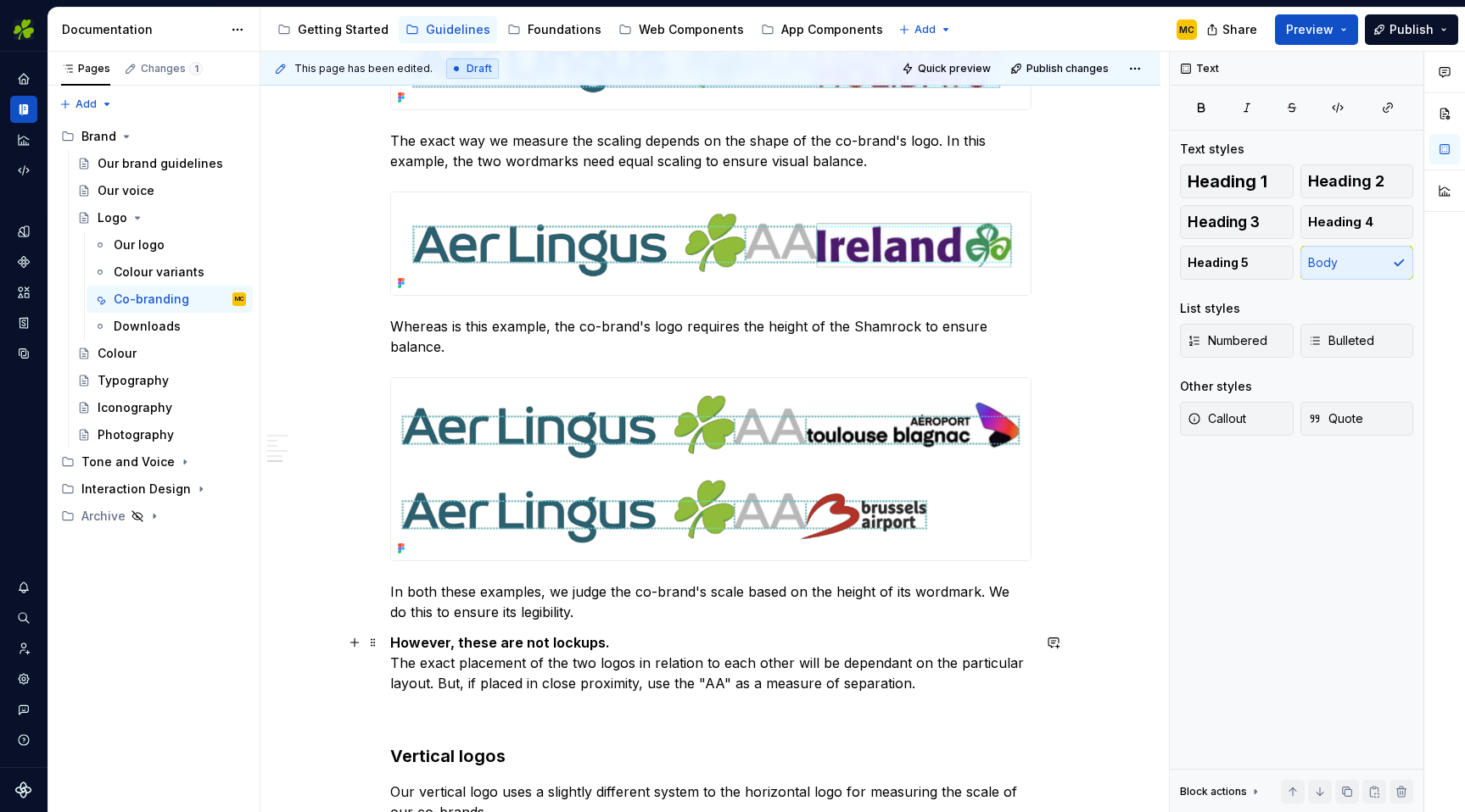
click at [932, 687] on p "However, these are not lockups. The exact placement of the two logos in relatio…" at bounding box center [711, 663] width 641 height 61
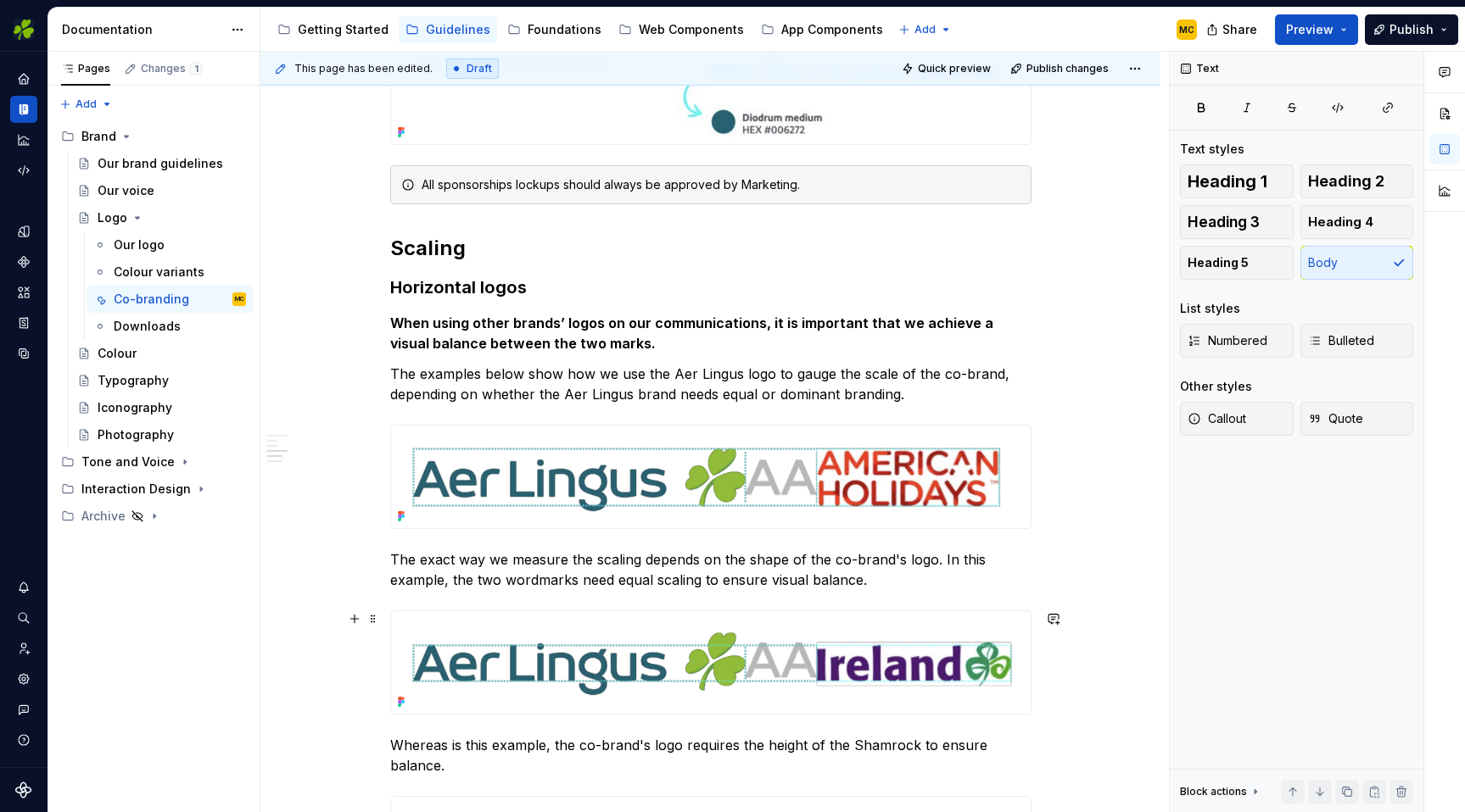
scroll to position [829, 0]
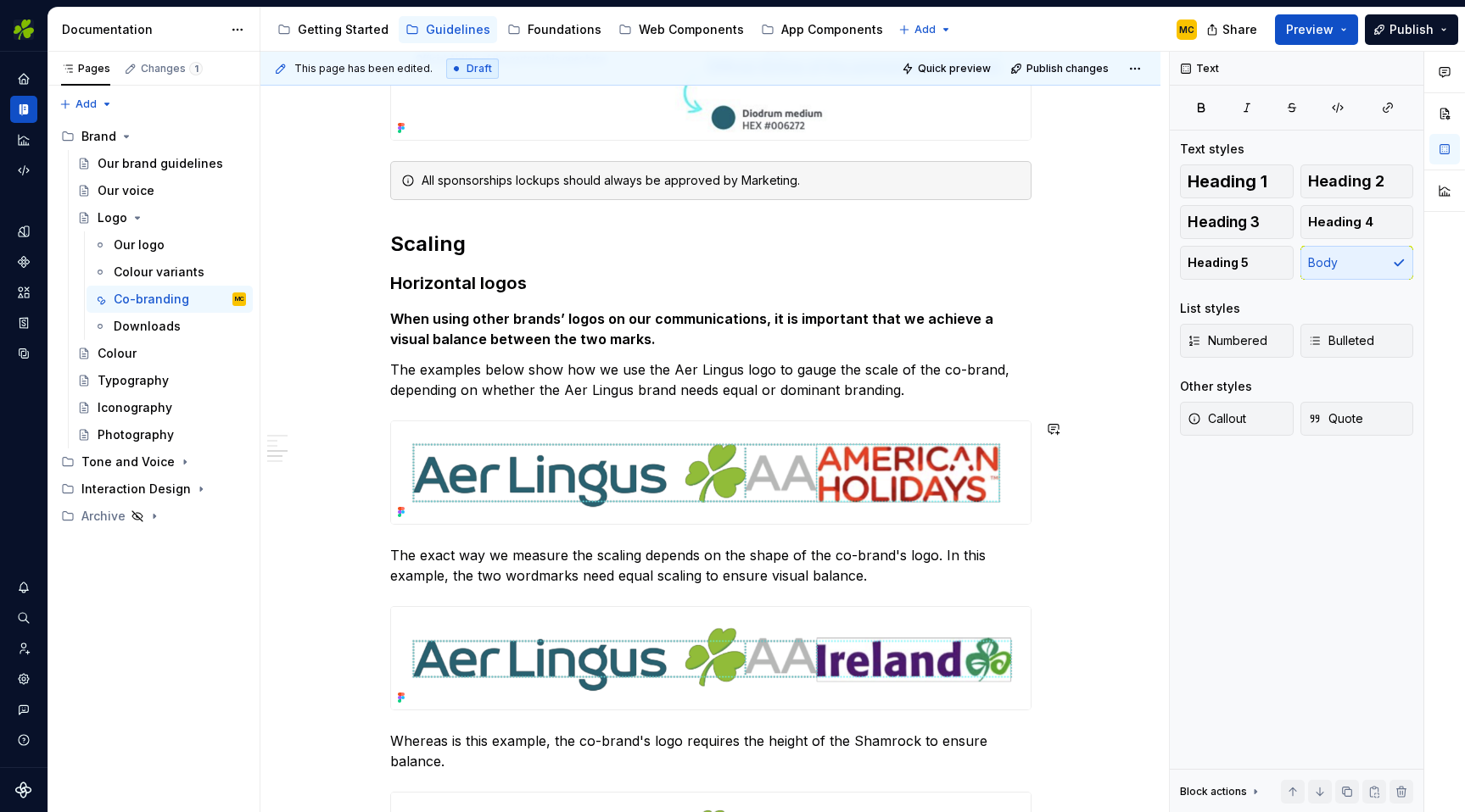
click at [949, 393] on p "The examples below show how we use the Aer Lingus logo to gauge the scale of th…" at bounding box center [711, 380] width 641 height 41
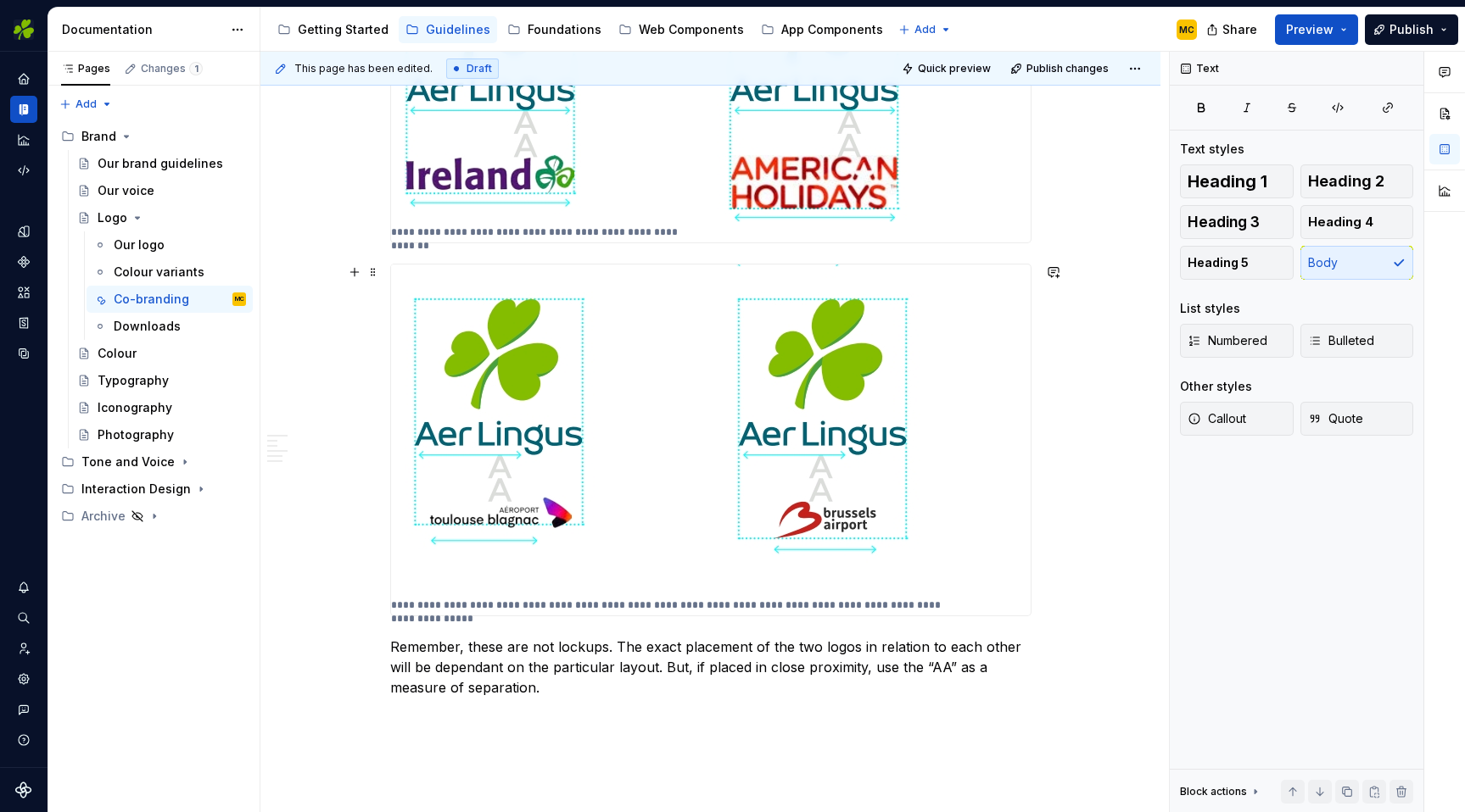
scroll to position [2160, 0]
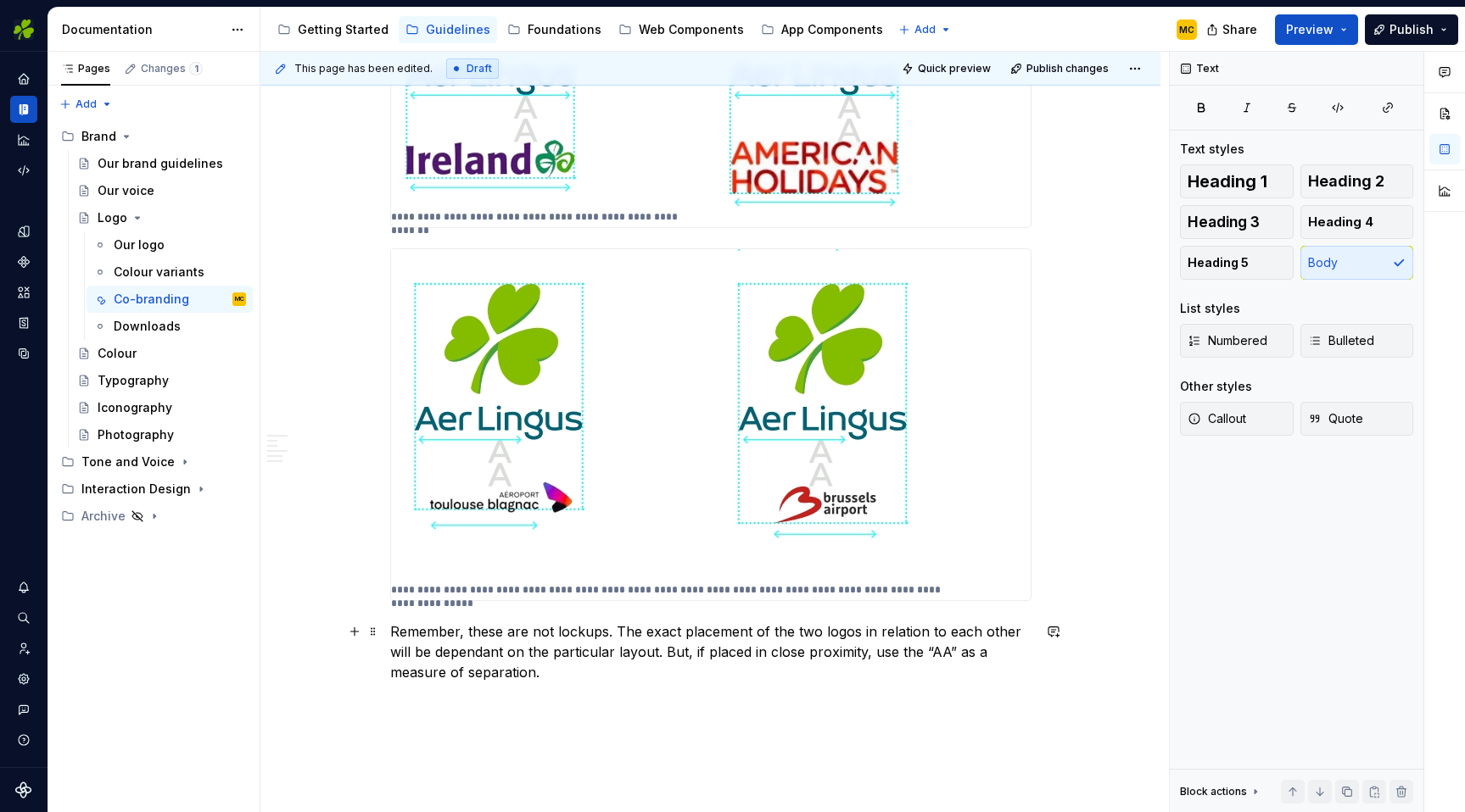
click at [622, 634] on p "Remember, these are not lockups. The exact placement of the two logos in relati…" at bounding box center [711, 652] width 641 height 61
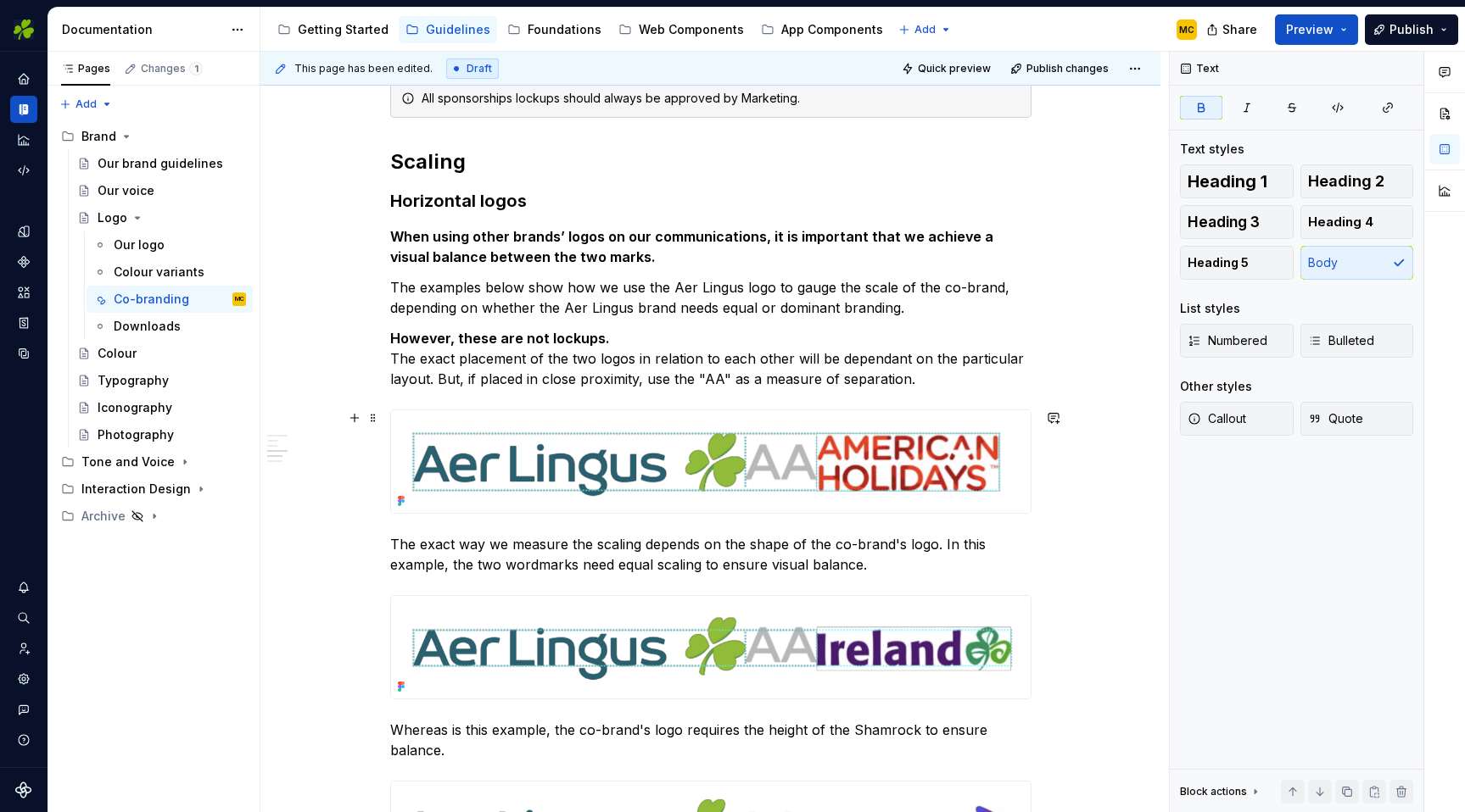
scroll to position [907, 0]
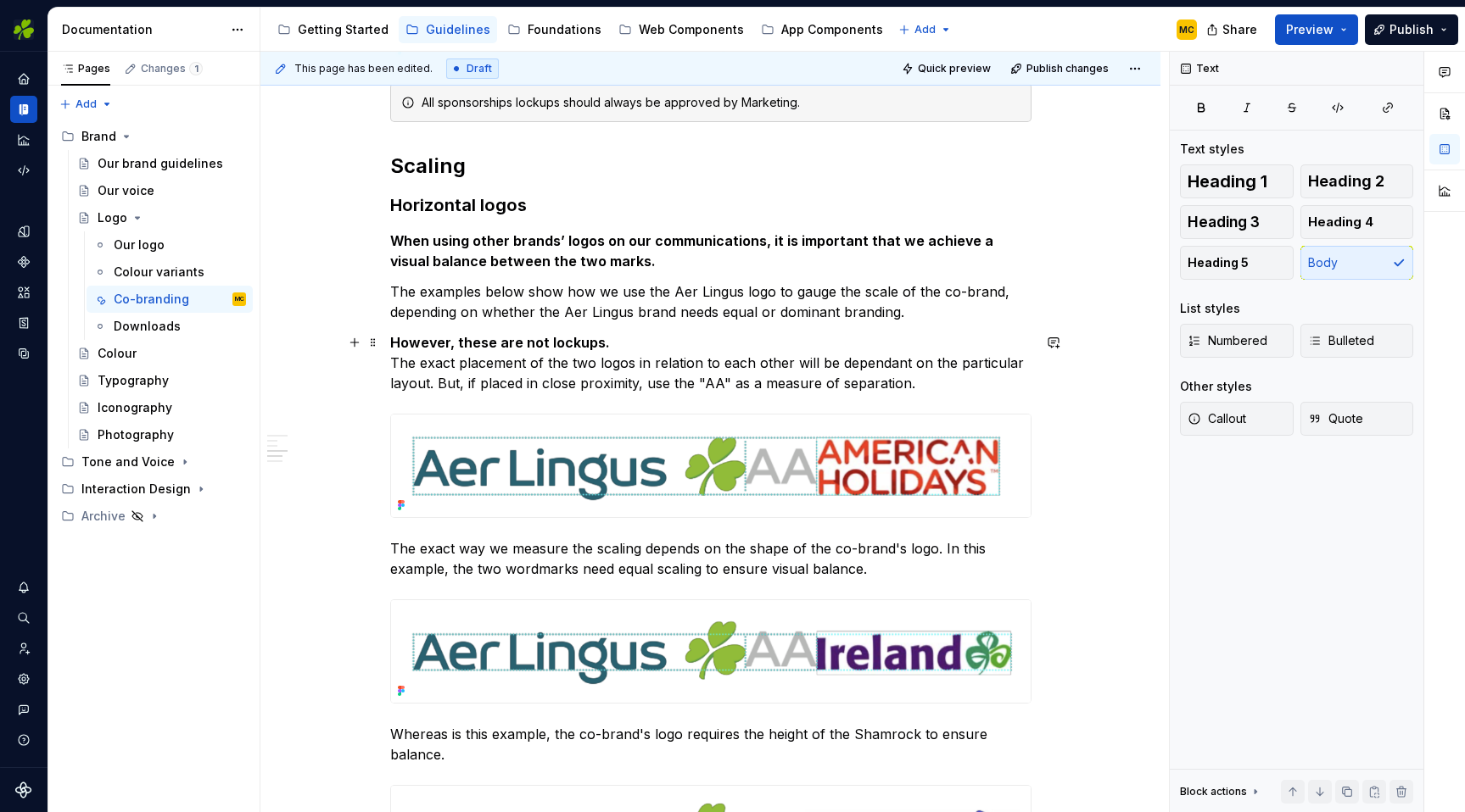
click at [606, 363] on p "However, these are not lockups. The exact placement of the two logos in relatio…" at bounding box center [711, 363] width 641 height 61
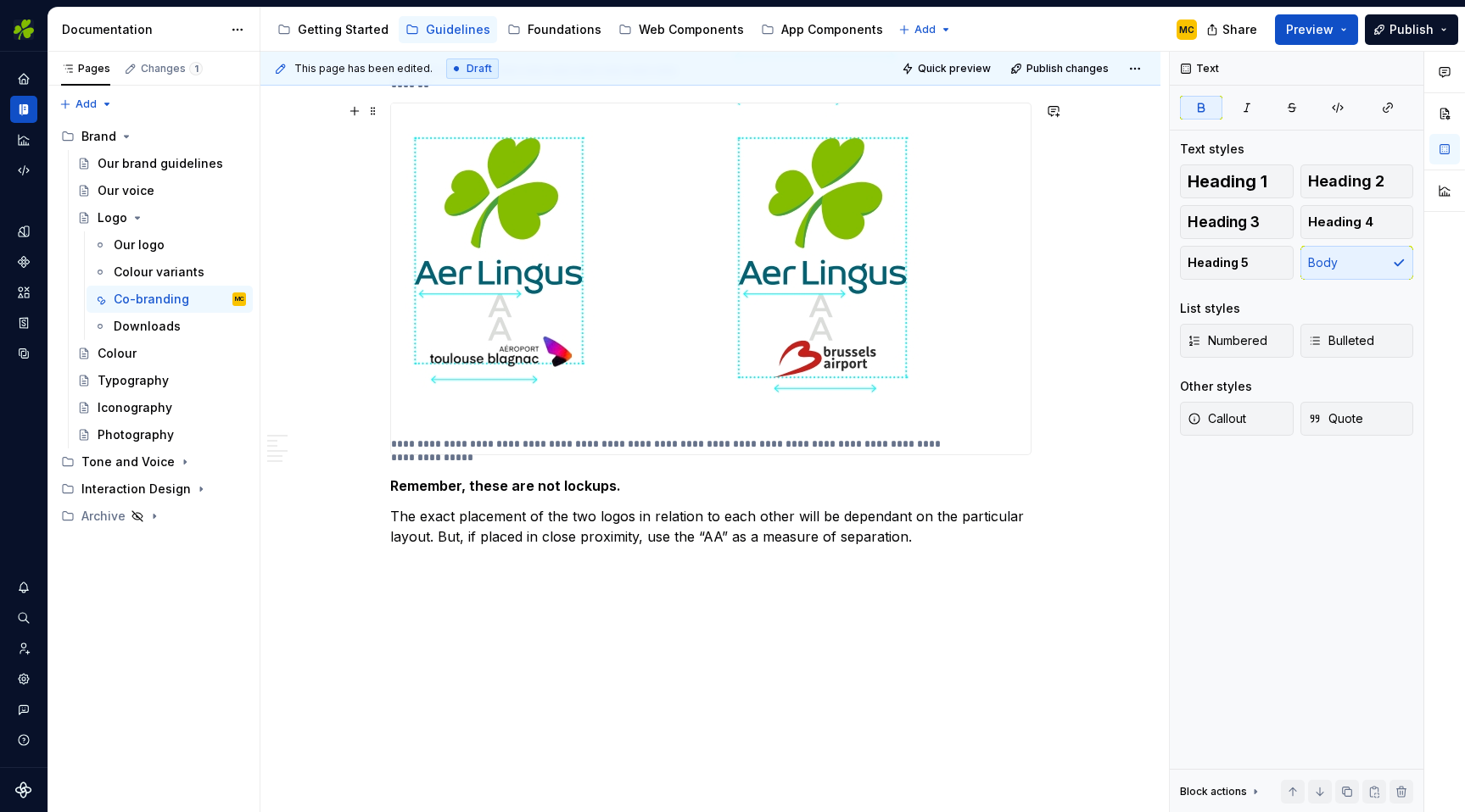
scroll to position [2396, 0]
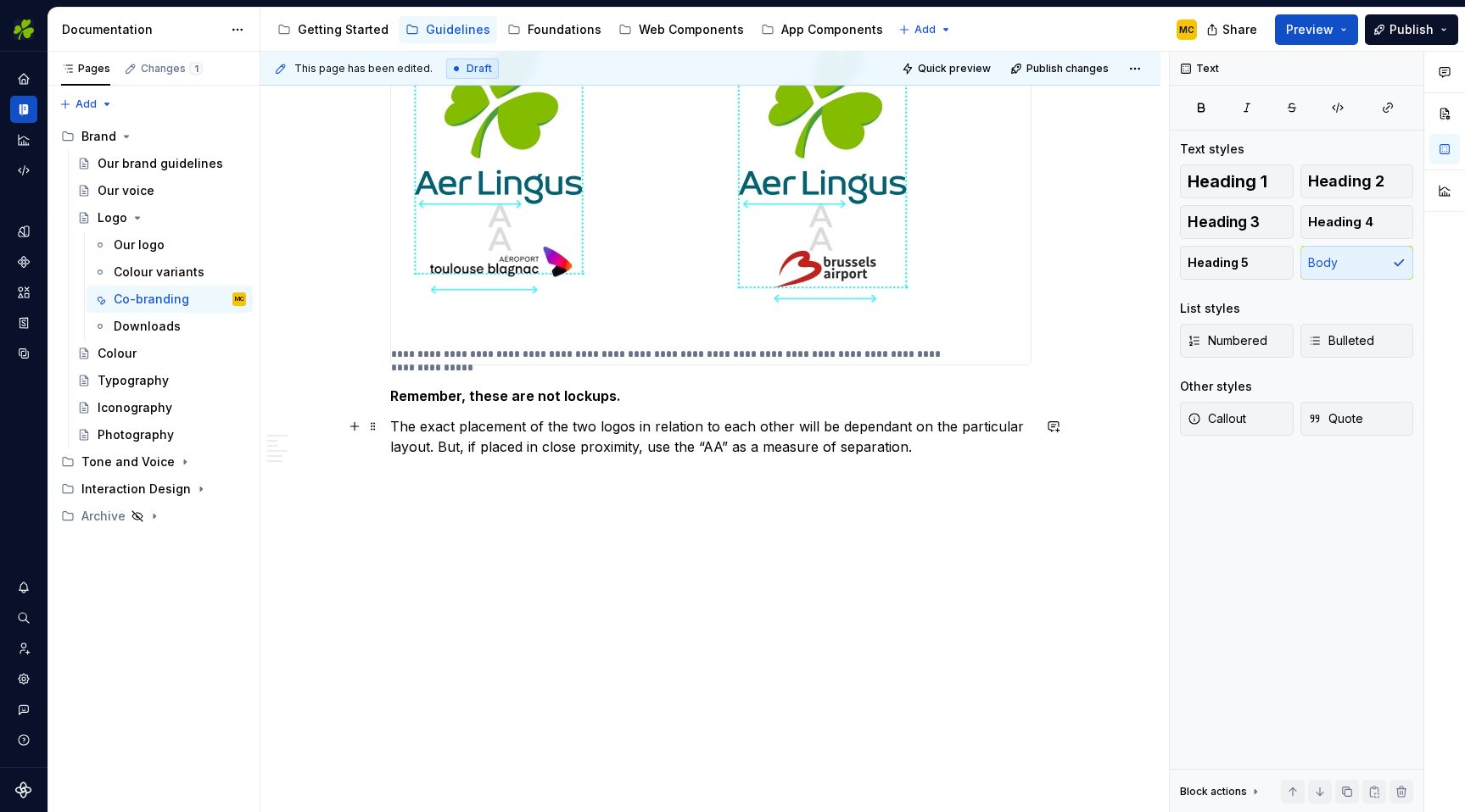
click at [608, 420] on p "The exact placement of the two logos in relation to each other will be dependan…" at bounding box center [711, 437] width 641 height 41
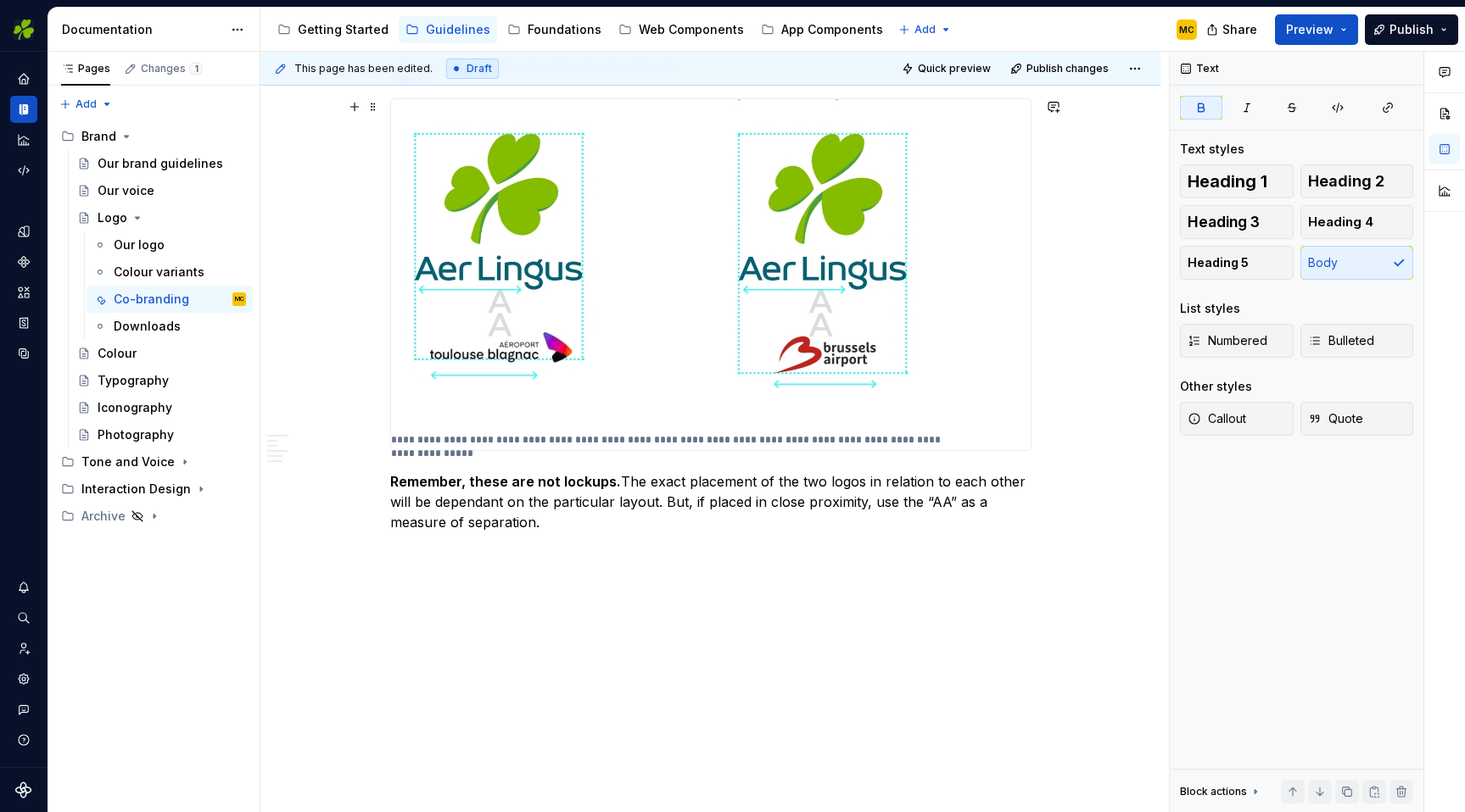
scroll to position [2300, 0]
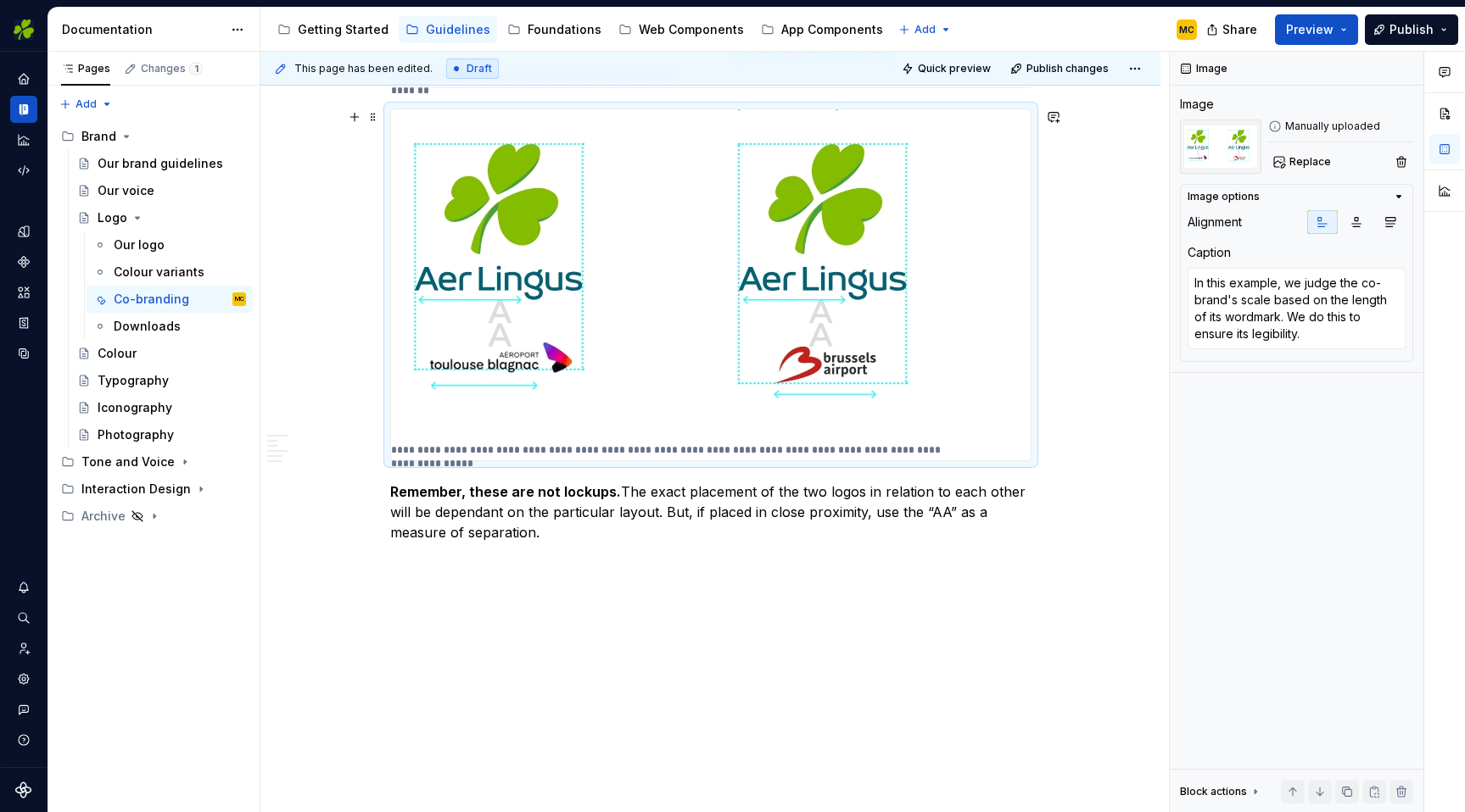
click at [1025, 446] on div "**********" at bounding box center [711, 285] width 640 height 351
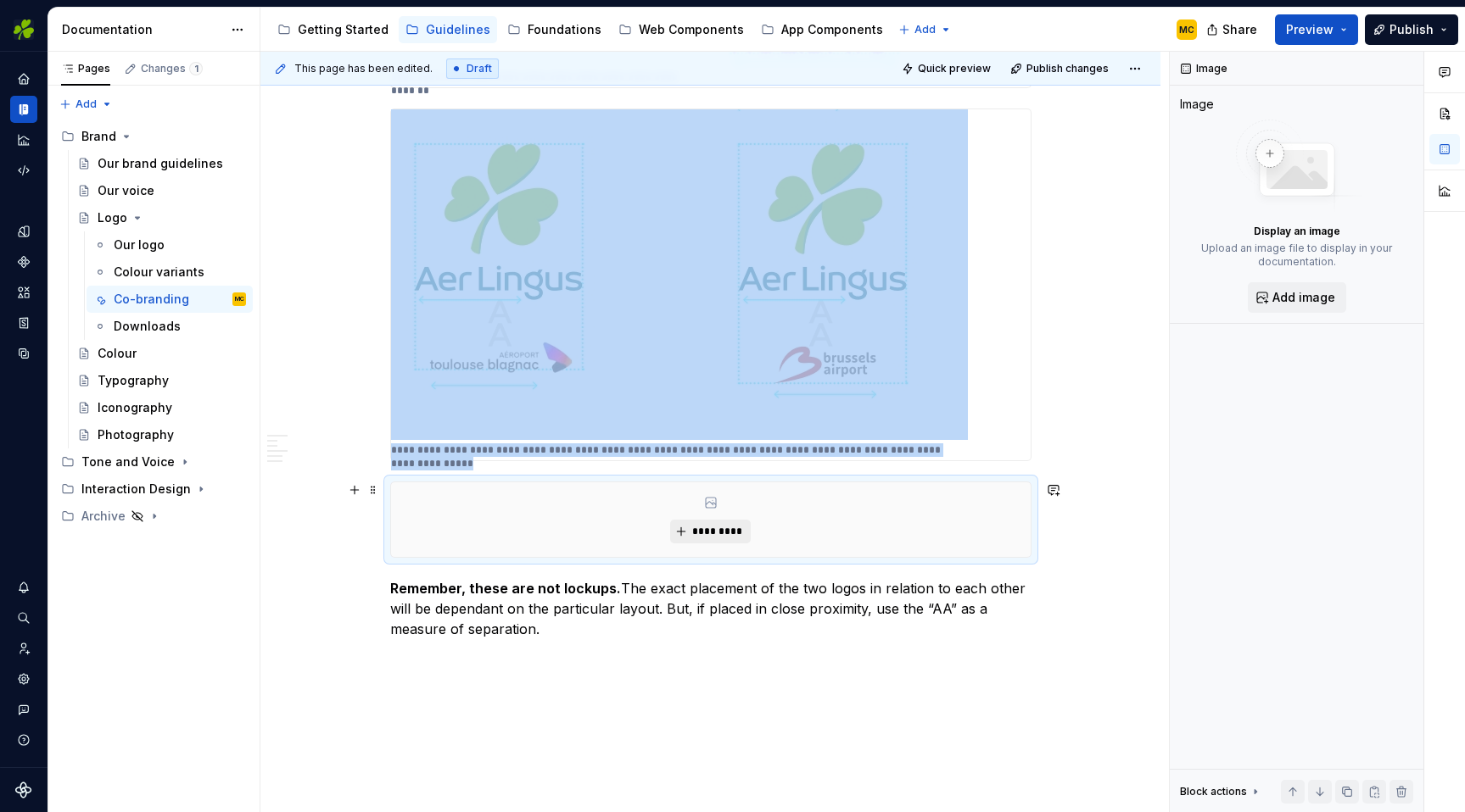
click at [732, 529] on span "*********" at bounding box center [717, 531] width 52 height 14
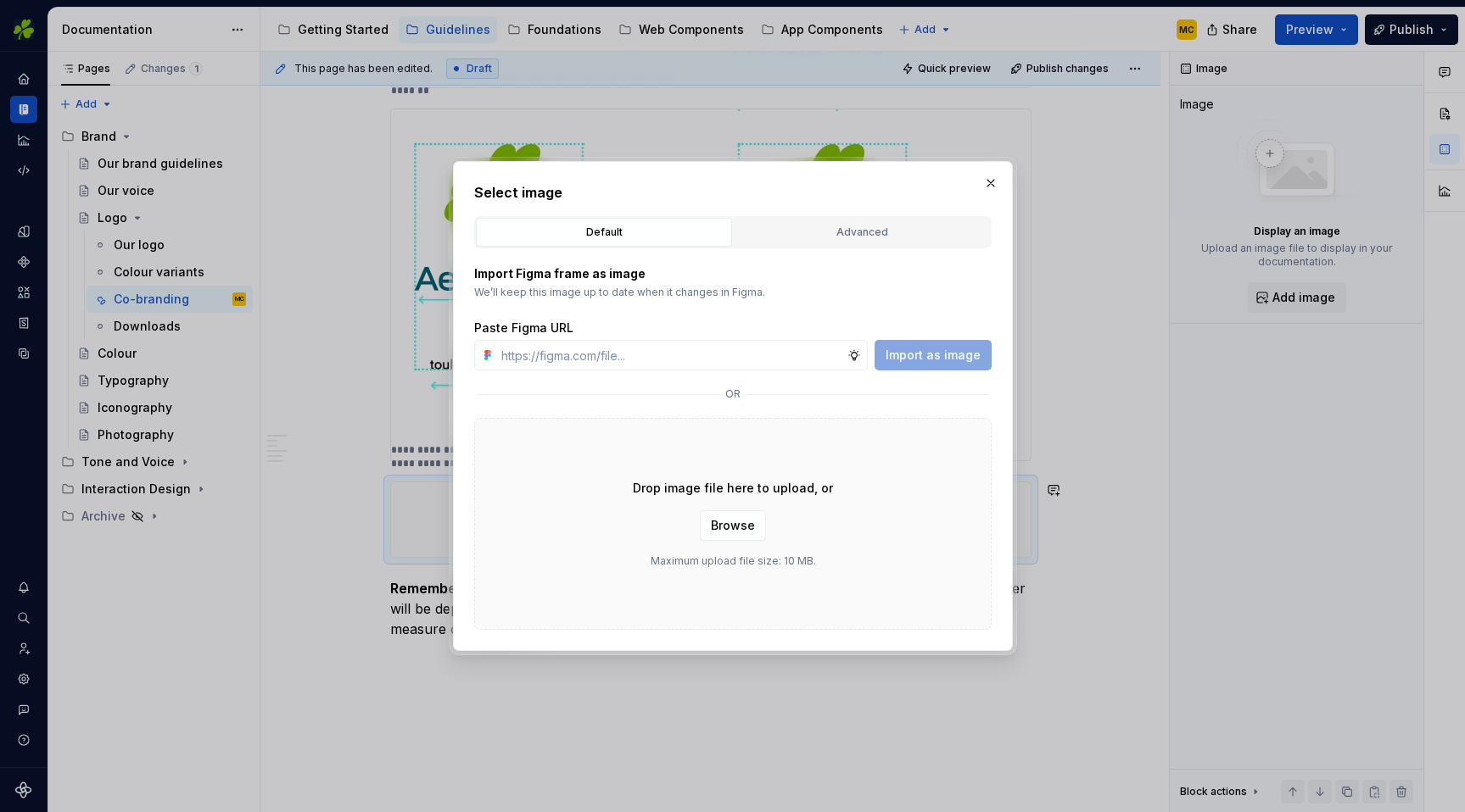
type textarea "*"
type input "[URL][DOMAIN_NAME]"
click at [910, 354] on span "Import as image" at bounding box center [933, 355] width 95 height 17
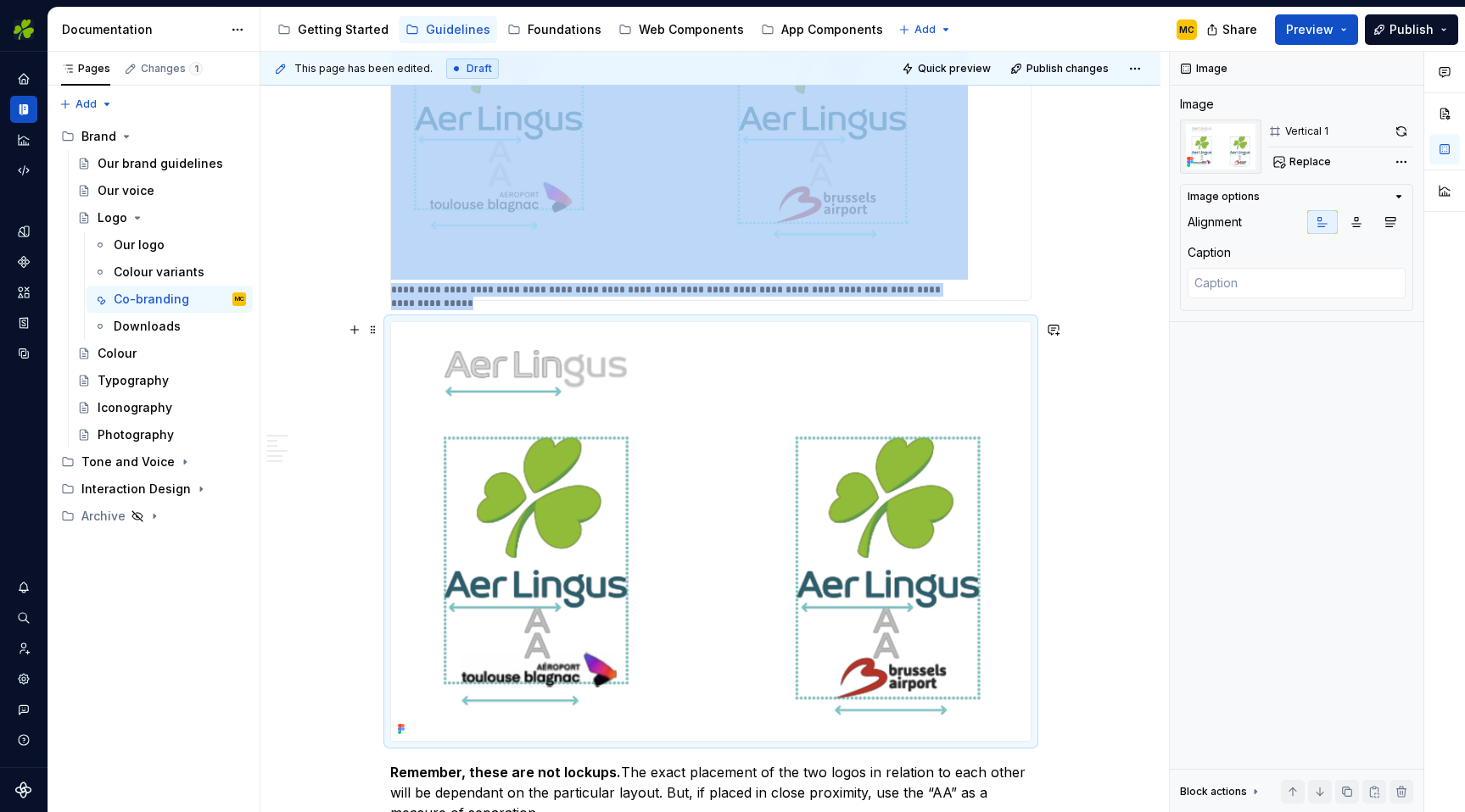
scroll to position [2475, 0]
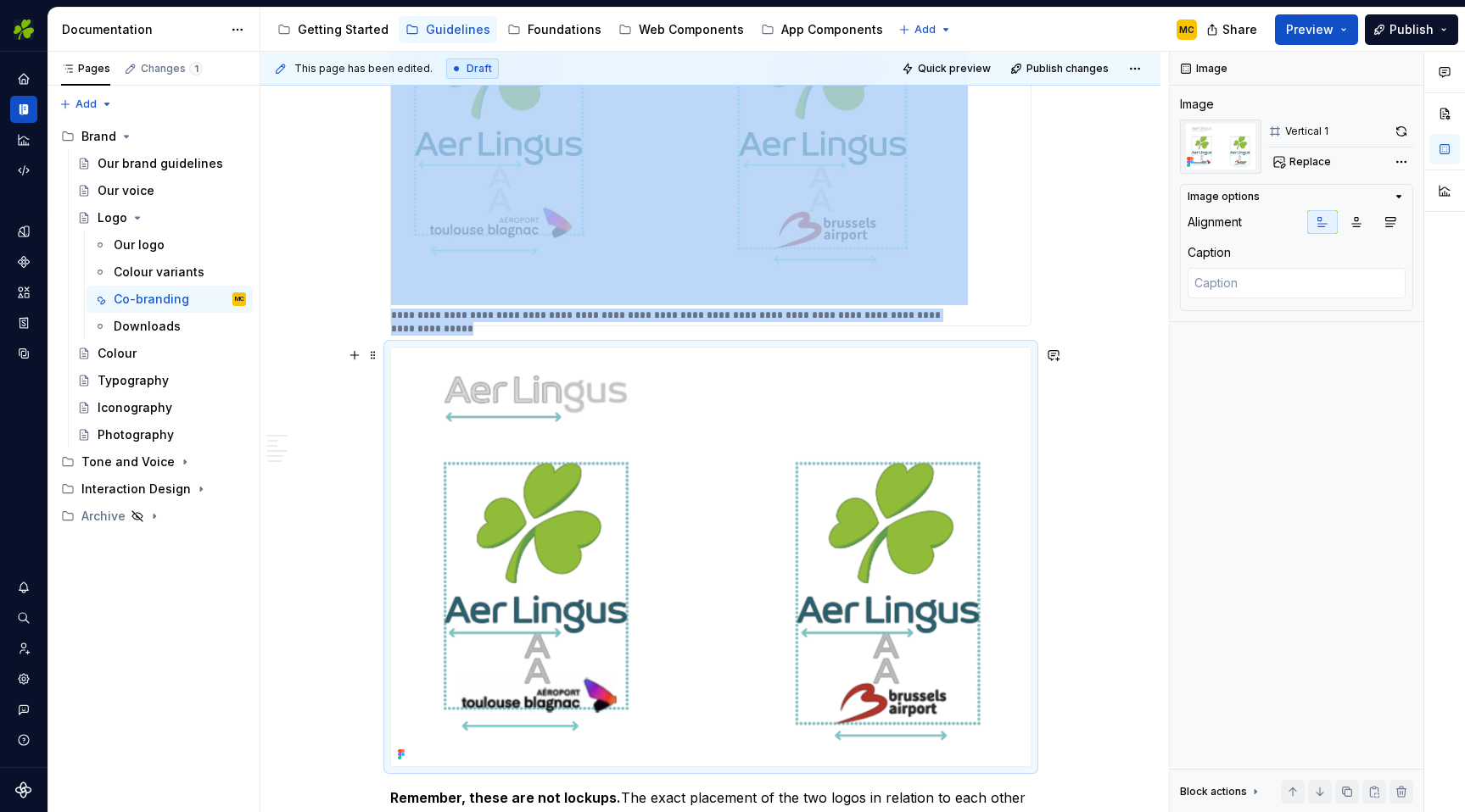
scroll to position [2429, 0]
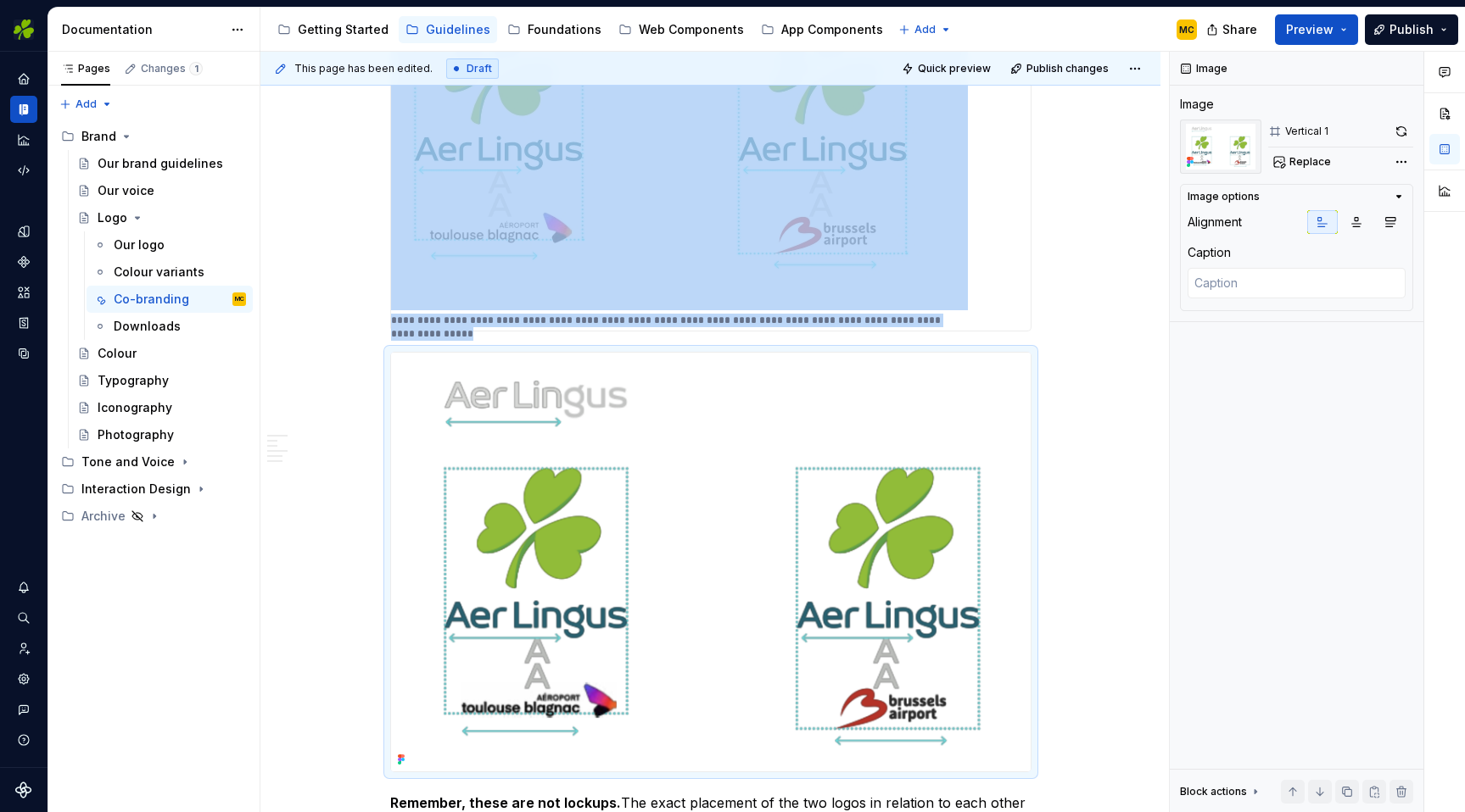
type textarea "*"
type textarea "In this example, we judge the co-brand's scale based on the length of its wordm…"
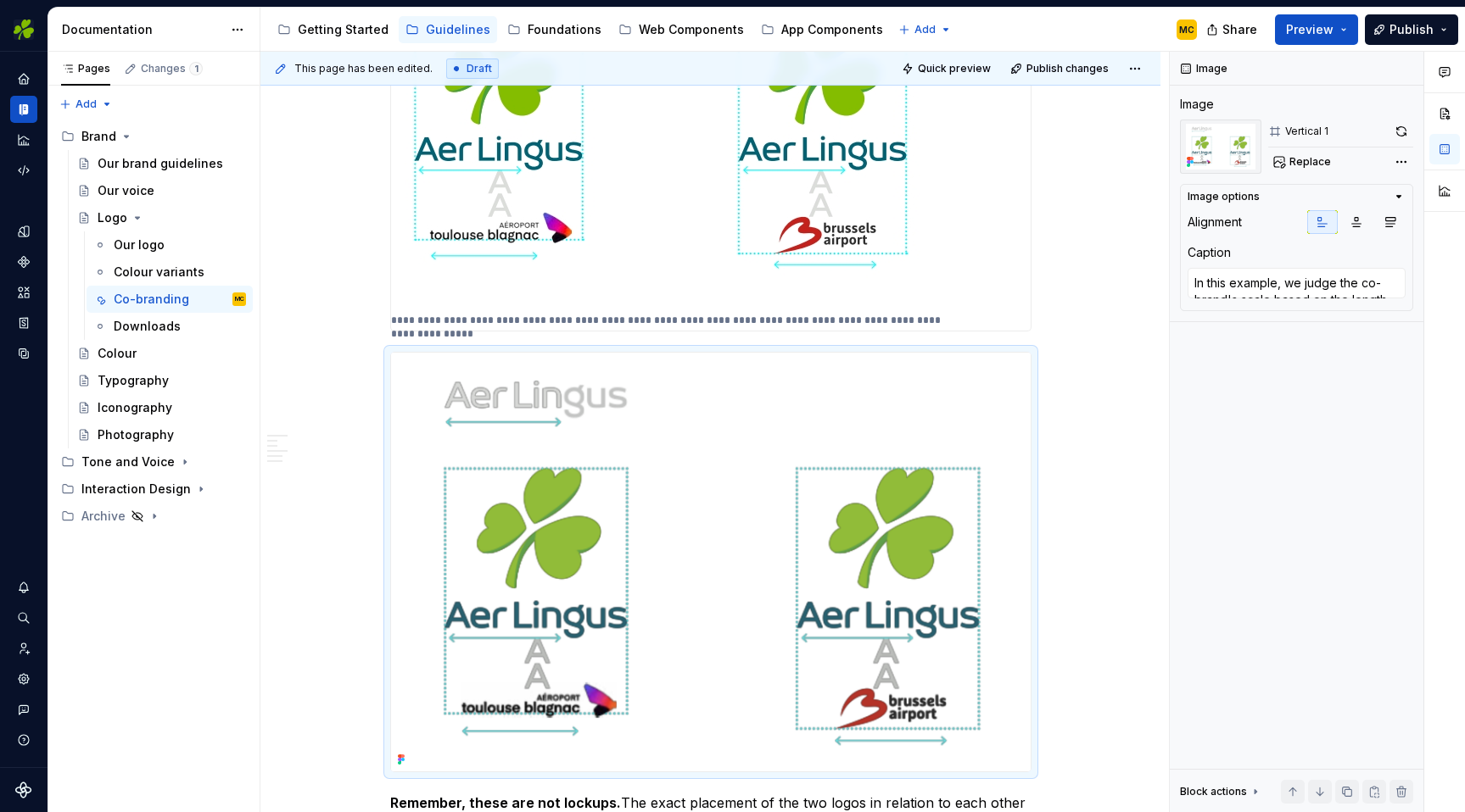
click at [1010, 315] on div "**********" at bounding box center [711, 155] width 640 height 351
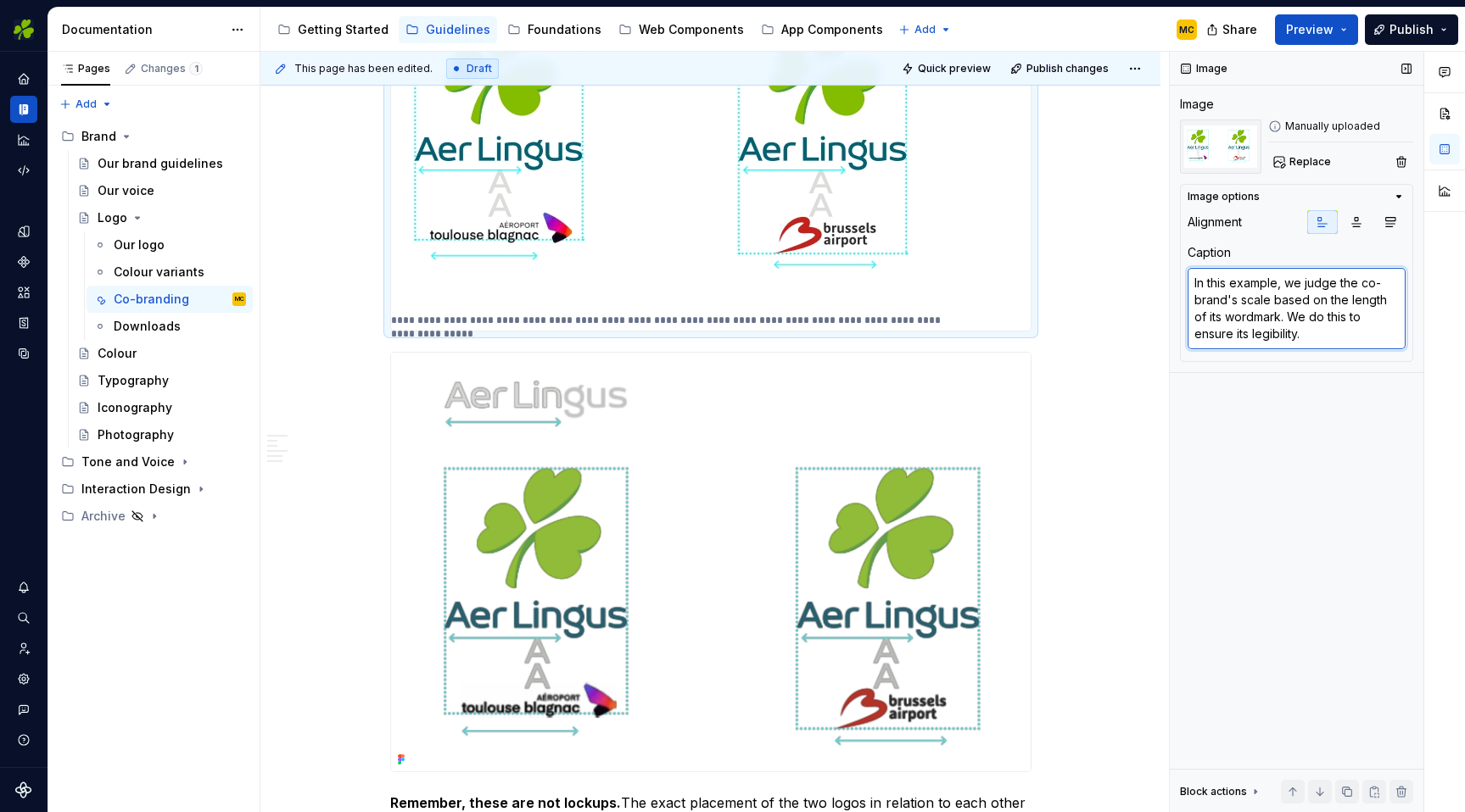
click at [1340, 331] on textarea "In this example, we judge the co-brand's scale based on the length of its wordm…" at bounding box center [1297, 309] width 218 height 82
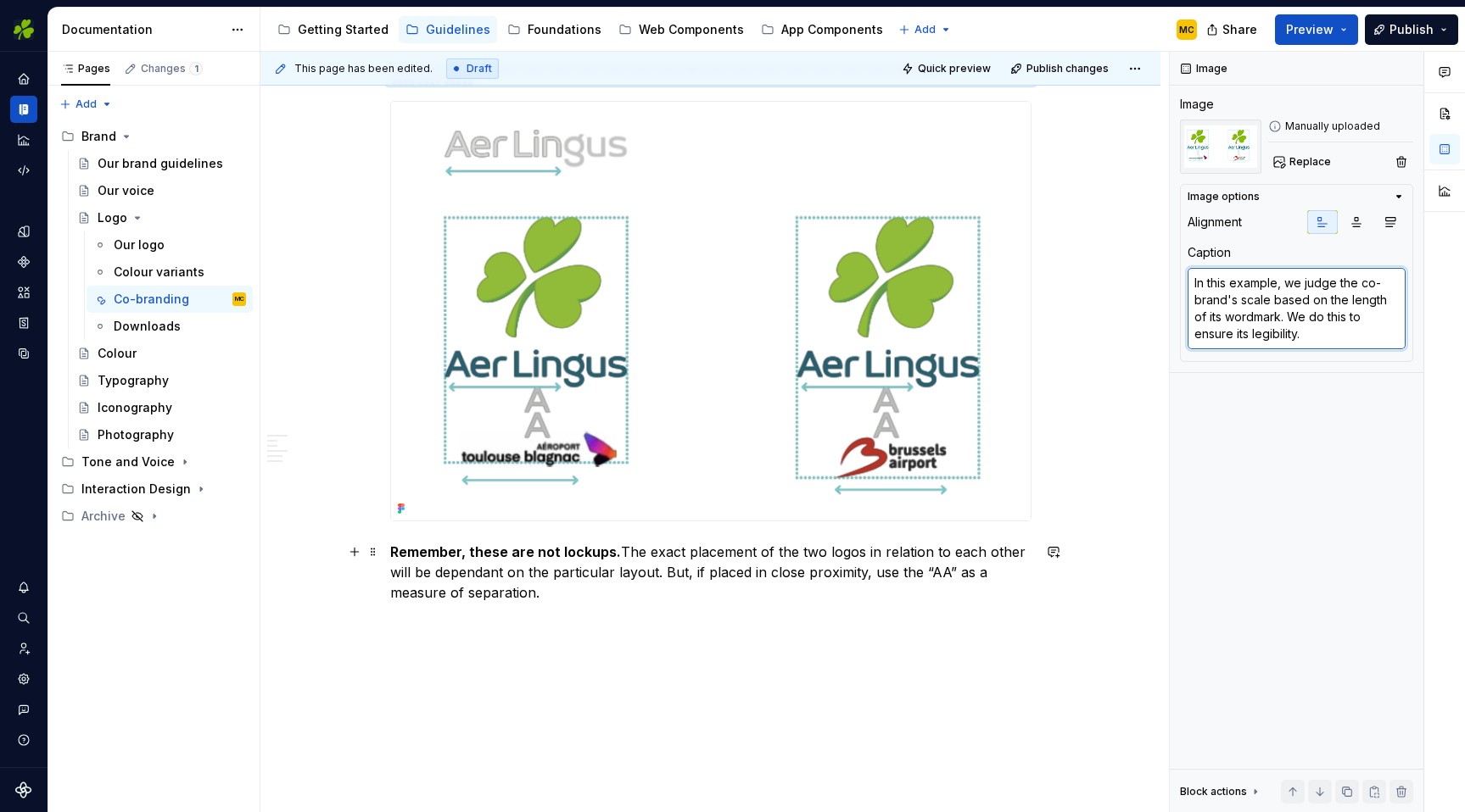
scroll to position [2683, 0]
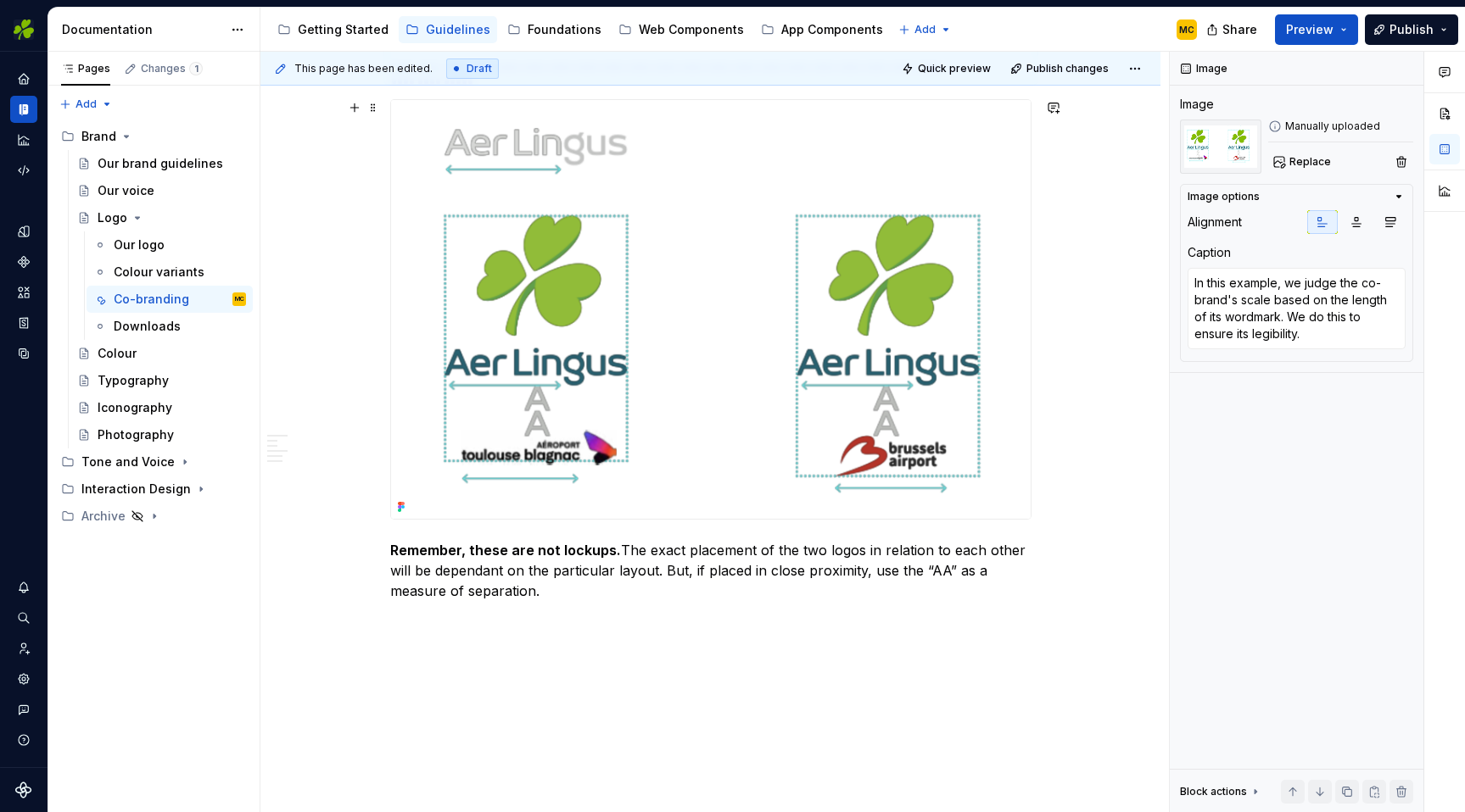
type textarea "*"
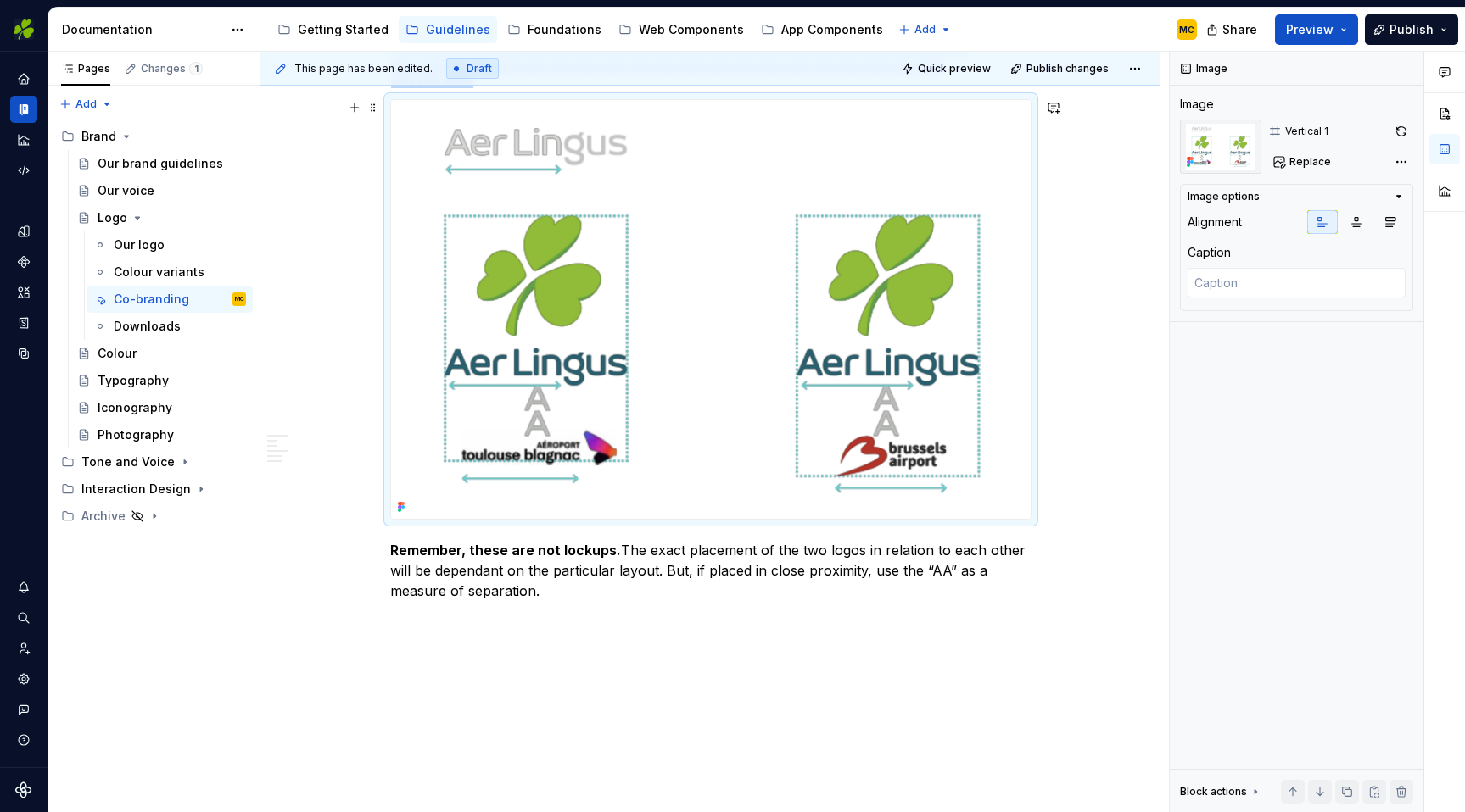
click at [967, 468] on img at bounding box center [711, 309] width 640 height 419
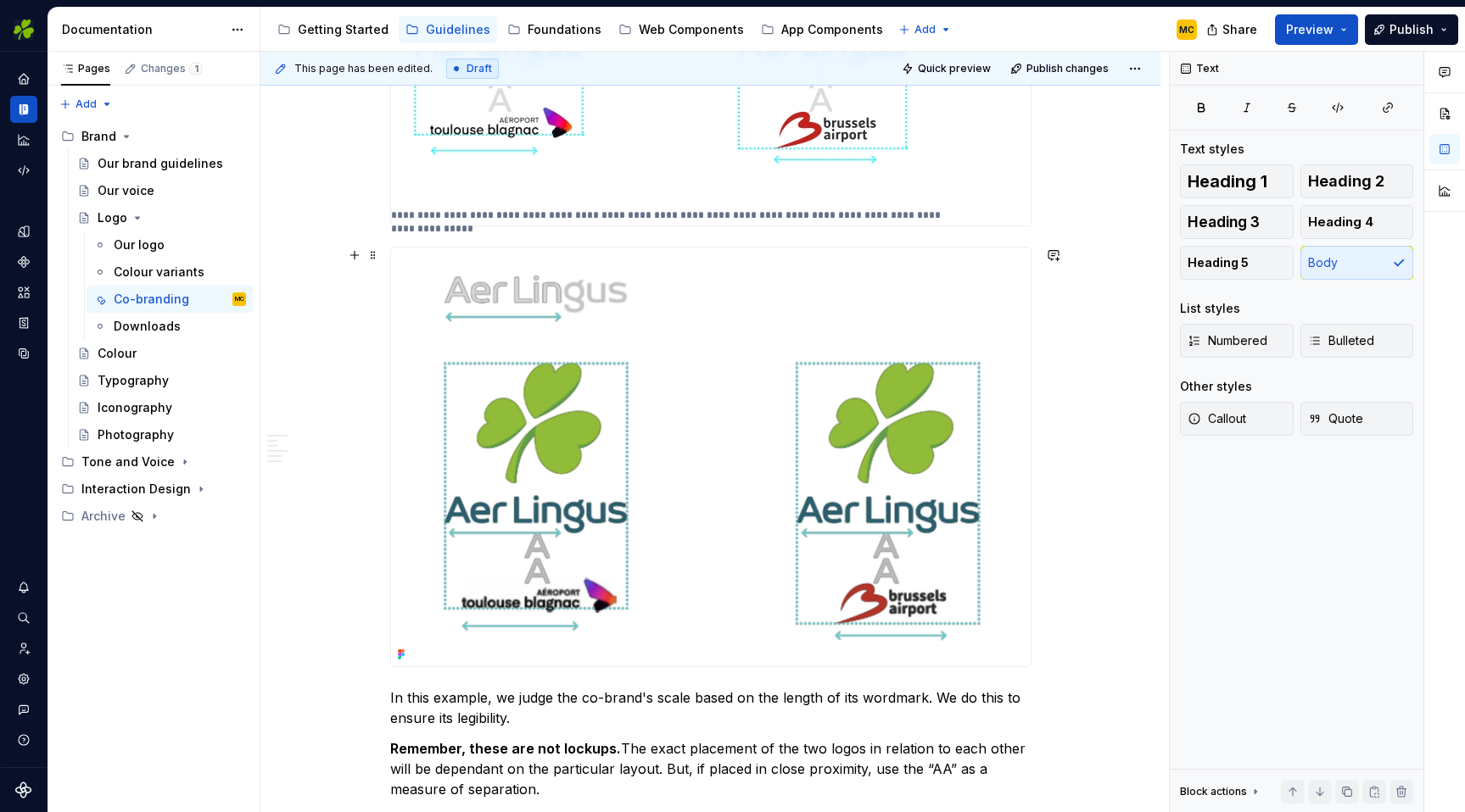
scroll to position [2506, 0]
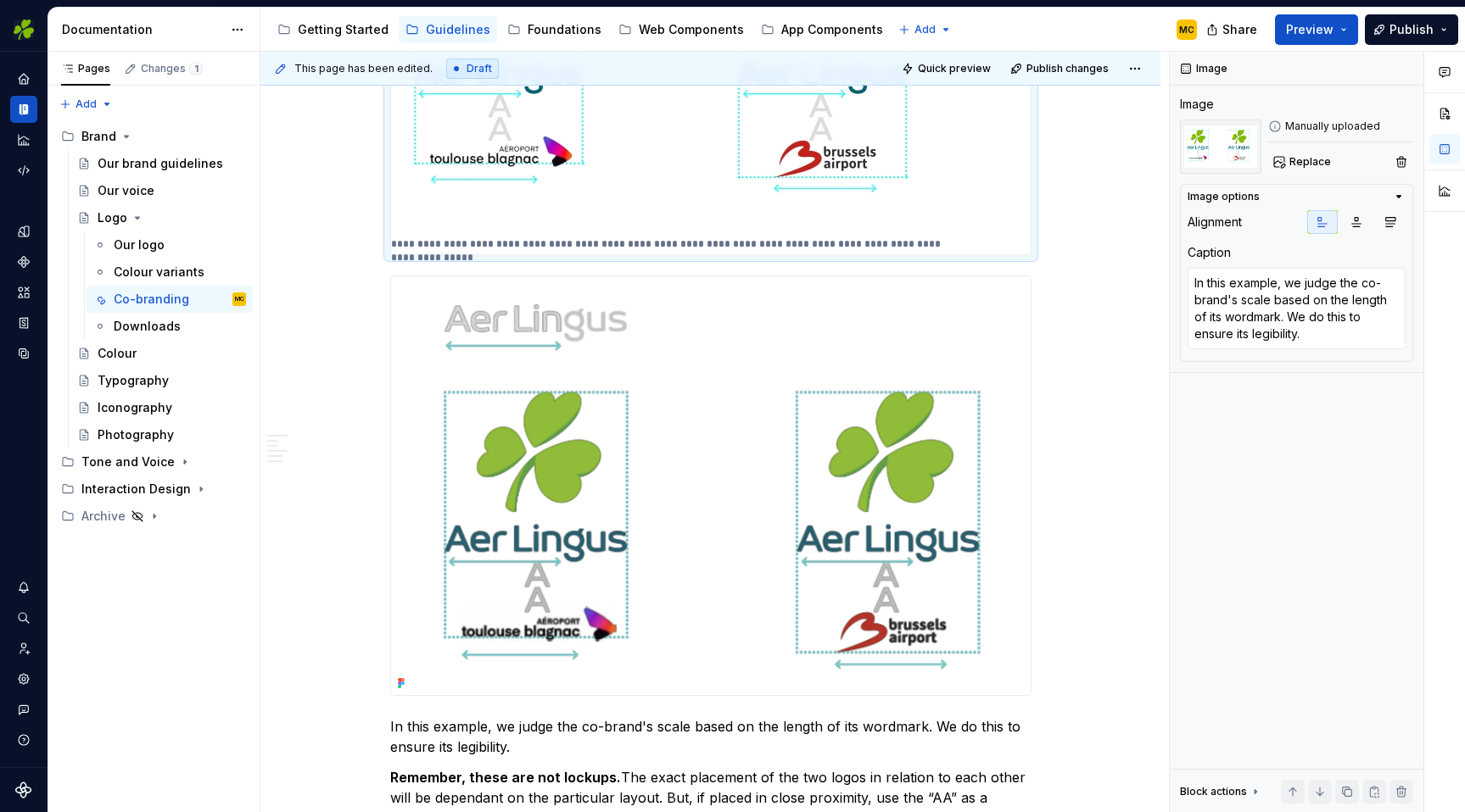
click at [997, 218] on div "**********" at bounding box center [711, 78] width 640 height 351
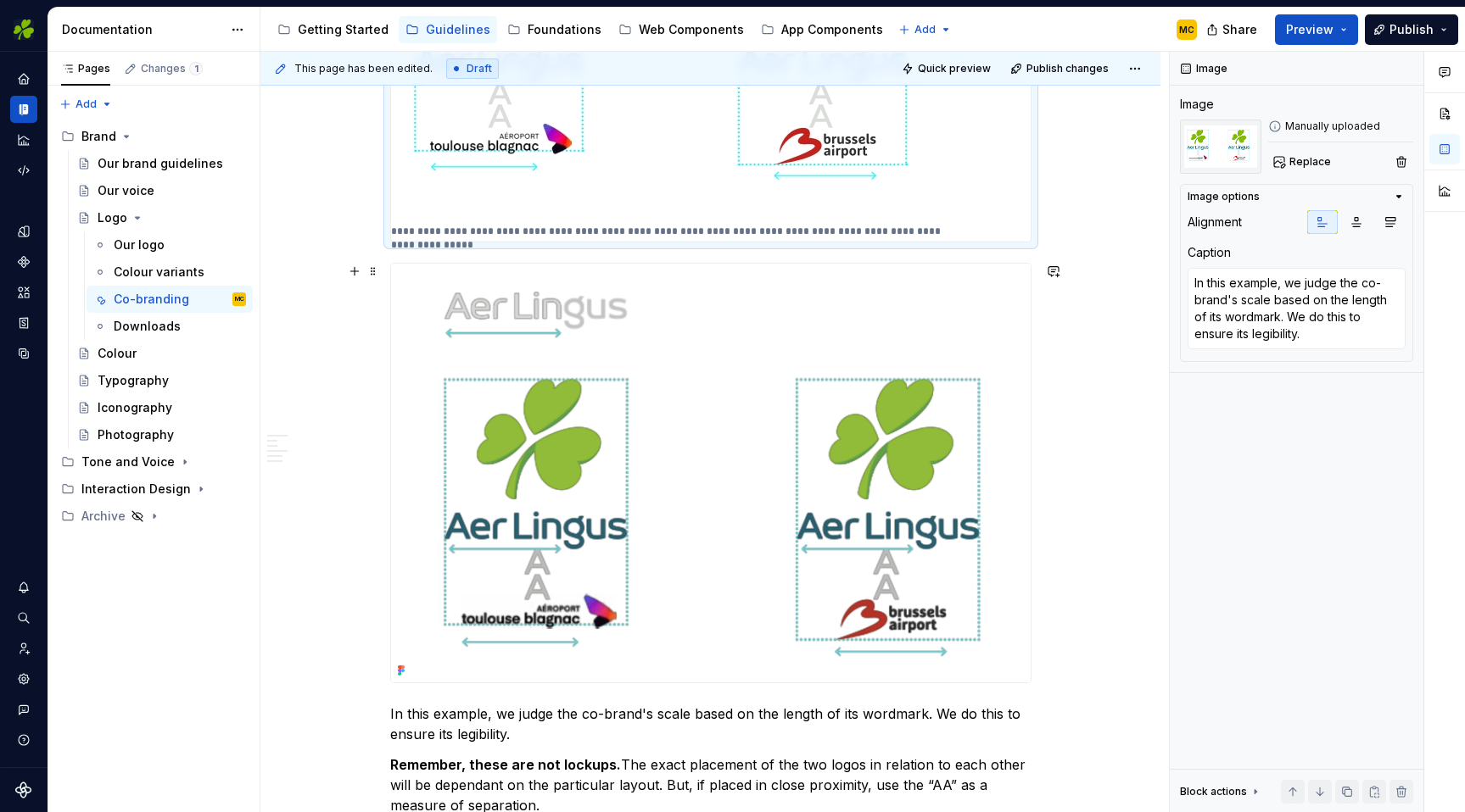
scroll to position [2520, 0]
type textarea "*"
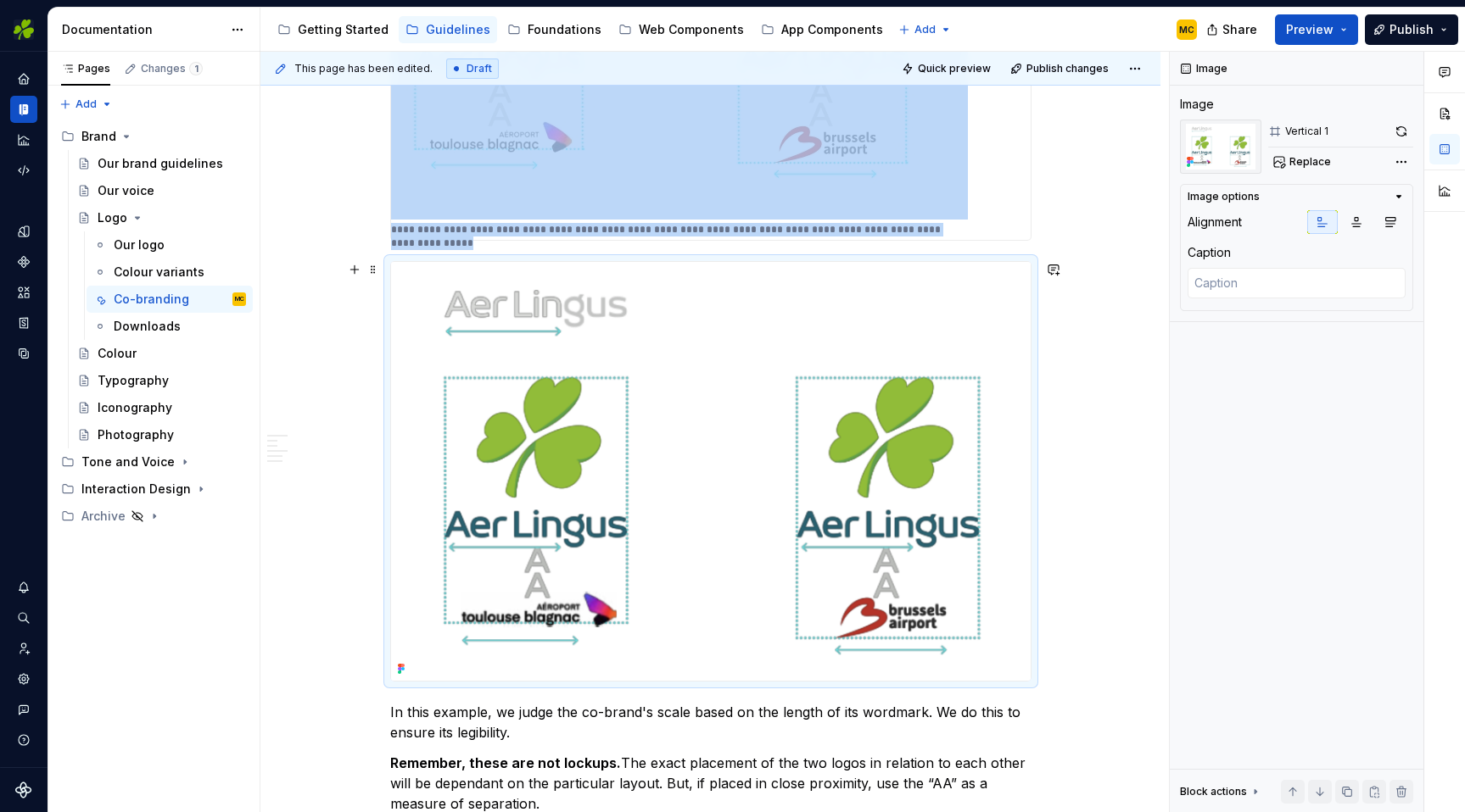
click at [700, 444] on img at bounding box center [711, 471] width 640 height 419
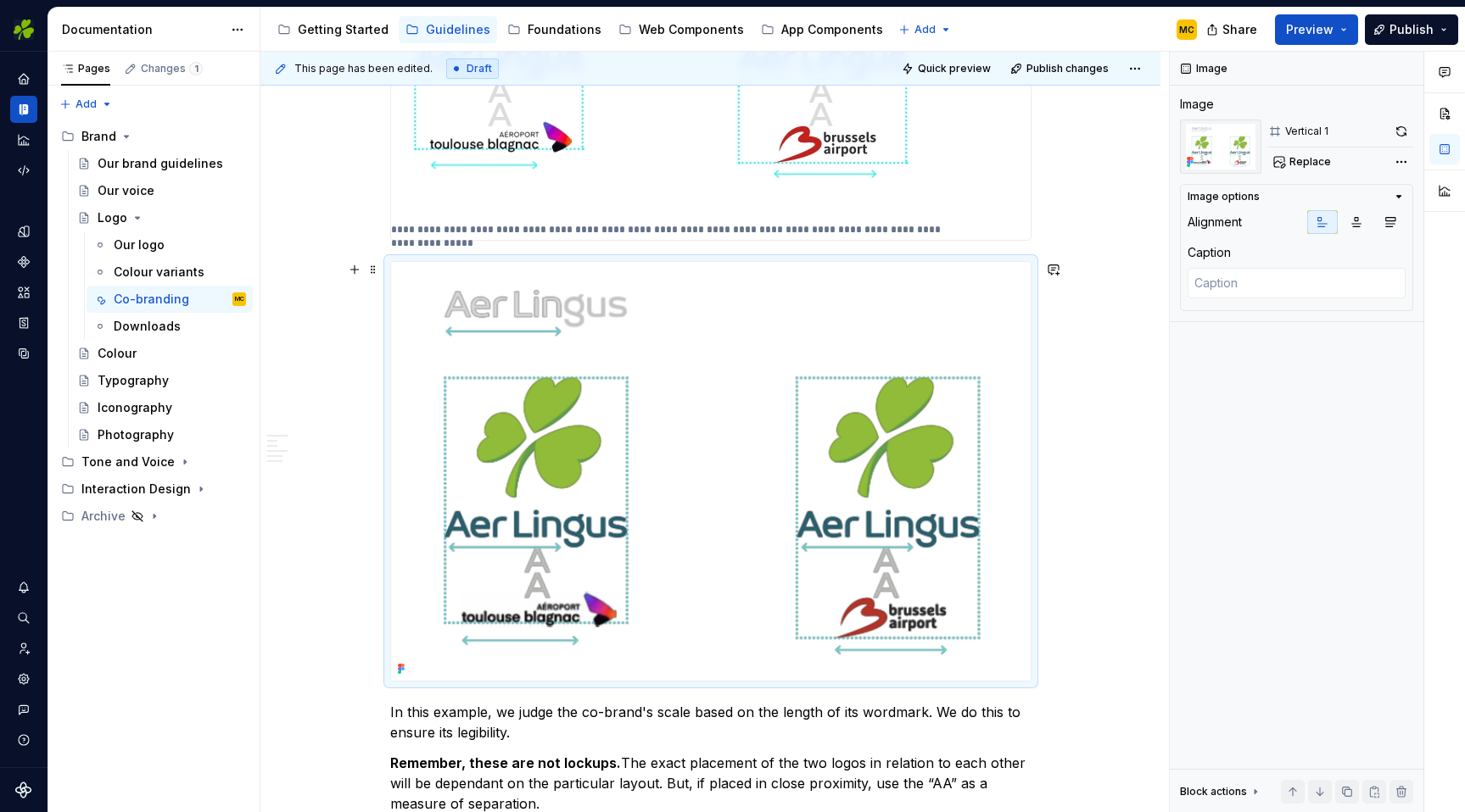
scroll to position [2436, 0]
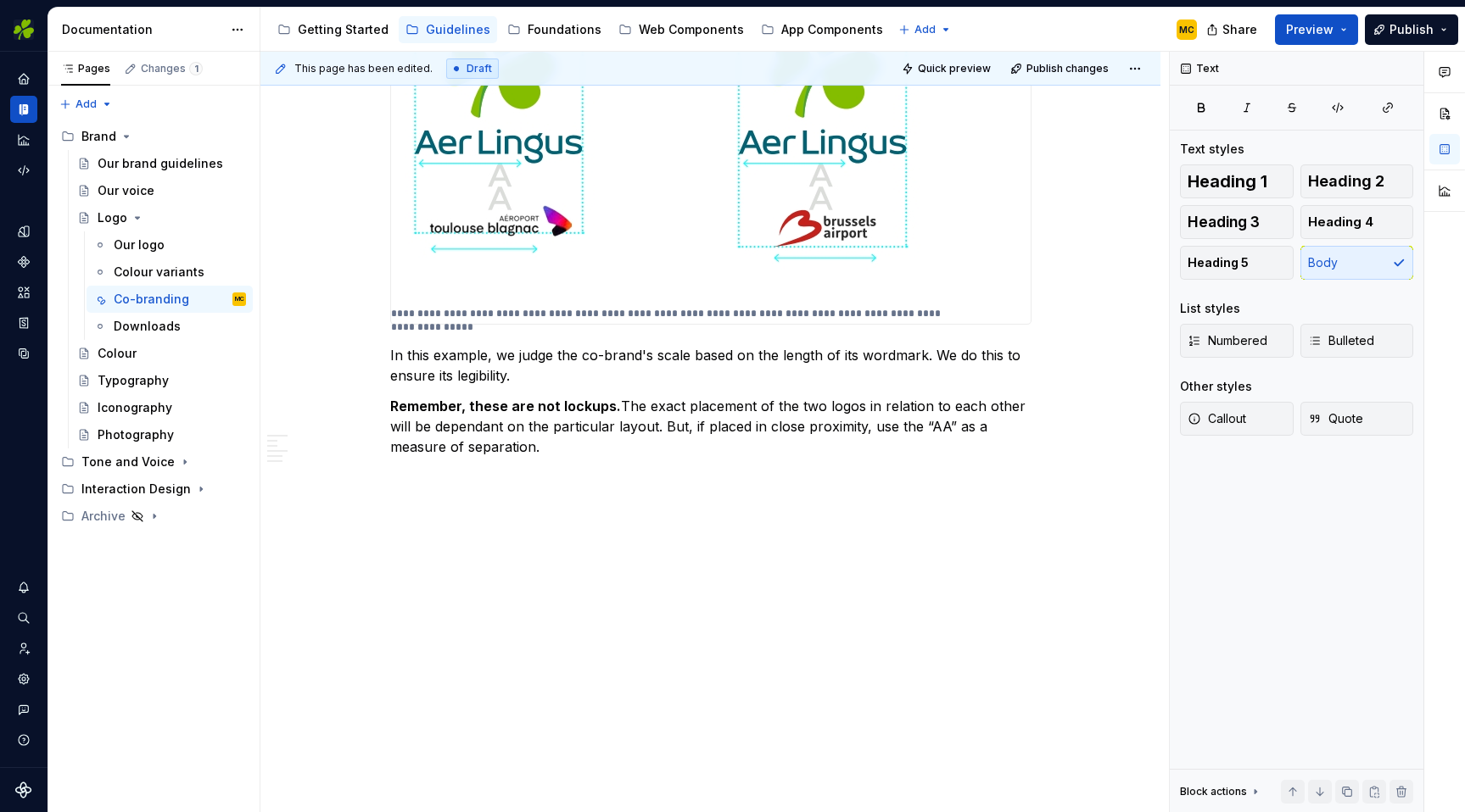
click at [859, 275] on img at bounding box center [680, 138] width 577 height 331
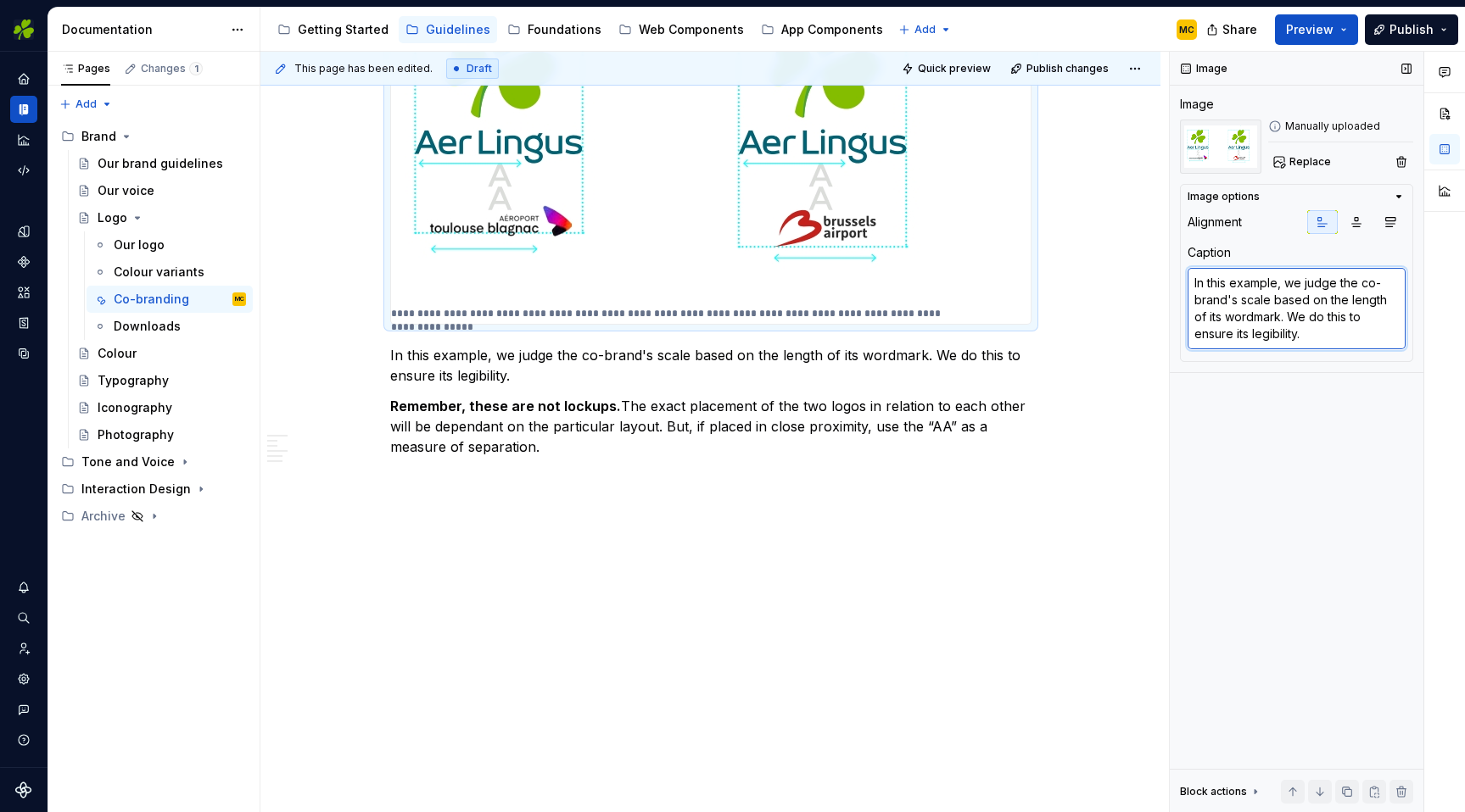
click at [1343, 347] on textarea "In this example, we judge the co-brand's scale based on the length of its wordm…" at bounding box center [1297, 309] width 218 height 82
type textarea "*"
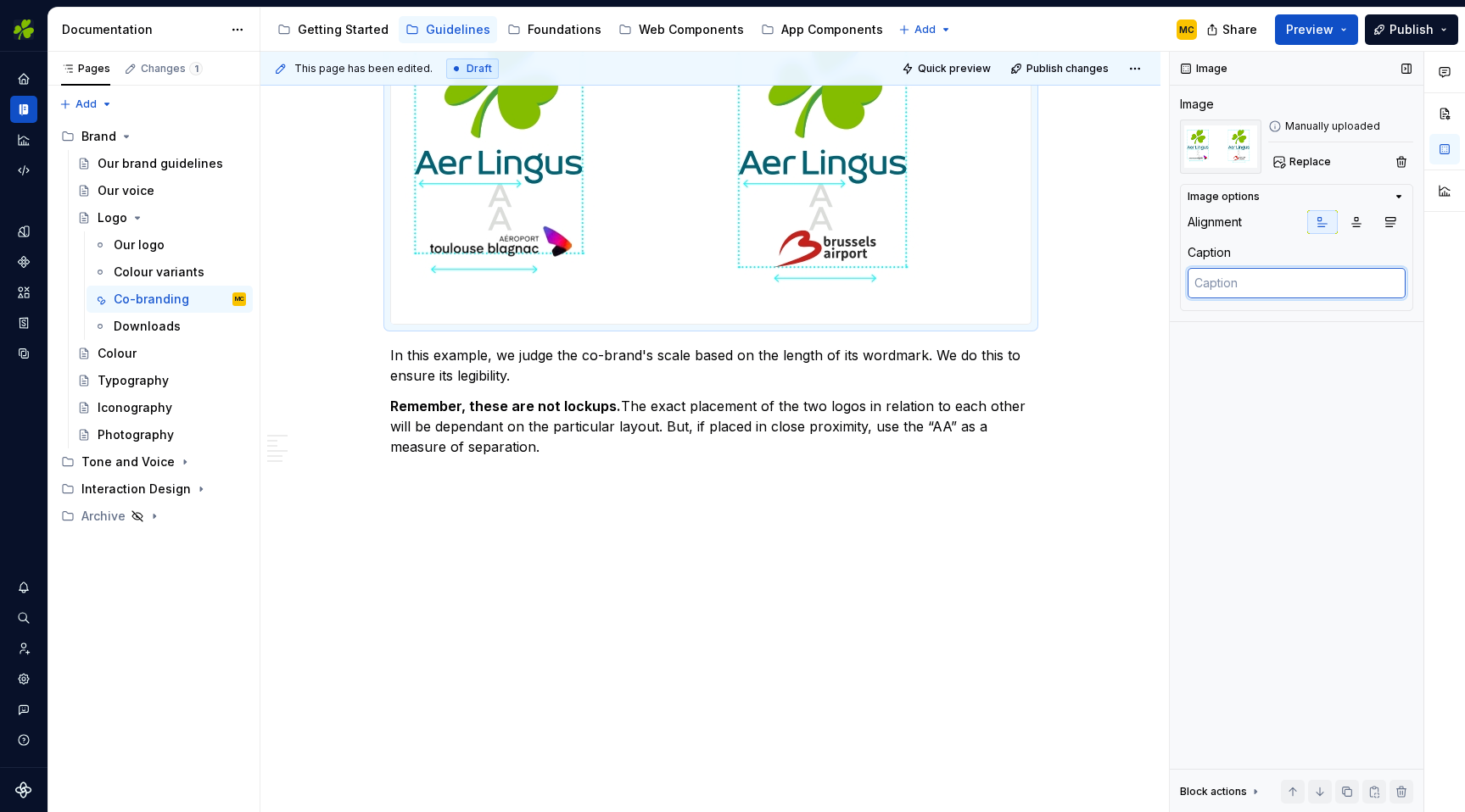
scroll to position [2416, 0]
click at [936, 297] on img at bounding box center [680, 158] width 577 height 331
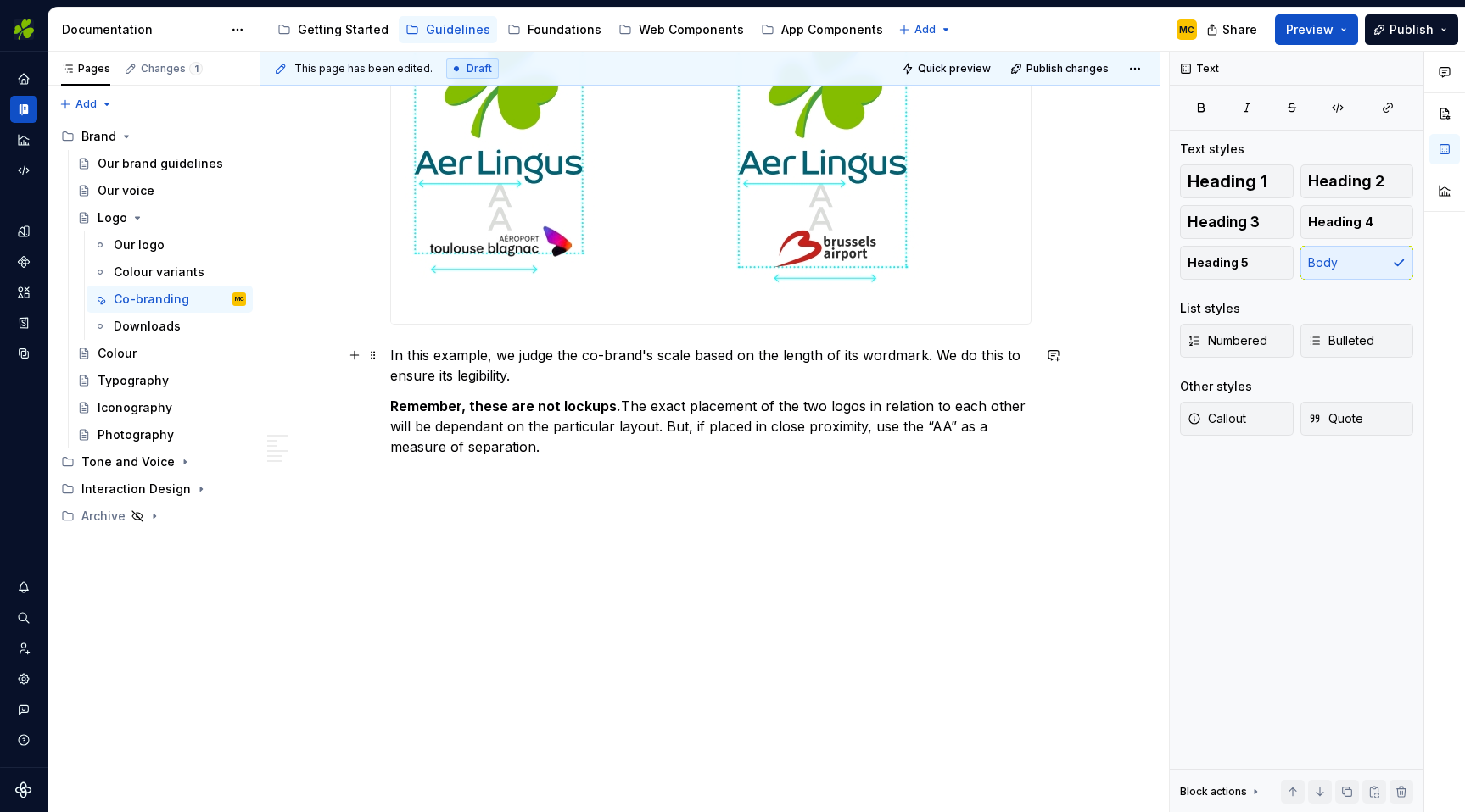
click at [963, 378] on p "In this example, we judge the co-brand's scale based on the length of its wordm…" at bounding box center [711, 366] width 641 height 41
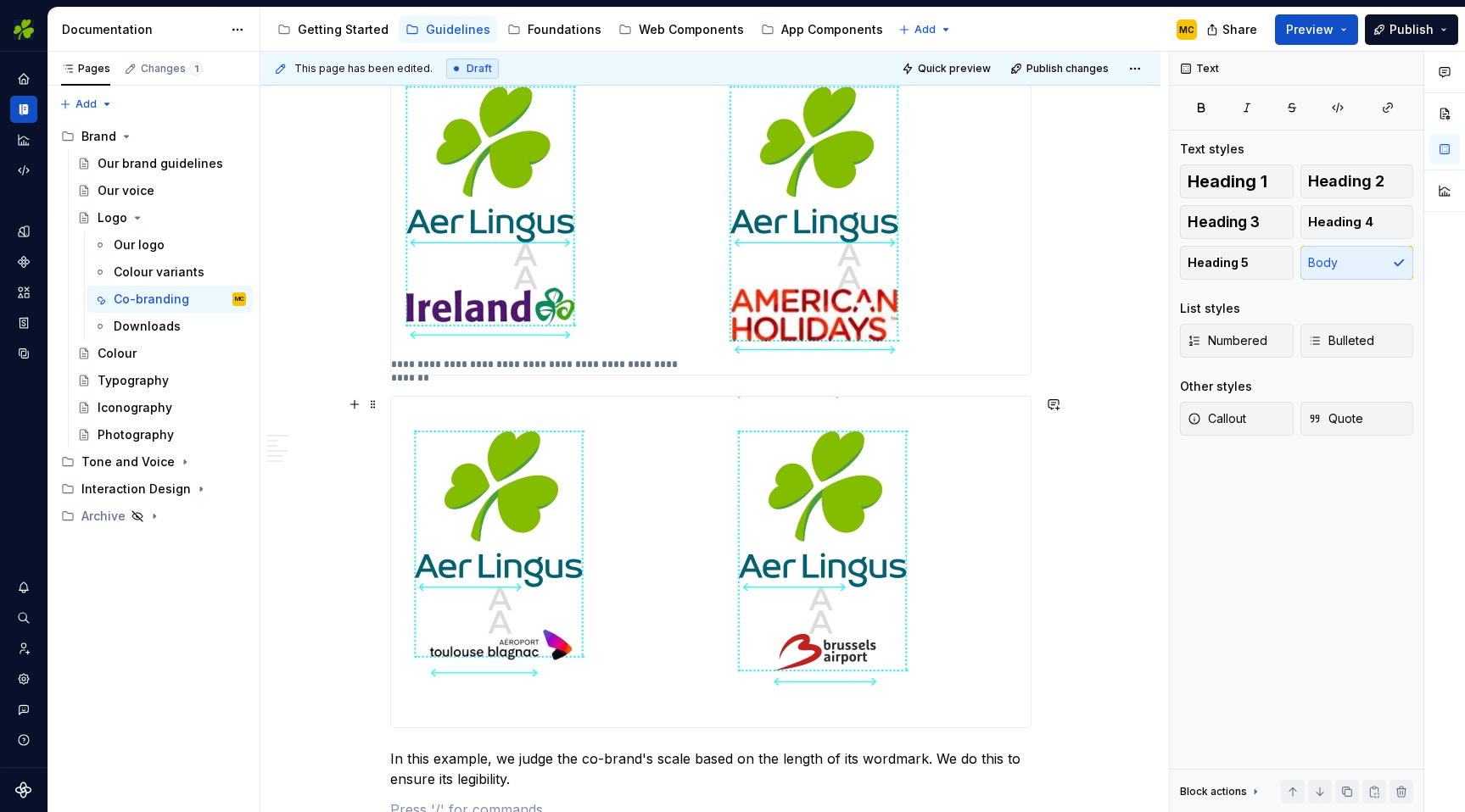
scroll to position [2317, 0]
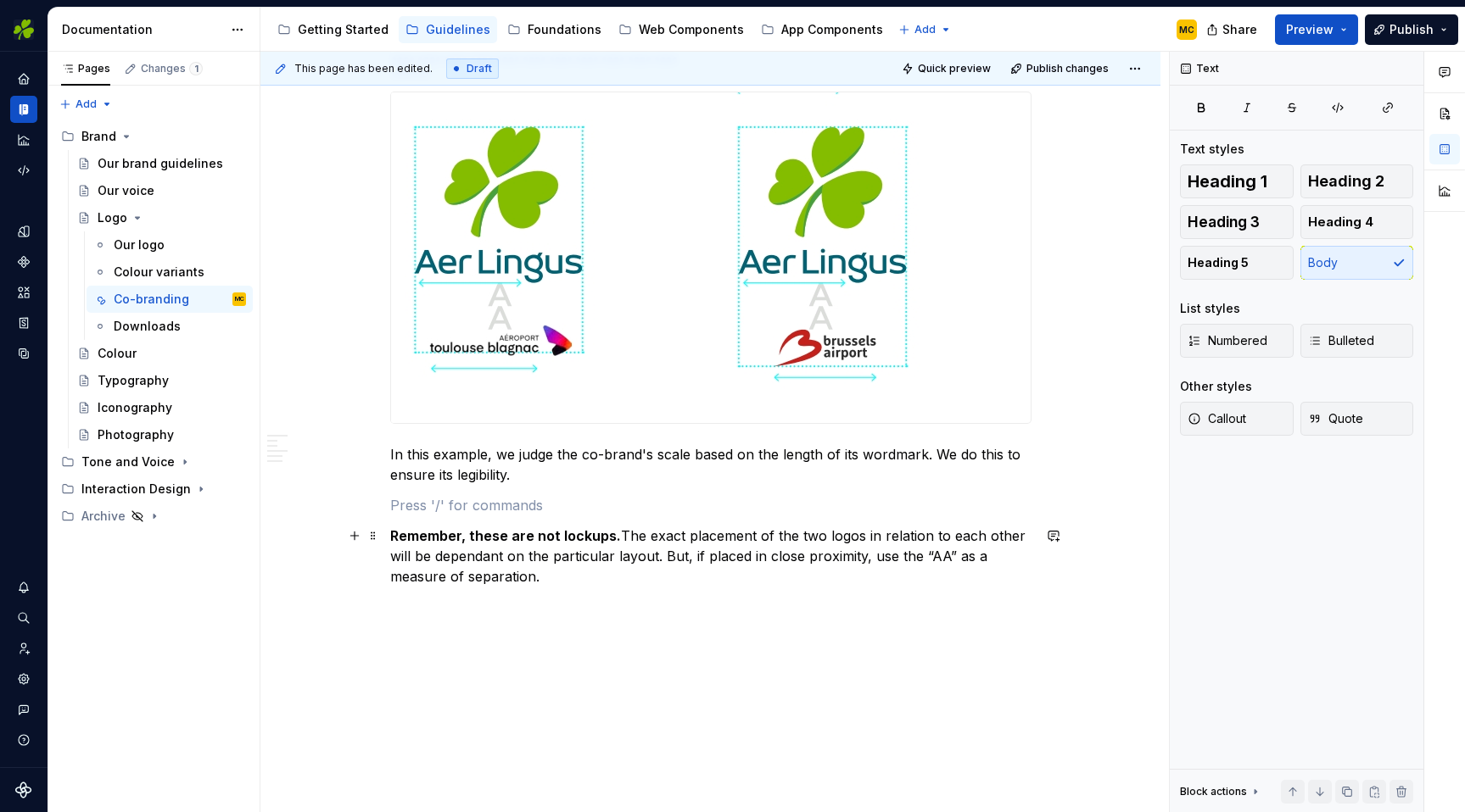
click at [593, 582] on p "Remember, these are not lockups. The exact placement of the two logos in relati…" at bounding box center [711, 556] width 641 height 61
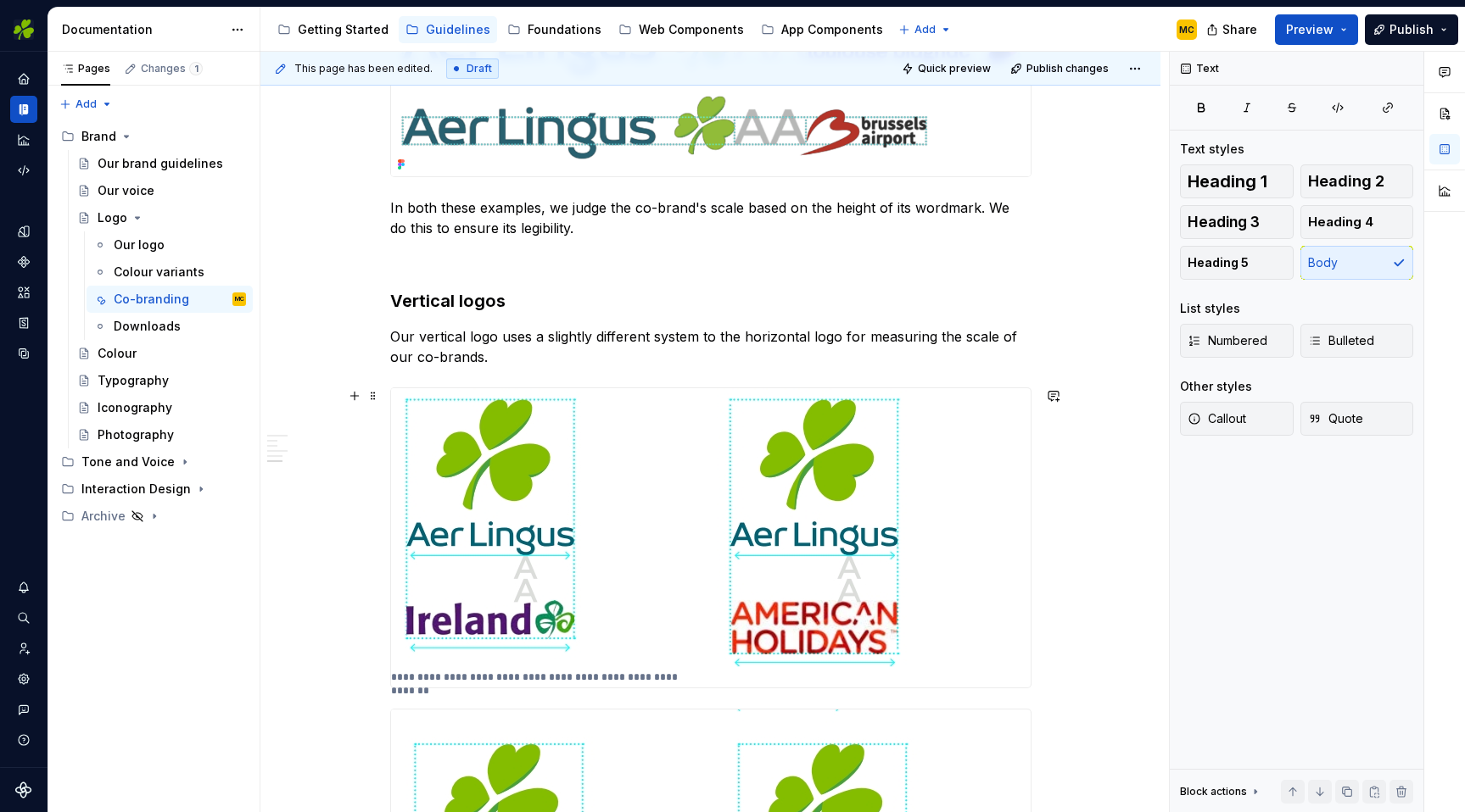
scroll to position [1698, 0]
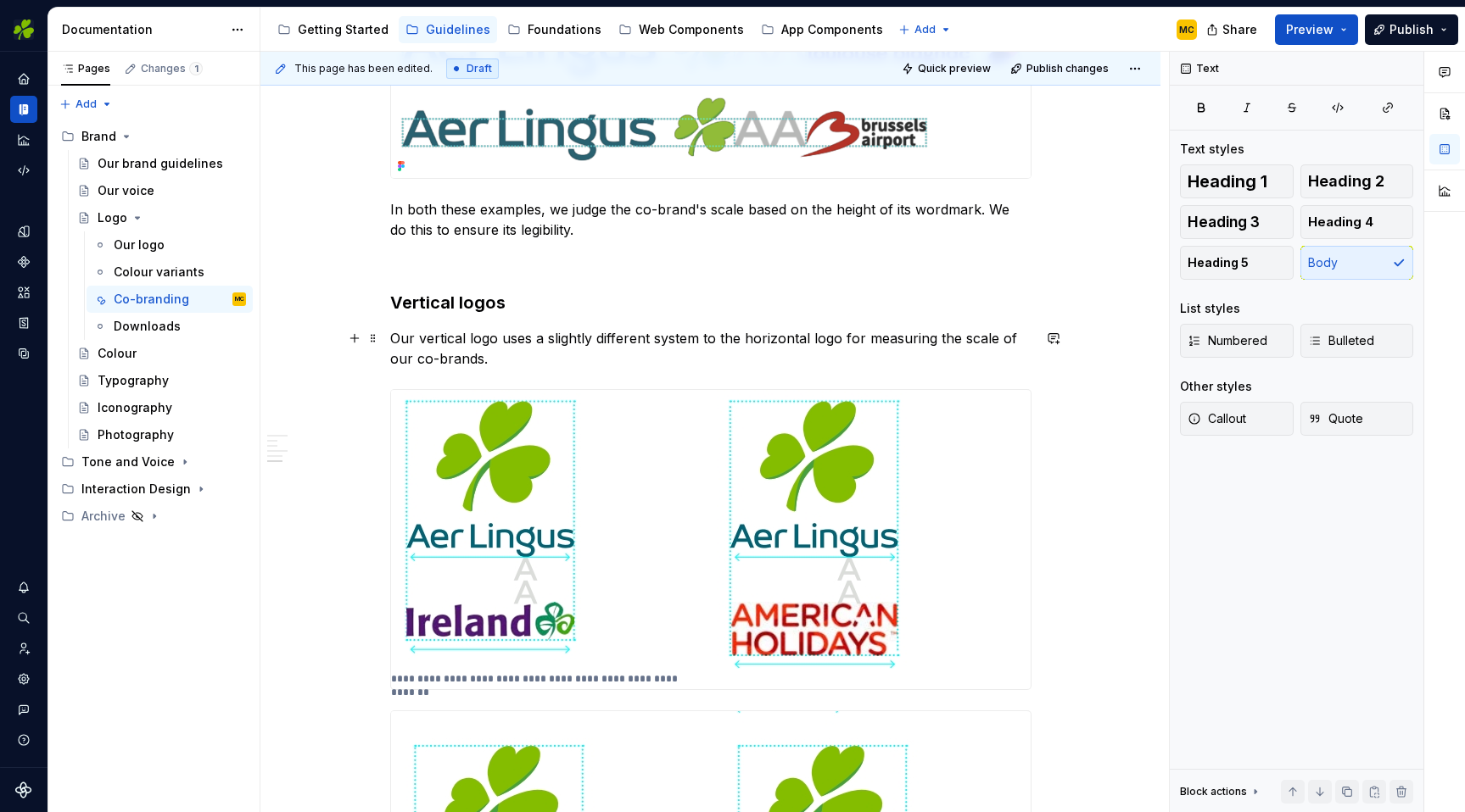
click at [524, 366] on p "Our vertical logo uses a slightly different system to the horizontal logo for m…" at bounding box center [711, 349] width 641 height 41
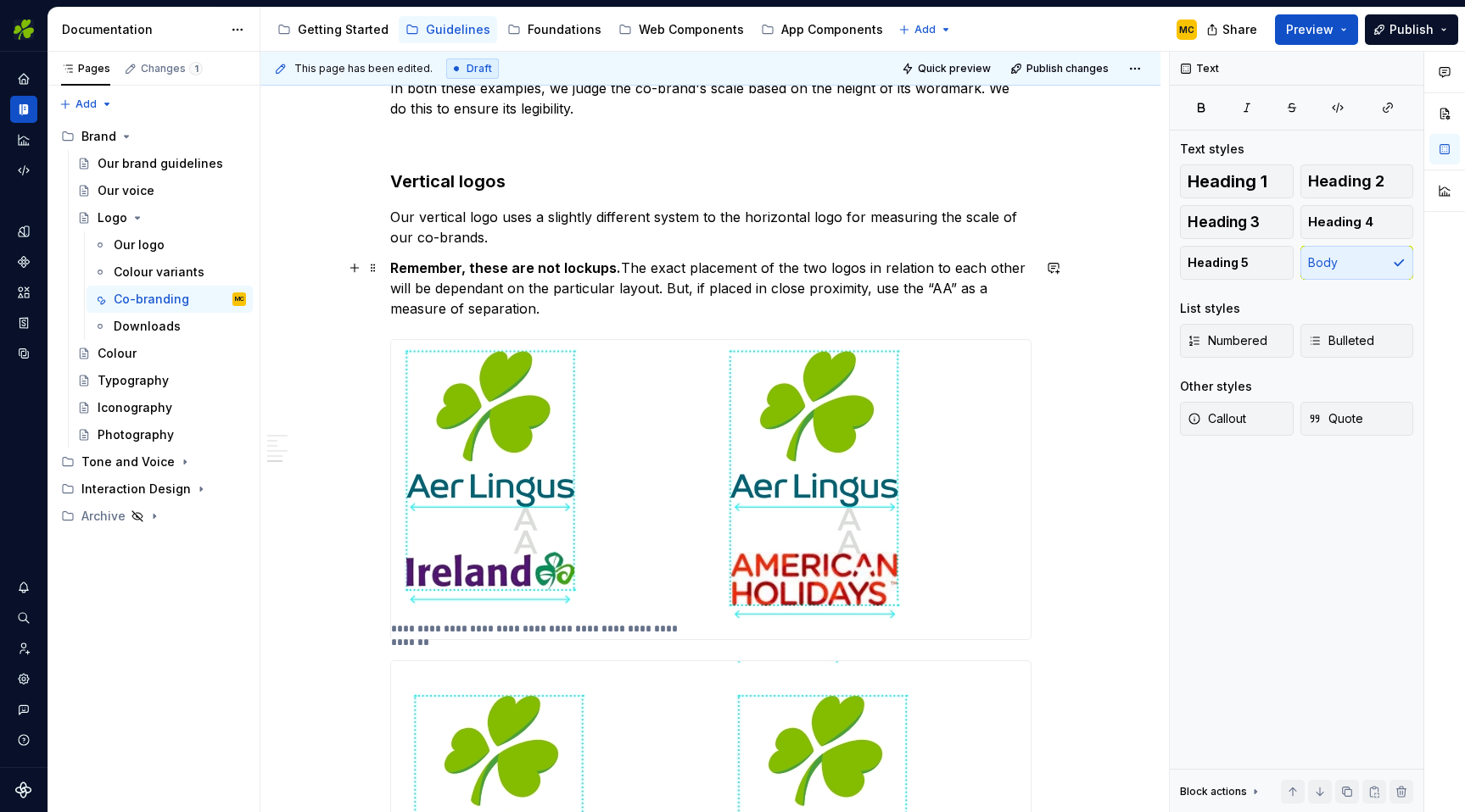
scroll to position [1841, 0]
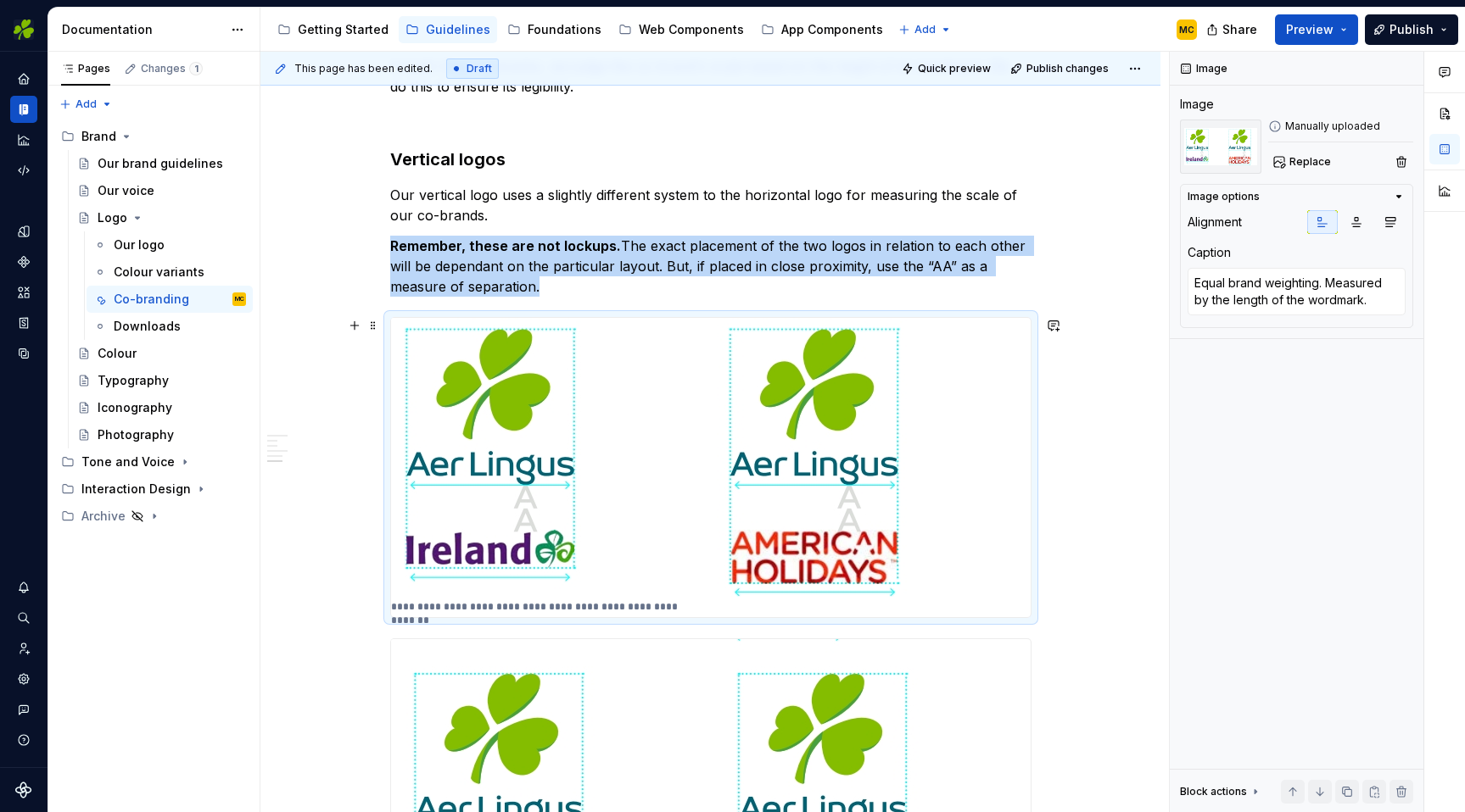
click at [649, 506] on img at bounding box center [670, 457] width 556 height 279
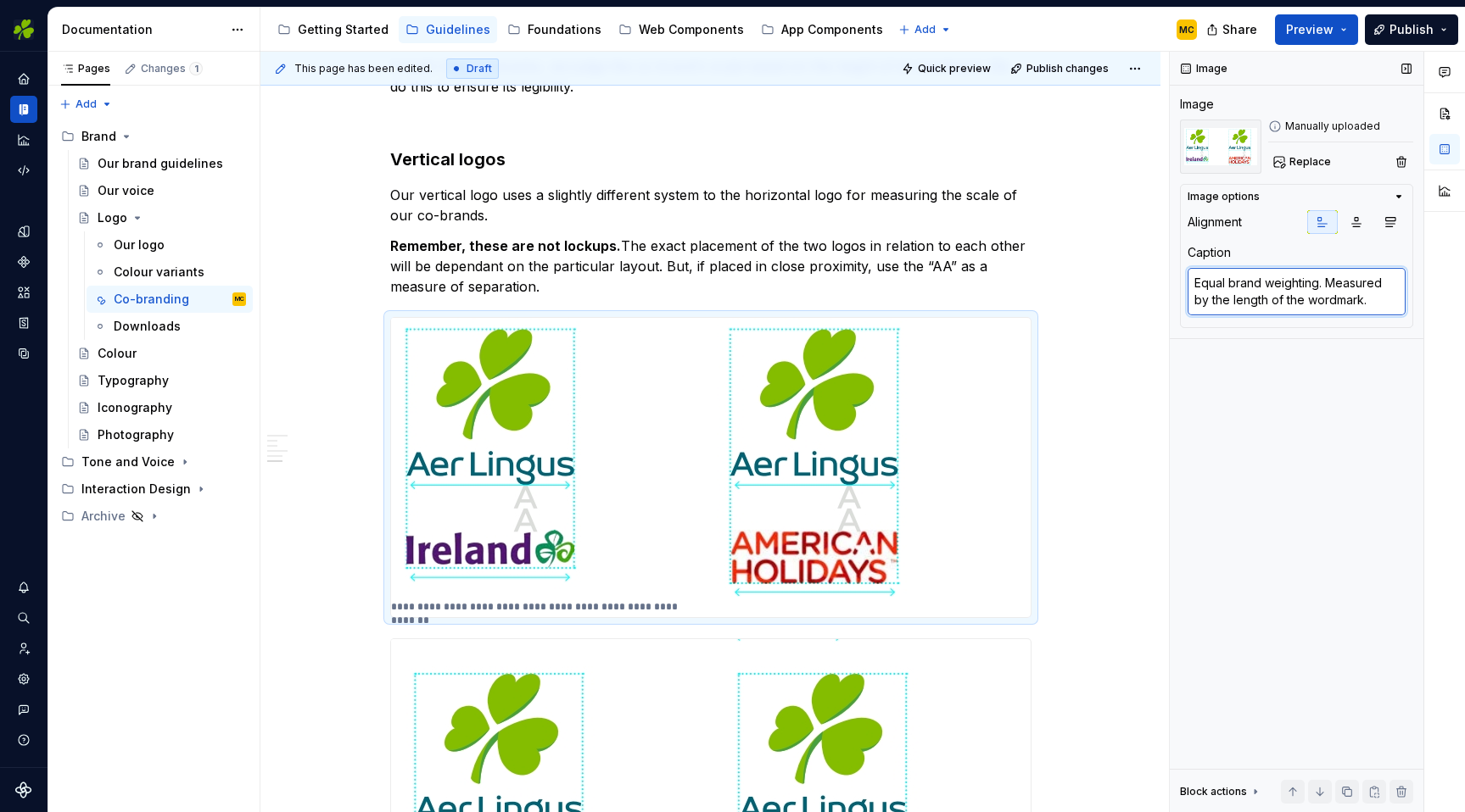
click at [1379, 299] on textarea "Equal brand weighting. Measured by the length of the wordmark." at bounding box center [1297, 292] width 218 height 48
type textarea "*"
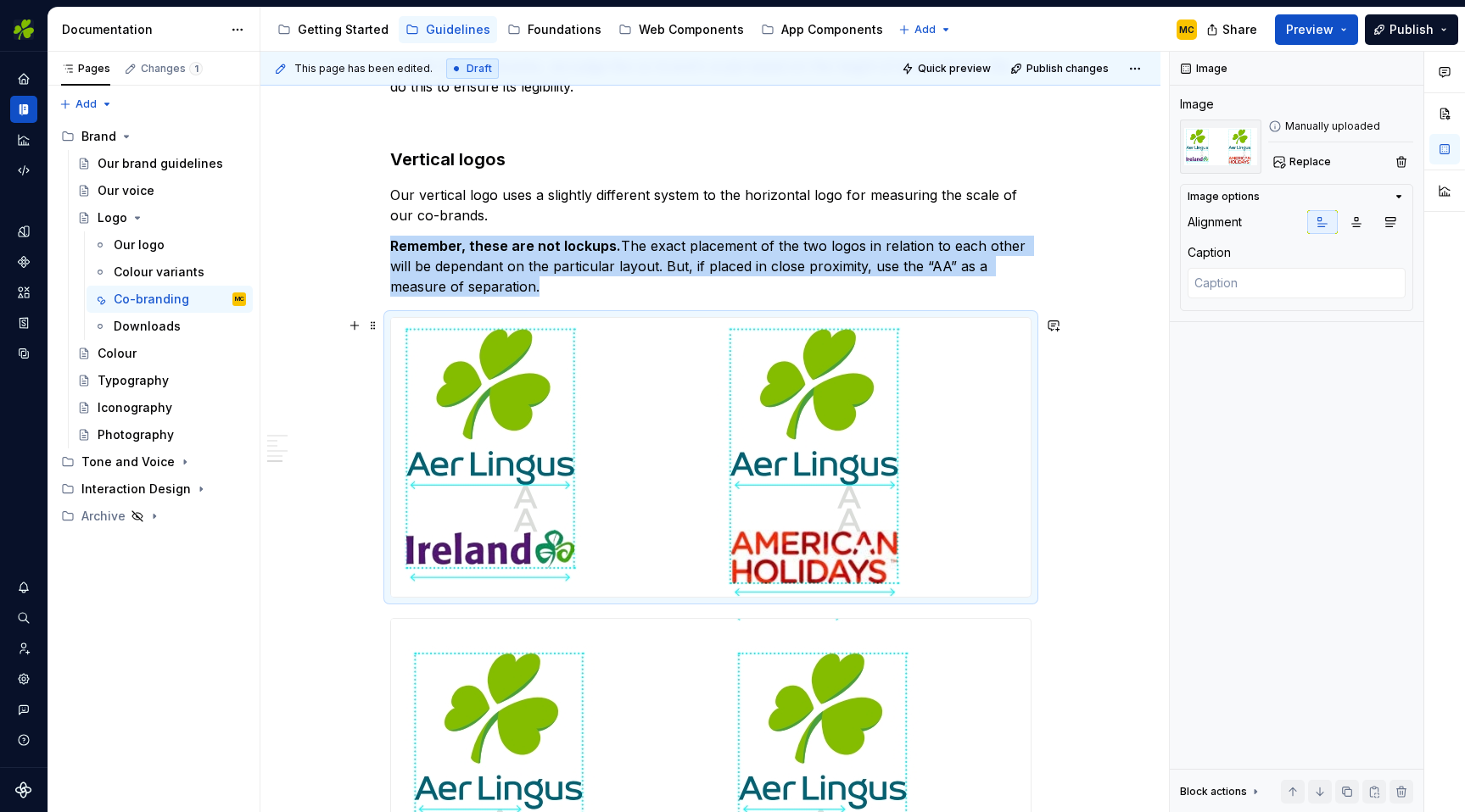
click at [938, 501] on img at bounding box center [670, 457] width 556 height 279
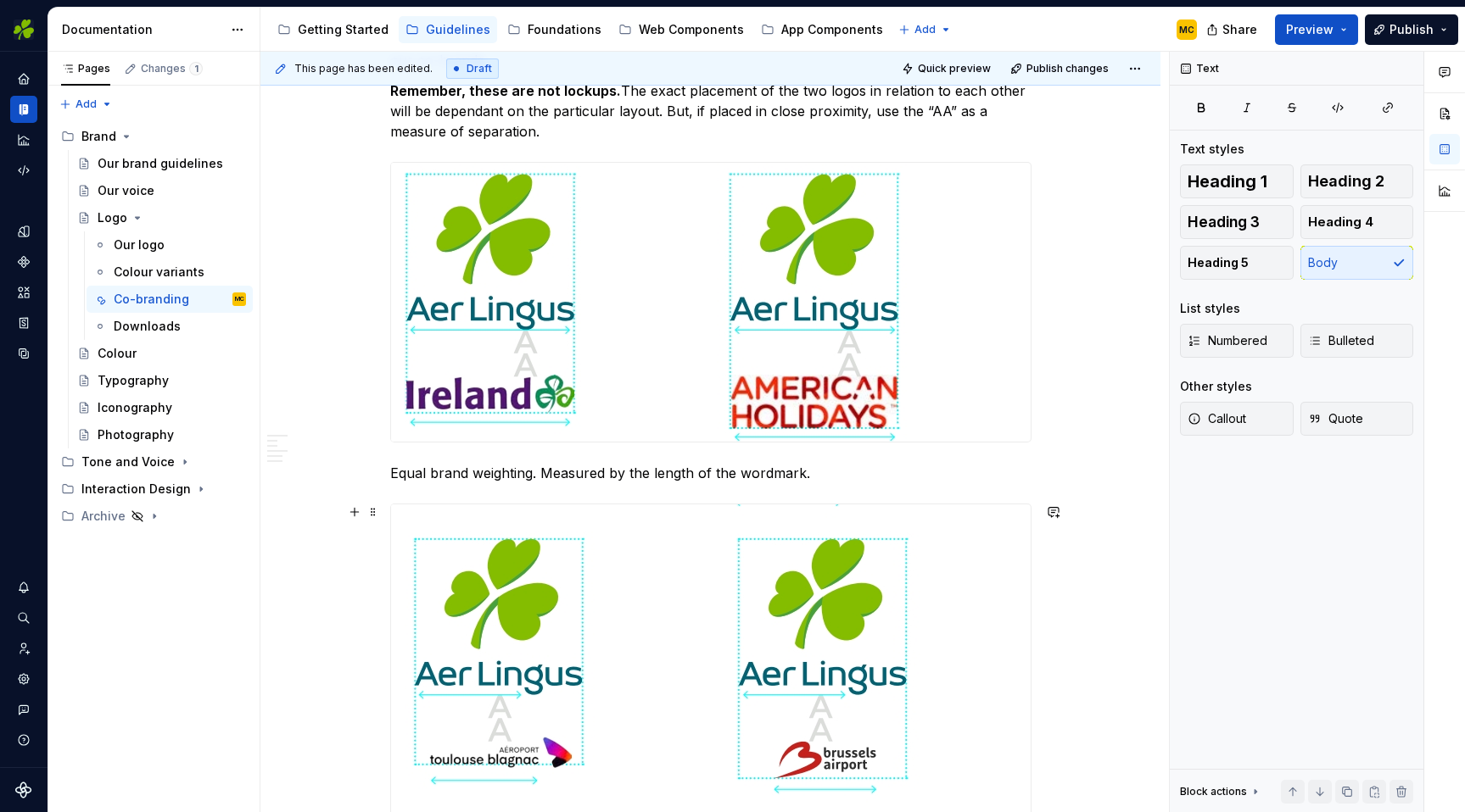
scroll to position [1997, 0]
click at [1392, 32] on button "Publish" at bounding box center [1412, 30] width 94 height 31
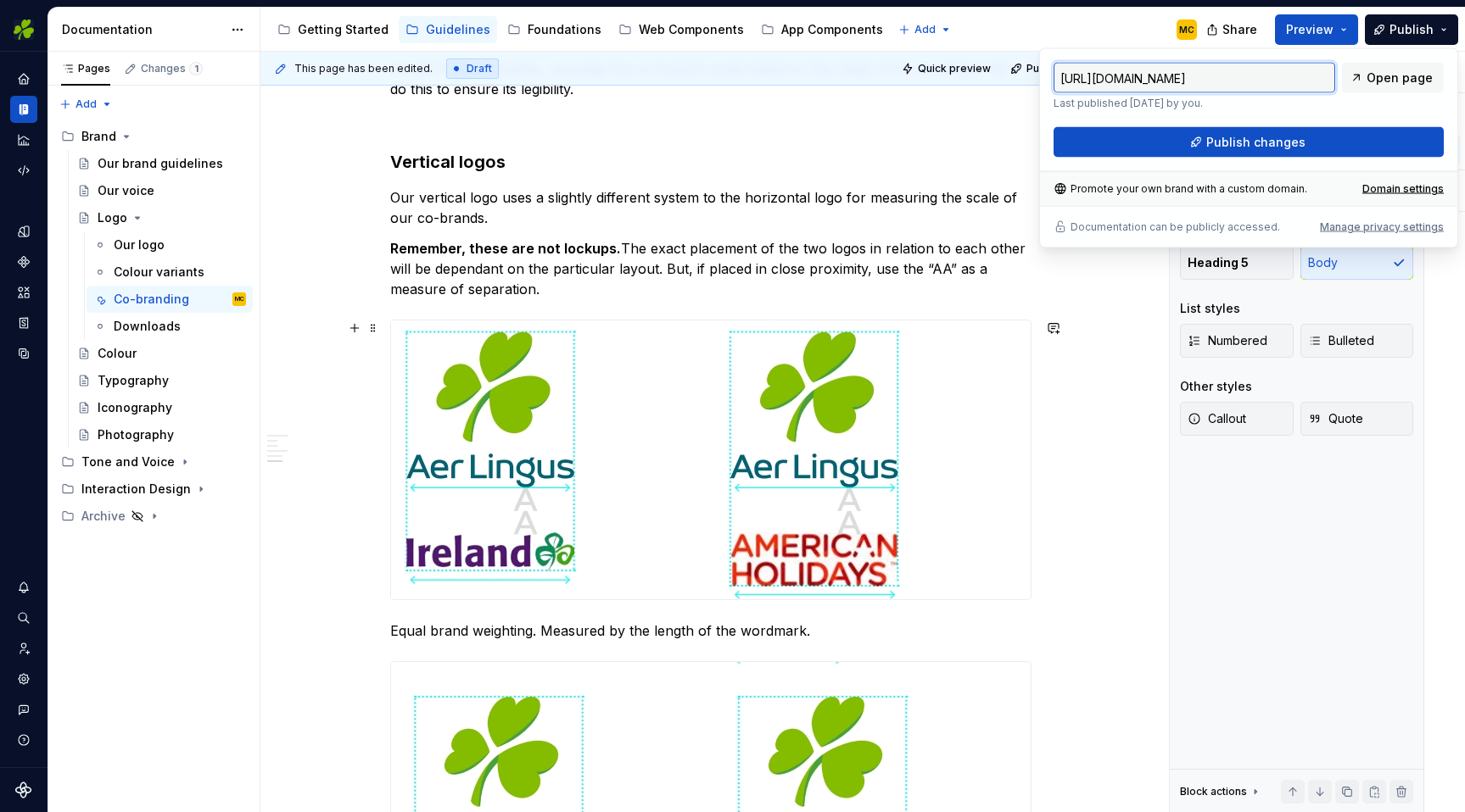
scroll to position [1840, 0]
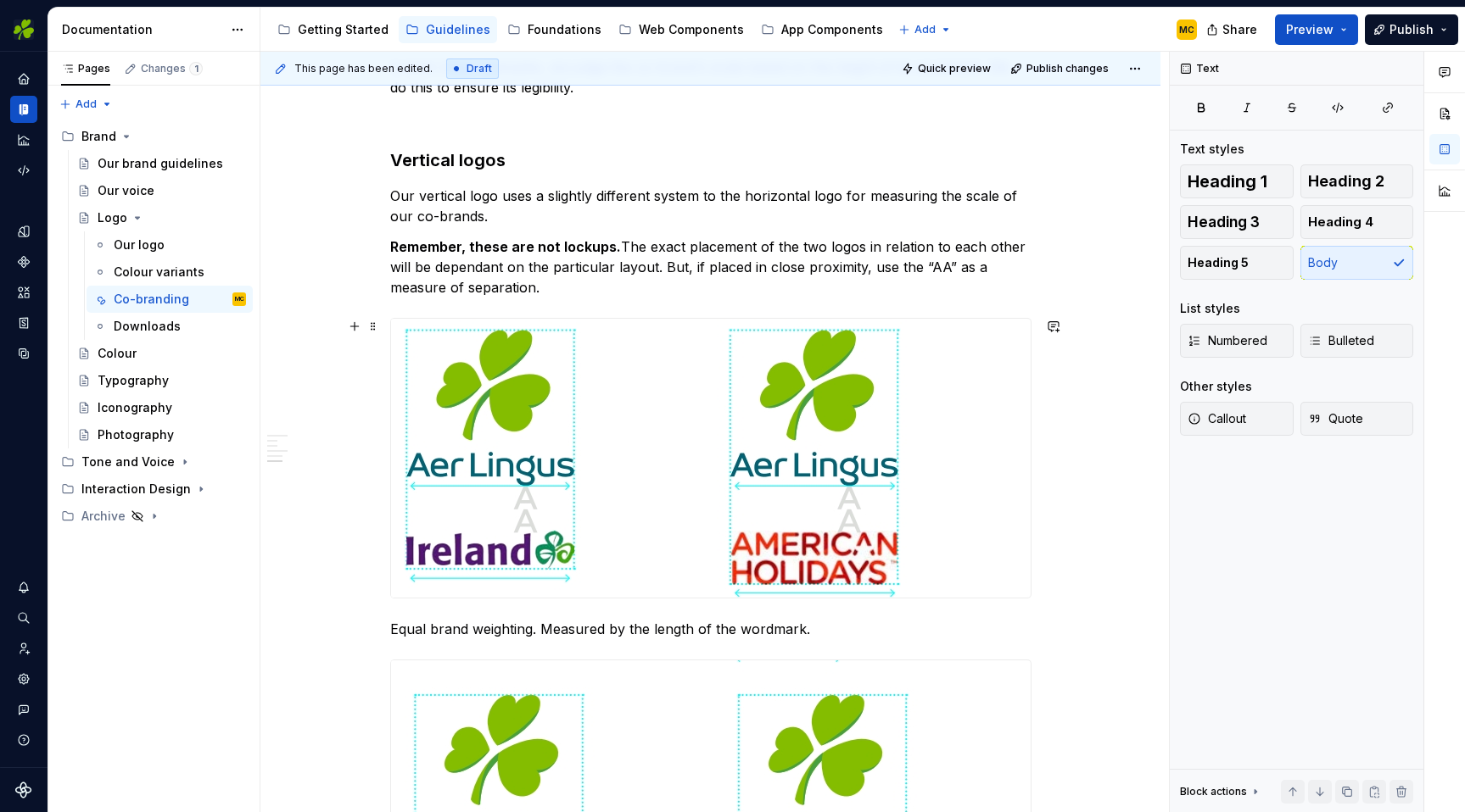
click at [994, 424] on div at bounding box center [711, 458] width 640 height 279
click at [956, 287] on p "Remember, these are not lockups. The exact placement of the two logos in relati…" at bounding box center [711, 267] width 641 height 61
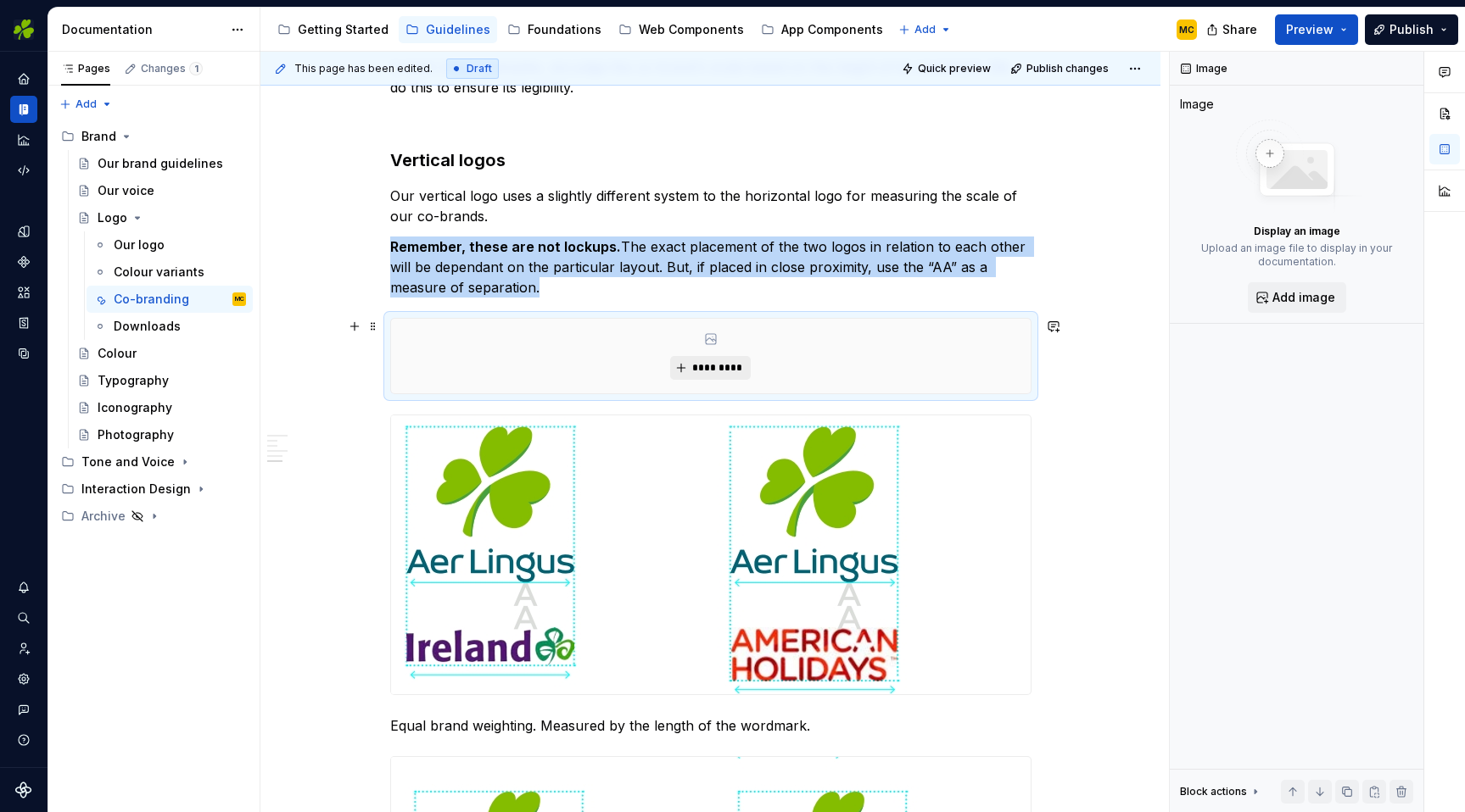
click at [740, 360] on button "*********" at bounding box center [710, 368] width 81 height 24
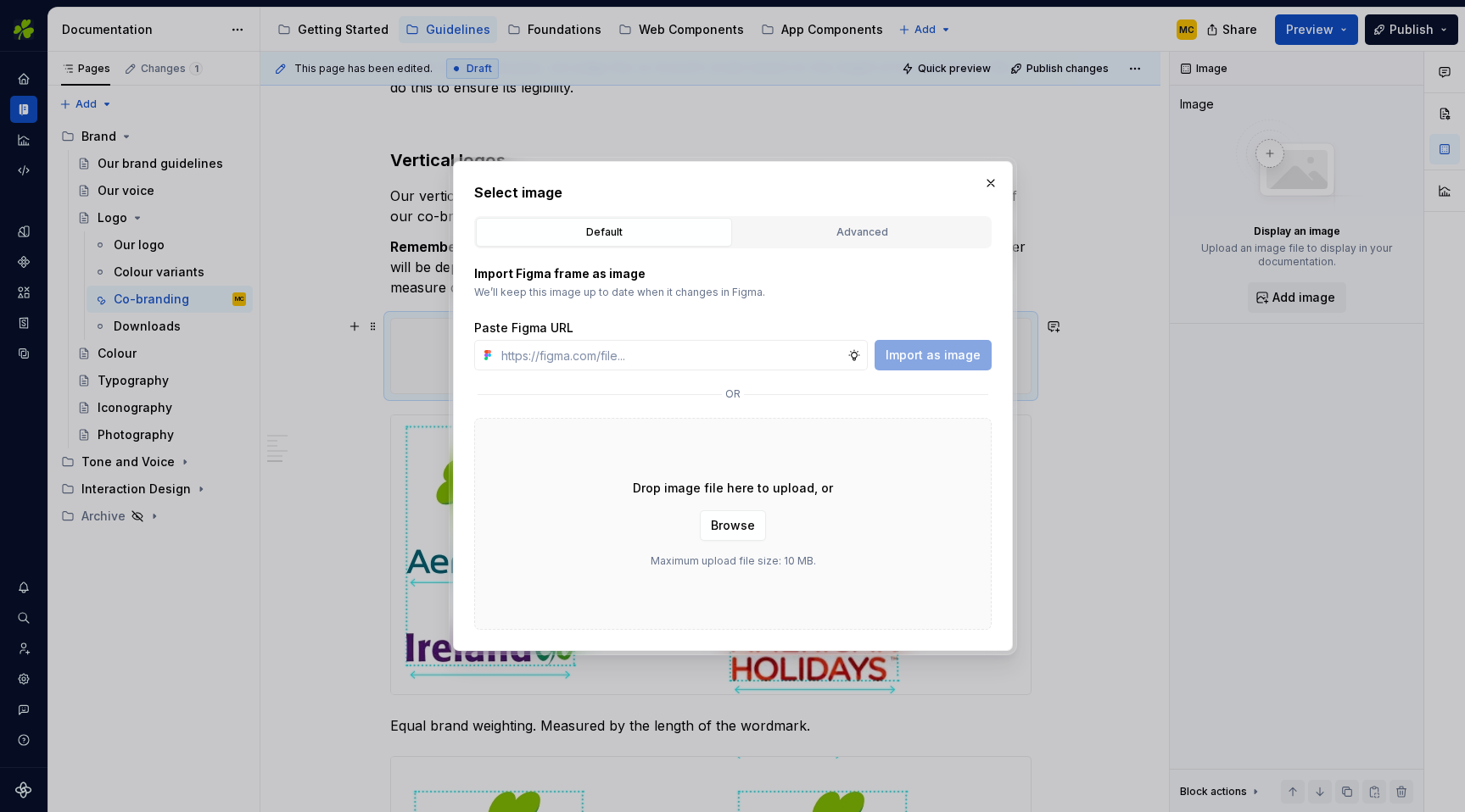
type textarea "*"
type input "[URL][DOMAIN_NAME]"
click at [911, 357] on span "Import as image" at bounding box center [933, 355] width 95 height 17
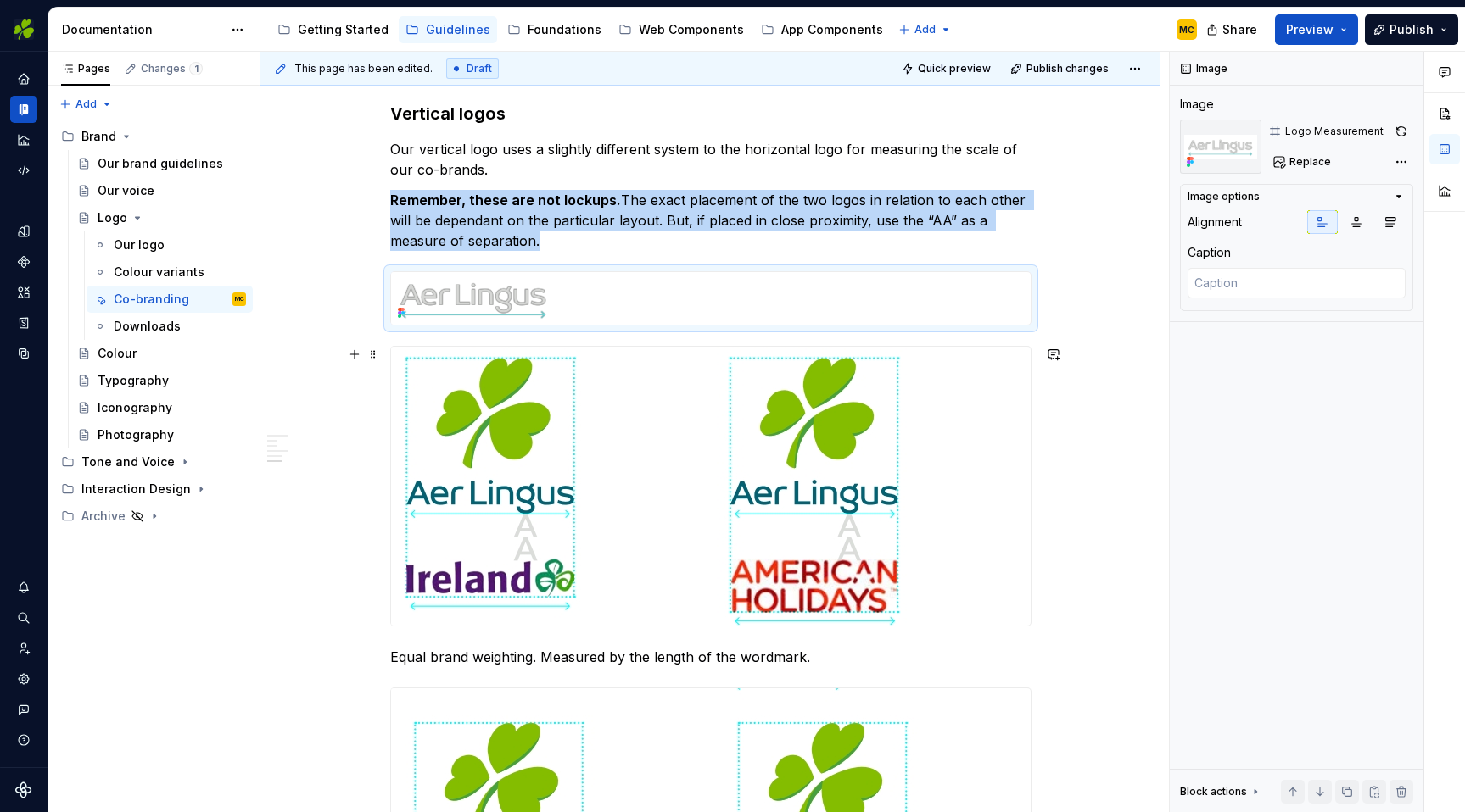
scroll to position [1888, 0]
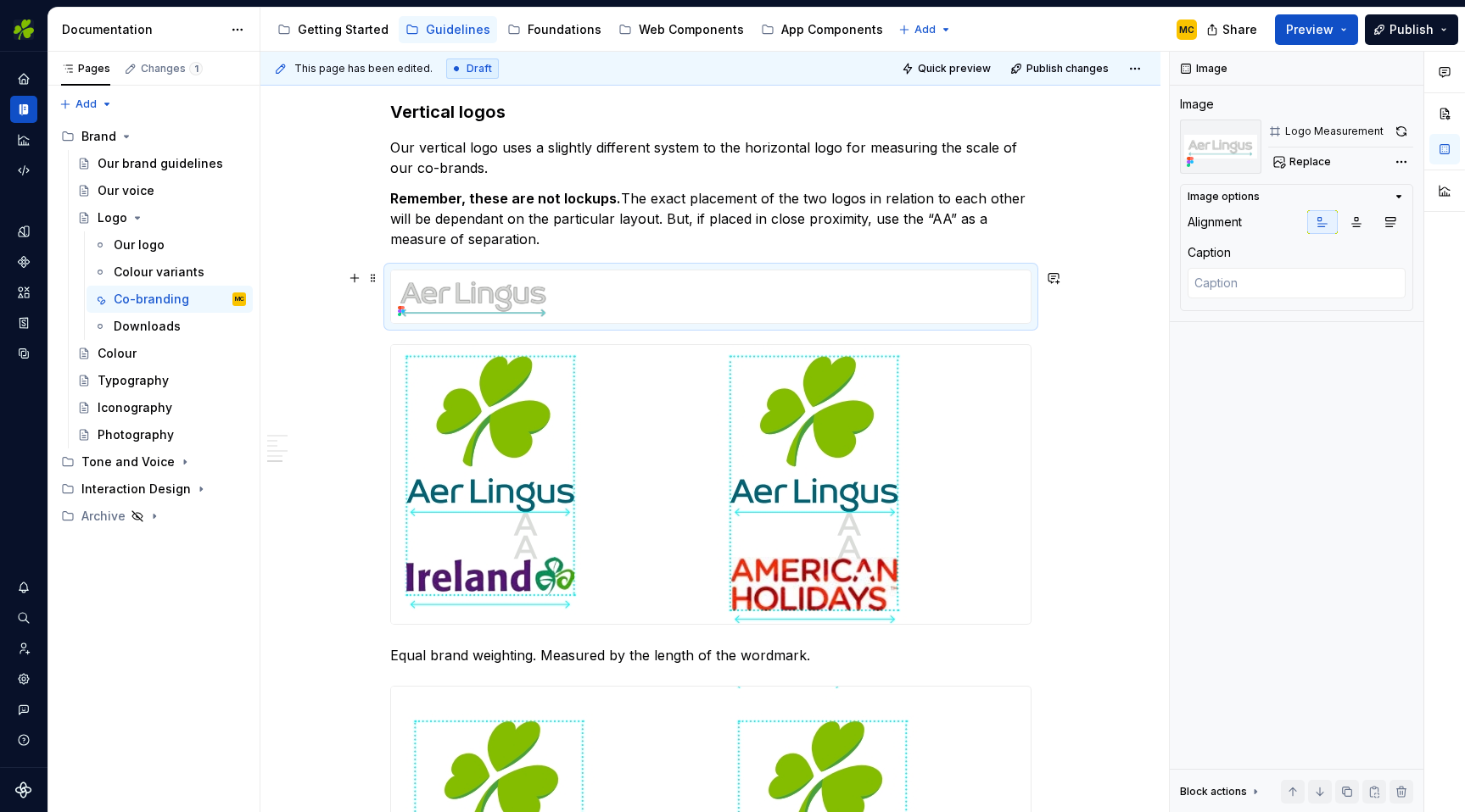
click at [848, 299] on div at bounding box center [711, 297] width 640 height 53
click at [379, 273] on span at bounding box center [373, 278] width 14 height 24
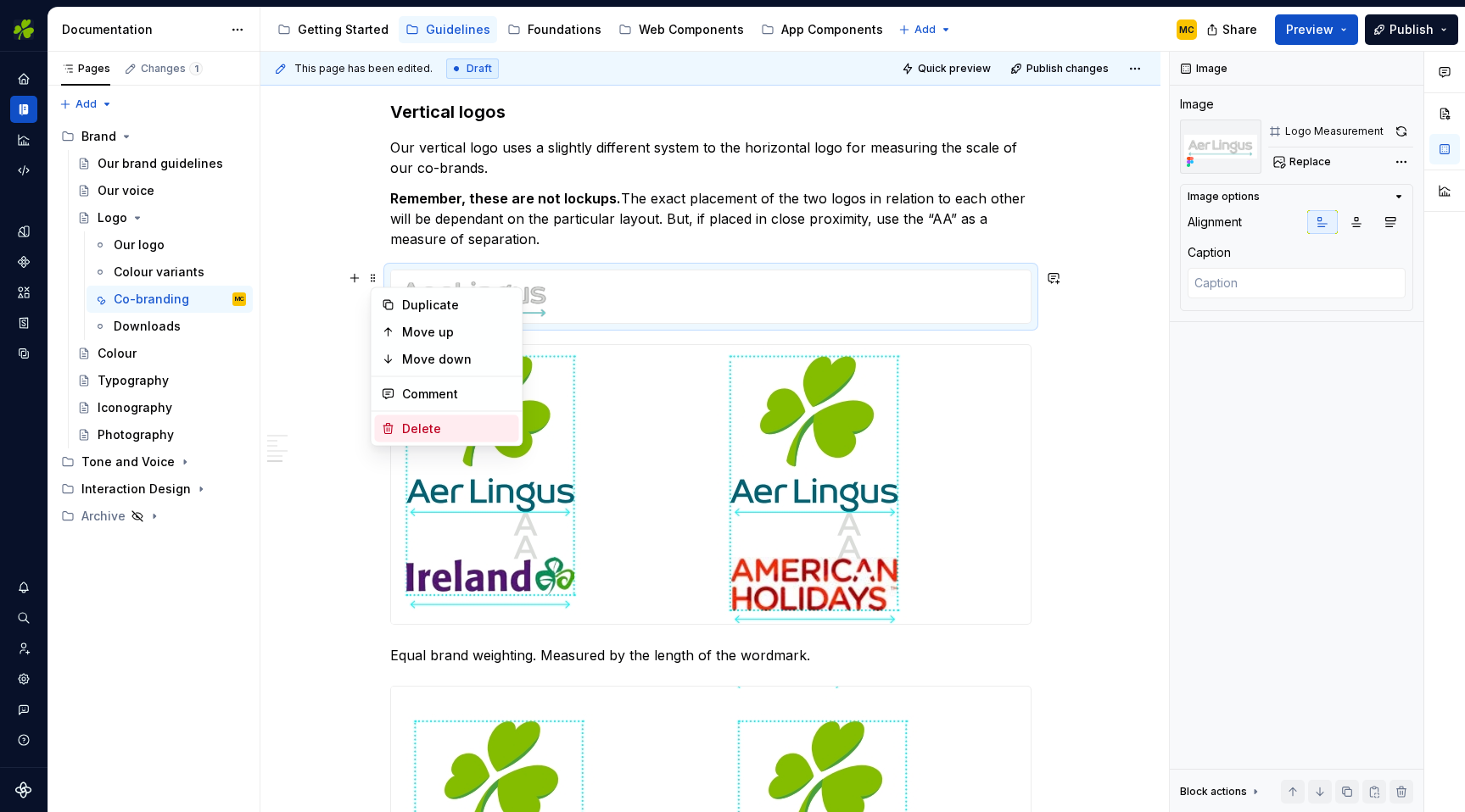
click at [446, 422] on div "Delete" at bounding box center [458, 429] width 111 height 17
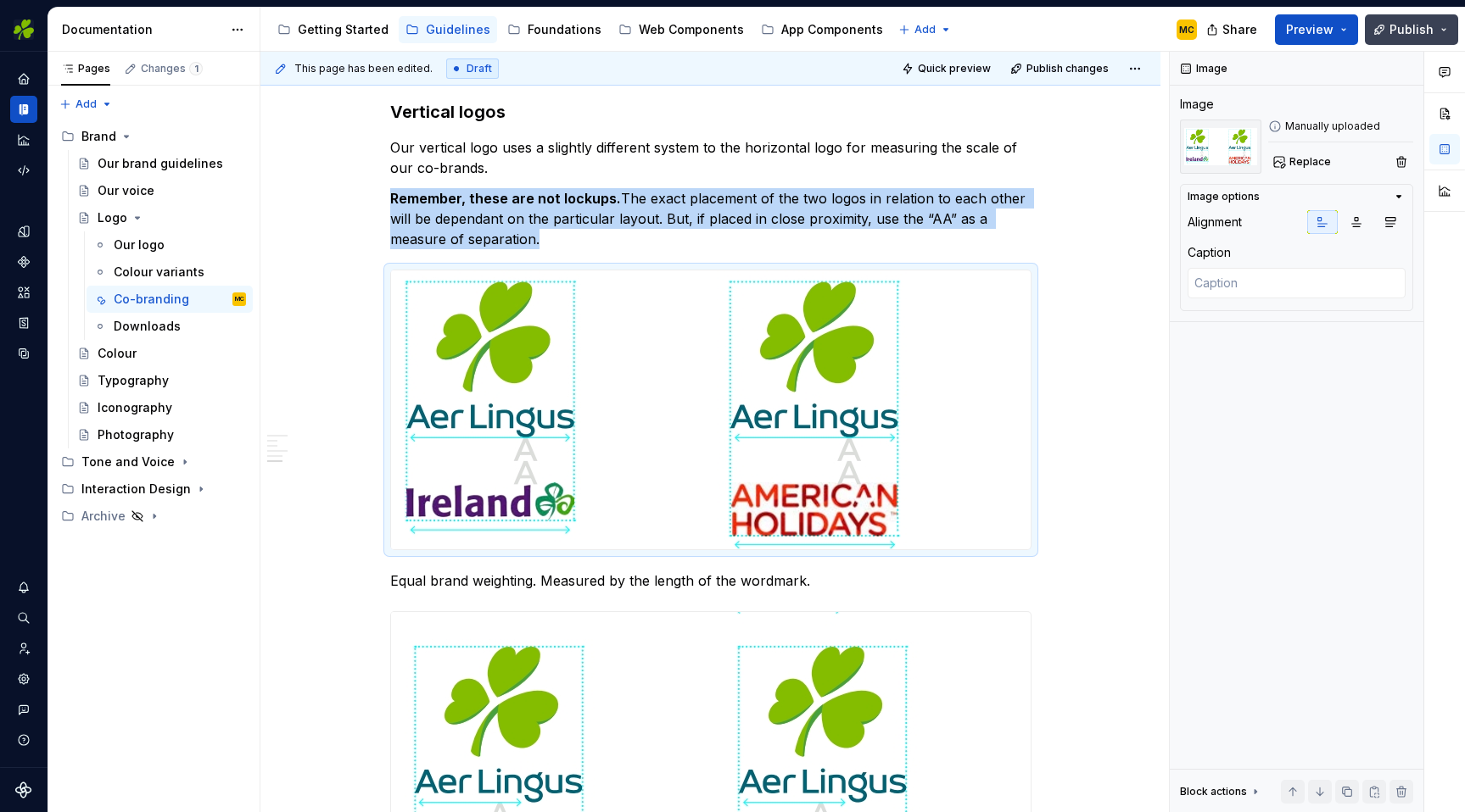
click at [1409, 28] on span "Publish" at bounding box center [1412, 30] width 44 height 17
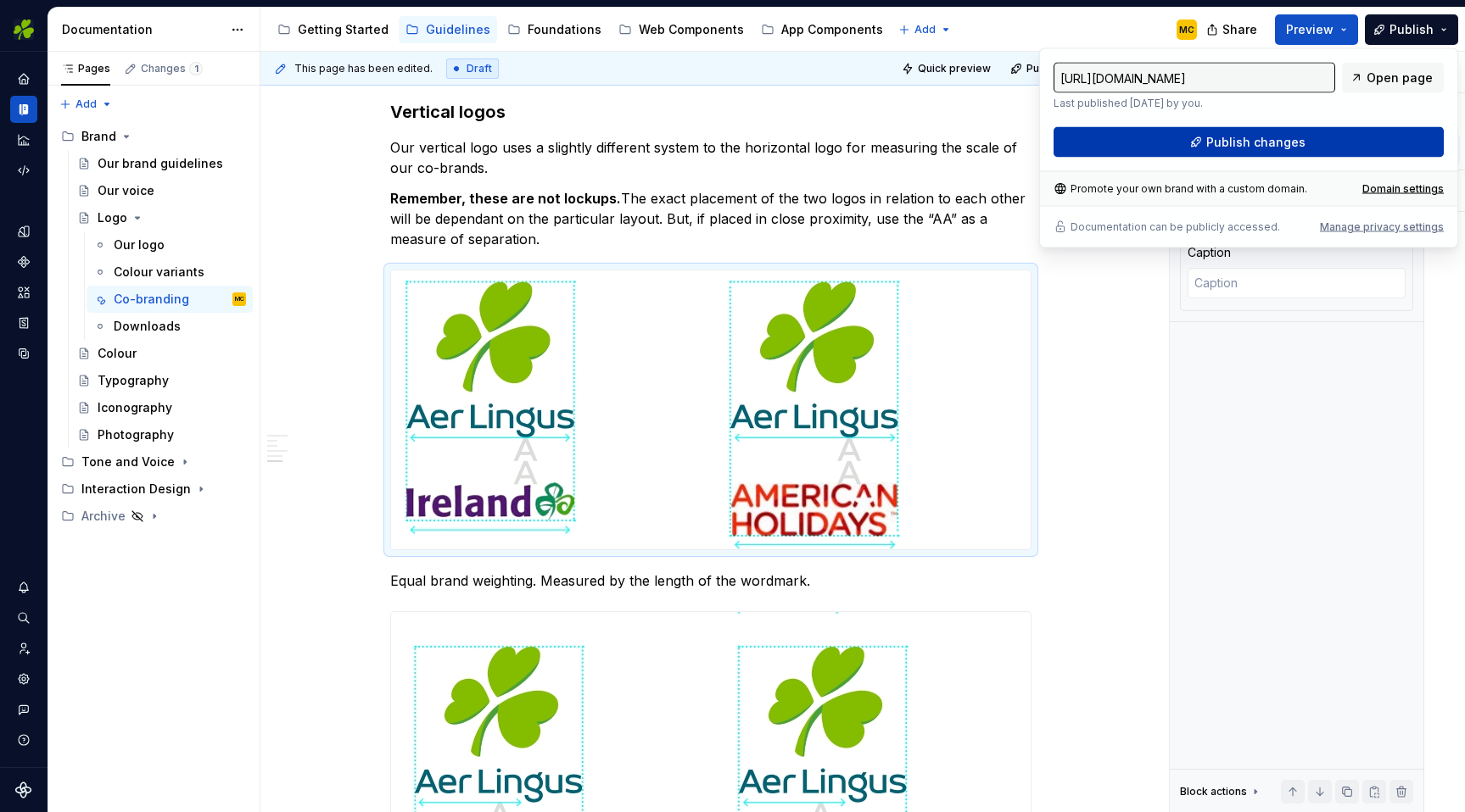
click at [1274, 143] on span "Publish changes" at bounding box center [1256, 143] width 100 height 17
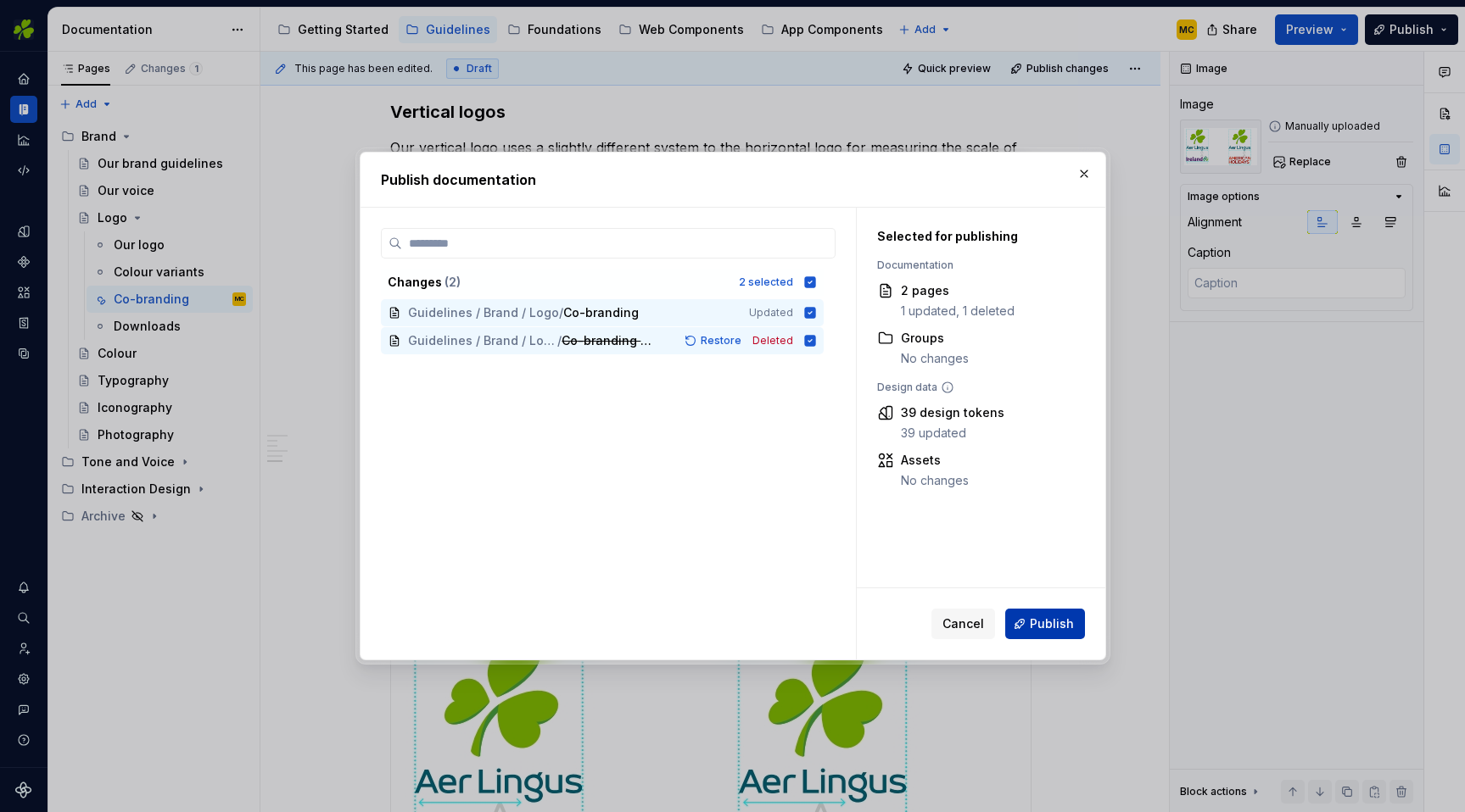
click at [1054, 630] on span "Publish" at bounding box center [1052, 624] width 44 height 17
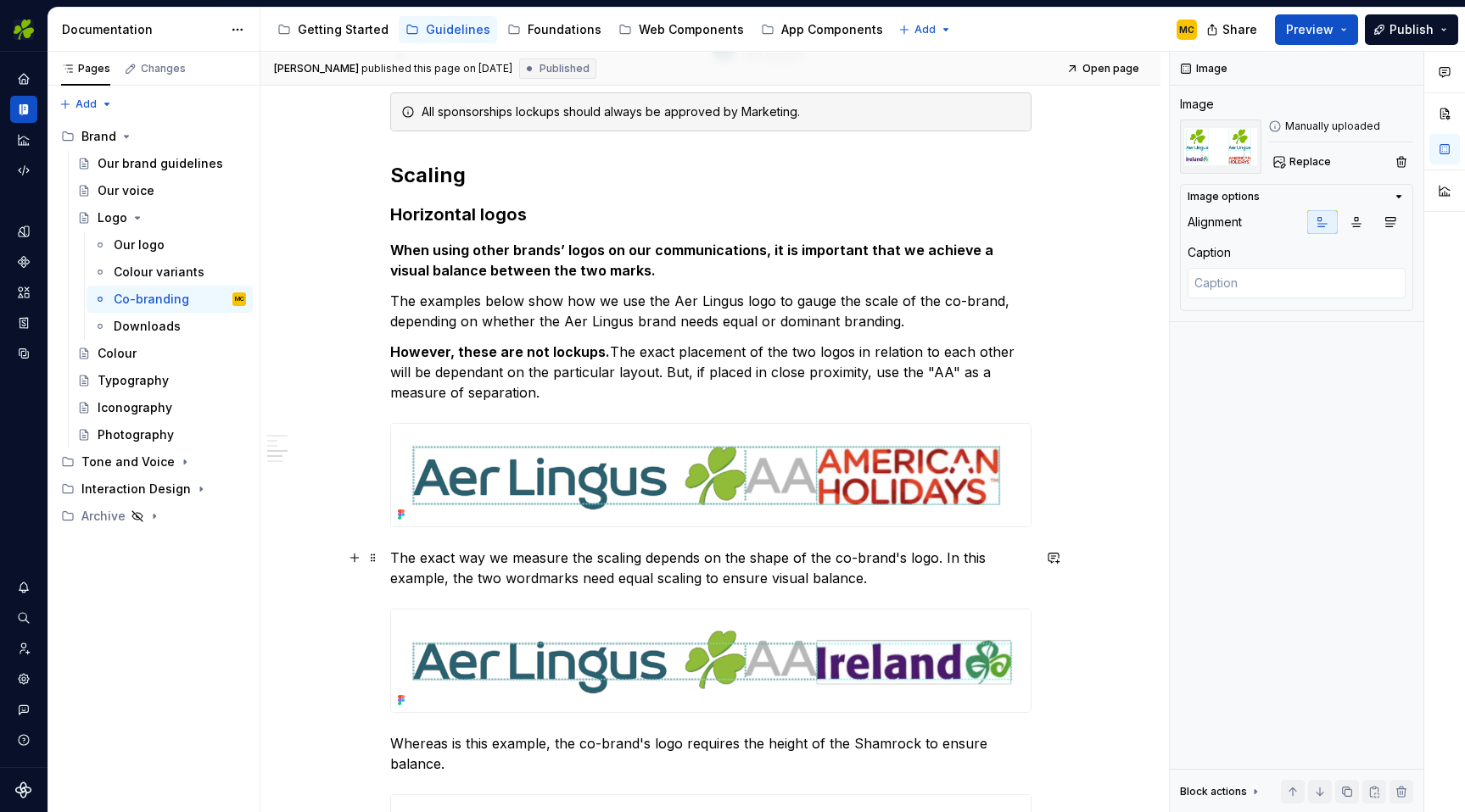
scroll to position [899, 0]
click at [632, 577] on p "The exact way we measure the scaling depends on the shape of the co-brand's log…" at bounding box center [711, 567] width 641 height 41
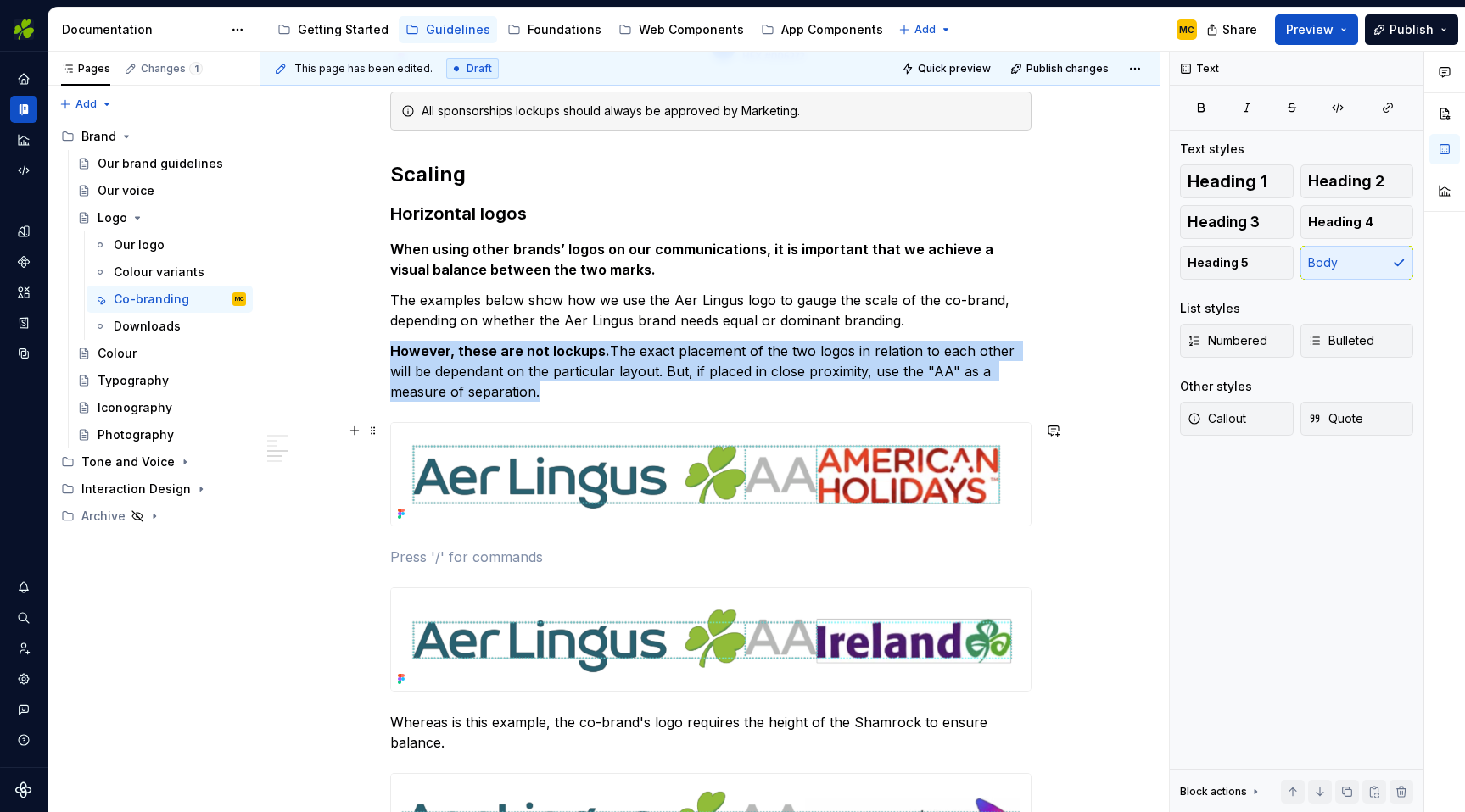
click at [944, 488] on img at bounding box center [711, 474] width 640 height 103
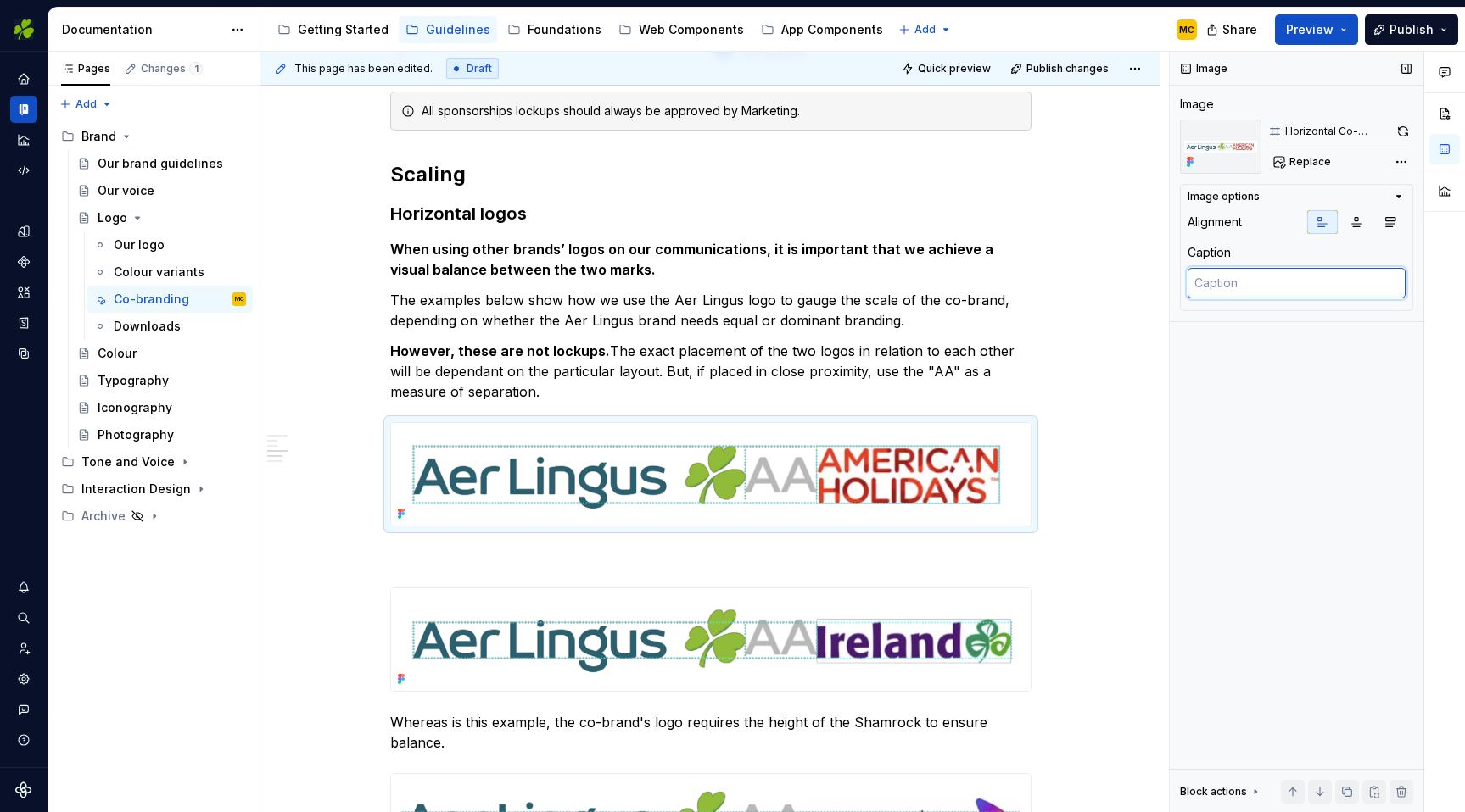
click at [1292, 287] on textarea at bounding box center [1297, 283] width 218 height 31
paste textarea "The exact way we measure the scaling depends on the shape of the co-brand's log…"
type textarea "*"
type textarea "The exact way we measure the scaling depends on the shape of the co-brand's log…"
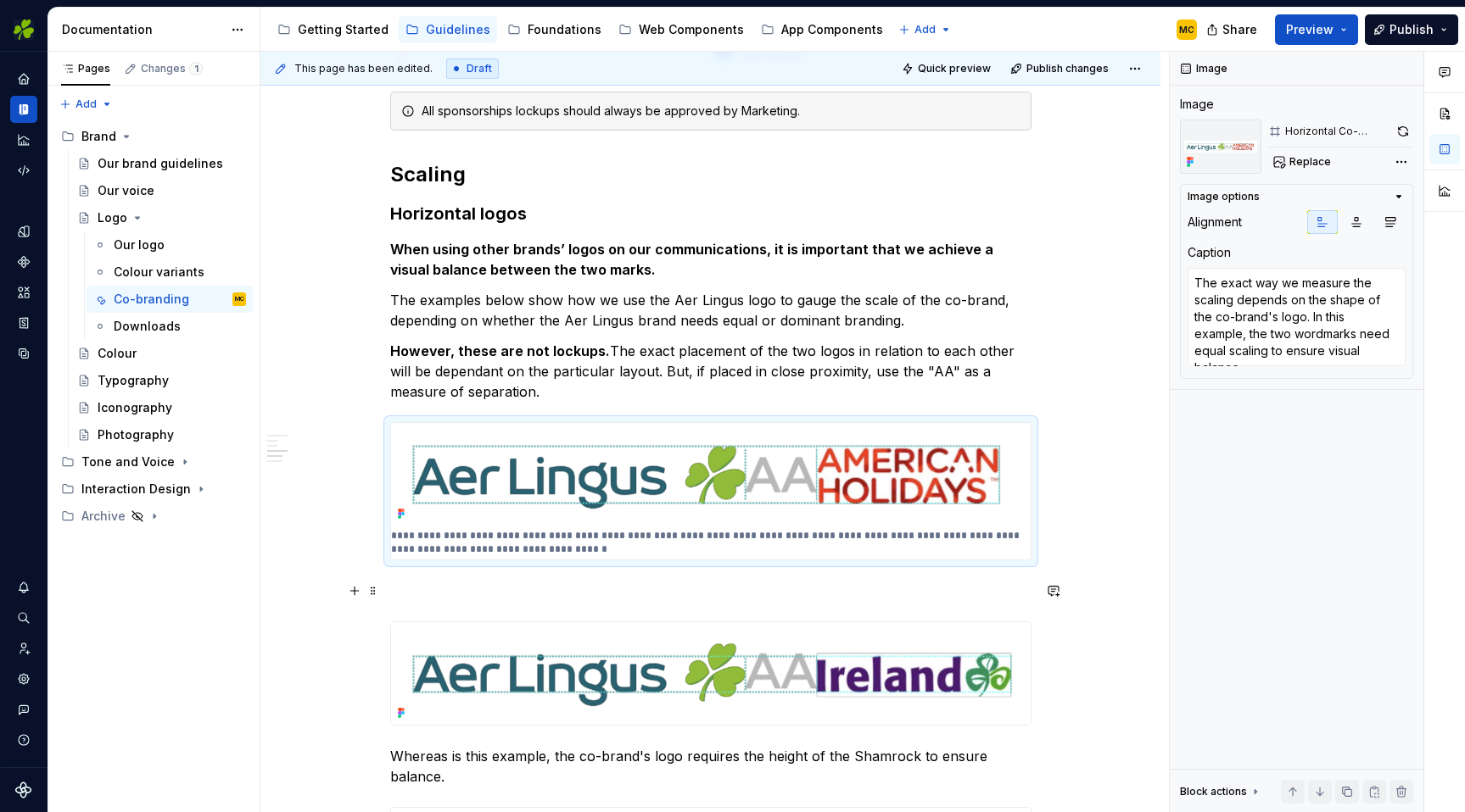
click at [874, 601] on div "**********" at bounding box center [711, 768] width 641 height 2664
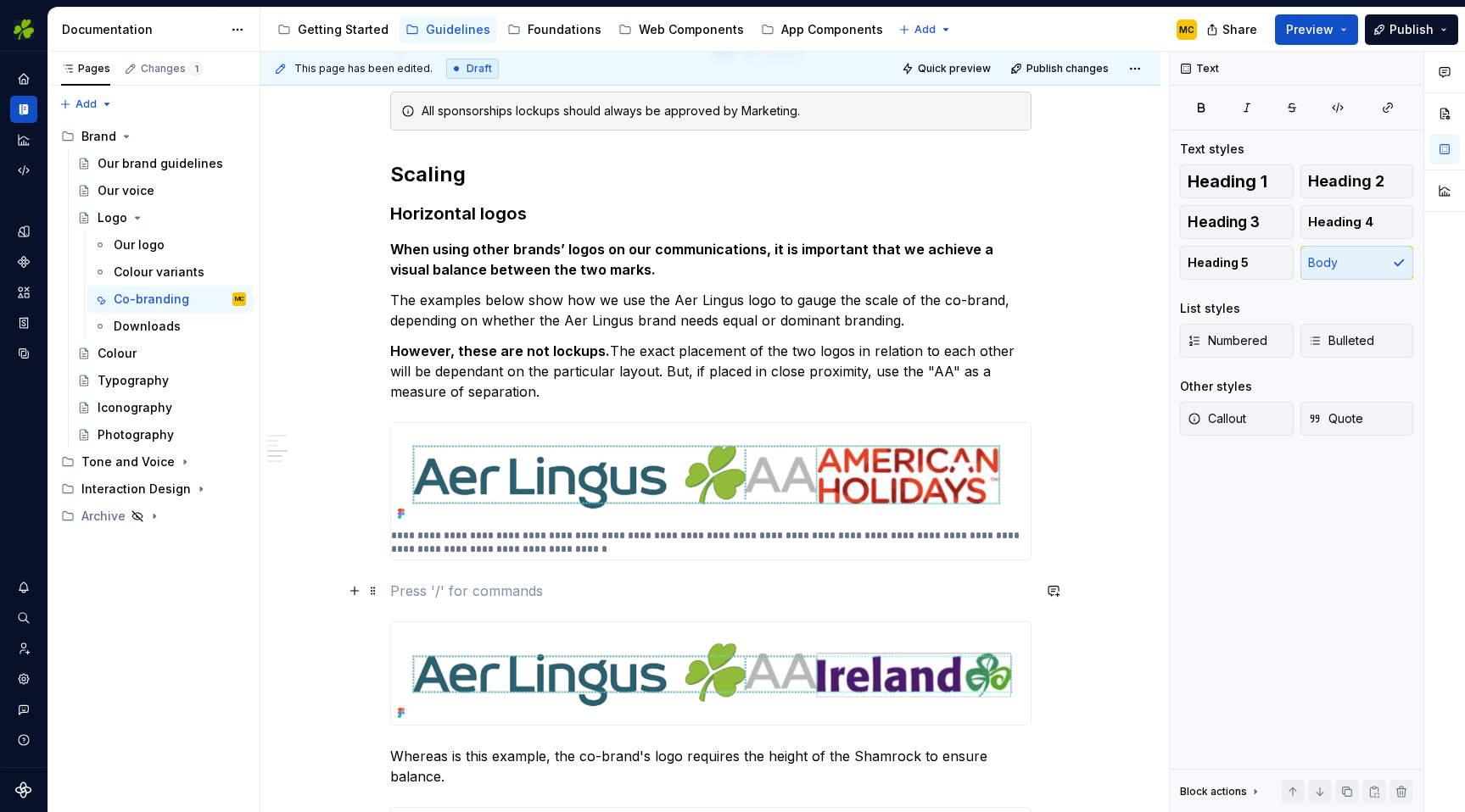
click at [799, 588] on p at bounding box center [711, 591] width 641 height 20
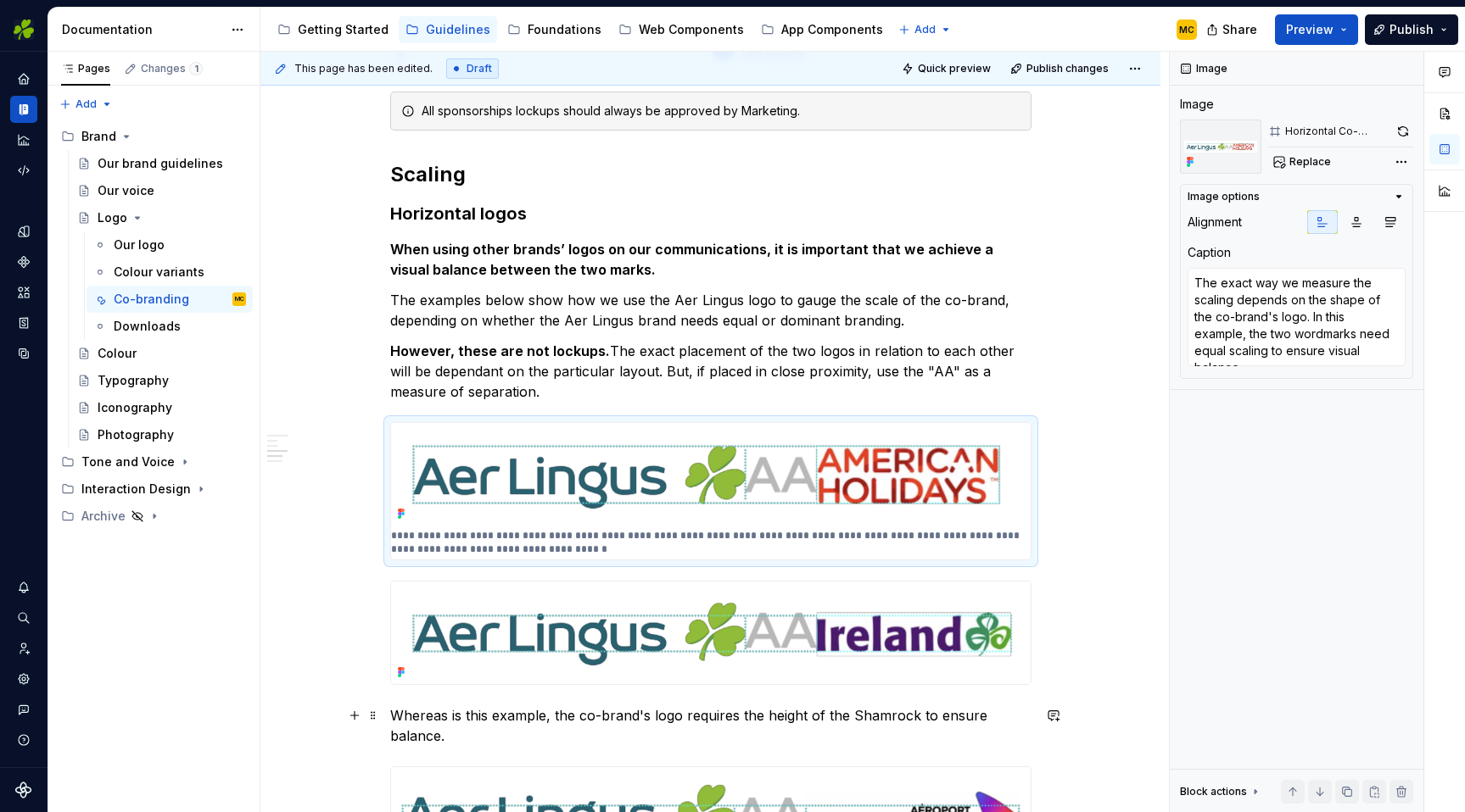
click at [541, 742] on p "Whereas is this example, the co-brand's logo requires the height of the Shamroc…" at bounding box center [711, 726] width 641 height 41
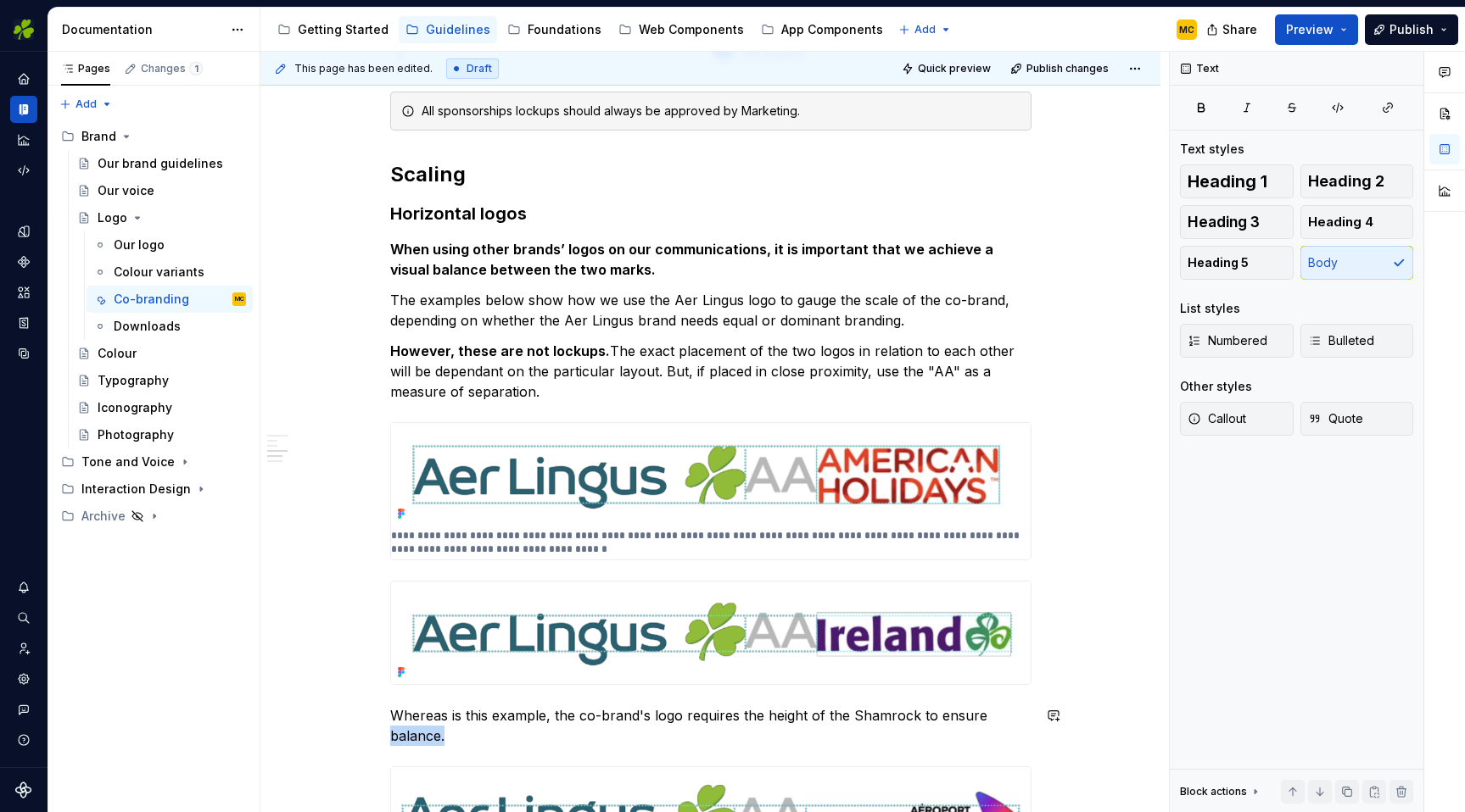
scroll to position [915, 0]
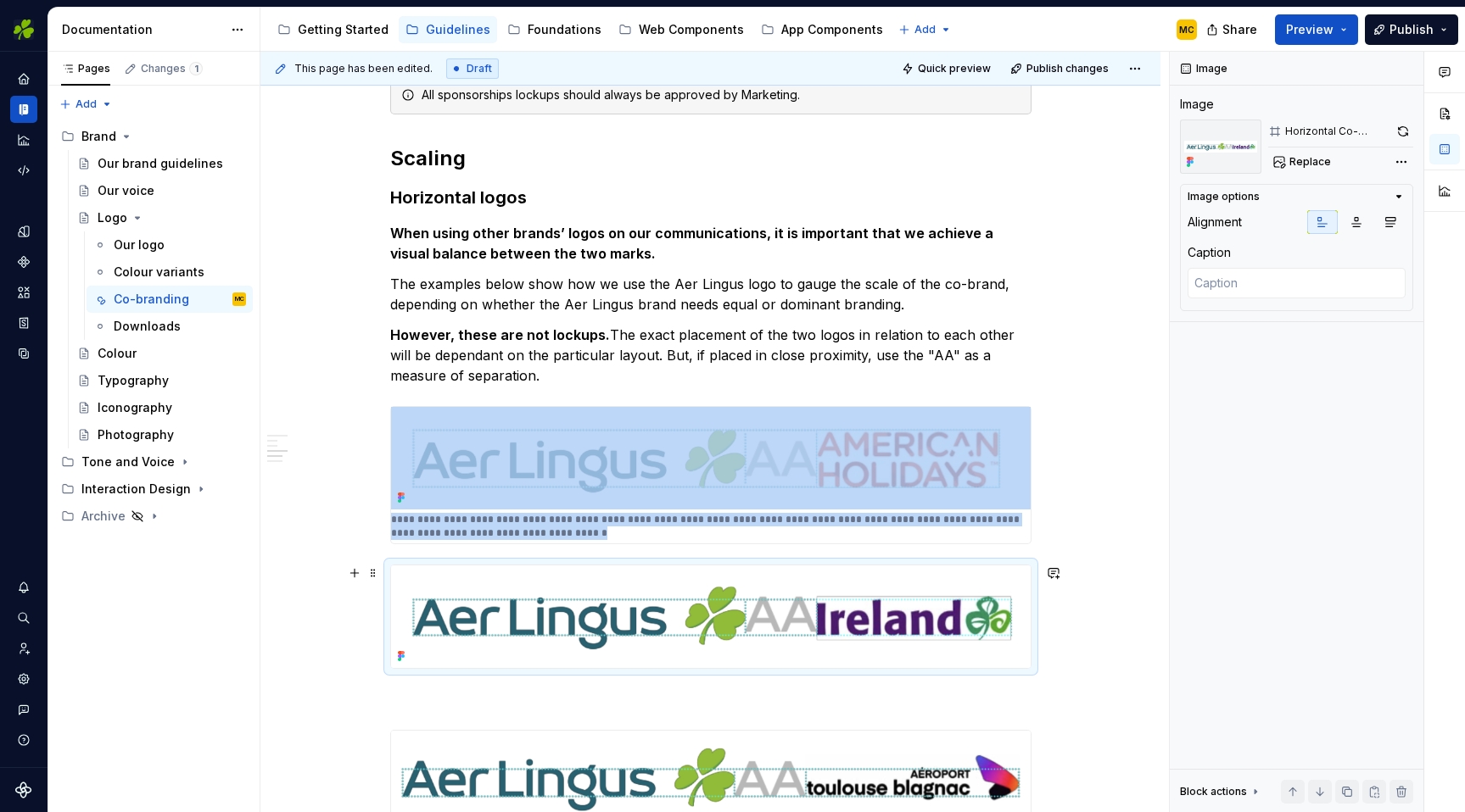
click at [709, 617] on img at bounding box center [711, 616] width 640 height 103
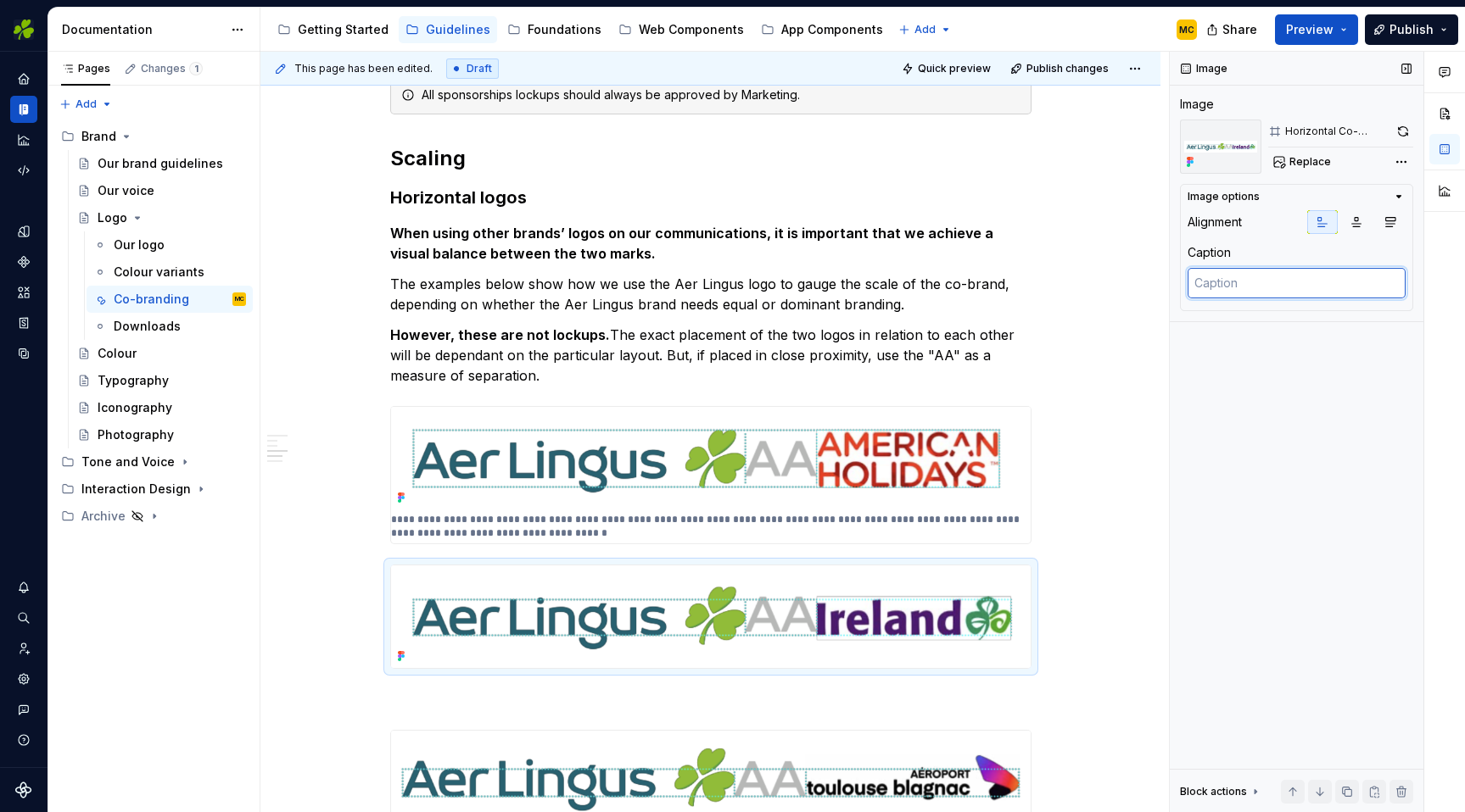
click at [1298, 293] on textarea at bounding box center [1297, 283] width 218 height 31
paste textarea "Whereas is this example, the co-brand's logo requires the height of the Shamroc…"
type textarea "*"
type textarea "Whereas is this example, the co-brand's logo requires the height of the Shamroc…"
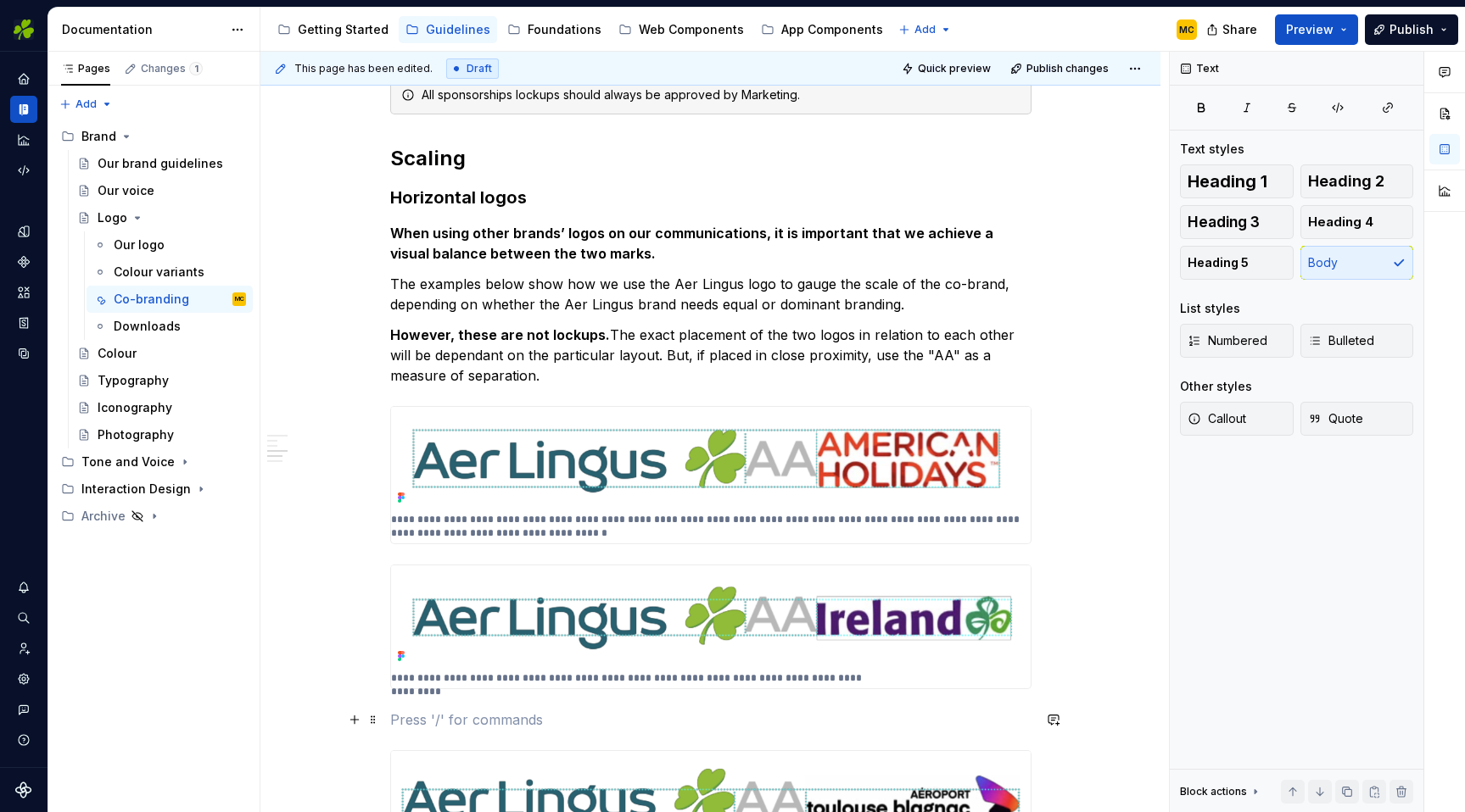
click at [632, 719] on p at bounding box center [711, 720] width 641 height 20
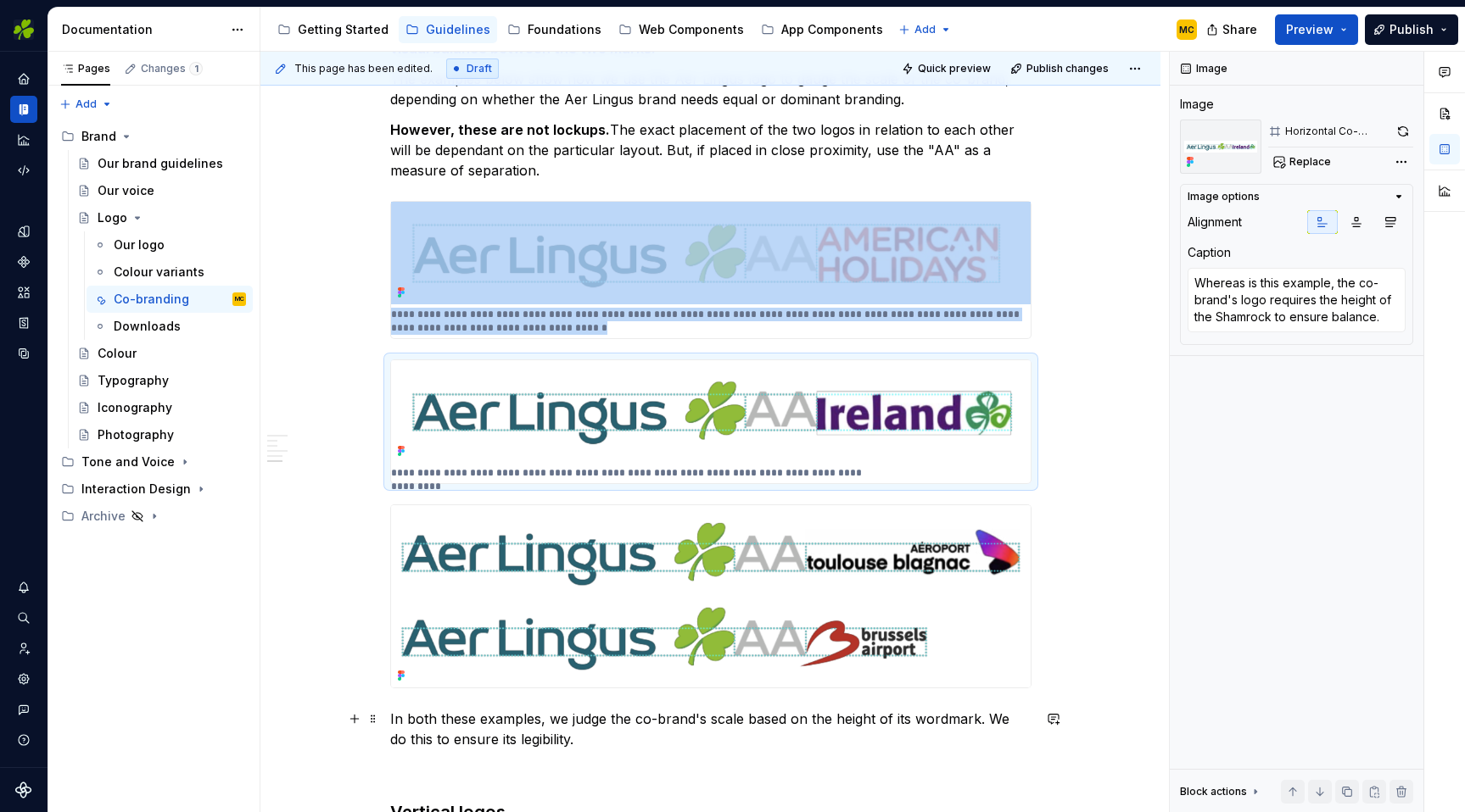
scroll to position [1130, 0]
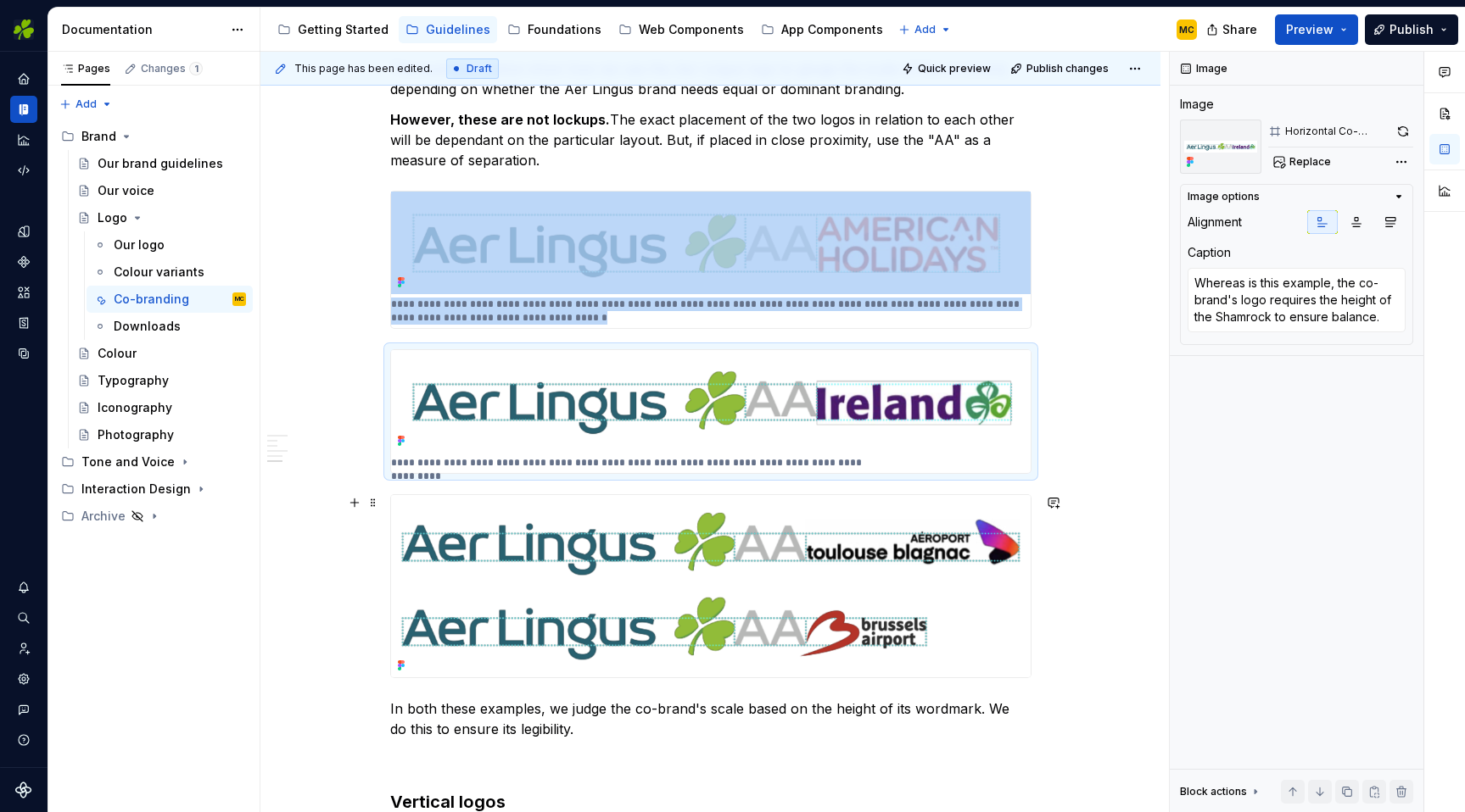
type textarea "*"
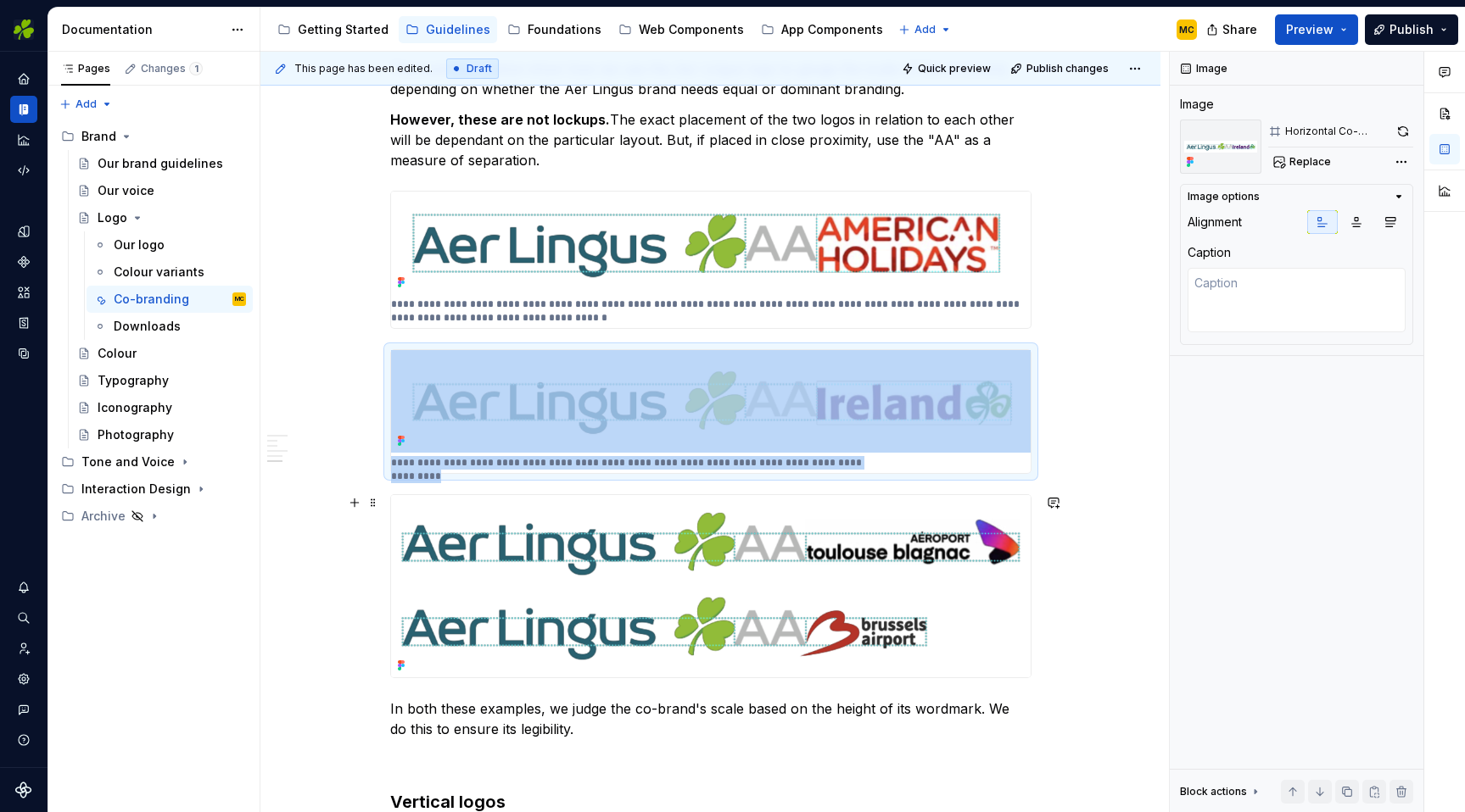
click at [572, 643] on img at bounding box center [711, 586] width 640 height 182
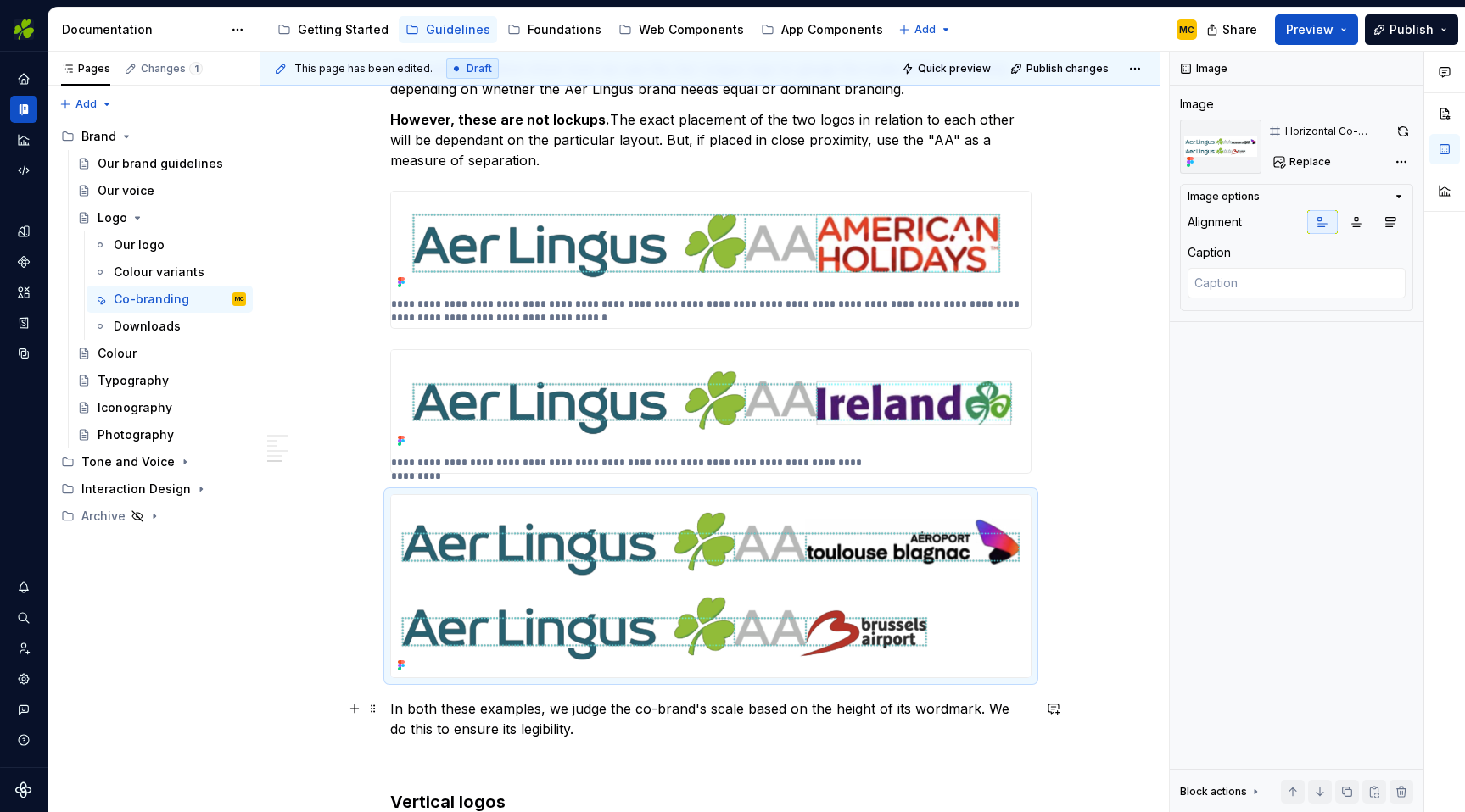
click at [584, 739] on p "In both these examples, we judge the co-brand's scale based on the height of it…" at bounding box center [711, 719] width 641 height 41
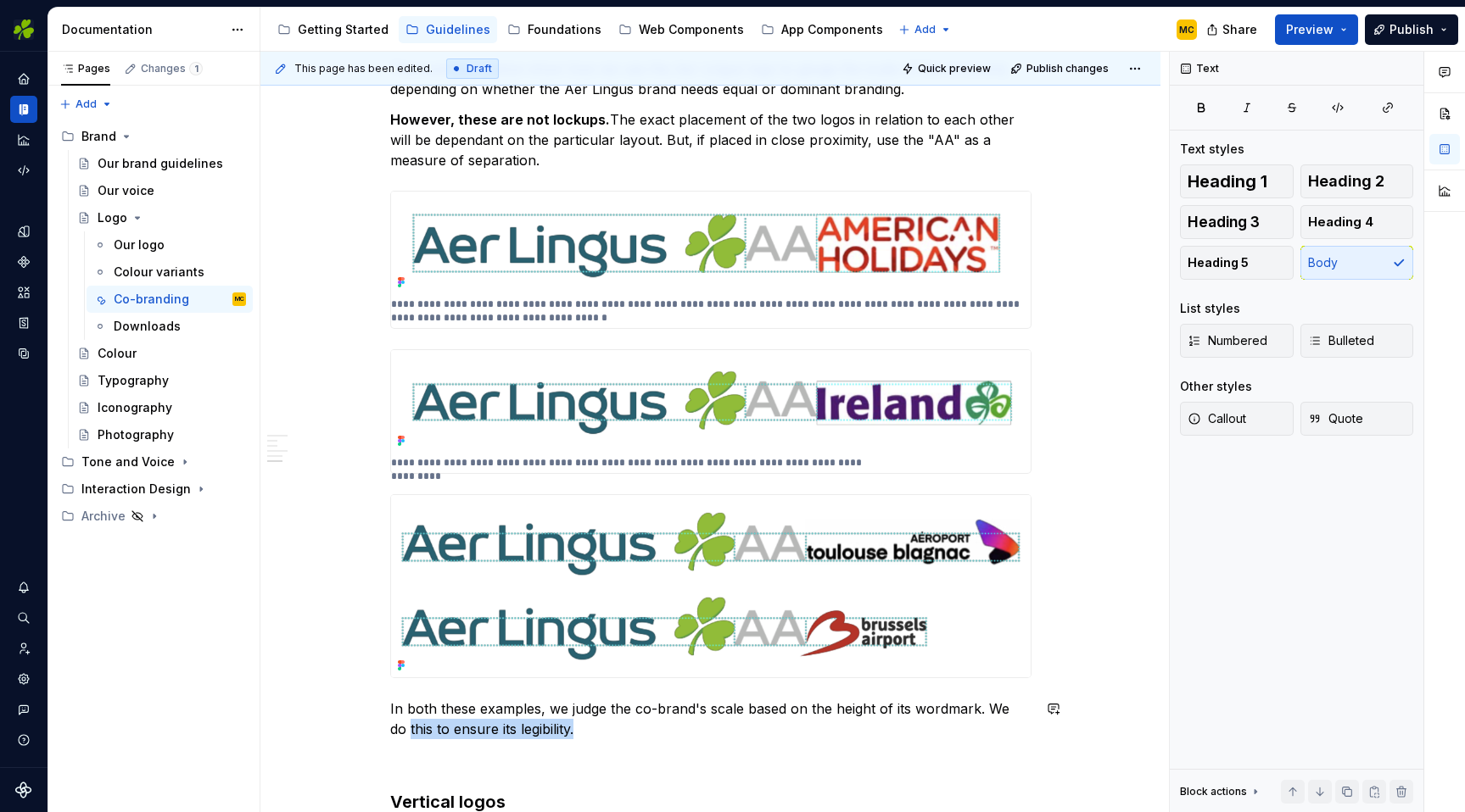
scroll to position [1139, 0]
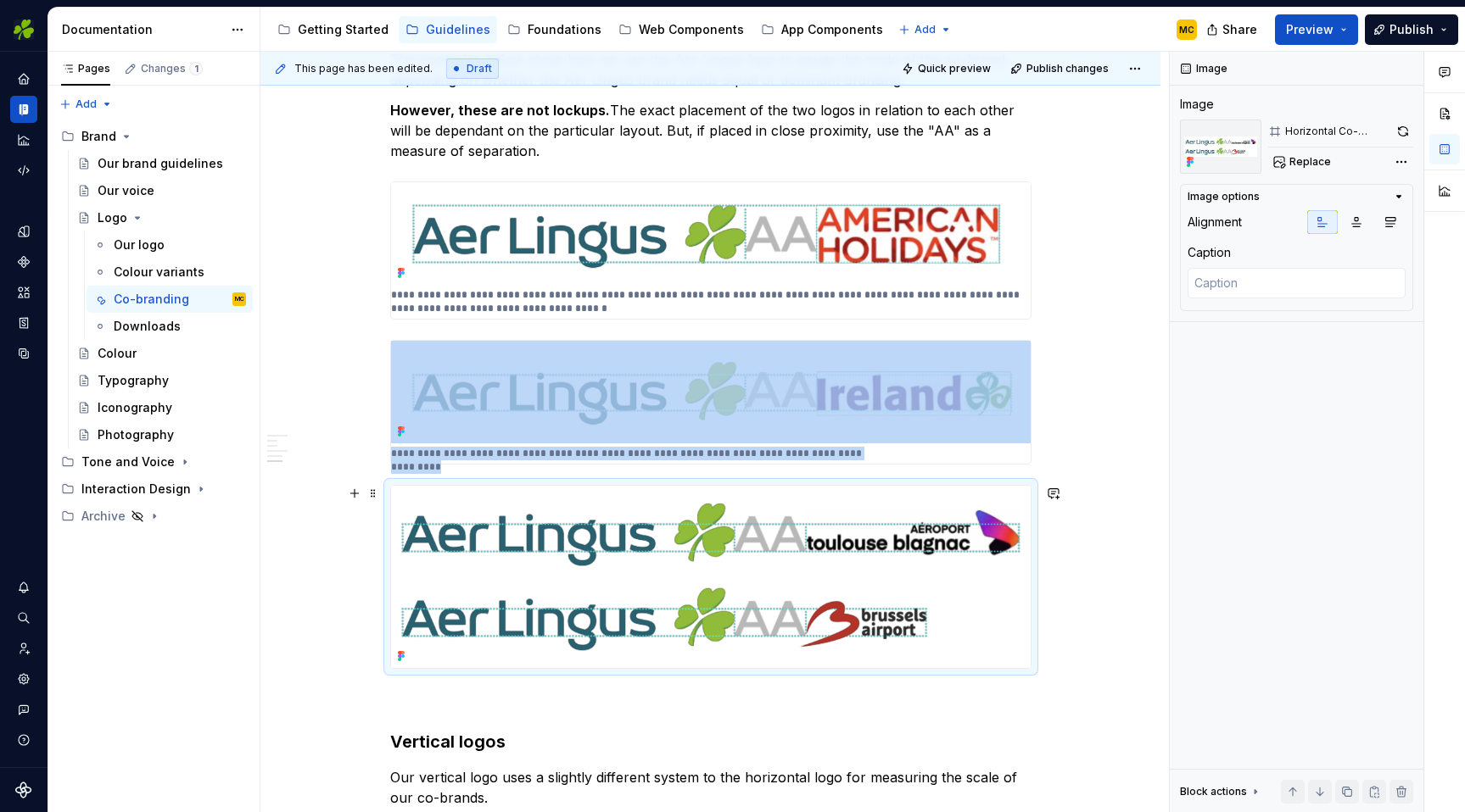
click at [662, 556] on img at bounding box center [711, 576] width 640 height 182
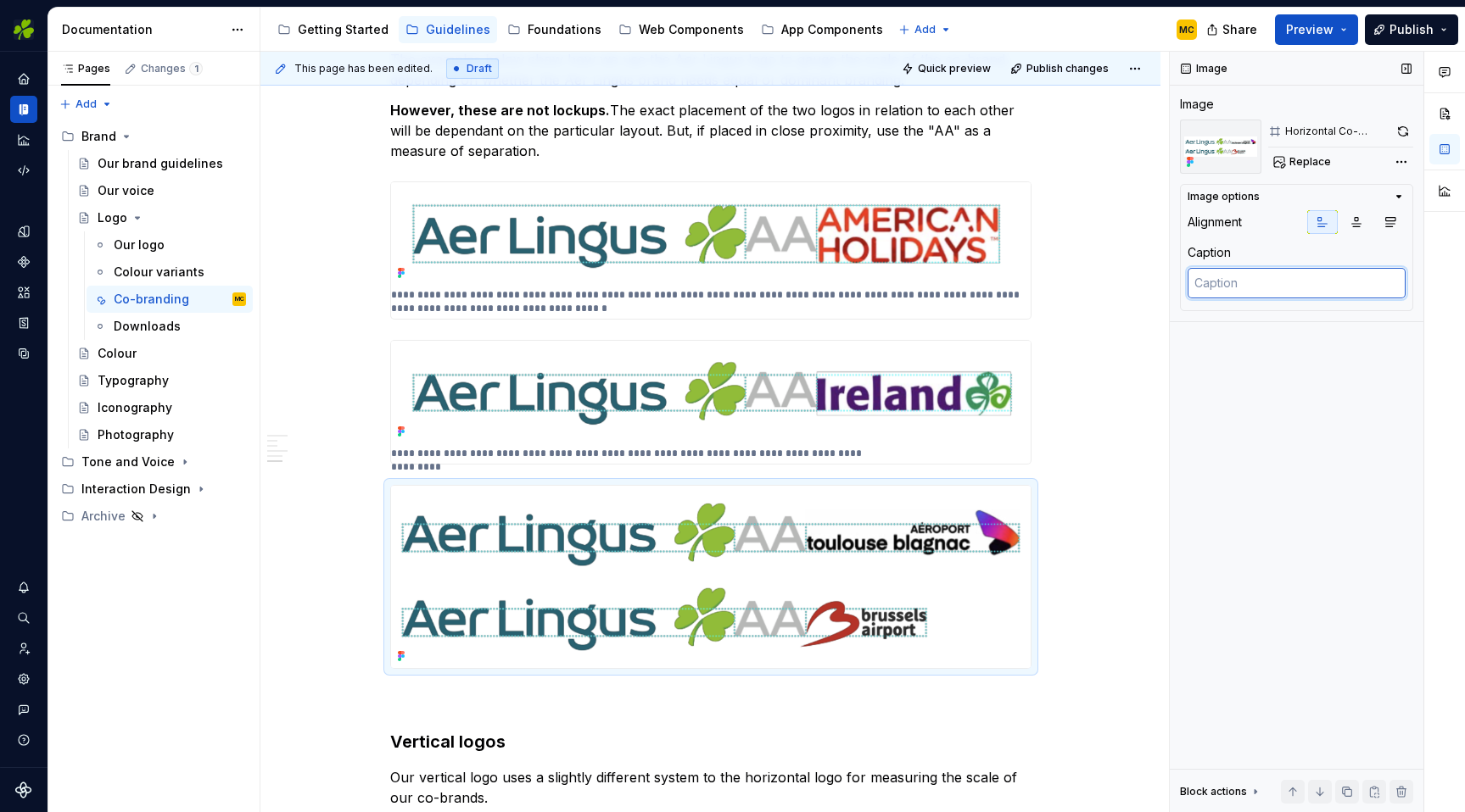
click at [1303, 282] on textarea at bounding box center [1297, 283] width 218 height 31
paste textarea "In both these examples, we judge the co-brand's scale based on the height of it…"
type textarea "*"
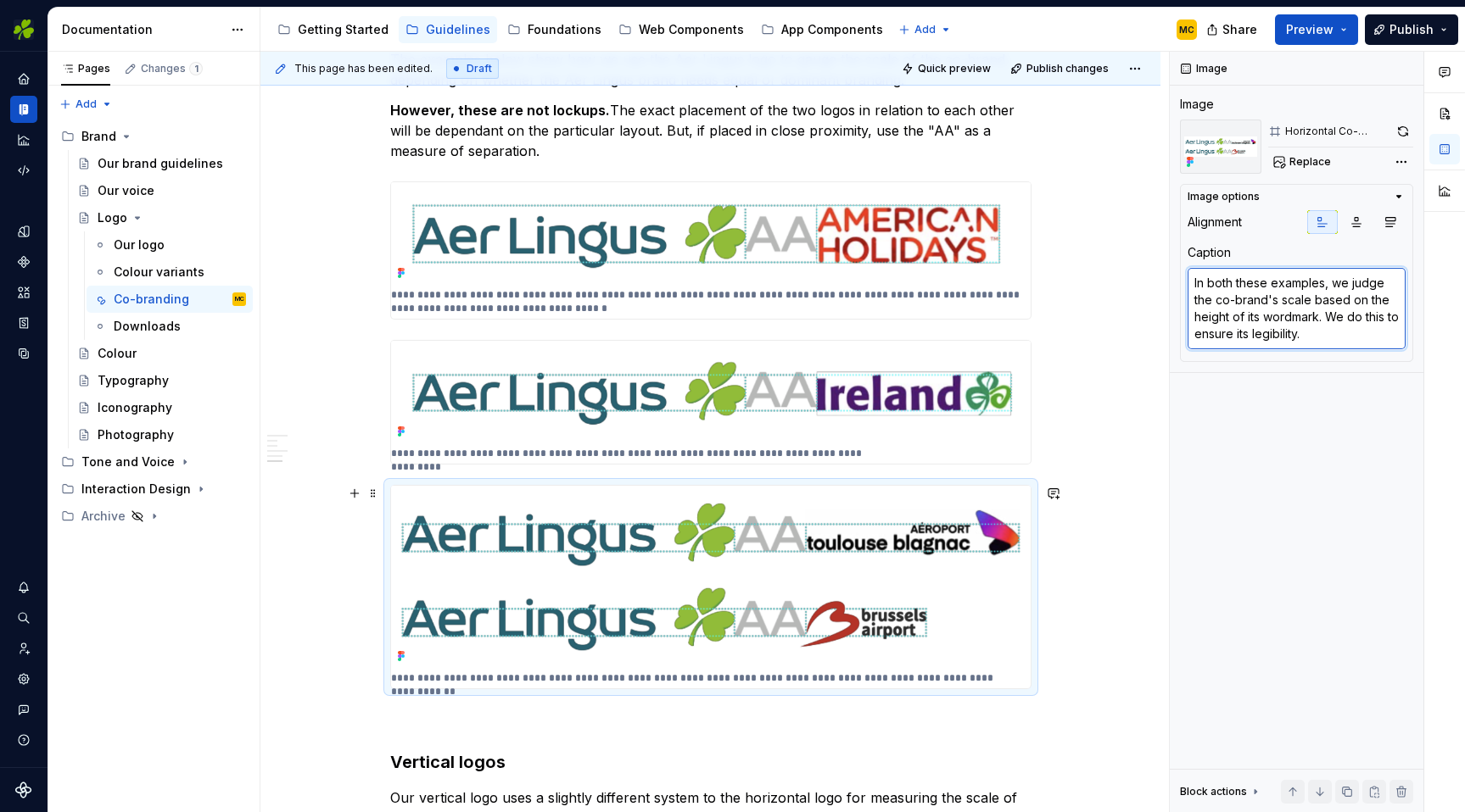
type textarea "In both these examples, we judge the co-brand's scale based on the height of it…"
click at [1100, 497] on div "**********" at bounding box center [710, 583] width 900 height 2857
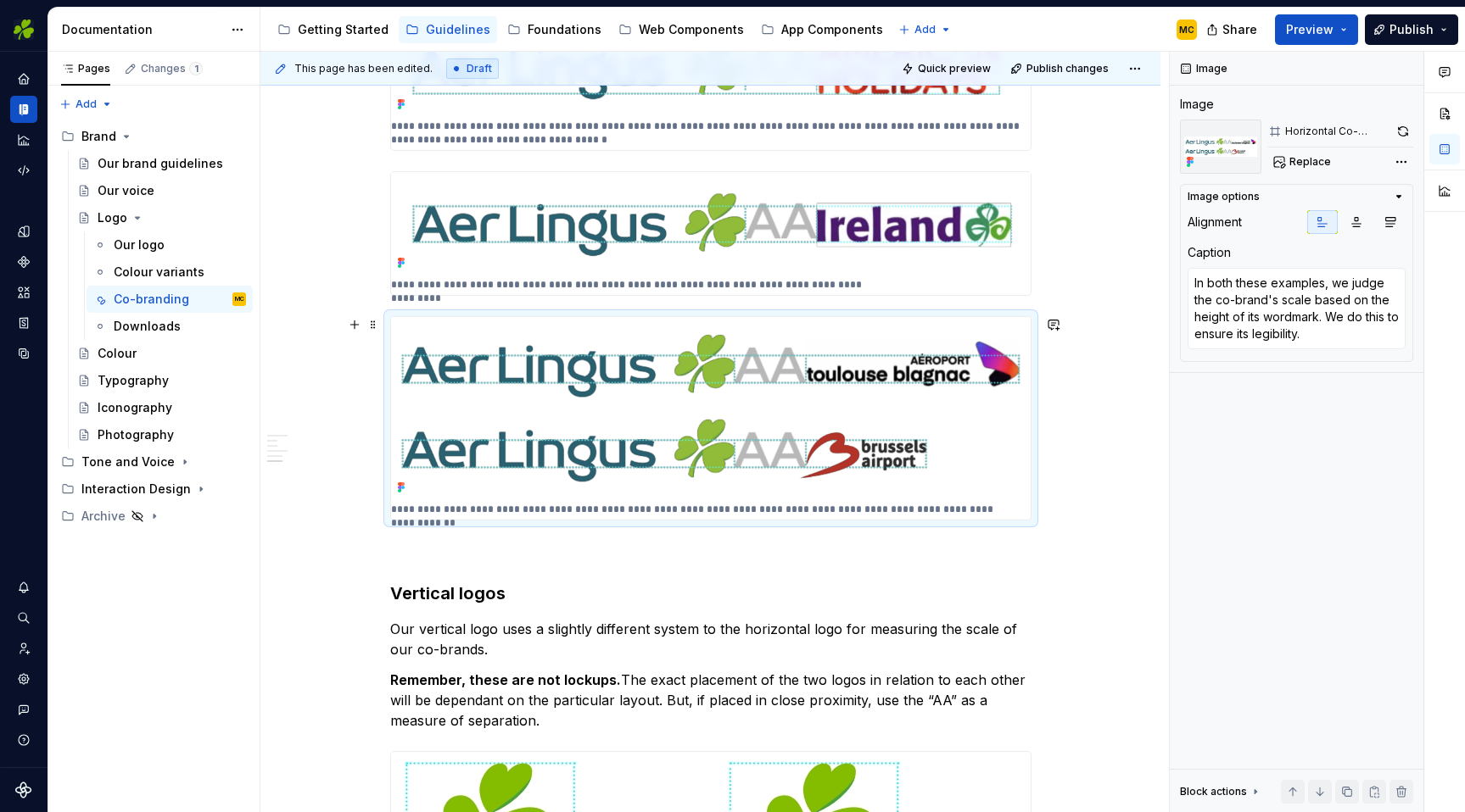
scroll to position [1327, 0]
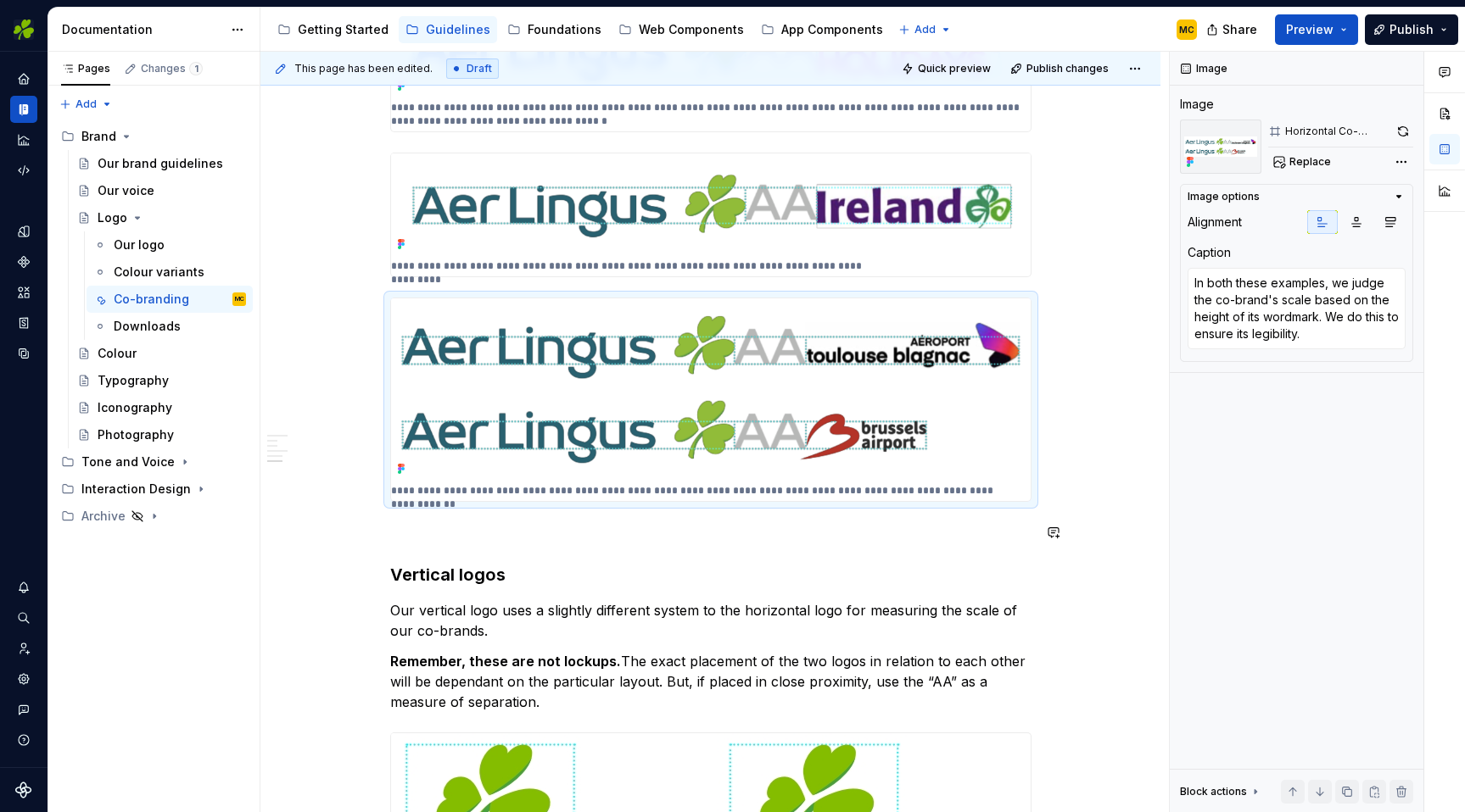
click at [698, 548] on div "**********" at bounding box center [711, 283] width 641 height 2552
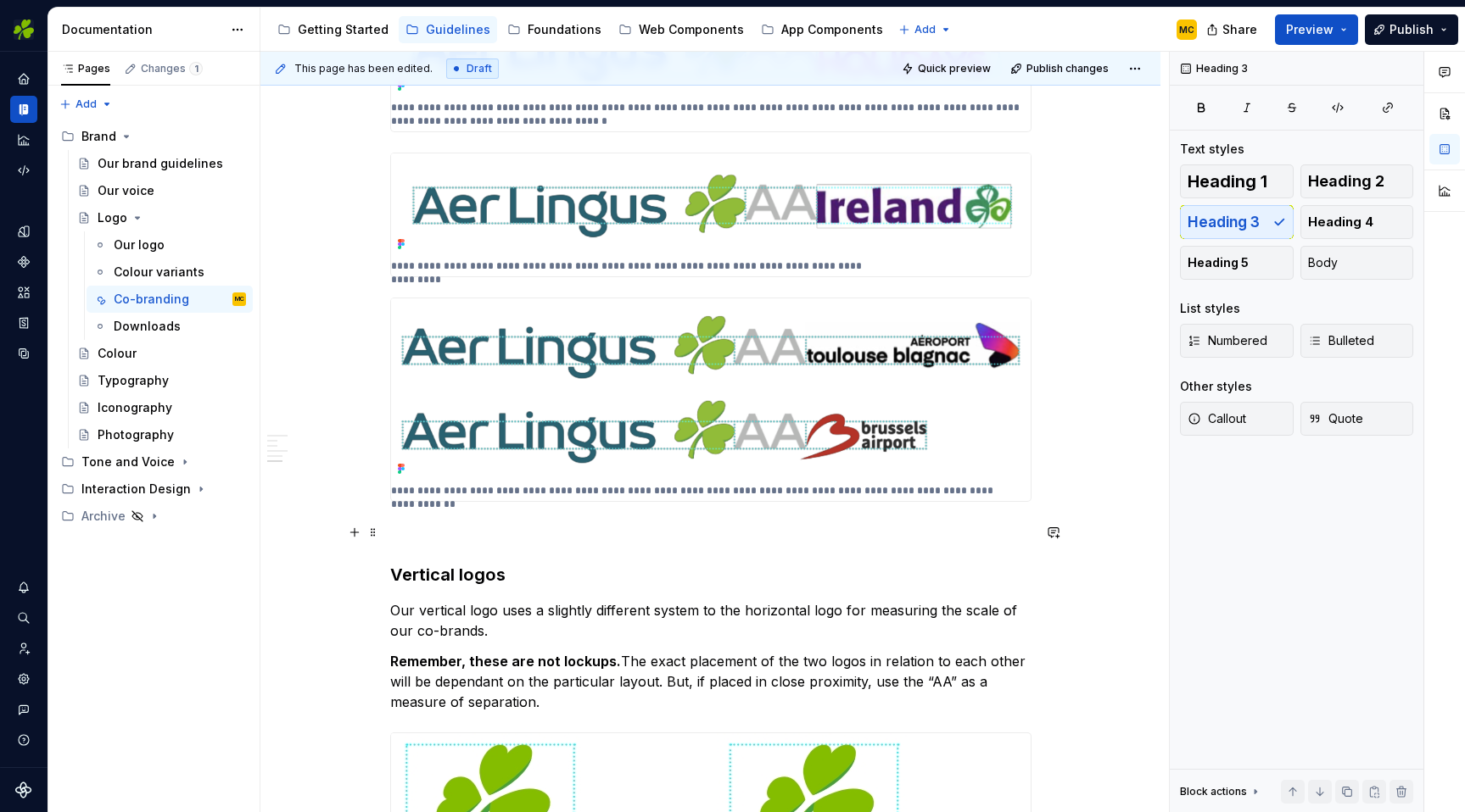
click at [698, 530] on p at bounding box center [711, 532] width 641 height 20
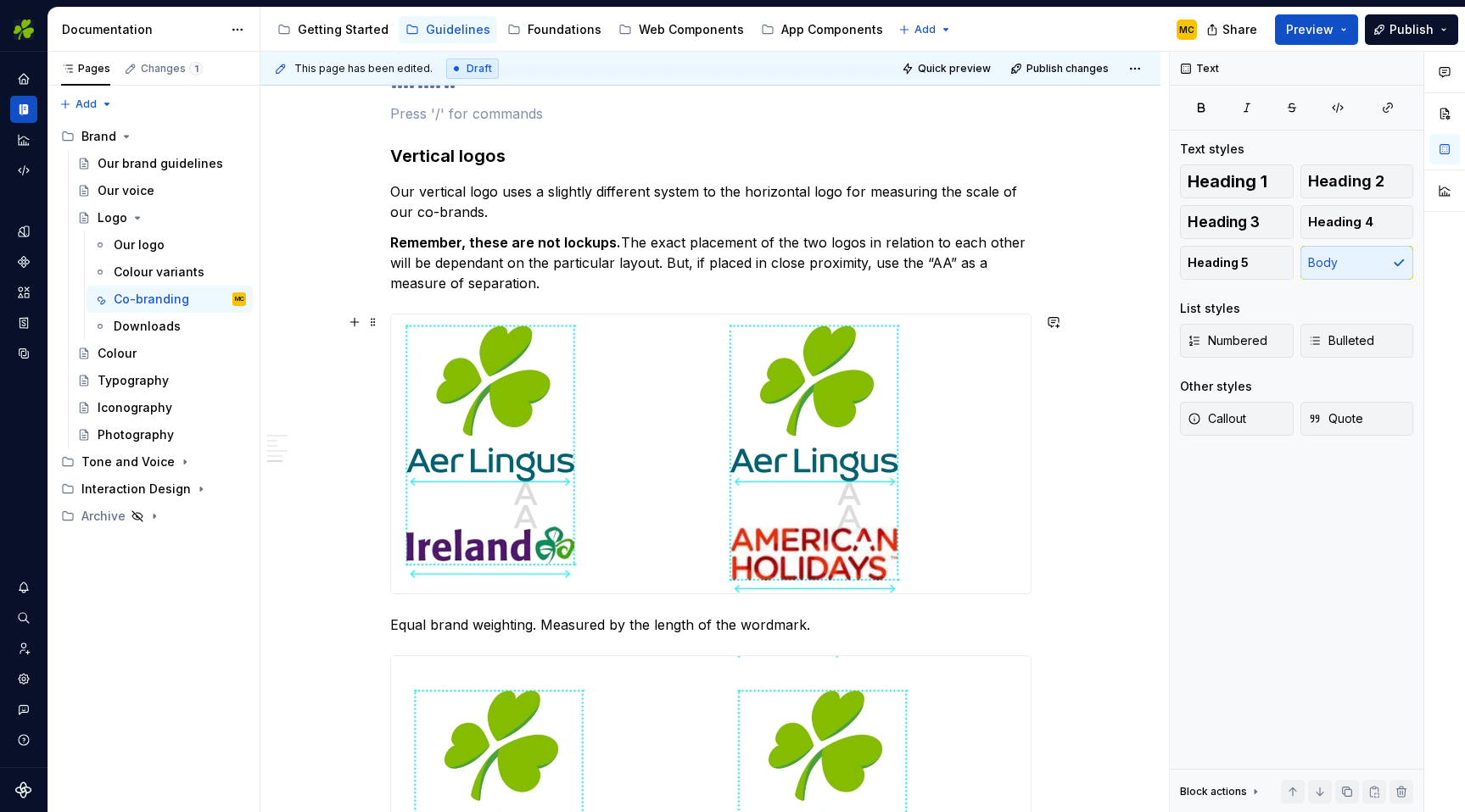
scroll to position [1746, 0]
click at [760, 624] on p "Equal brand weighting. Measured by the length of the wordmark." at bounding box center [711, 626] width 641 height 20
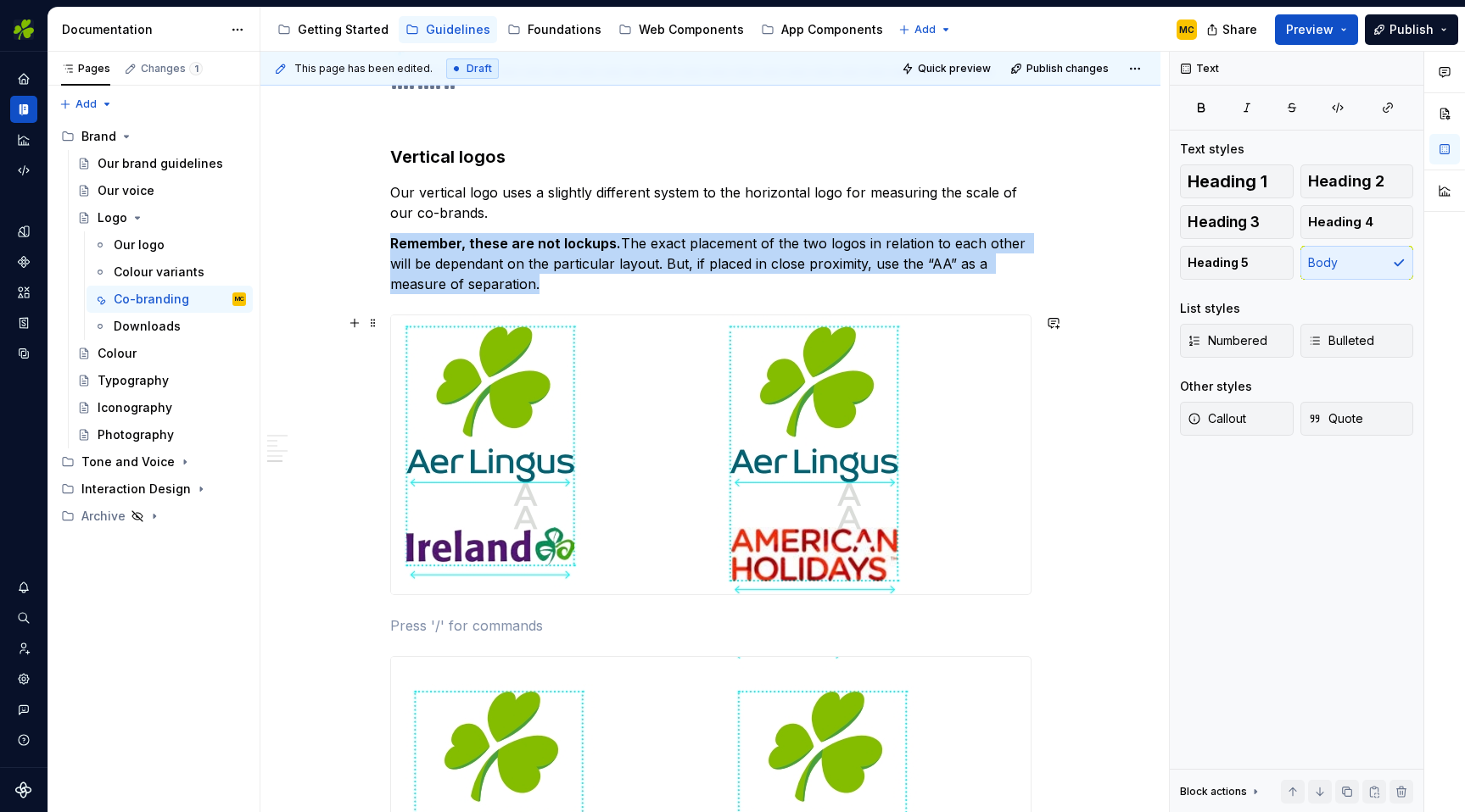
click at [870, 537] on img at bounding box center [670, 455] width 556 height 279
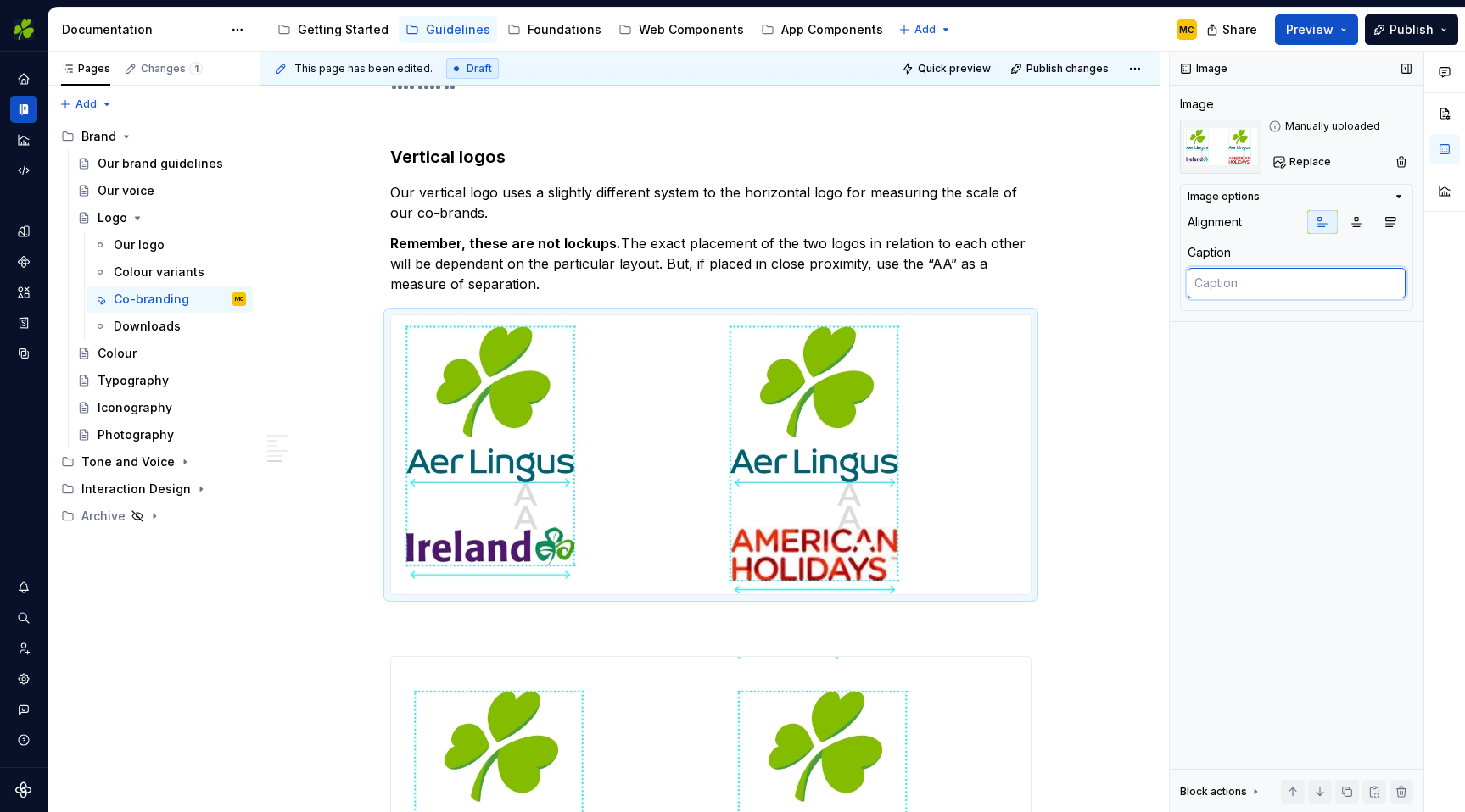
click at [1280, 281] on textarea at bounding box center [1297, 283] width 218 height 31
paste textarea "Equal brand weighting. Measured by the length of the wordmark."
type textarea "*"
type textarea "Equal brand weighting. Measured by the length of the wordmark."
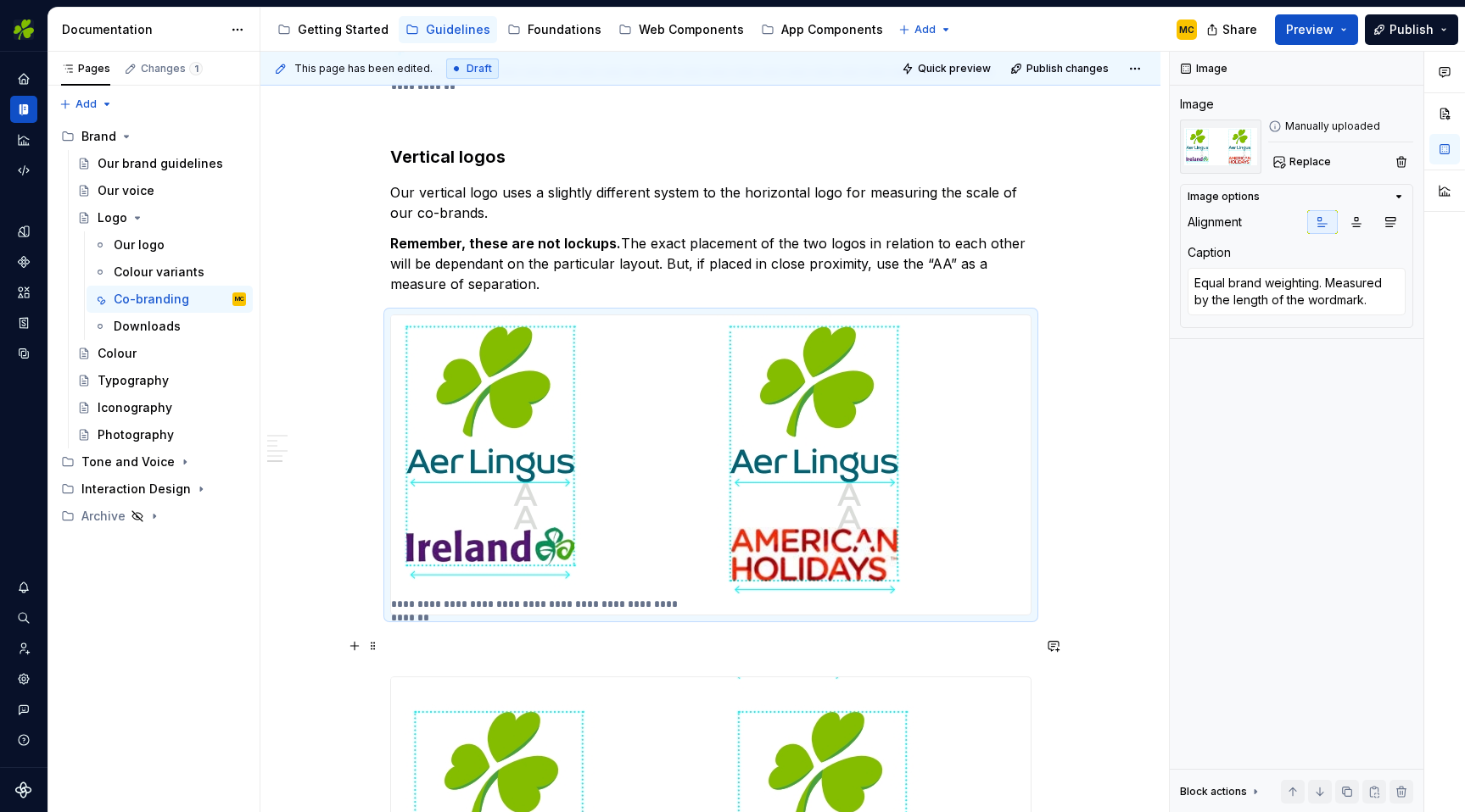
click at [772, 651] on p at bounding box center [711, 646] width 641 height 20
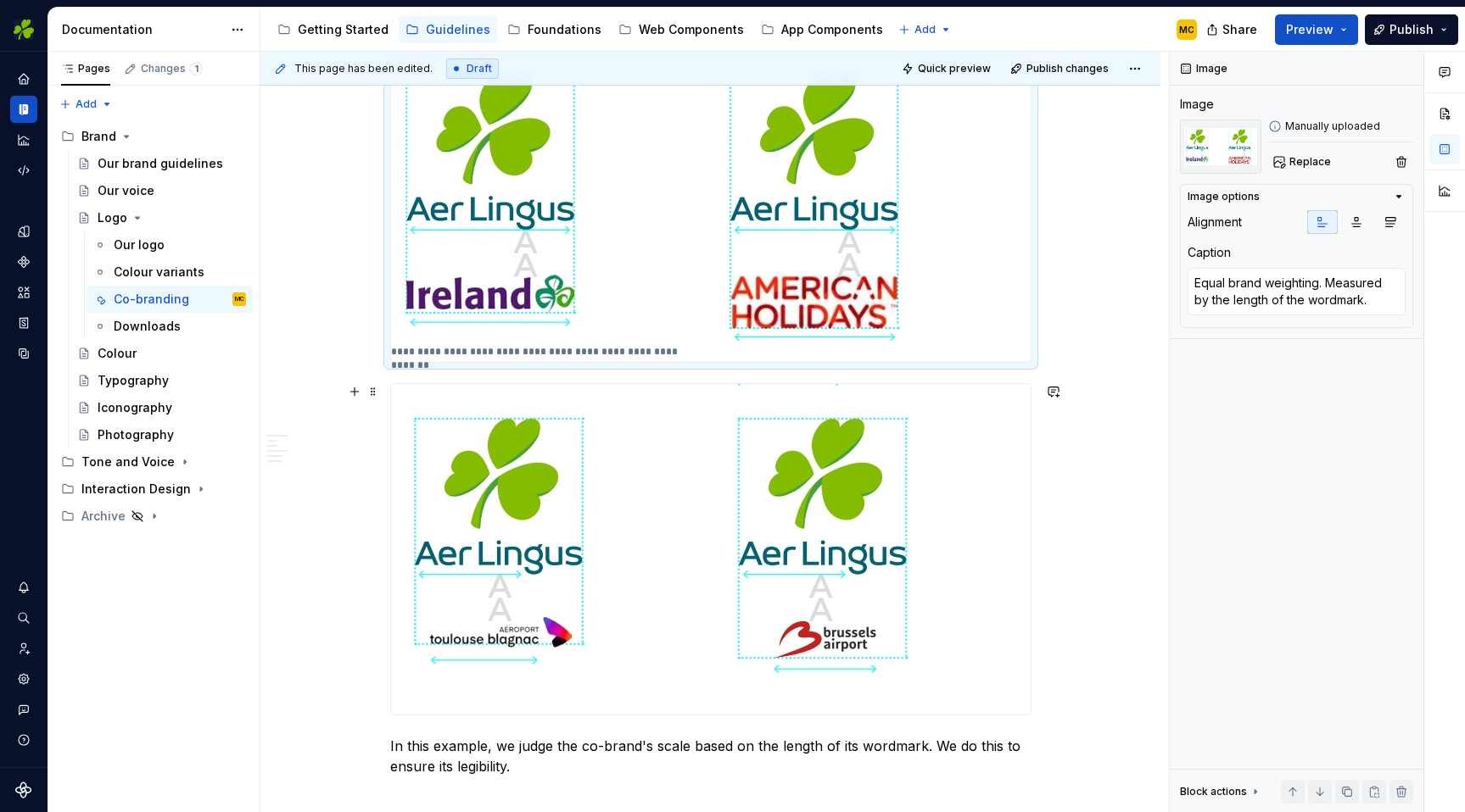
scroll to position [2003, 0]
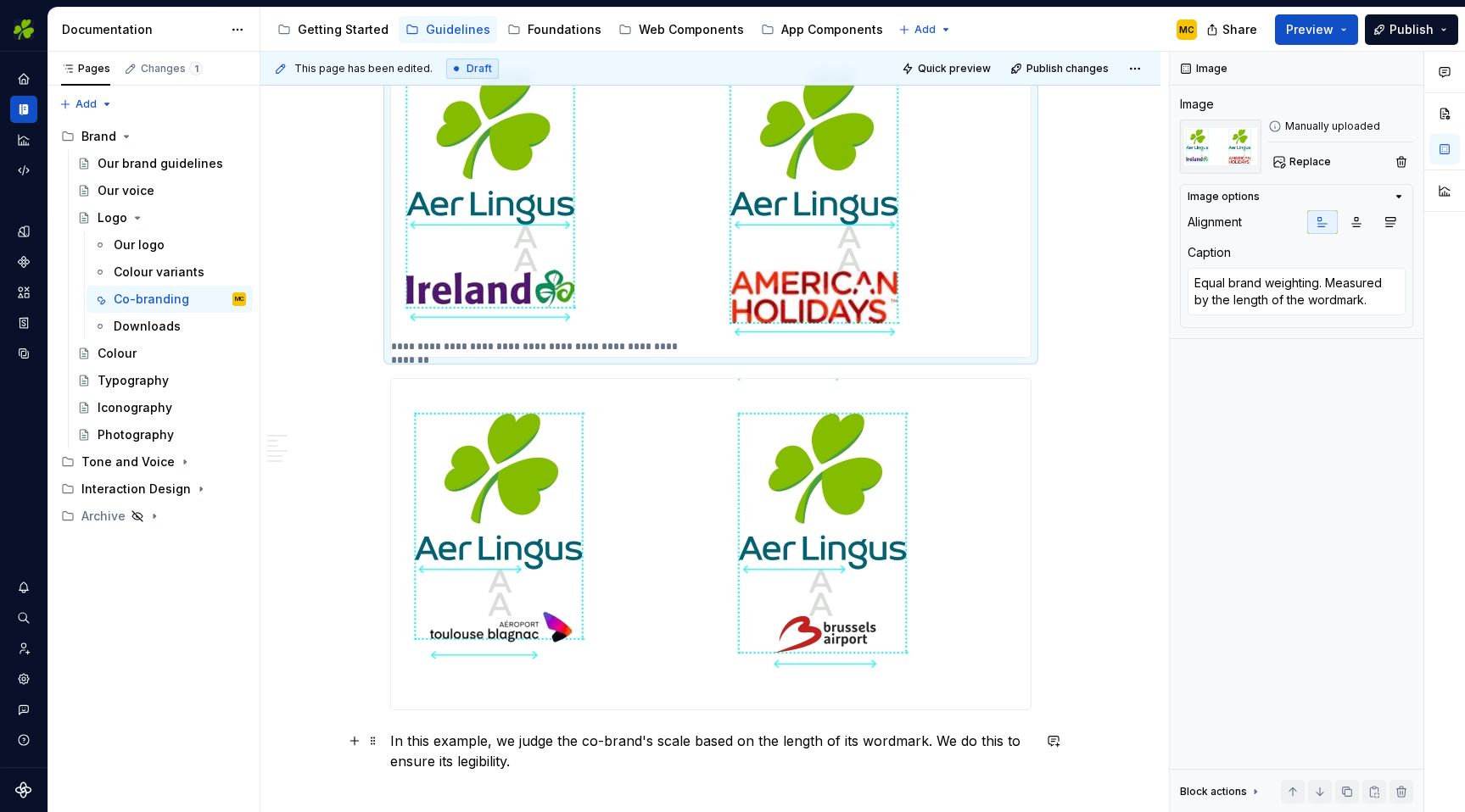
click at [539, 758] on p "In this example, we judge the co-brand's scale based on the length of its wordm…" at bounding box center [711, 752] width 641 height 41
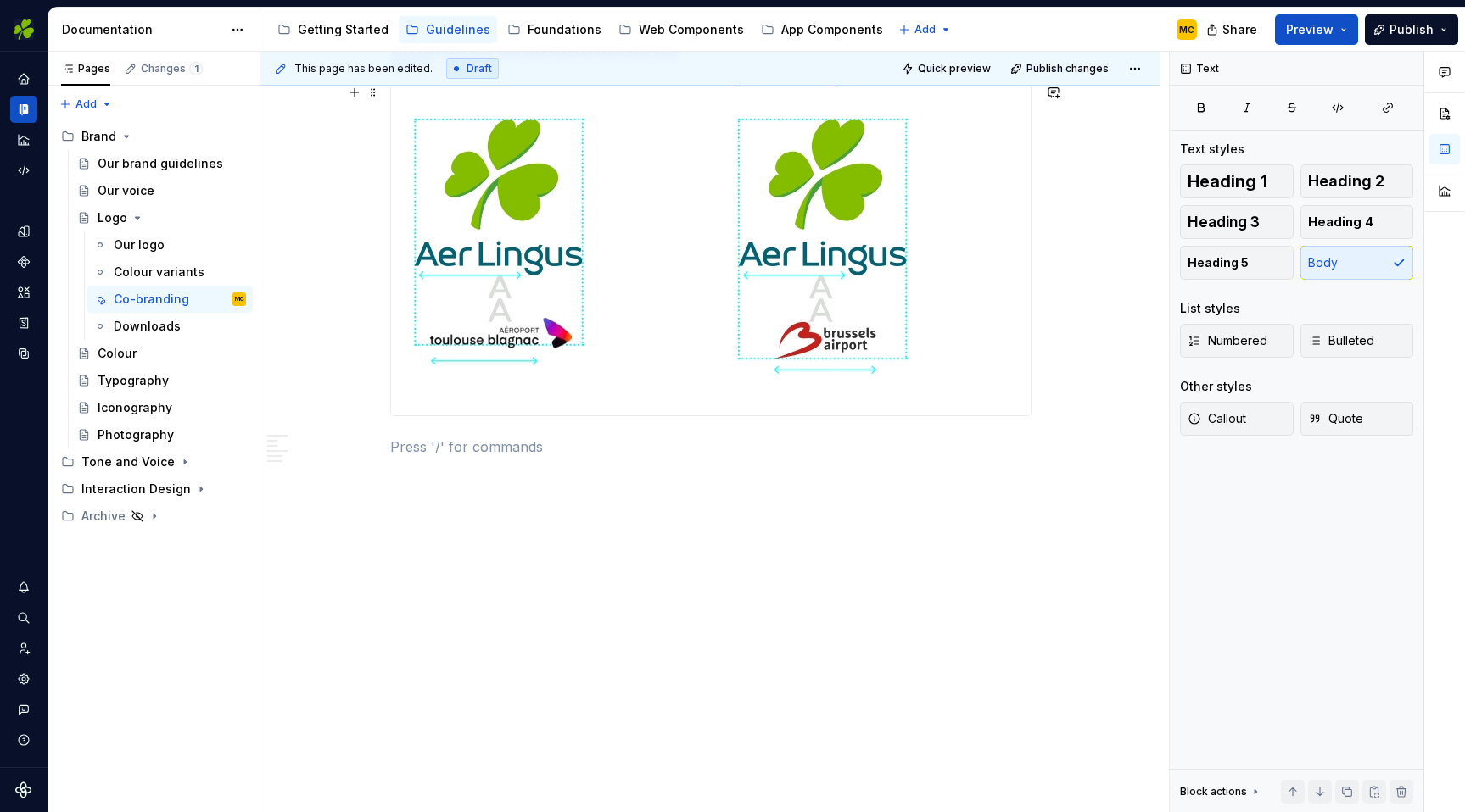
scroll to position [2267, 0]
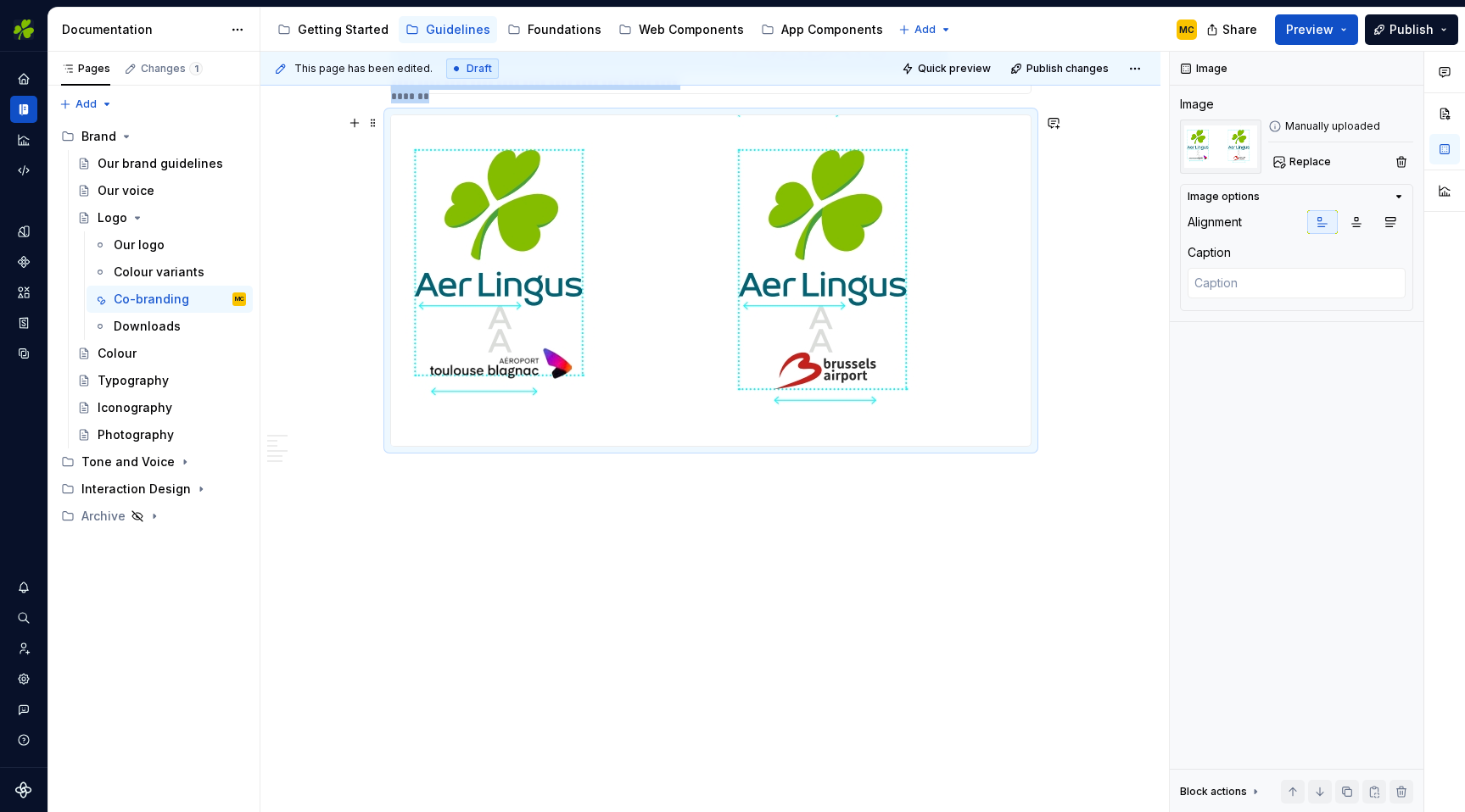
click at [687, 308] on img at bounding box center [680, 281] width 577 height 331
click at [1234, 276] on textarea at bounding box center [1297, 283] width 218 height 31
paste textarea "In this example, we judge the co-brand's scale based on the length of its wordm…"
type textarea "*"
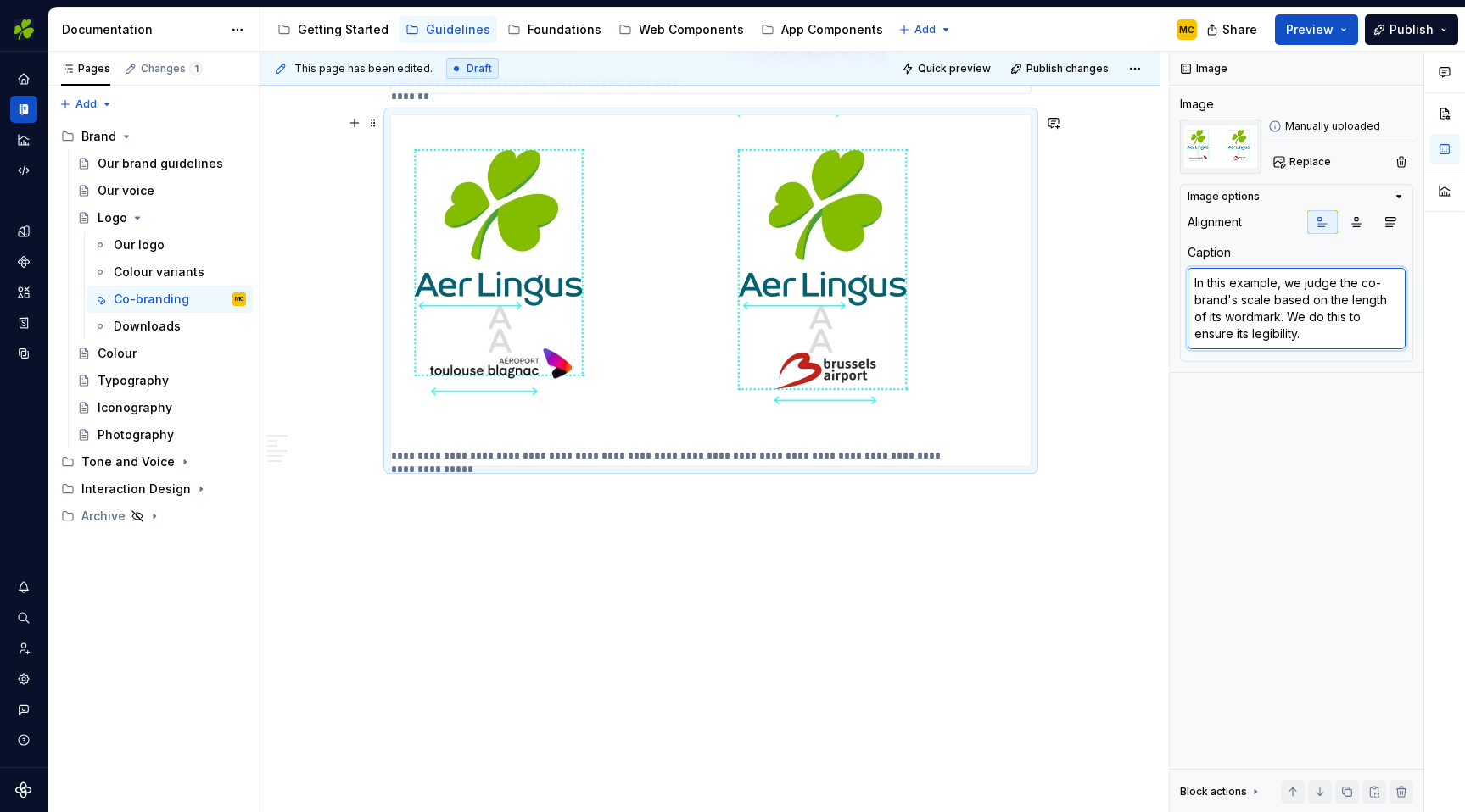
type textarea "In this example, we judge the co-brand's scale based on the length of its wordm…"
click at [1407, 13] on div "Share Preview Publish" at bounding box center [1337, 29] width 254 height 43
click at [1403, 24] on span "Publish" at bounding box center [1412, 30] width 44 height 17
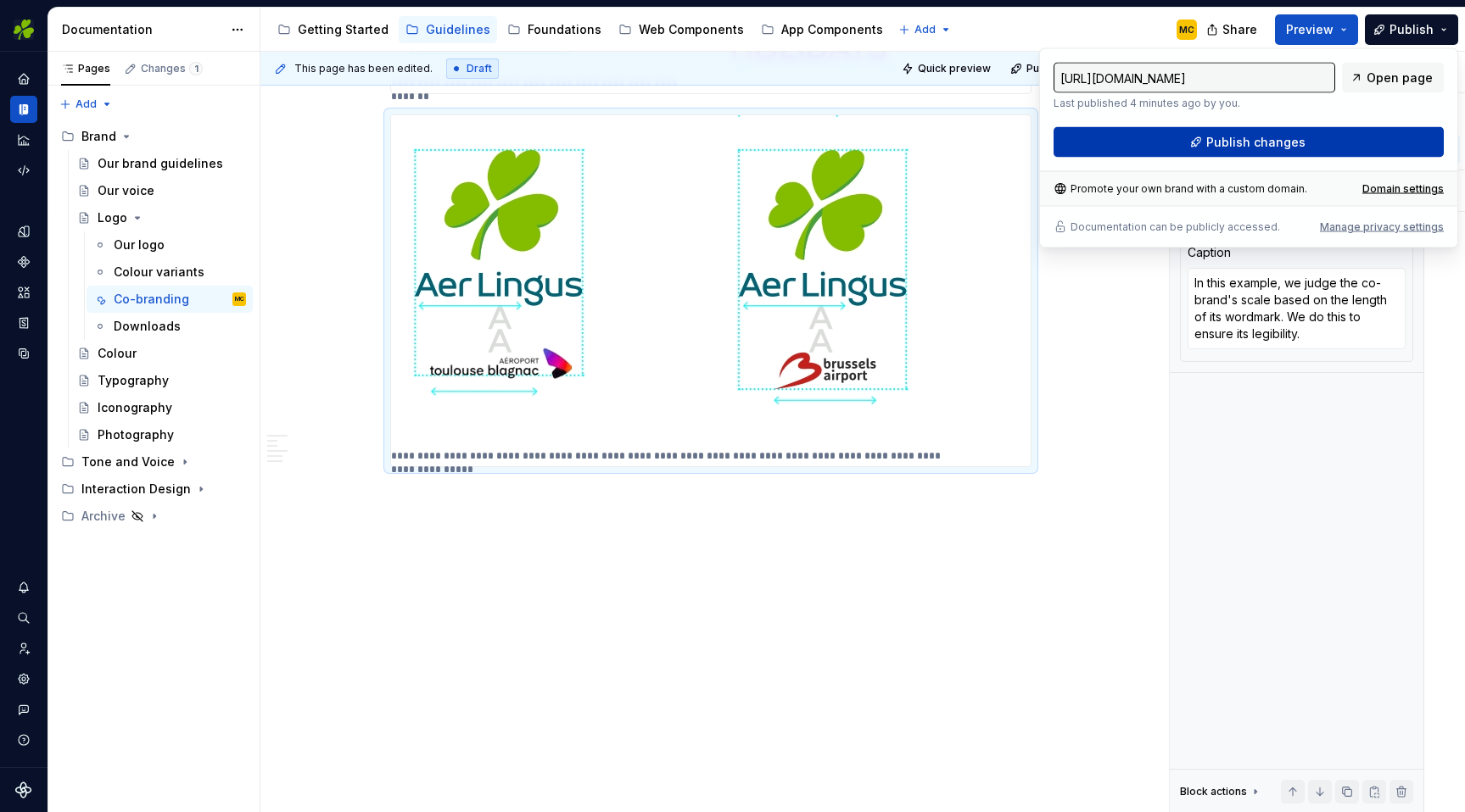
click at [1291, 129] on button "Publish changes" at bounding box center [1249, 143] width 390 height 31
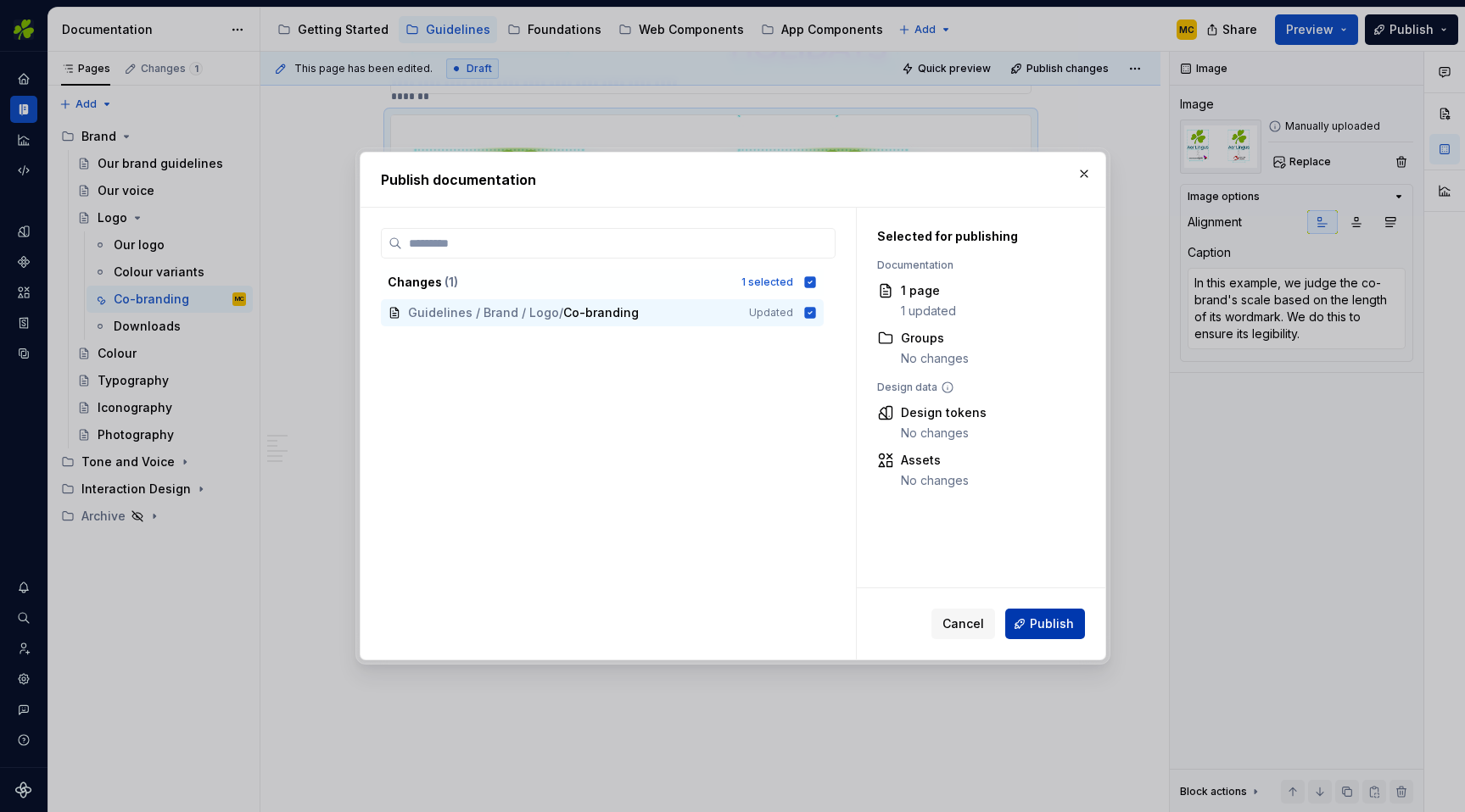
click at [1069, 622] on span "Publish" at bounding box center [1052, 624] width 44 height 17
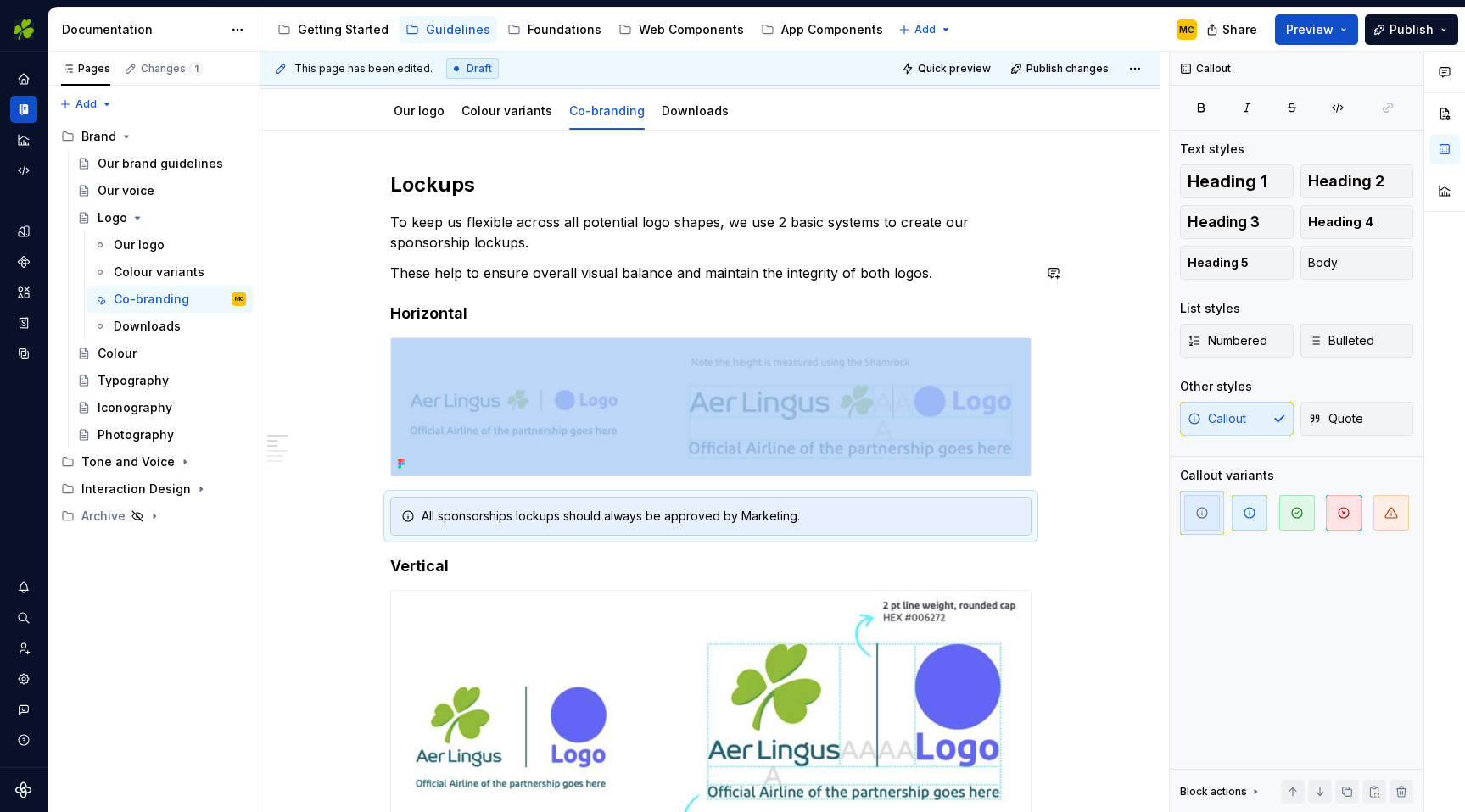
scroll to position [151, 0]
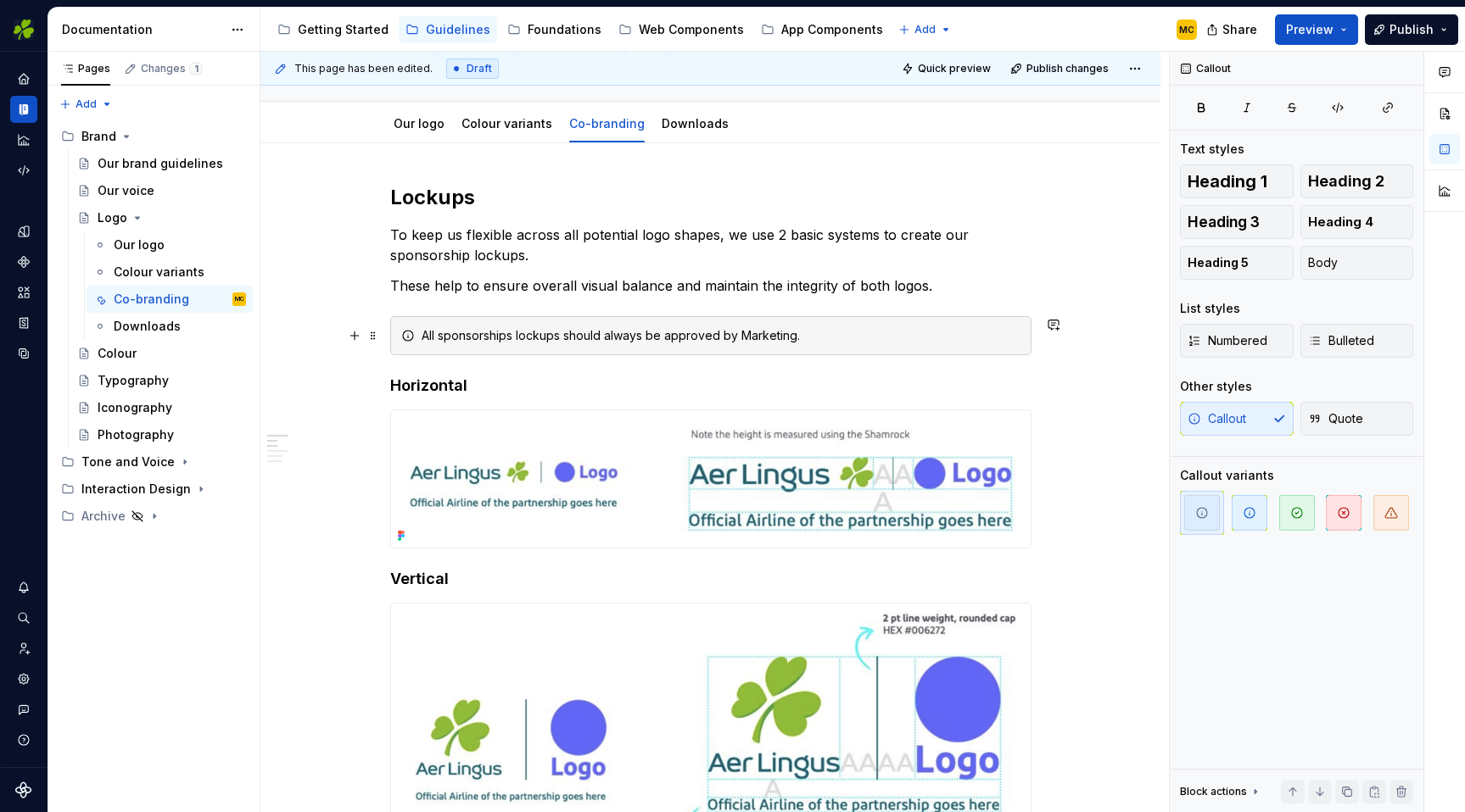
click at [892, 329] on div "All sponsorships lockups should always be approved by Marketing." at bounding box center [721, 336] width 599 height 17
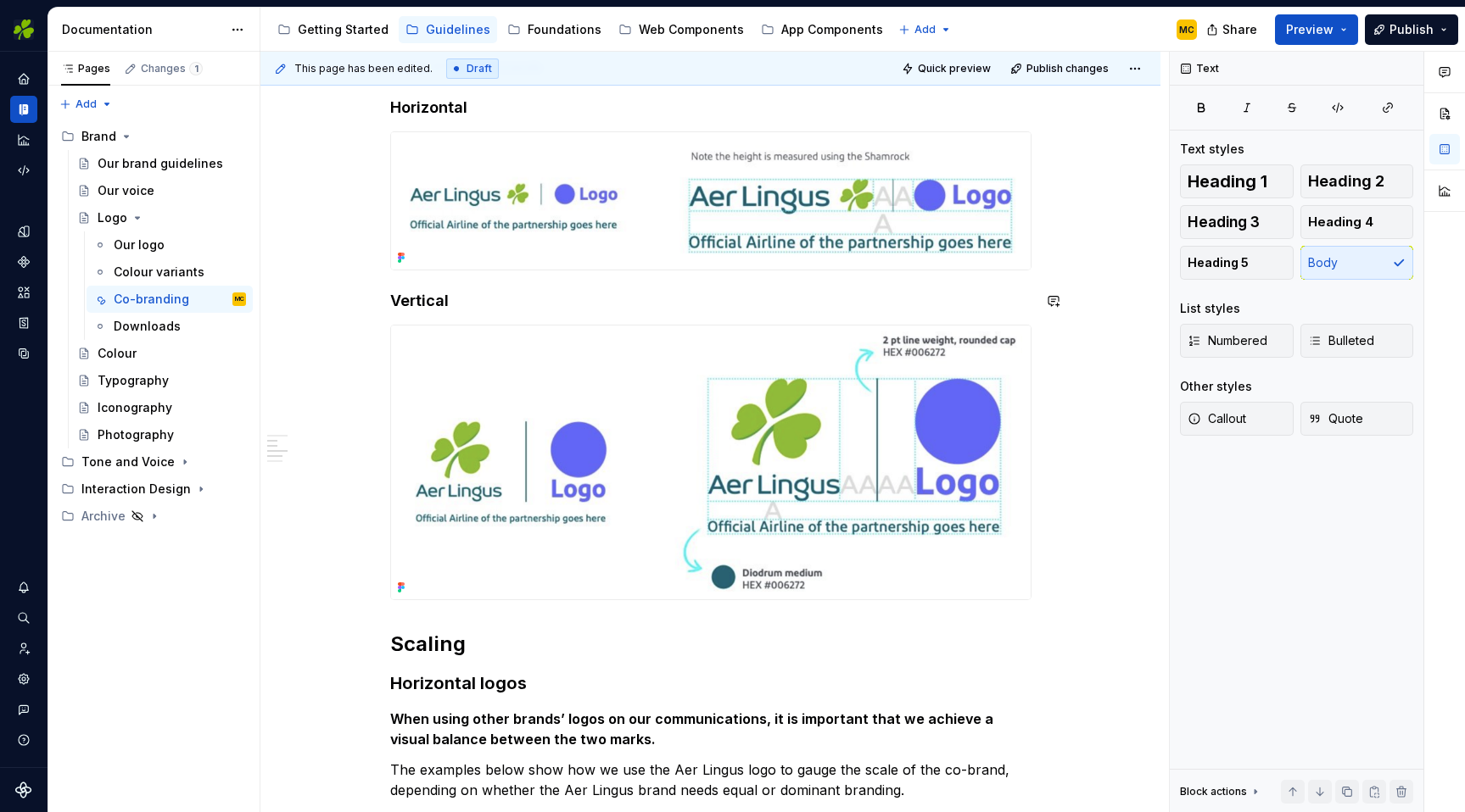
scroll to position [474, 0]
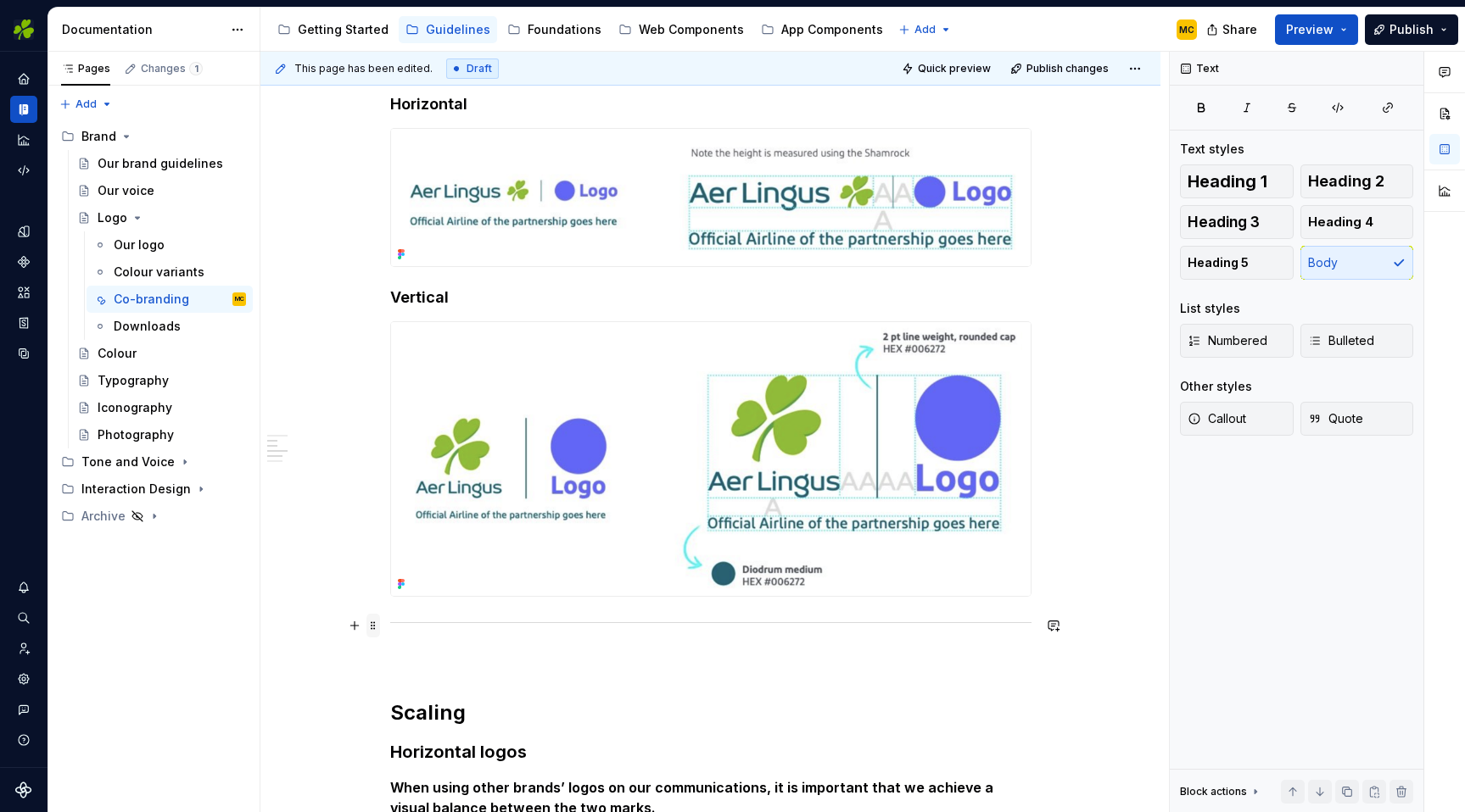
click at [377, 625] on span at bounding box center [373, 626] width 14 height 24
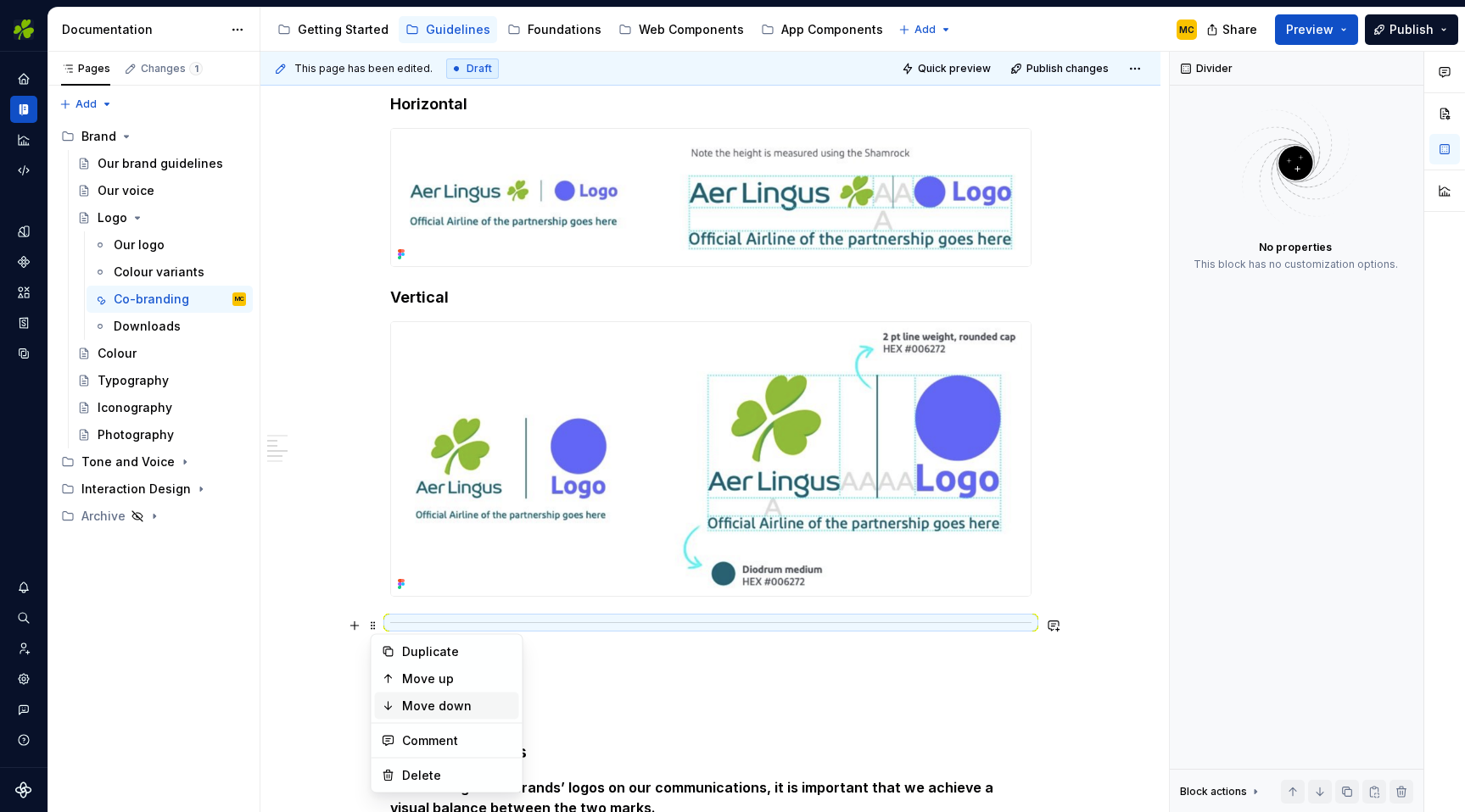
click at [409, 701] on div "Move down" at bounding box center [458, 707] width 111 height 17
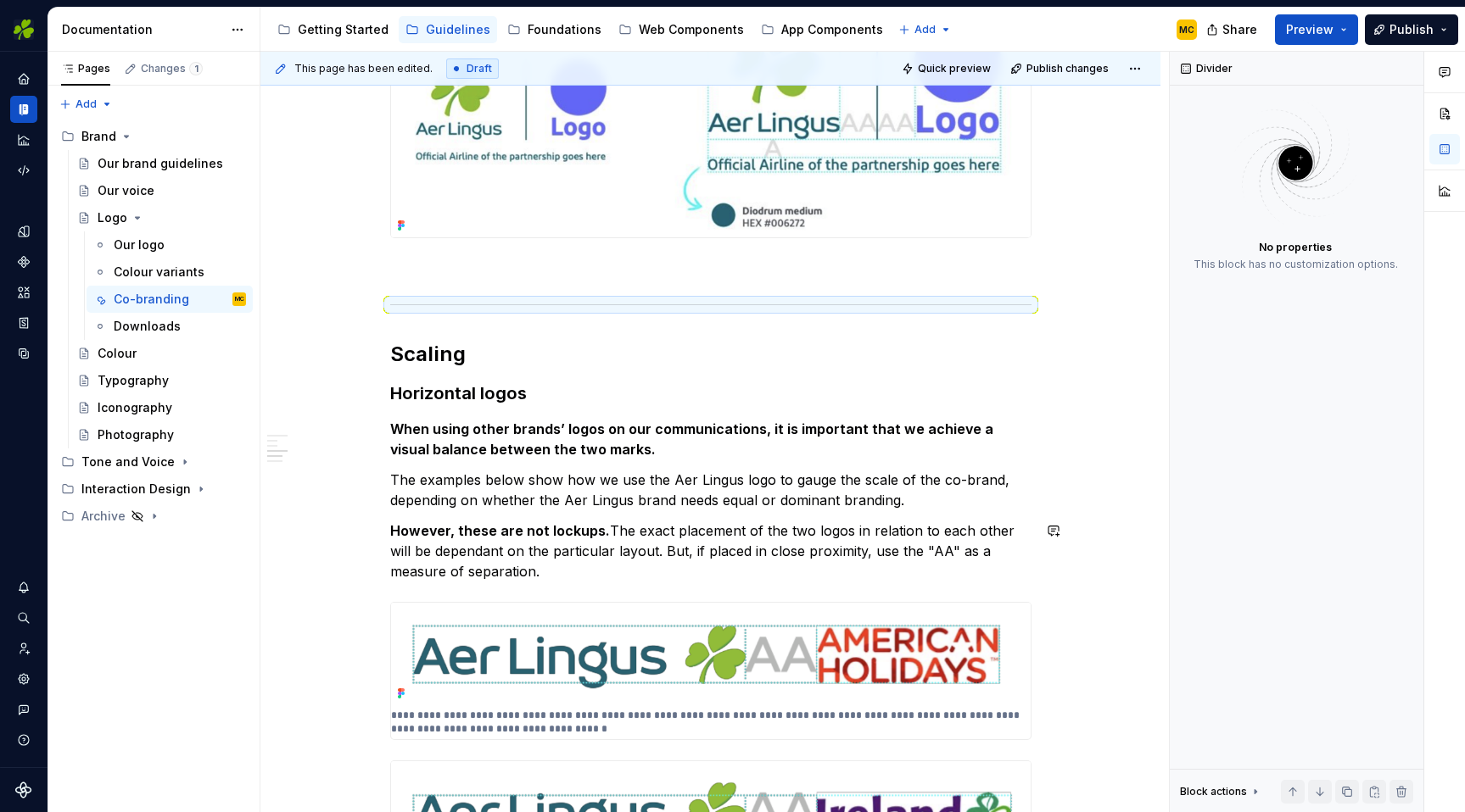
scroll to position [790, 0]
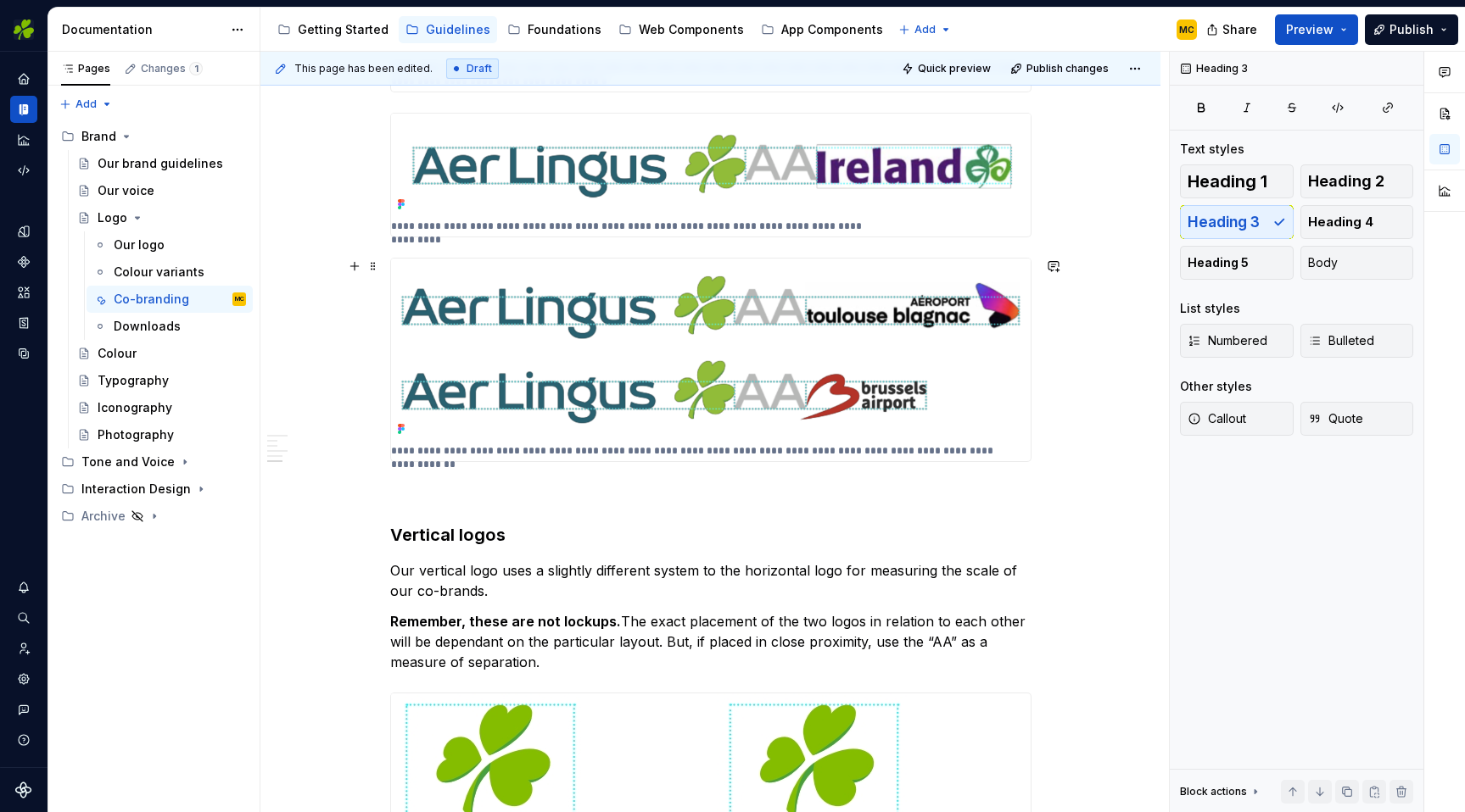
scroll to position [1490, 0]
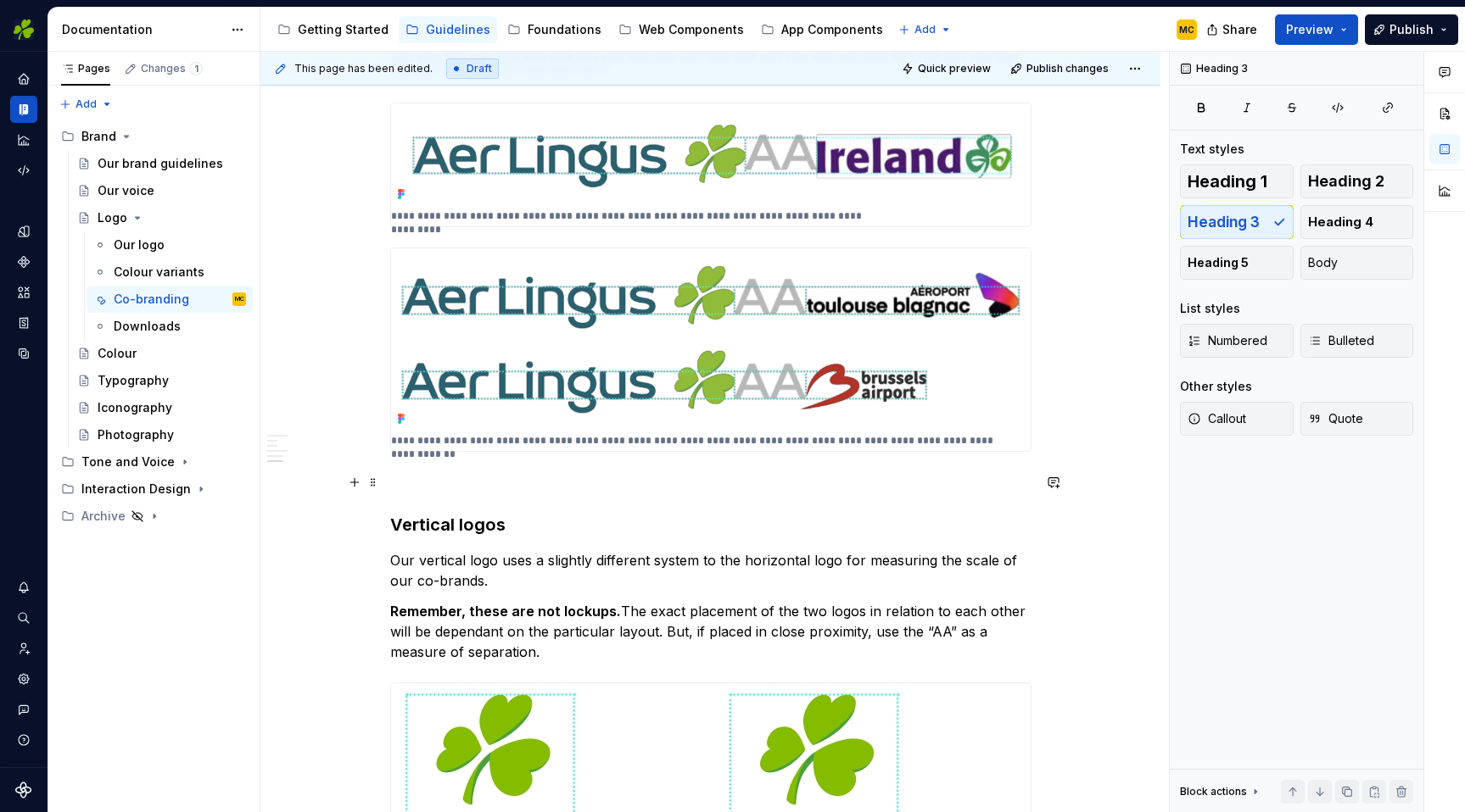
click at [470, 484] on p at bounding box center [711, 483] width 641 height 20
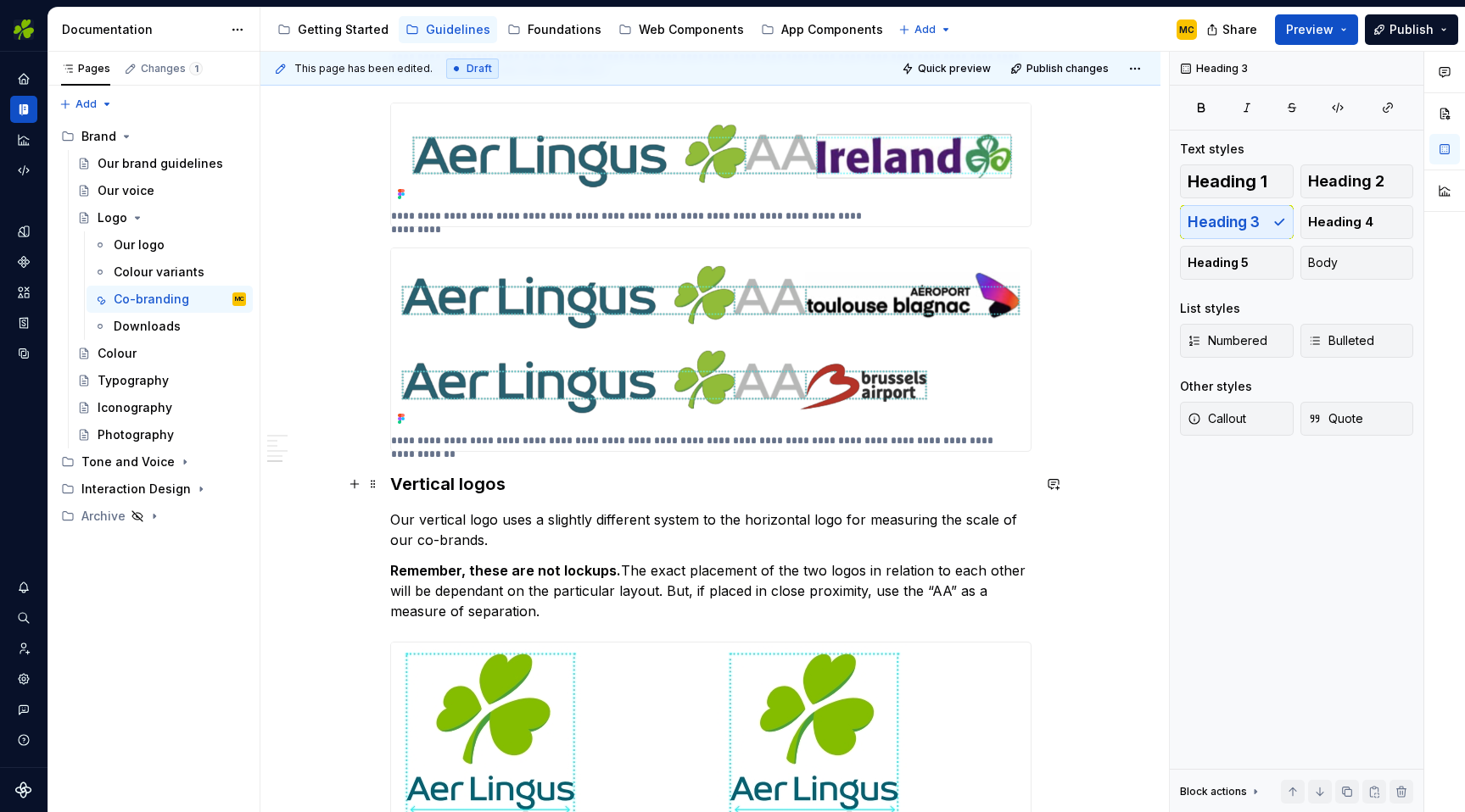
click at [545, 488] on h3 "Vertical logos" at bounding box center [711, 485] width 641 height 24
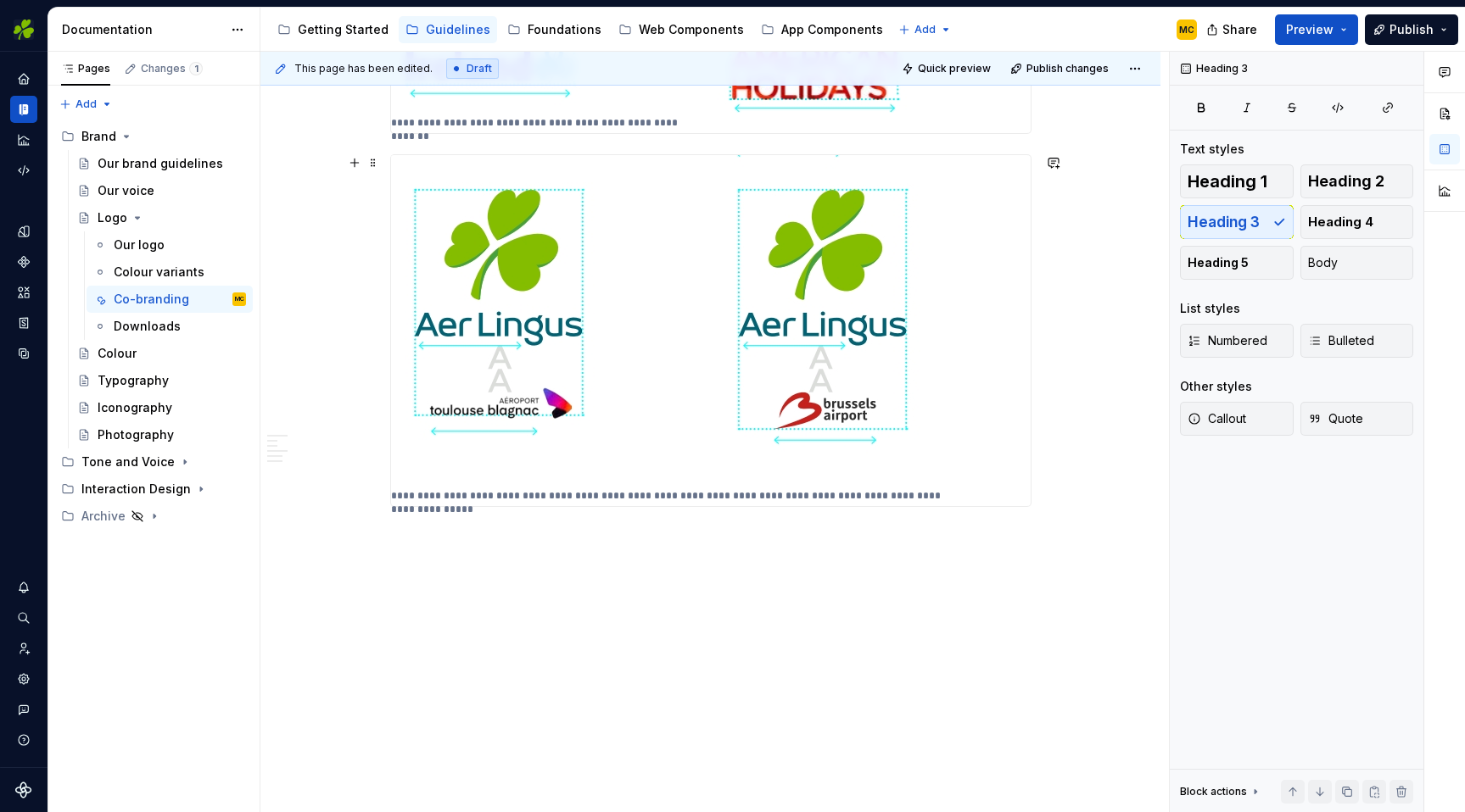
scroll to position [2360, 0]
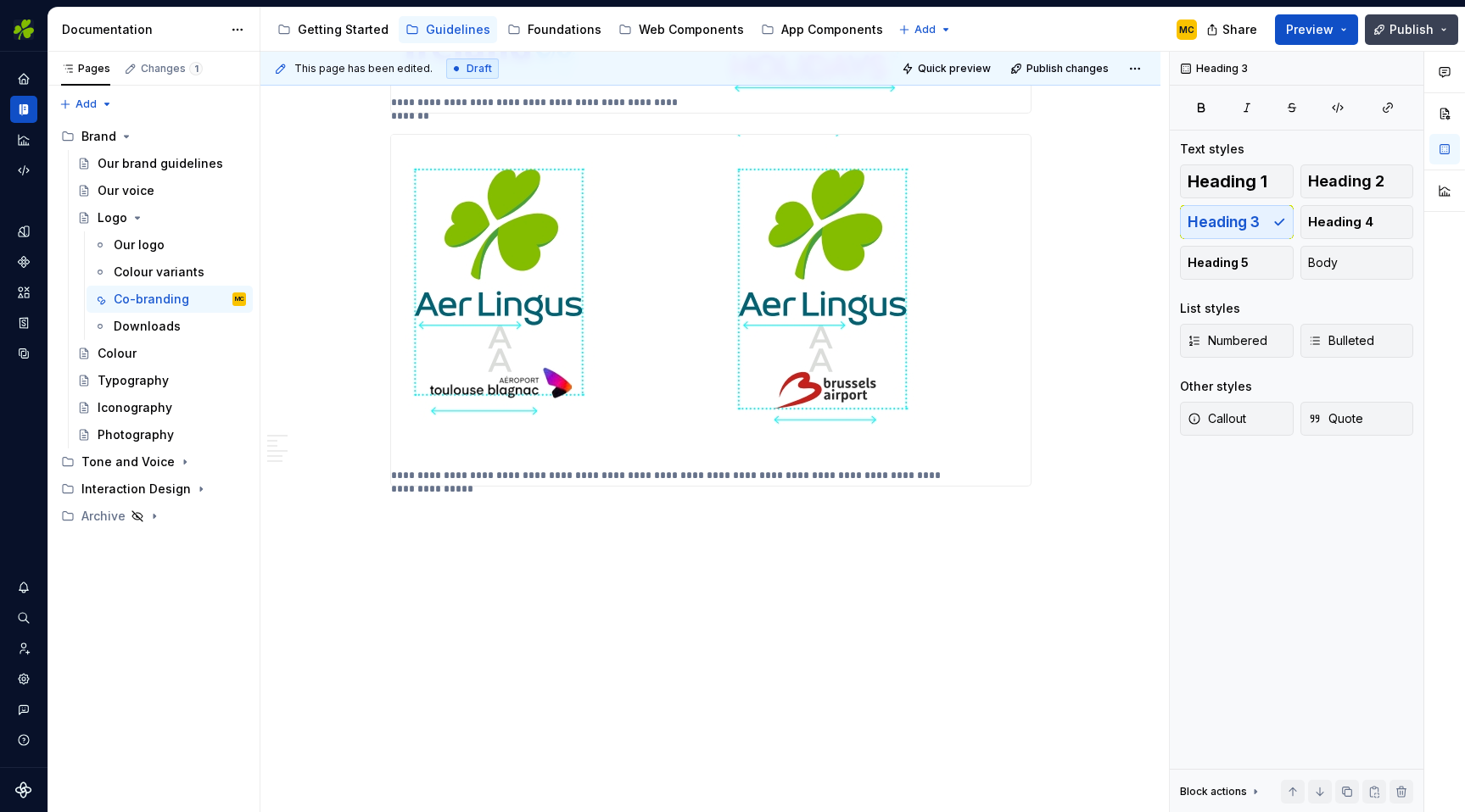
click at [1395, 34] on span "Publish" at bounding box center [1412, 30] width 44 height 17
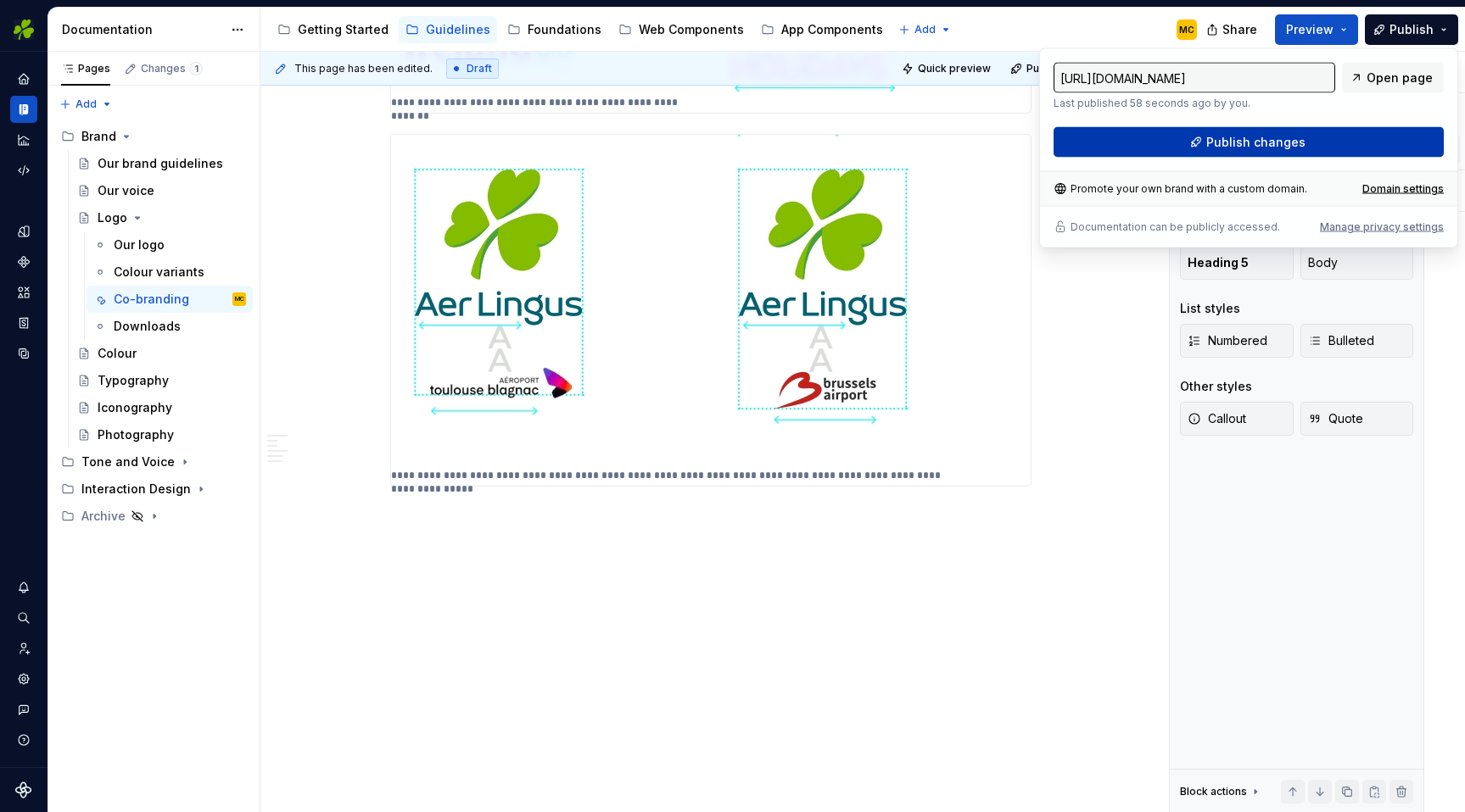
click at [1261, 143] on span "Publish changes" at bounding box center [1256, 143] width 100 height 17
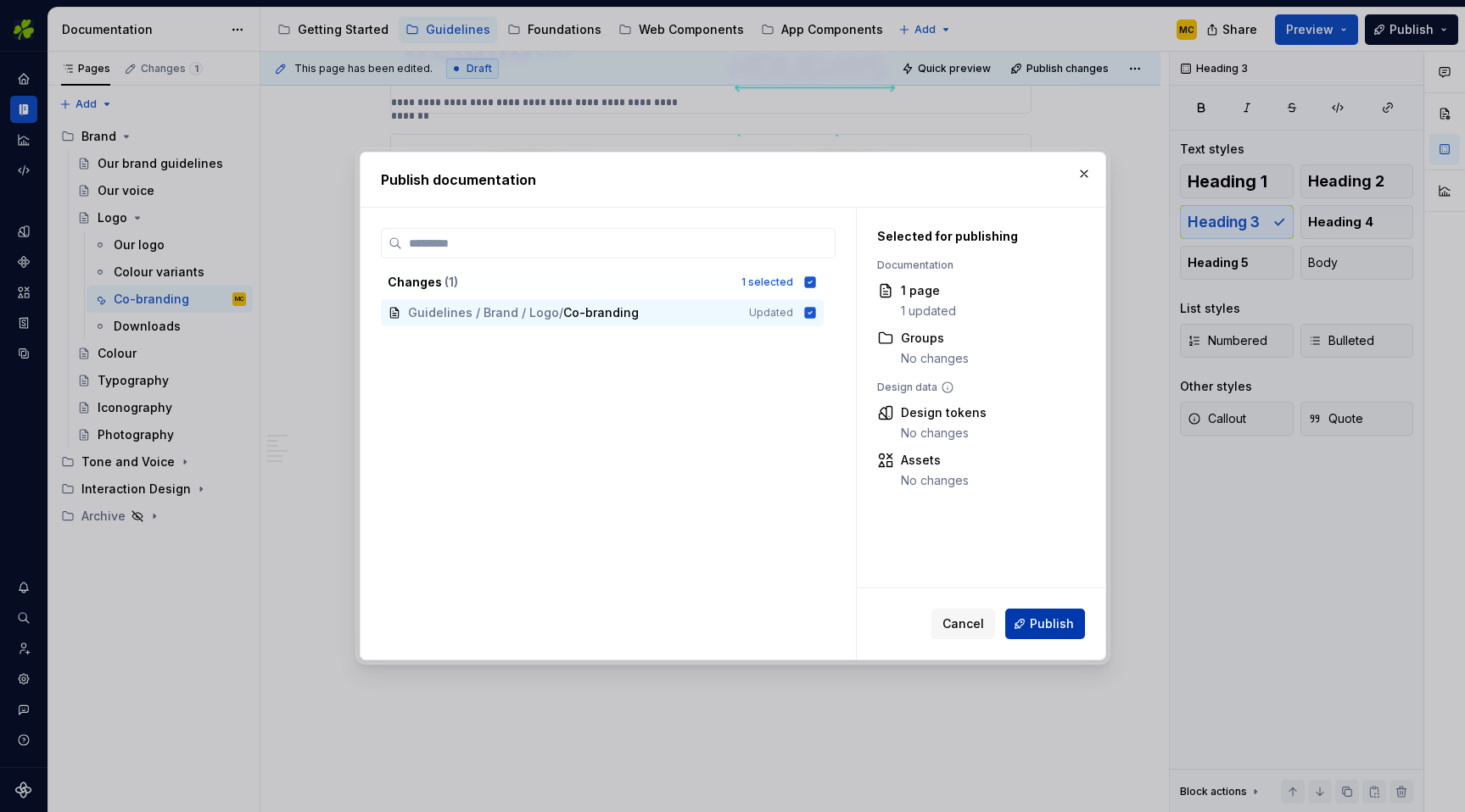
click at [1057, 631] on span "Publish" at bounding box center [1052, 624] width 44 height 17
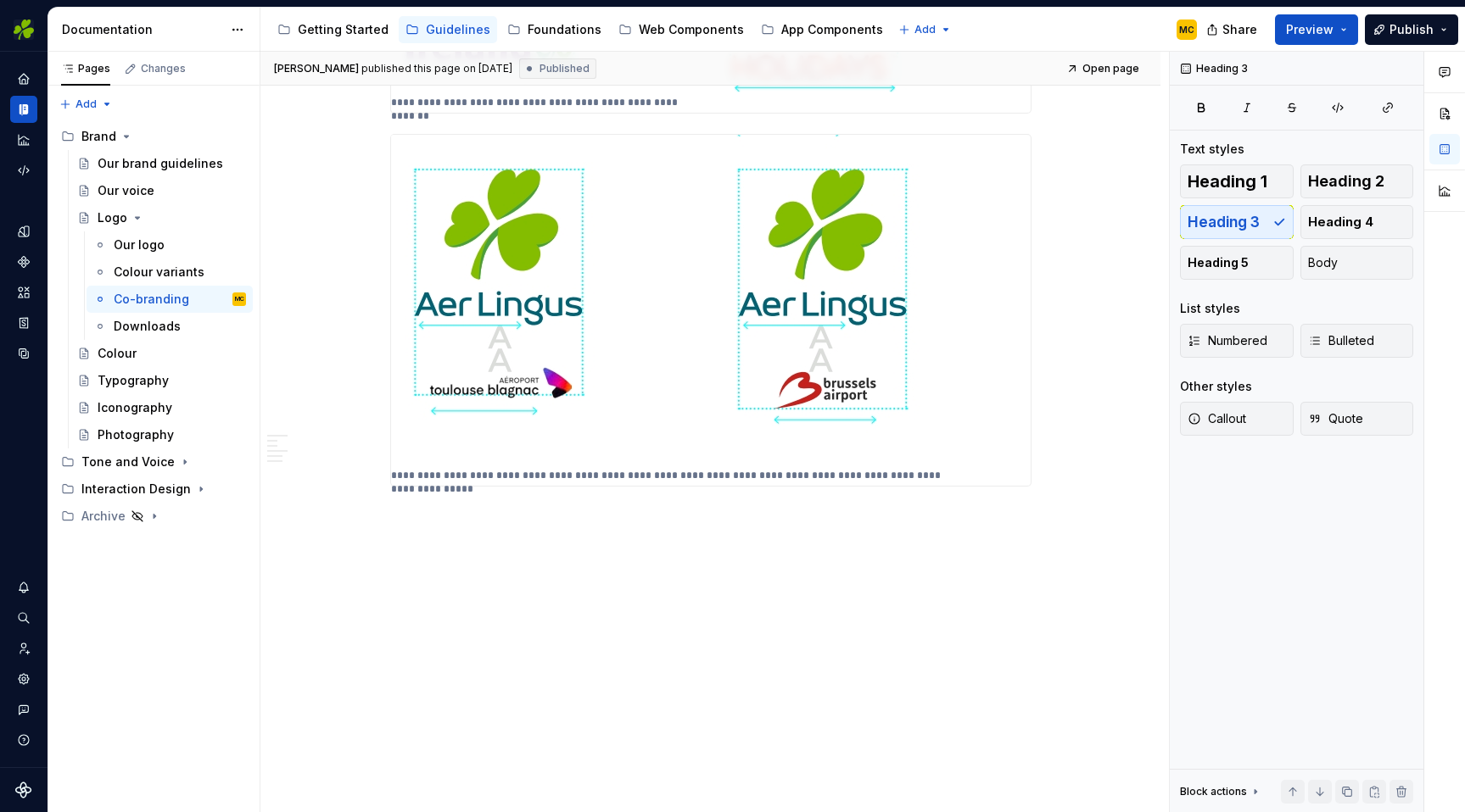
type textarea "*"
